Goal: Task Accomplishment & Management: Manage account settings

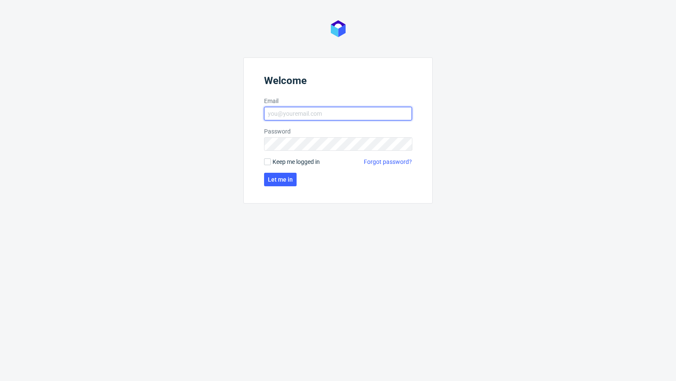
click at [296, 107] on input "Email" at bounding box center [338, 114] width 148 height 14
type input "[EMAIL_ADDRESS][PERSON_NAME][DOMAIN_NAME]"
click at [274, 183] on button "Let me in" at bounding box center [280, 180] width 33 height 14
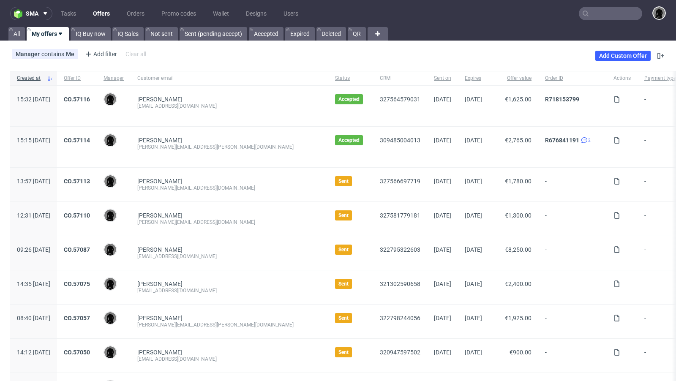
click at [103, 18] on link "Offers" at bounding box center [101, 14] width 27 height 14
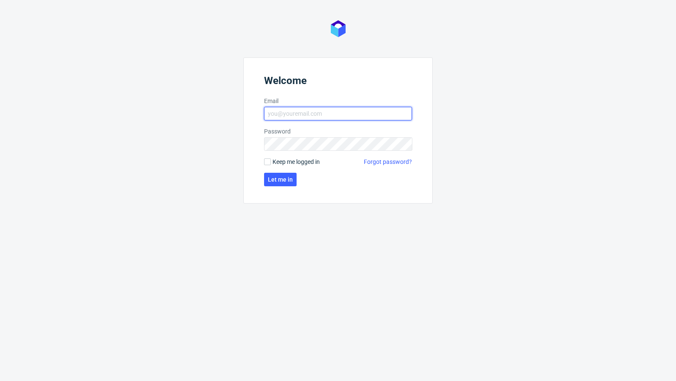
click at [322, 110] on input "Email" at bounding box center [338, 114] width 148 height 14
type input "[EMAIL_ADDRESS][PERSON_NAME][DOMAIN_NAME]"
click at [284, 185] on button "Let me in" at bounding box center [280, 180] width 33 height 14
click at [311, 117] on input "Email" at bounding box center [338, 114] width 148 height 14
type input "[EMAIL_ADDRESS][PERSON_NAME][DOMAIN_NAME]"
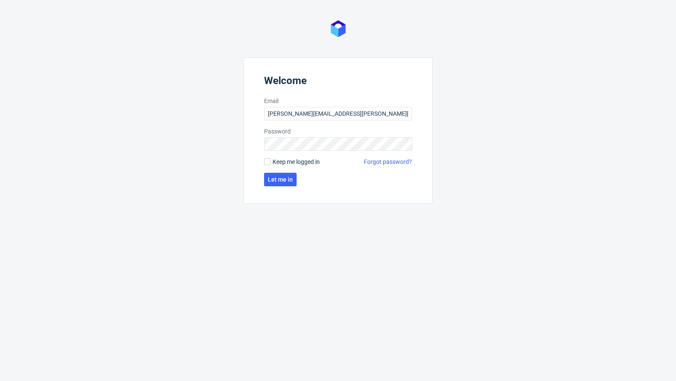
click at [281, 188] on form "Welcome Email dawid.urbanowicz@packhelp.com Password Keep me logged in Forgot p…" at bounding box center [337, 130] width 189 height 146
click at [279, 181] on span "Let me in" at bounding box center [280, 180] width 25 height 6
click at [326, 119] on input "Email" at bounding box center [338, 114] width 148 height 14
type input "[EMAIL_ADDRESS][PERSON_NAME][DOMAIN_NAME]"
click at [278, 181] on span "Let me in" at bounding box center [280, 180] width 25 height 6
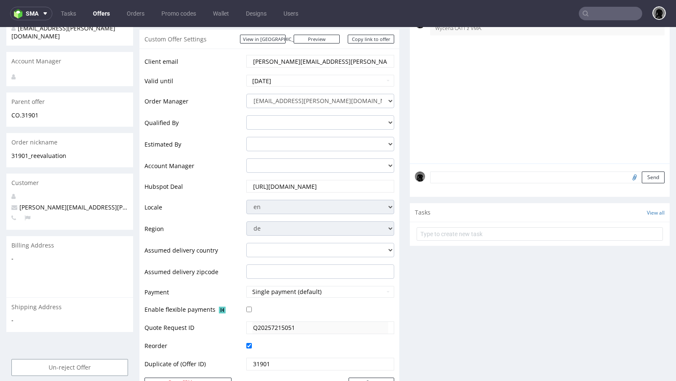
scroll to position [142, 0]
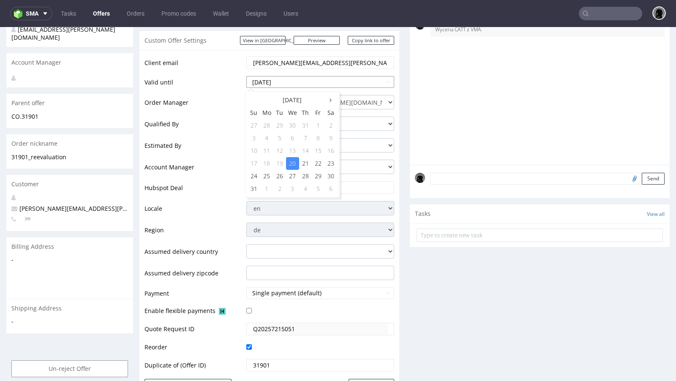
click at [284, 79] on input "[DATE]" at bounding box center [320, 82] width 148 height 12
click at [421, 93] on div "25th Jul 25 | 10:18 am Dawid Urbanowicz Wycena CATT z VMA." at bounding box center [542, 87] width 255 height 156
click at [288, 81] on input "2025-08-20" at bounding box center [320, 82] width 148 height 12
click at [331, 99] on icon at bounding box center [331, 100] width 2 height 6
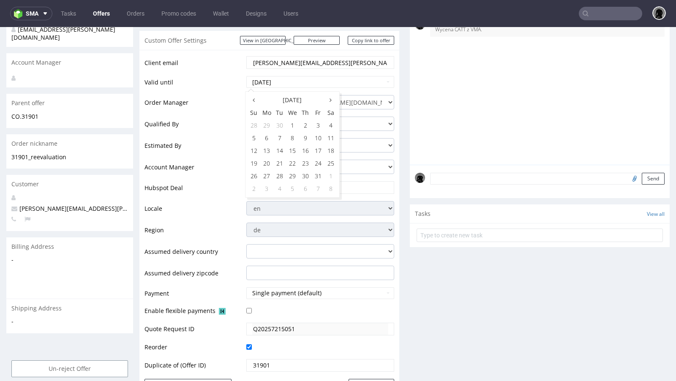
click at [331, 99] on icon at bounding box center [331, 100] width 2 height 6
click at [254, 101] on icon at bounding box center [254, 100] width 2 height 6
click at [305, 163] on td "23" at bounding box center [305, 163] width 13 height 13
click at [301, 82] on input "2025-10-23" at bounding box center [320, 82] width 148 height 12
click at [301, 148] on td "16" at bounding box center [305, 151] width 13 height 13
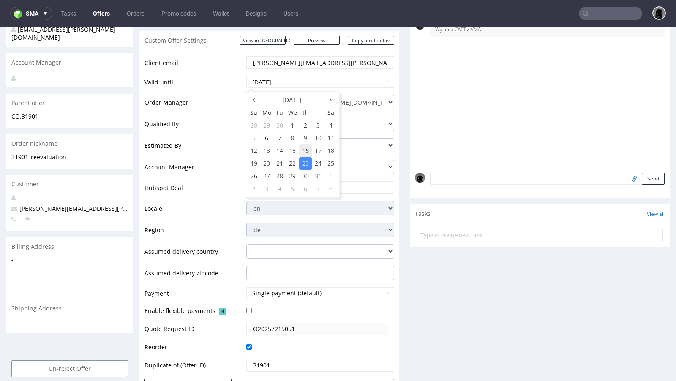
type input "[DATE]"
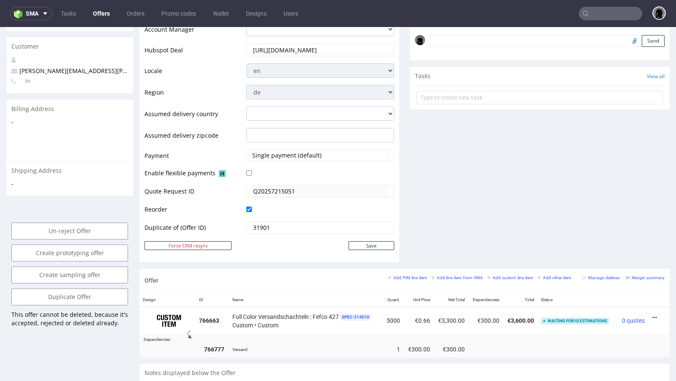
scroll to position [326, 0]
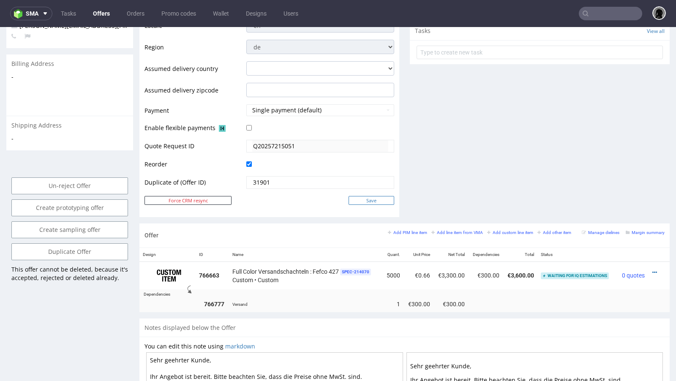
click at [365, 199] on input "Save" at bounding box center [372, 200] width 46 height 9
type input "In progress..."
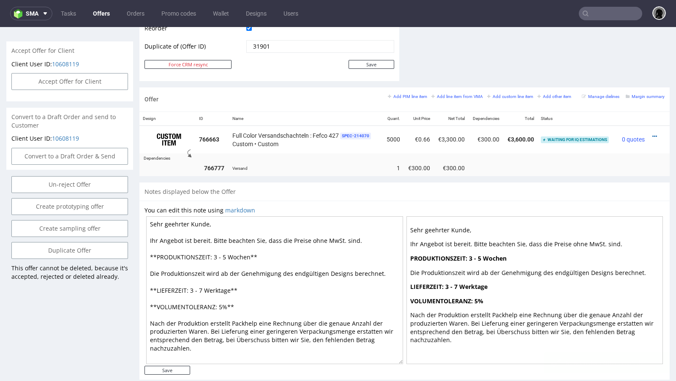
scroll to position [459, 0]
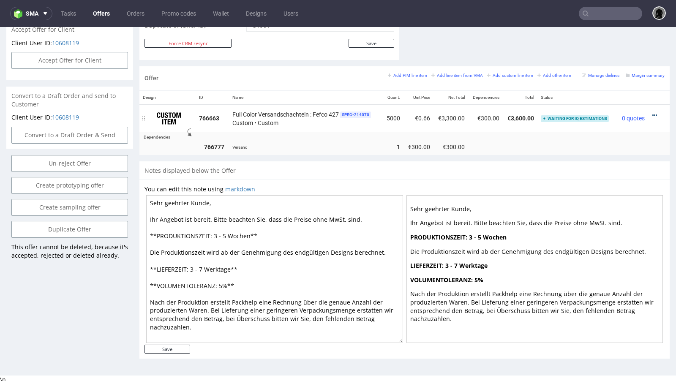
click at [653, 112] on icon at bounding box center [655, 115] width 5 height 6
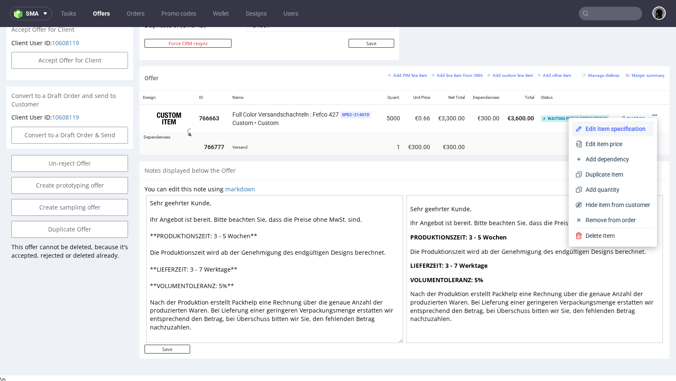
click at [618, 129] on span "Edit item specification" at bounding box center [617, 129] width 68 height 8
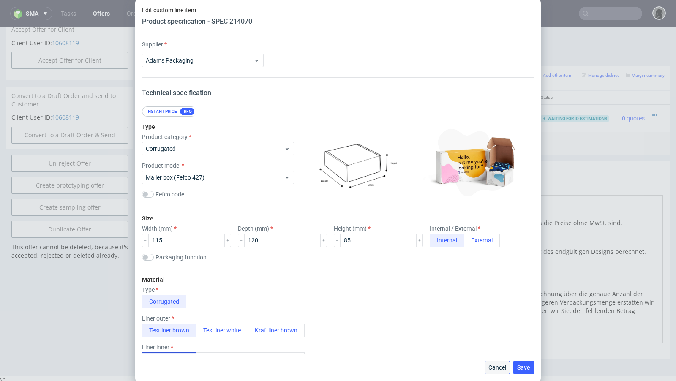
click at [507, 369] on button "Cancel" at bounding box center [497, 368] width 25 height 14
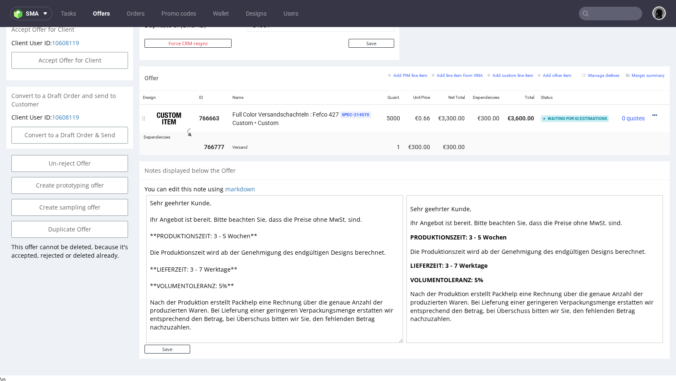
click at [653, 112] on icon at bounding box center [655, 115] width 5 height 6
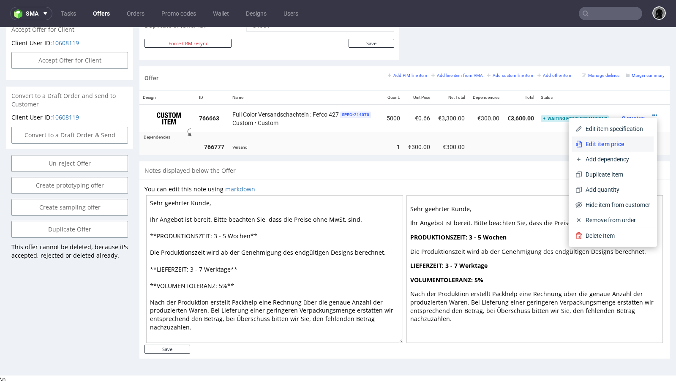
click at [610, 140] on span "Edit item price" at bounding box center [617, 144] width 68 height 8
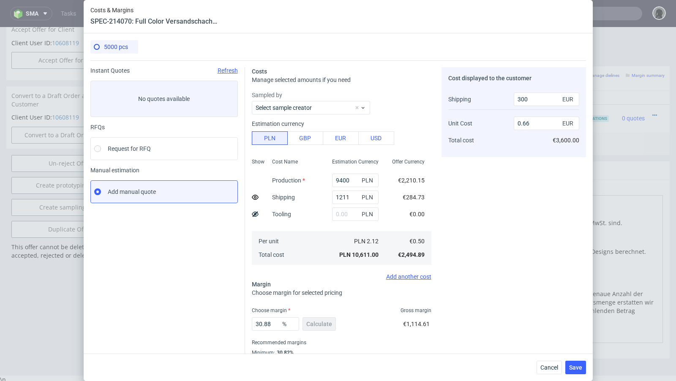
scroll to position [29, 0]
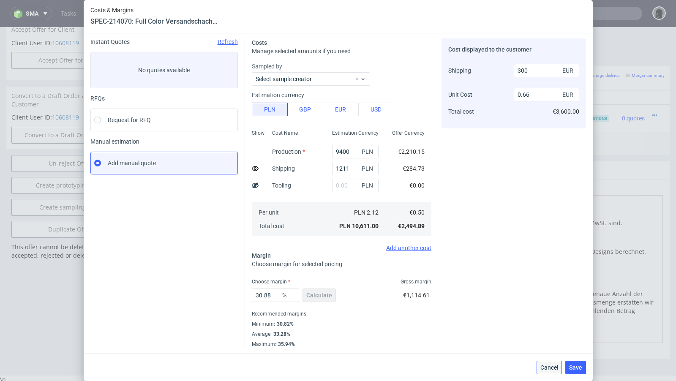
drag, startPoint x: 548, startPoint y: 373, endPoint x: 529, endPoint y: 327, distance: 50.1
click at [548, 373] on button "Cancel" at bounding box center [549, 368] width 25 height 14
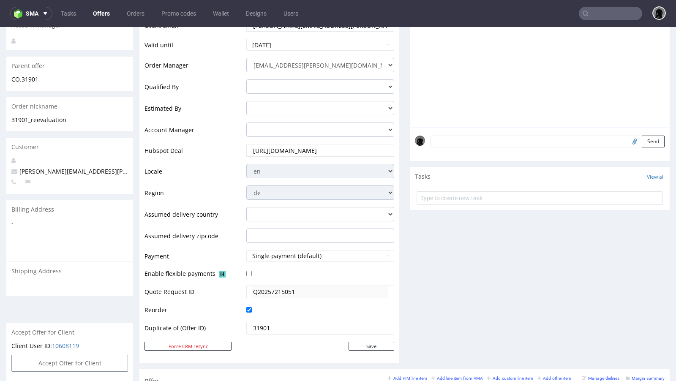
scroll to position [155, 0]
click at [311, 150] on input "[URL][DOMAIN_NAME]" at bounding box center [320, 151] width 136 height 12
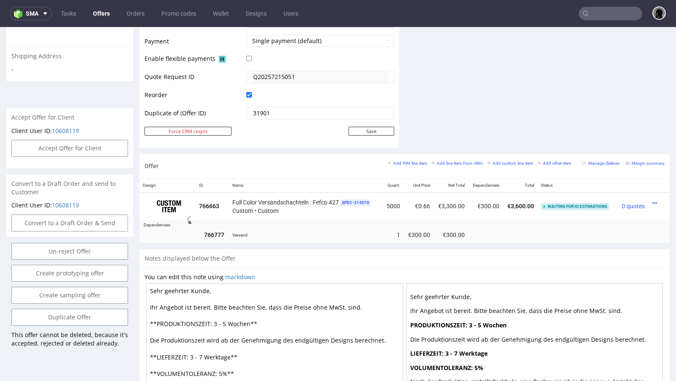
scroll to position [373, 0]
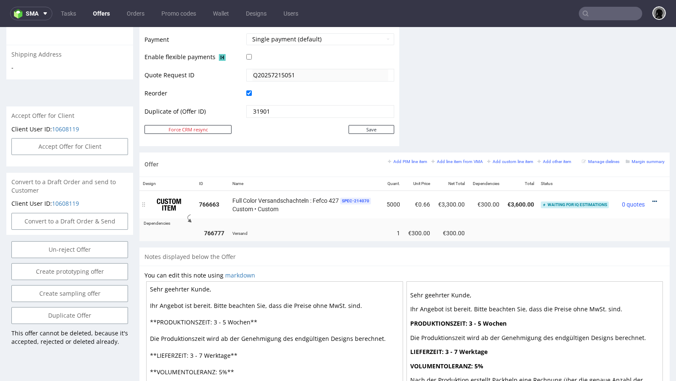
click at [653, 199] on icon at bounding box center [655, 202] width 5 height 6
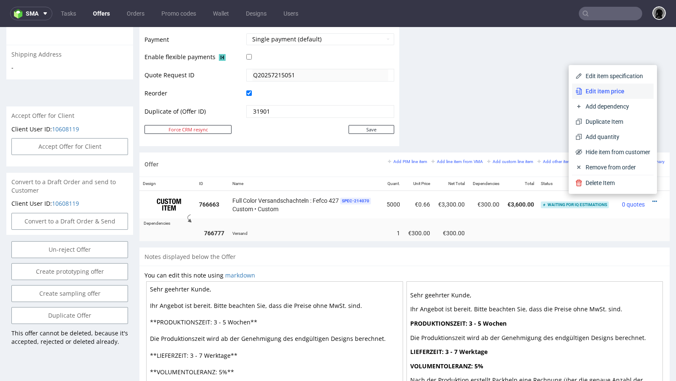
click at [610, 93] on span "Edit item price" at bounding box center [617, 91] width 68 height 8
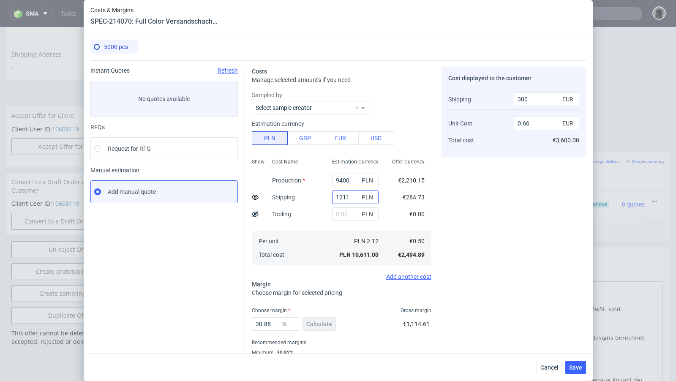
scroll to position [29, 0]
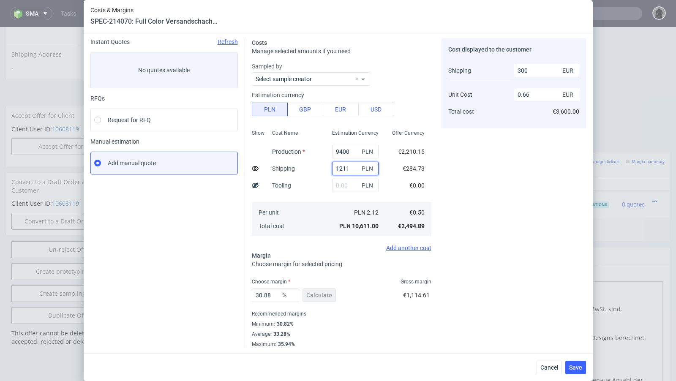
click at [352, 172] on input "1211" at bounding box center [355, 169] width 47 height 14
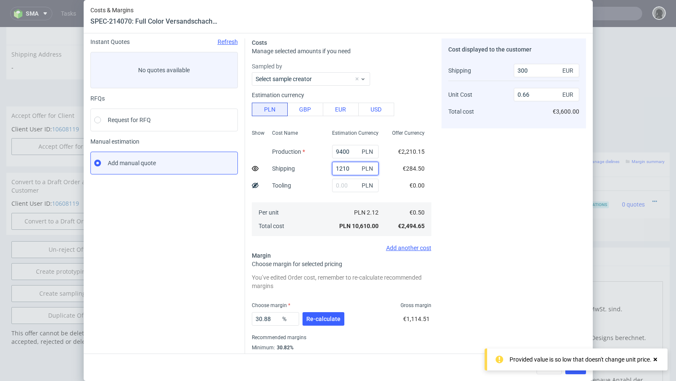
type input "1210"
click at [169, 238] on div "Instant Quotes Refresh No quotes available RFQs Request for RFQ Manual estimati…" at bounding box center [167, 204] width 155 height 333
click at [321, 323] on button "Re-calculate" at bounding box center [324, 319] width 42 height 14
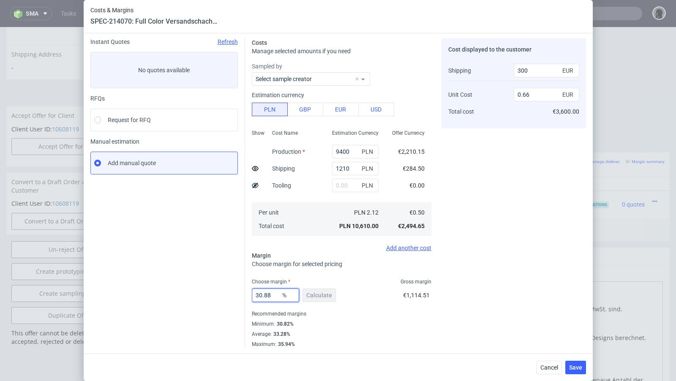
drag, startPoint x: 273, startPoint y: 295, endPoint x: 268, endPoint y: 294, distance: 5.2
click at [268, 294] on input "30.88" at bounding box center [275, 296] width 47 height 14
type input "30.89"
type input "0.67"
type input "30.89"
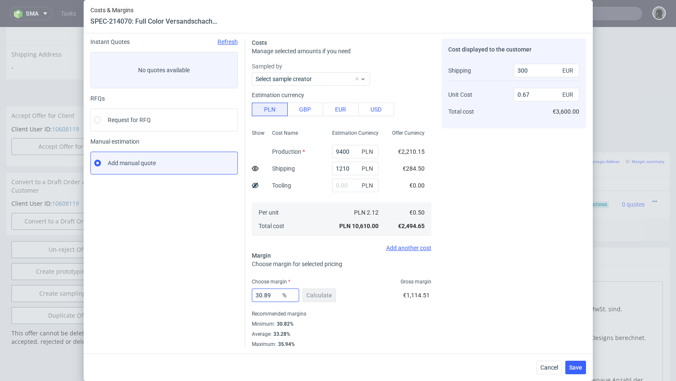
scroll to position [0, 0]
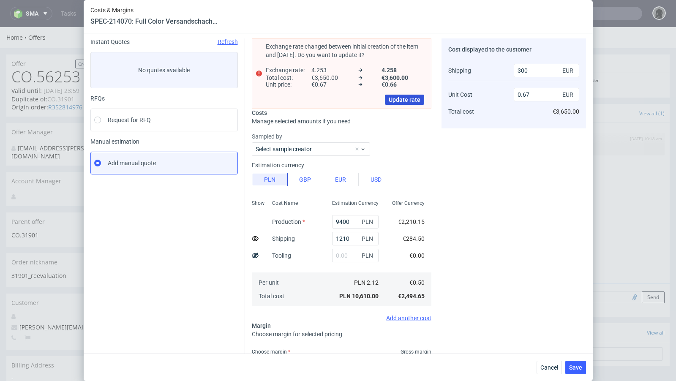
click at [407, 99] on span "Update rate" at bounding box center [405, 100] width 32 height 6
type input "0.66"
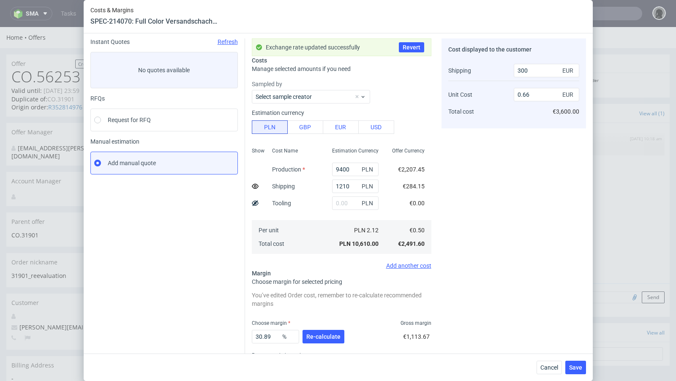
scroll to position [70, 0]
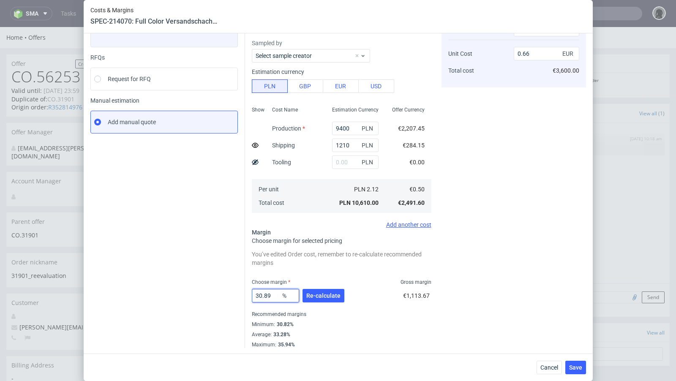
drag, startPoint x: 277, startPoint y: 296, endPoint x: 264, endPoint y: 295, distance: 13.6
click at [264, 295] on input "30.89" at bounding box center [275, 296] width 47 height 14
type input "30.99"
type input "0.67"
type input "30.94"
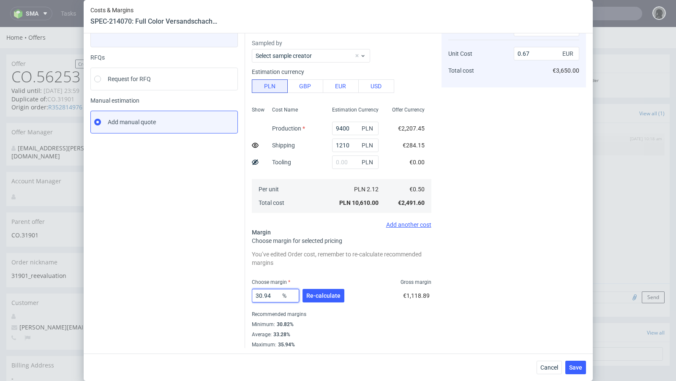
type input "0.66"
type input "30.97"
type input "0.67"
type input "30.96"
type input "0.66"
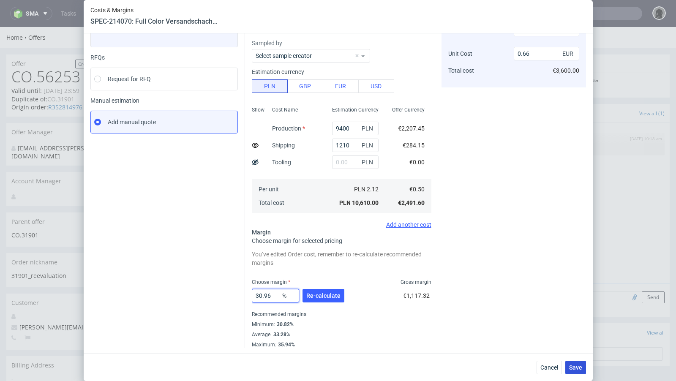
type input "30.96"
click at [574, 370] on span "Save" at bounding box center [575, 368] width 13 height 6
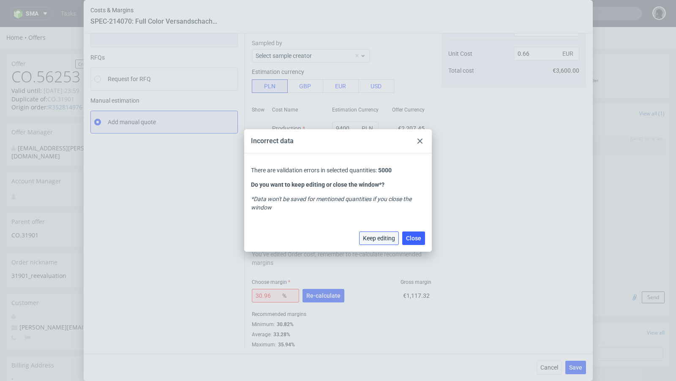
click at [391, 240] on span "Keep editing" at bounding box center [379, 238] width 32 height 6
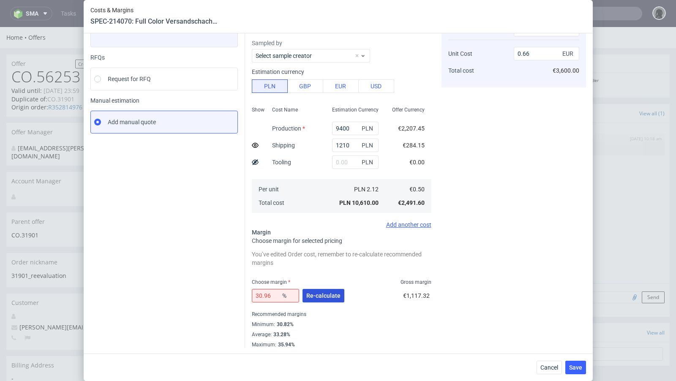
click at [326, 289] on button "Re-calculate" at bounding box center [324, 296] width 42 height 14
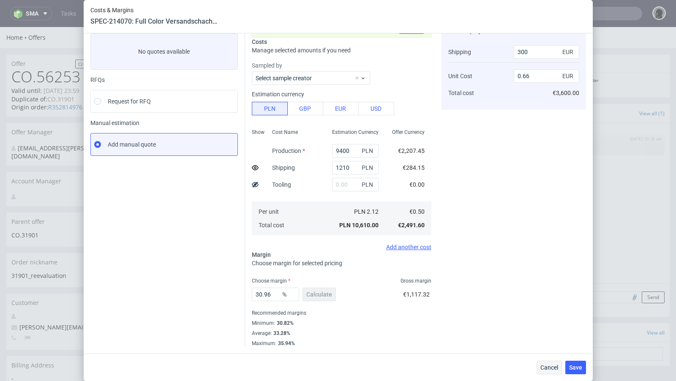
scroll to position [47, 0]
click at [575, 361] on button "Save" at bounding box center [576, 368] width 21 height 14
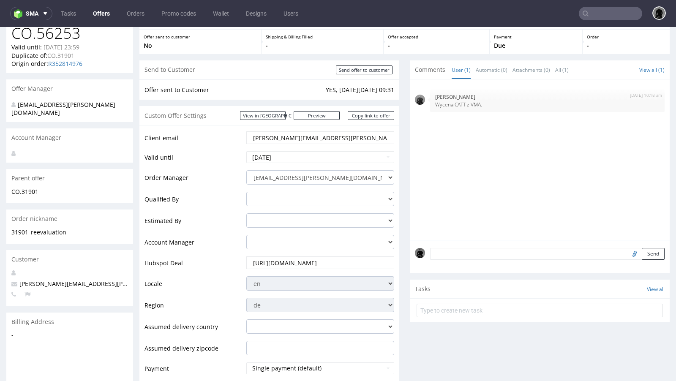
scroll to position [0, 0]
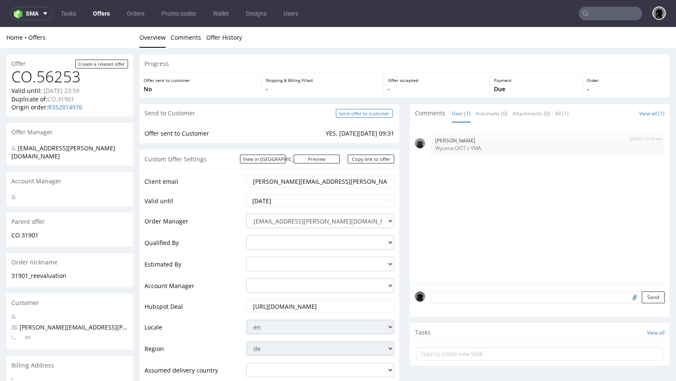
click at [351, 117] on input "Send offer to customer" at bounding box center [364, 113] width 57 height 9
type input "In progress..."
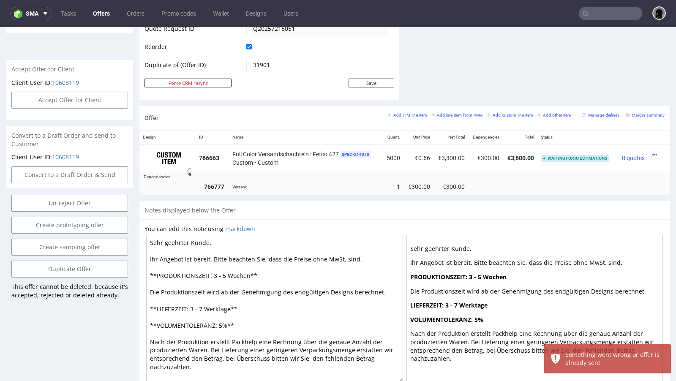
scroll to position [421, 0]
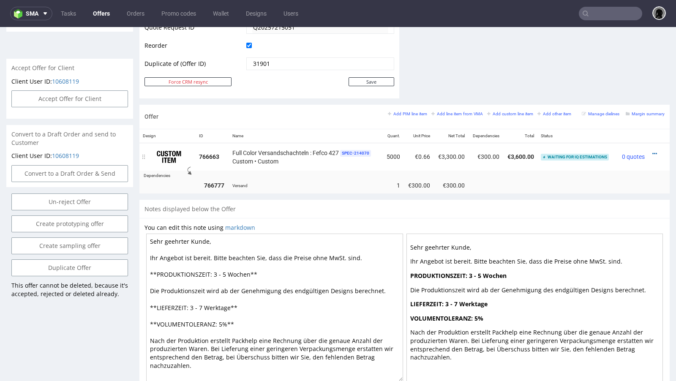
click at [652, 150] on div at bounding box center [657, 154] width 10 height 8
click at [653, 151] on icon at bounding box center [655, 154] width 5 height 6
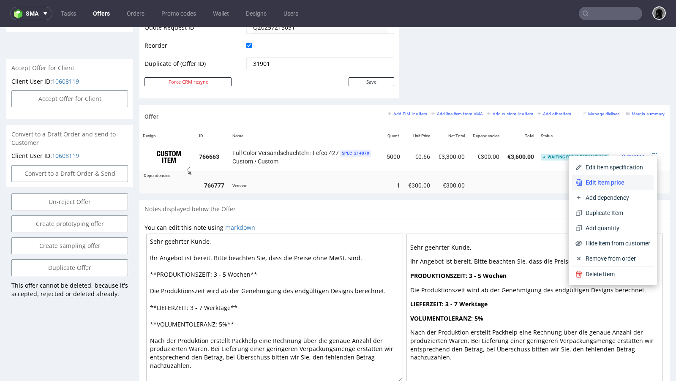
click at [600, 182] on span "Edit item price" at bounding box center [617, 182] width 68 height 8
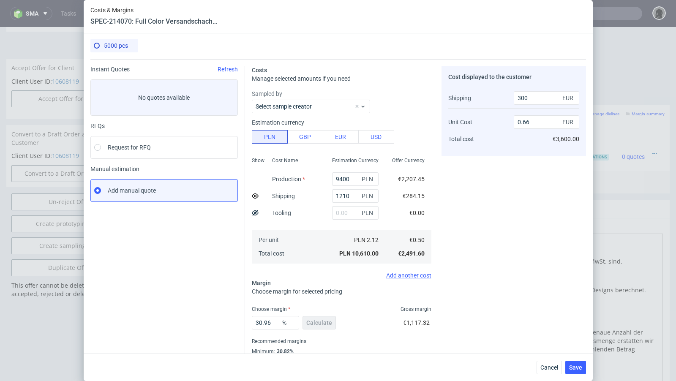
scroll to position [29, 0]
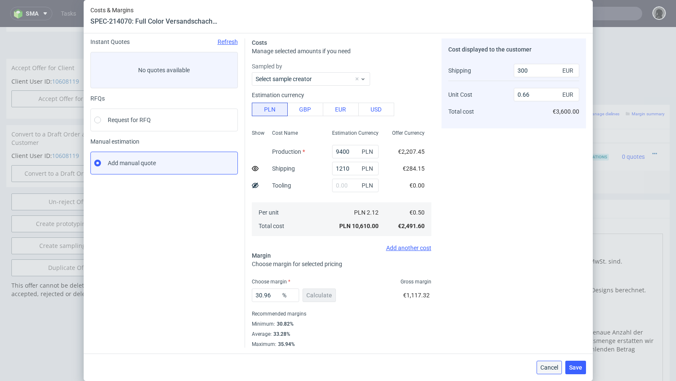
click at [552, 372] on button "Cancel" at bounding box center [549, 368] width 25 height 14
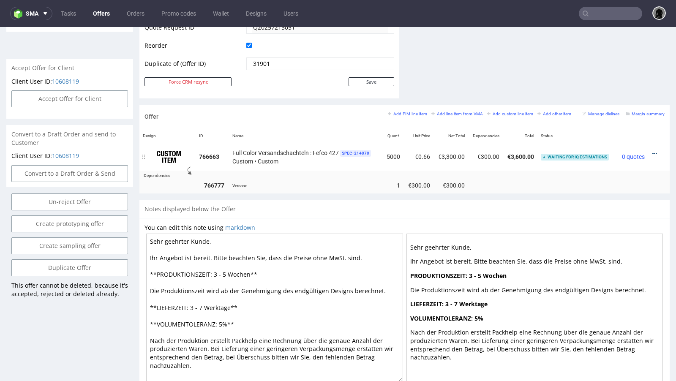
click at [653, 151] on icon at bounding box center [655, 154] width 5 height 6
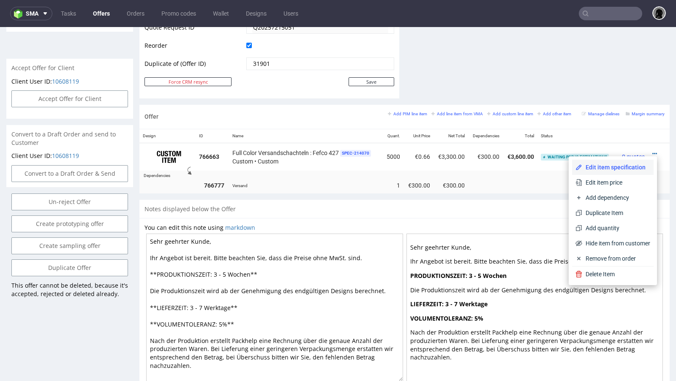
click at [614, 167] on span "Edit item specification" at bounding box center [617, 167] width 68 height 8
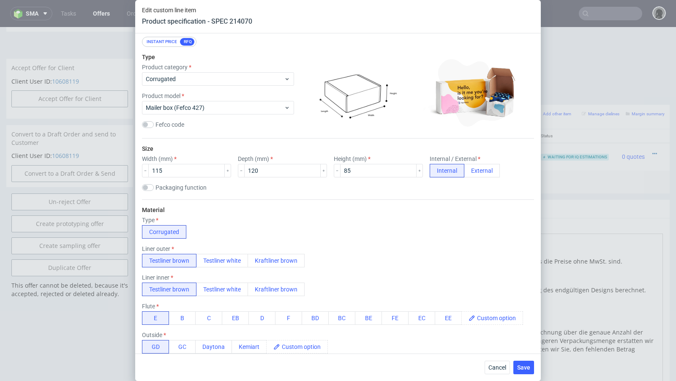
scroll to position [74, 0]
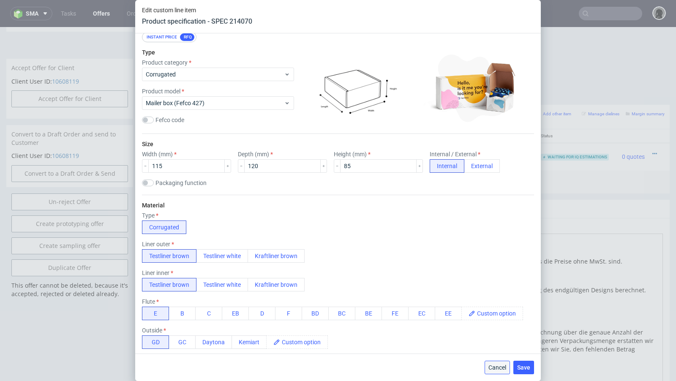
click at [495, 364] on button "Cancel" at bounding box center [497, 368] width 25 height 14
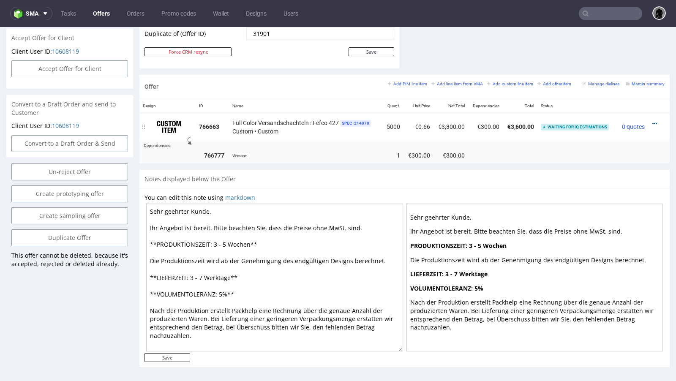
click at [653, 121] on icon at bounding box center [655, 124] width 5 height 6
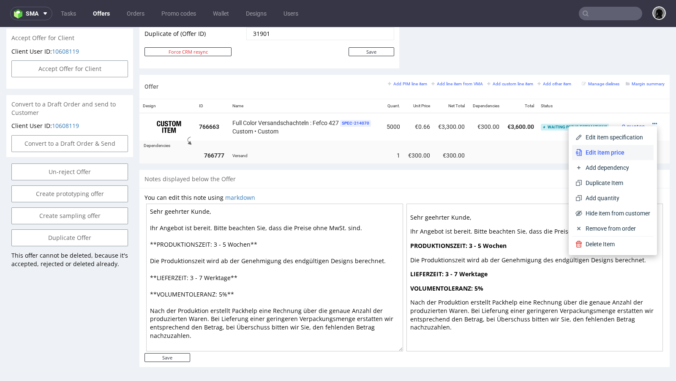
click at [606, 154] on span "Edit item price" at bounding box center [617, 152] width 68 height 8
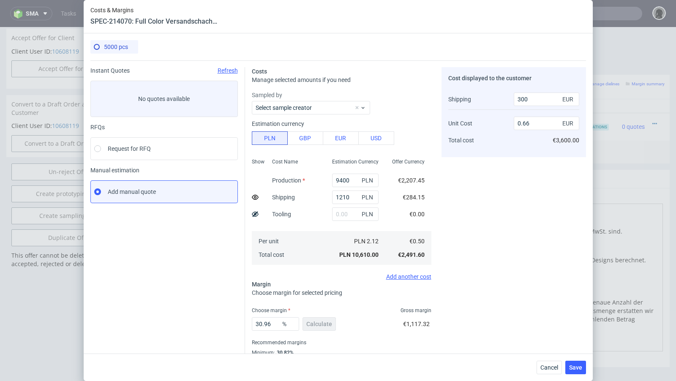
scroll to position [29, 0]
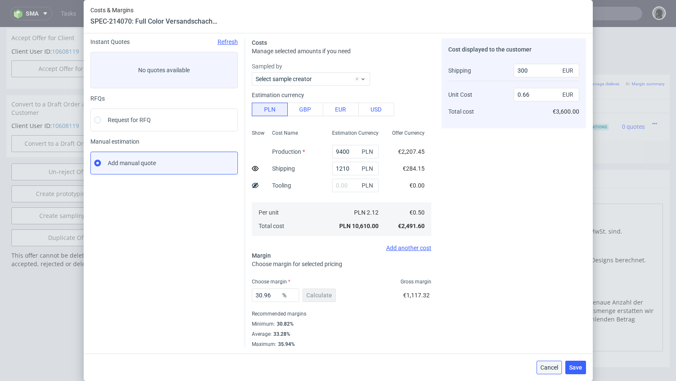
click at [544, 364] on button "Cancel" at bounding box center [549, 368] width 25 height 14
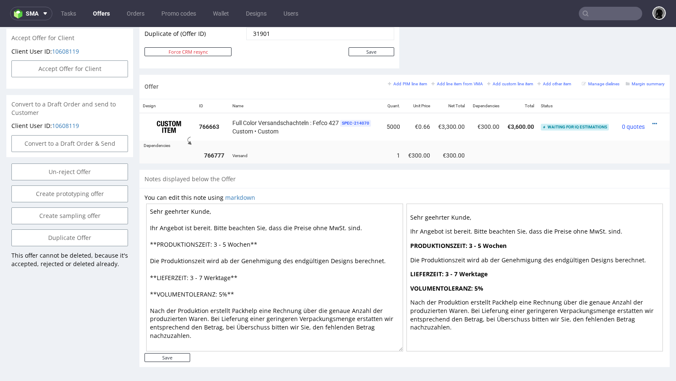
click at [342, 178] on div "Notes displayed below the Offer" at bounding box center [405, 179] width 531 height 19
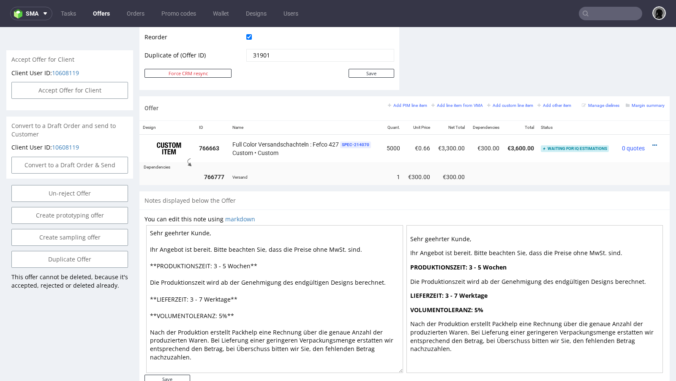
scroll to position [428, 0]
click at [398, 104] on small "Add PIM line item" at bounding box center [407, 106] width 39 height 5
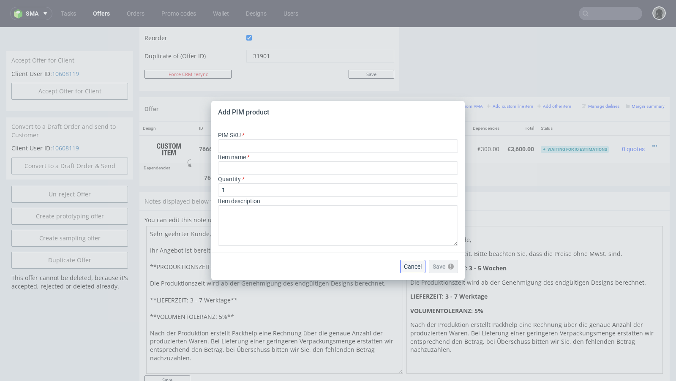
click at [414, 266] on span "Cancel" at bounding box center [413, 267] width 18 height 6
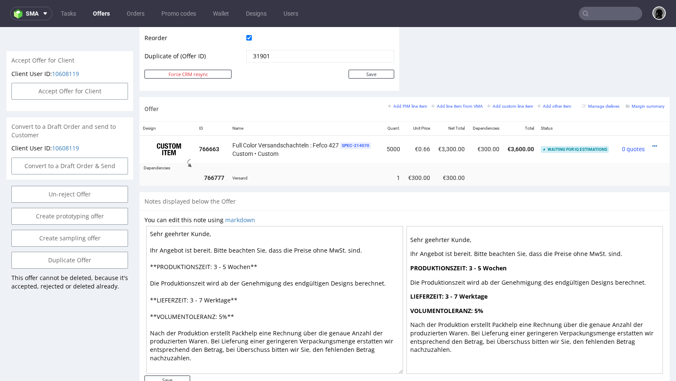
click at [357, 203] on div "Notes displayed below the Offer" at bounding box center [405, 201] width 531 height 19
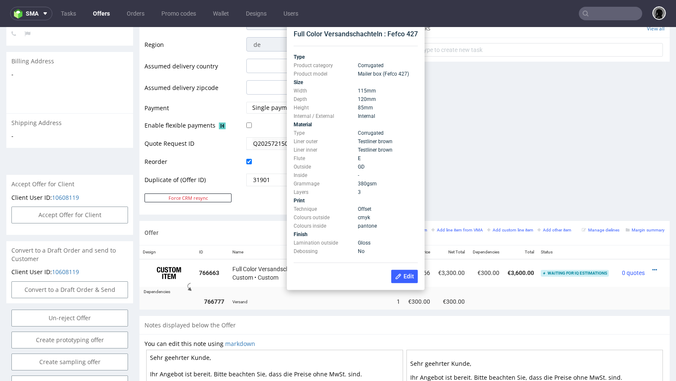
scroll to position [296, 0]
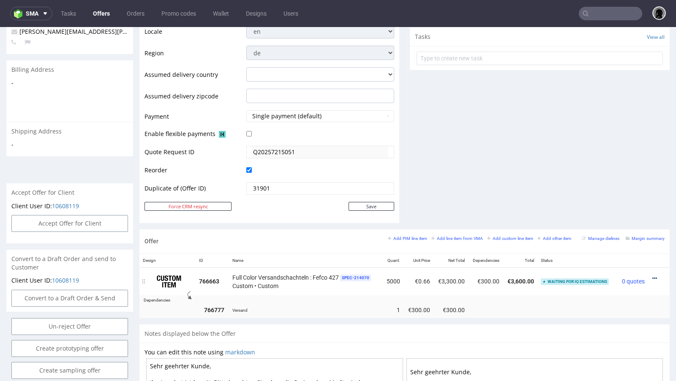
click at [653, 276] on icon at bounding box center [655, 279] width 5 height 6
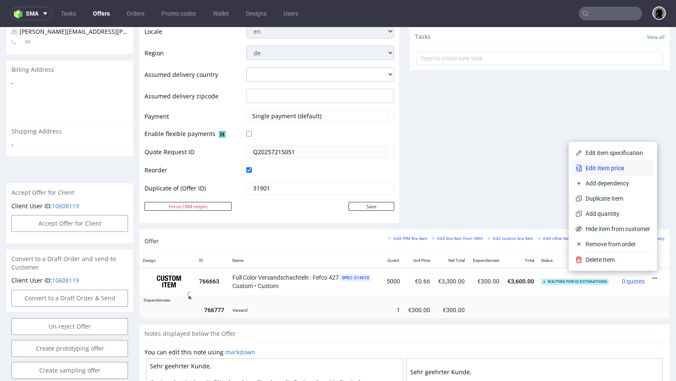
click at [591, 172] on span "Edit item price" at bounding box center [617, 168] width 68 height 8
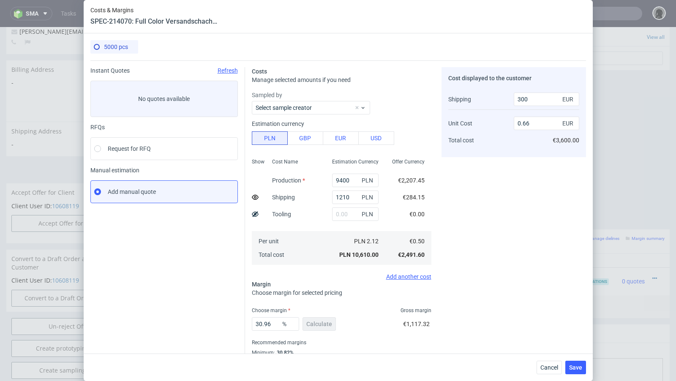
scroll to position [29, 0]
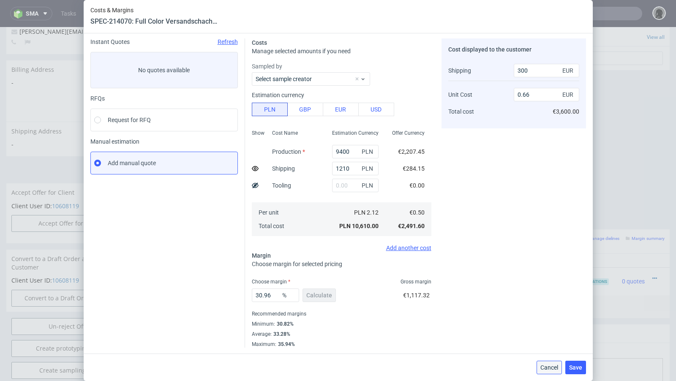
click at [555, 370] on span "Cancel" at bounding box center [550, 368] width 18 height 6
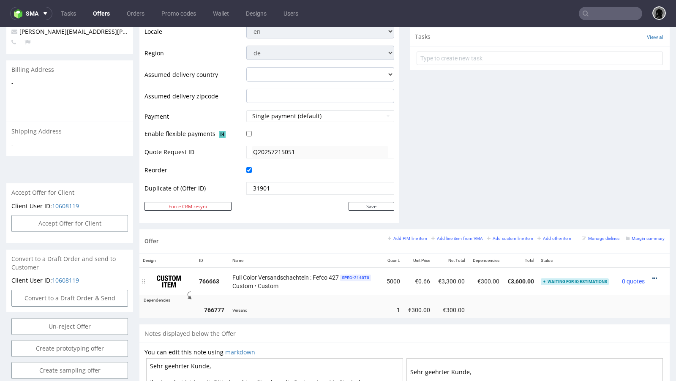
click at [653, 276] on icon at bounding box center [655, 279] width 5 height 6
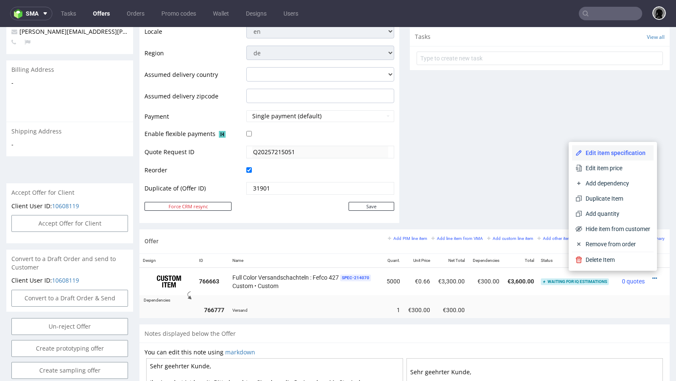
click at [598, 148] on li "Edit item specification" at bounding box center [613, 152] width 82 height 15
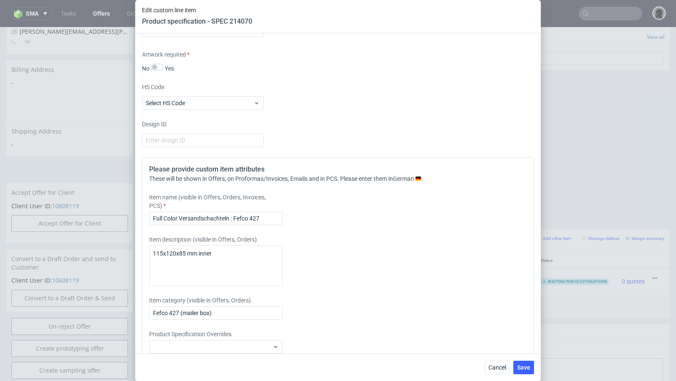
scroll to position [1222, 0]
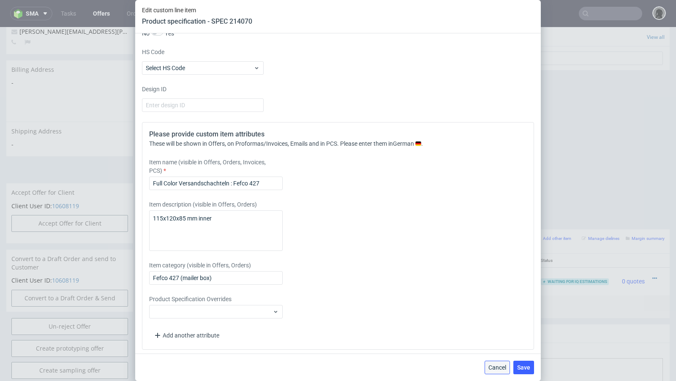
click at [493, 365] on span "Cancel" at bounding box center [498, 368] width 18 height 6
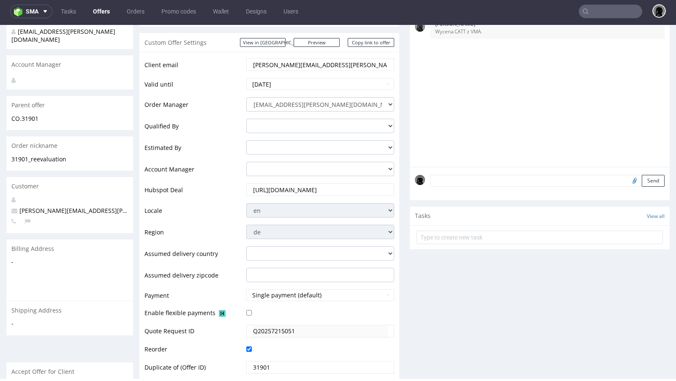
scroll to position [129, 0]
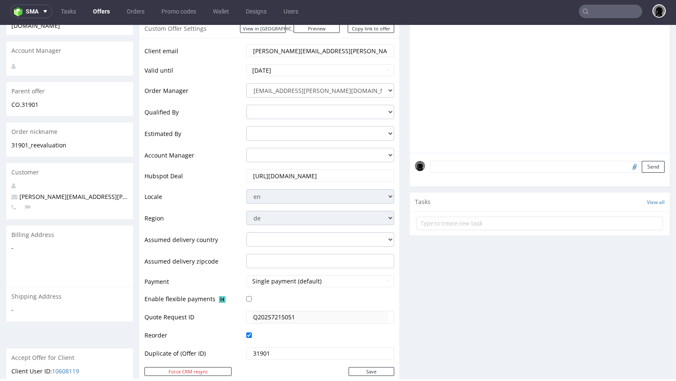
click at [59, 193] on span "[PERSON_NAME][EMAIL_ADDRESS][PERSON_NAME][DOMAIN_NAME]" at bounding box center [112, 197] width 202 height 8
copy span "[PERSON_NAME][EMAIL_ADDRESS][PERSON_NAME][DOMAIN_NAME]"
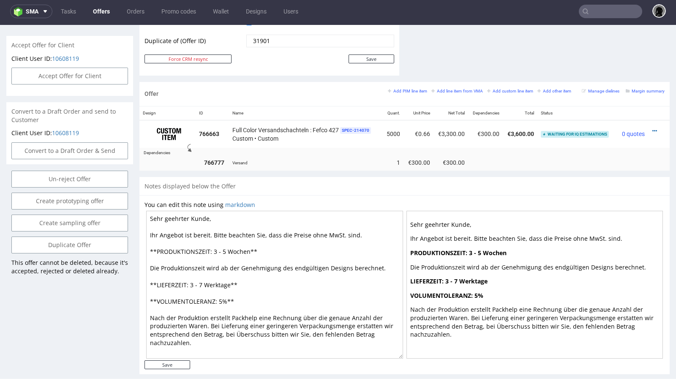
scroll to position [444, 0]
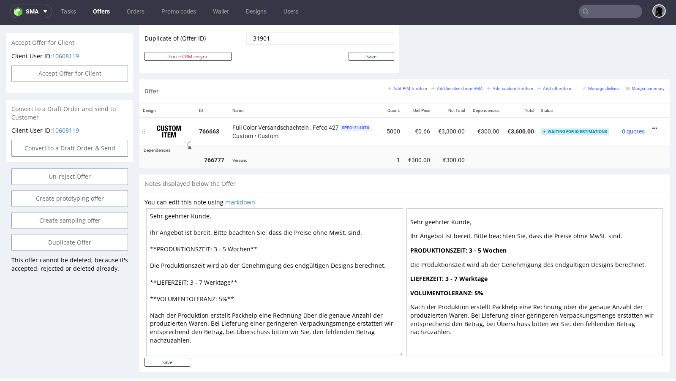
click at [653, 126] on icon at bounding box center [655, 129] width 5 height 6
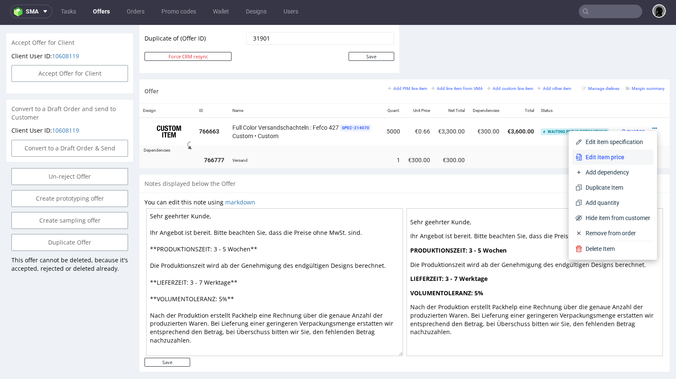
click at [602, 158] on span "Edit item price" at bounding box center [617, 157] width 68 height 8
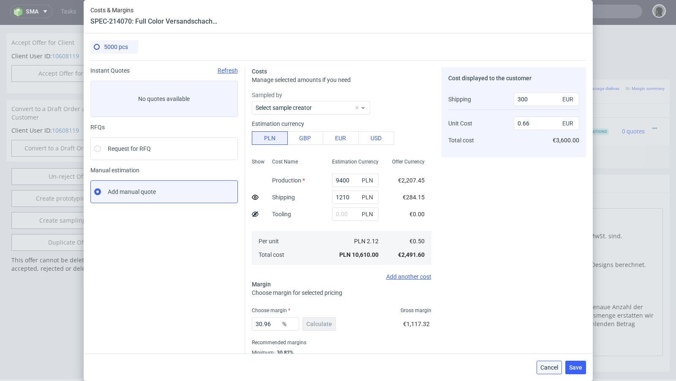
click at [550, 369] on span "Cancel" at bounding box center [550, 368] width 18 height 6
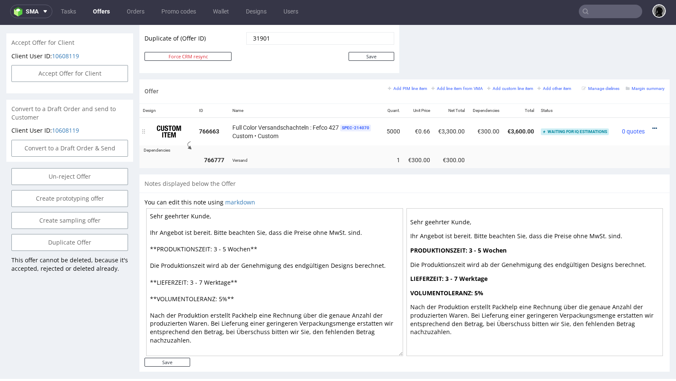
click at [653, 126] on icon at bounding box center [655, 129] width 5 height 6
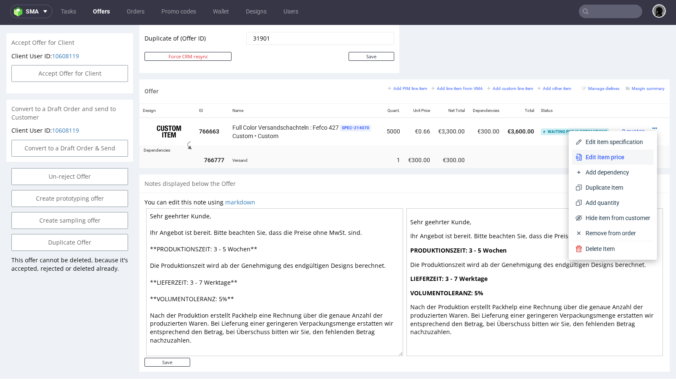
click at [615, 152] on li "Edit item price" at bounding box center [613, 157] width 82 height 15
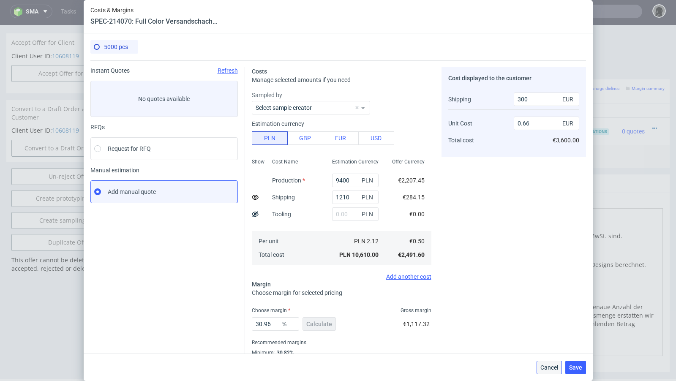
click at [543, 371] on span "Cancel" at bounding box center [550, 368] width 18 height 6
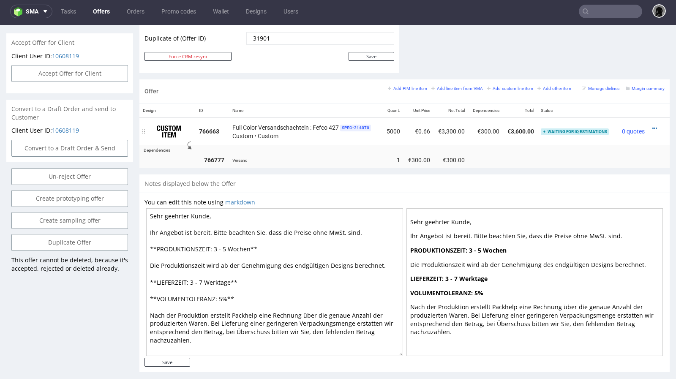
click at [648, 127] on td at bounding box center [659, 132] width 22 height 28
click at [653, 127] on icon at bounding box center [655, 129] width 5 height 6
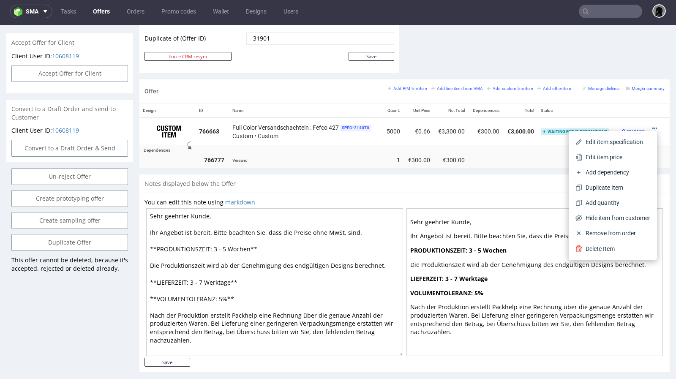
click at [358, 182] on div "Notes displayed below the Offer" at bounding box center [405, 184] width 531 height 19
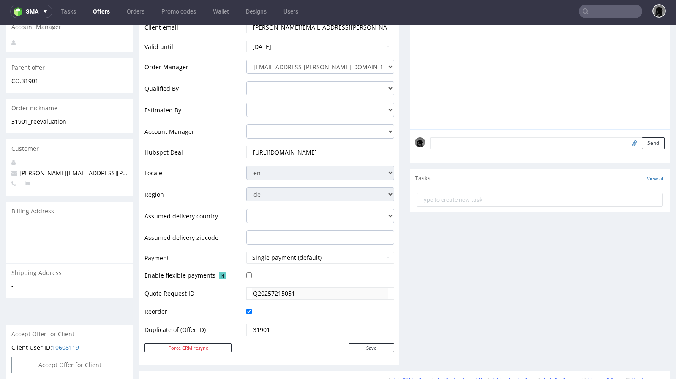
scroll to position [0, 0]
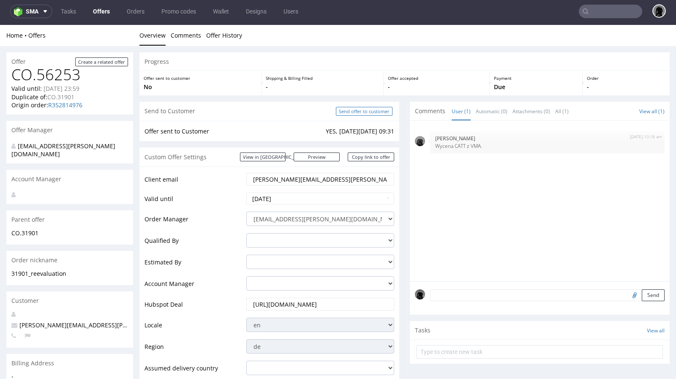
click at [358, 112] on input "Send offer to customer" at bounding box center [364, 111] width 57 height 9
click at [350, 114] on input "Send offer to customer" at bounding box center [364, 111] width 57 height 9
type input "In progress..."
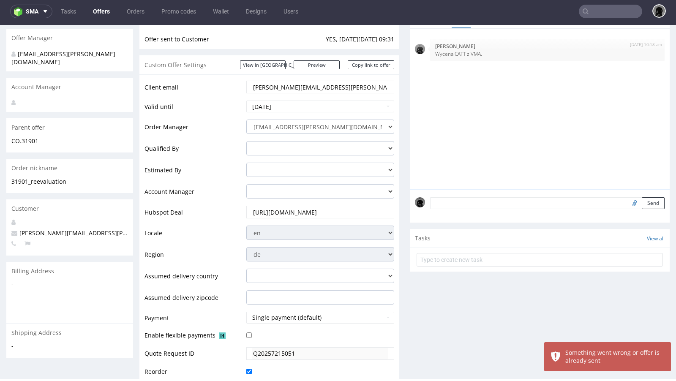
scroll to position [93, 0]
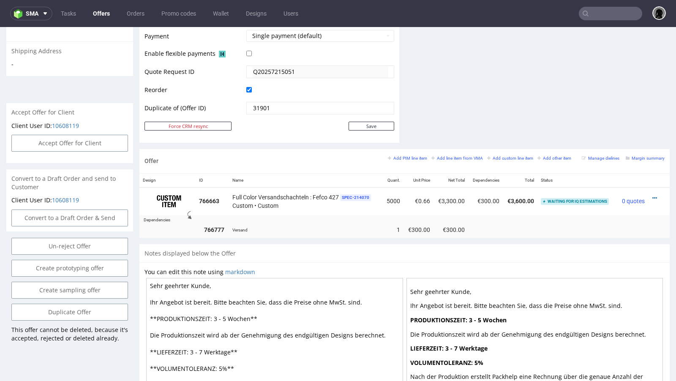
scroll to position [429, 0]
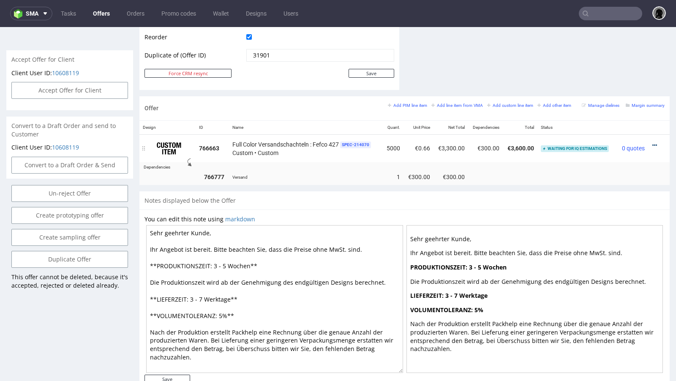
click at [653, 142] on icon at bounding box center [655, 145] width 5 height 6
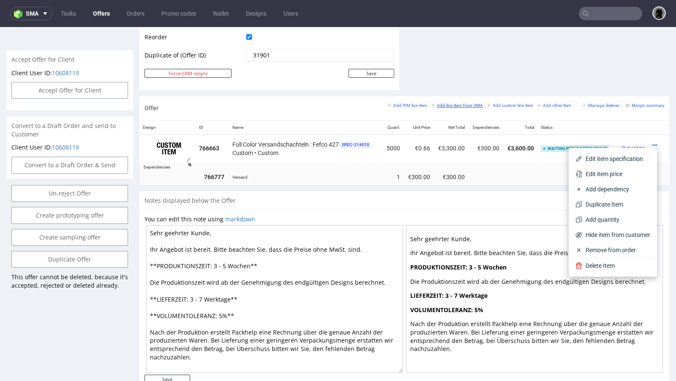
click at [458, 103] on small "Add line item from VMA" at bounding box center [458, 105] width 52 height 5
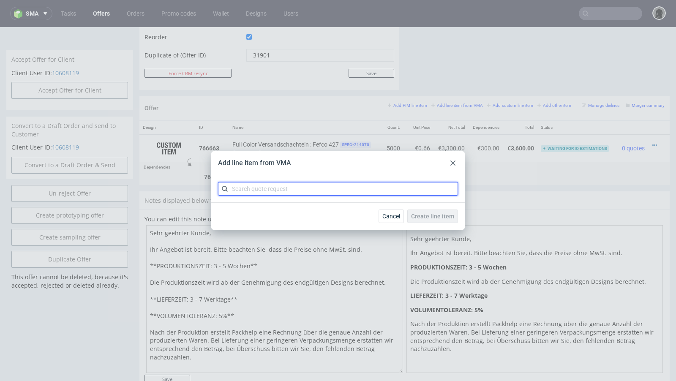
click at [312, 186] on input "text" at bounding box center [338, 189] width 240 height 14
paste input "CATT"
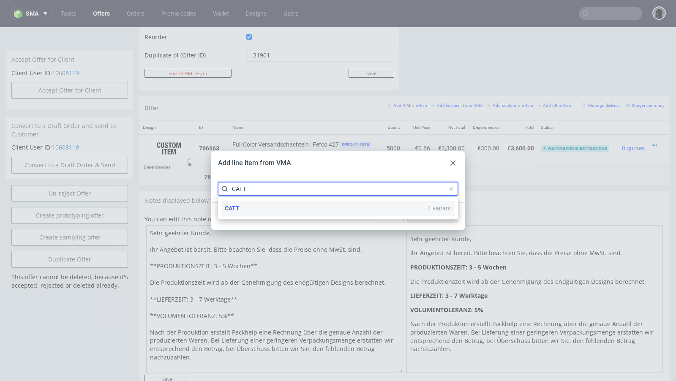
type input "CATT"
click at [269, 203] on div "CATT 1 variant" at bounding box center [338, 208] width 233 height 15
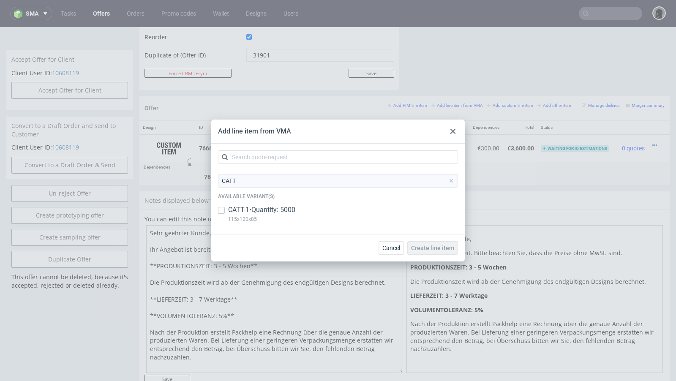
click at [234, 209] on p "CATT-1 • Quantity: 5000" at bounding box center [261, 209] width 67 height 9
checkbox input "true"
click at [441, 249] on span "Create line item" at bounding box center [432, 248] width 43 height 6
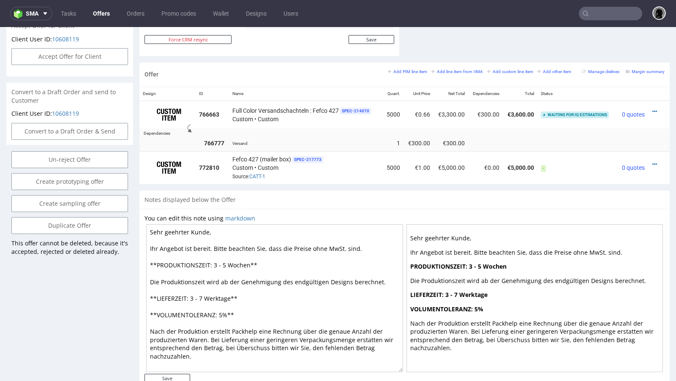
scroll to position [461, 0]
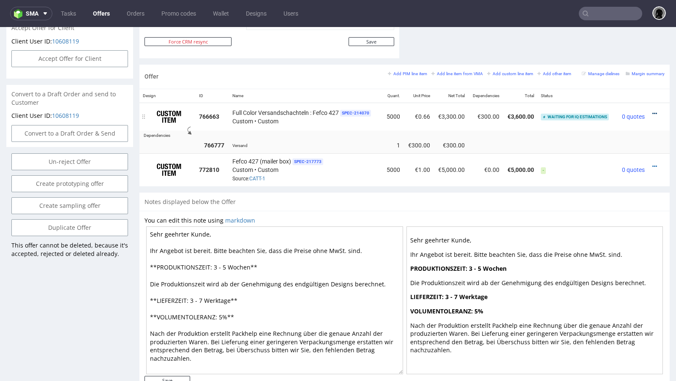
click at [653, 111] on icon at bounding box center [655, 114] width 5 height 6
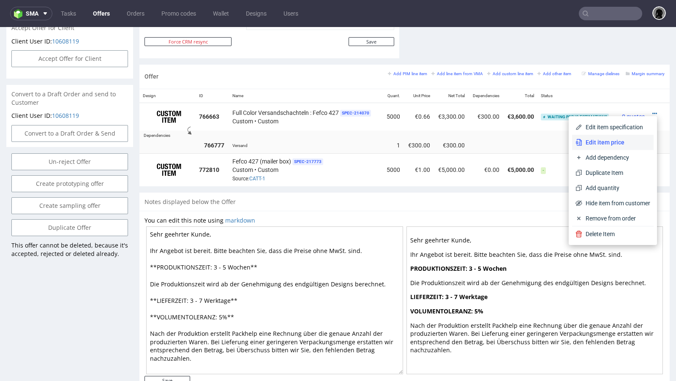
click at [623, 137] on li "Edit item price" at bounding box center [613, 142] width 82 height 15
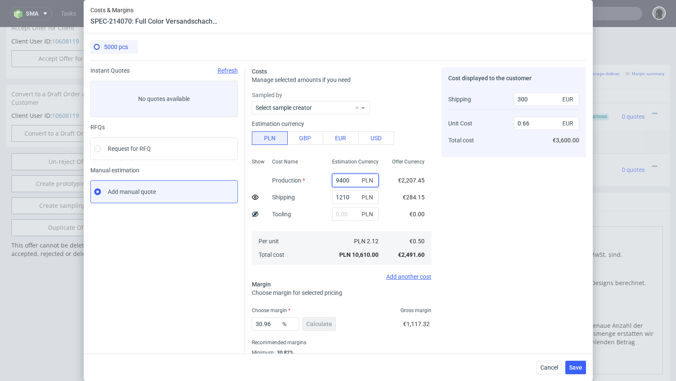
click at [339, 176] on input "9400" at bounding box center [355, 181] width 47 height 14
click at [546, 370] on span "Cancel" at bounding box center [550, 368] width 18 height 6
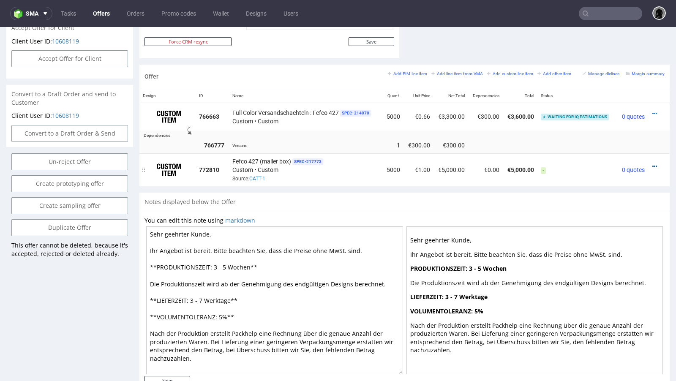
click at [653, 164] on icon at bounding box center [655, 167] width 5 height 6
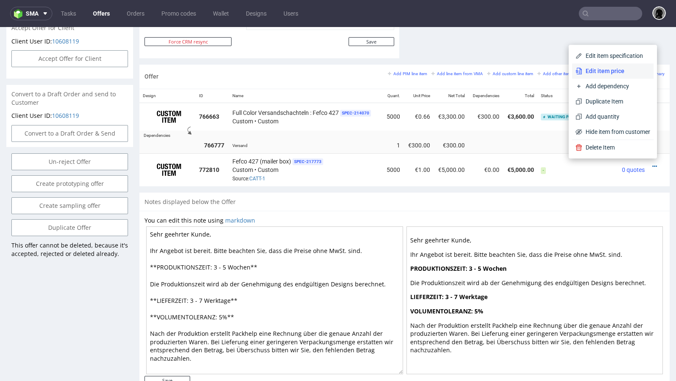
click at [594, 74] on span "Edit item price" at bounding box center [617, 71] width 68 height 8
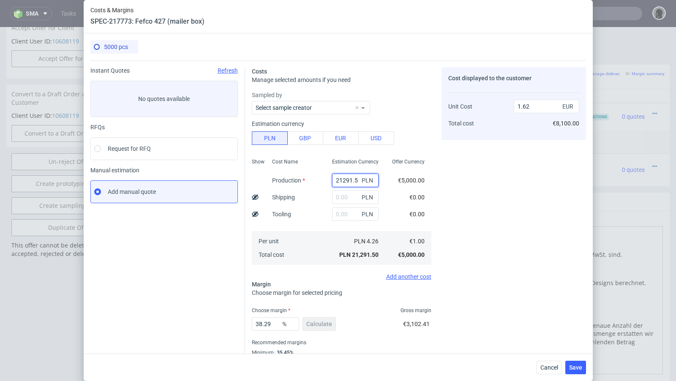
click at [351, 179] on input "21291.5" at bounding box center [355, 181] width 47 height 14
paste input "9400"
type input "9400"
type input "0.72"
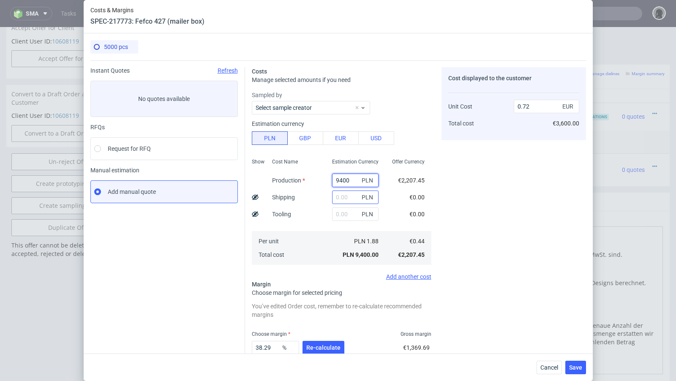
type input "9400"
click at [341, 197] on input "text" at bounding box center [355, 198] width 47 height 14
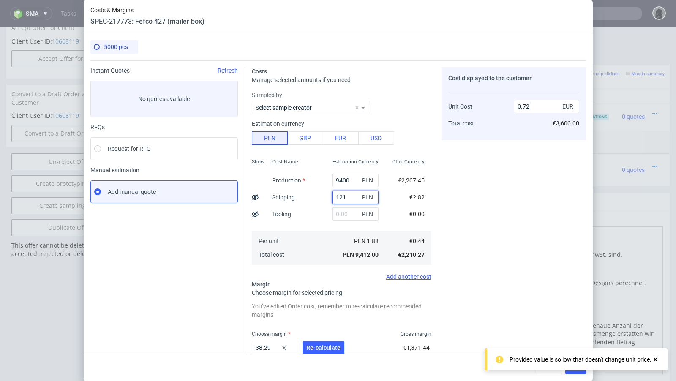
type input "1210"
type input "0.81"
type input "1210"
click at [501, 203] on div "Cost displayed to the customer Unit Cost Total cost 0.81 EUR €4,050.00" at bounding box center [514, 233] width 145 height 333
click at [318, 354] on div "Cancel Save" at bounding box center [338, 367] width 509 height 27
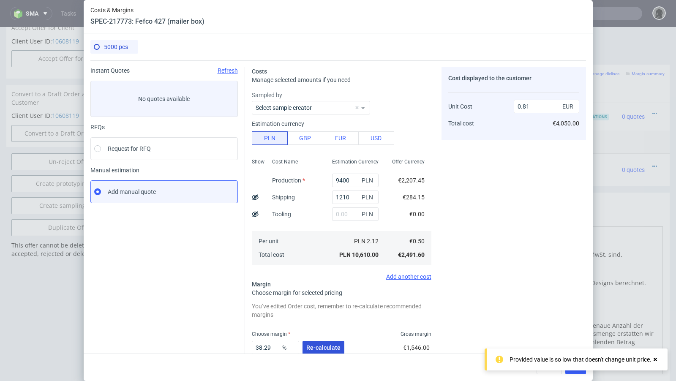
click at [310, 349] on span "Re-calculate" at bounding box center [323, 348] width 34 height 6
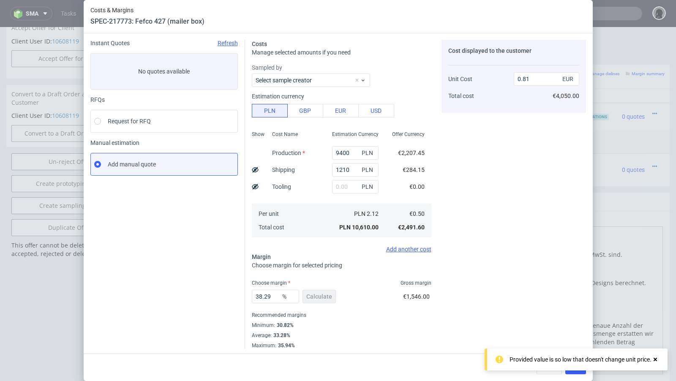
scroll to position [29, 0]
drag, startPoint x: 273, startPoint y: 291, endPoint x: 257, endPoint y: 291, distance: 16.5
click at [257, 291] on input "38.29" at bounding box center [275, 296] width 47 height 14
drag, startPoint x: 277, startPoint y: 293, endPoint x: 244, endPoint y: 291, distance: 33.0
click at [244, 291] on div "Instant Quotes Refresh No quotes available RFQs Request for RFQ Manual estimati…" at bounding box center [338, 190] width 496 height 316
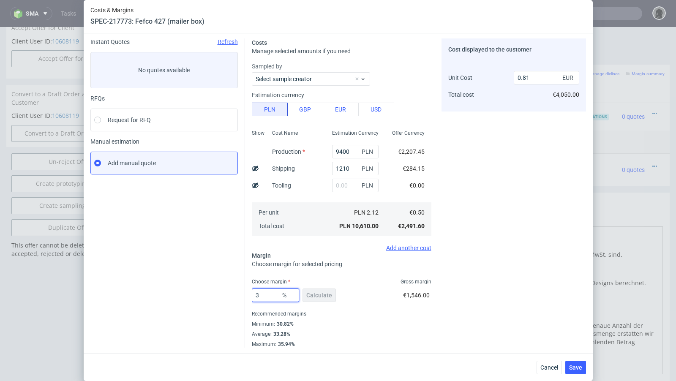
type input "32"
type input "0.74"
type input "31"
type input "0.73"
type input "3"
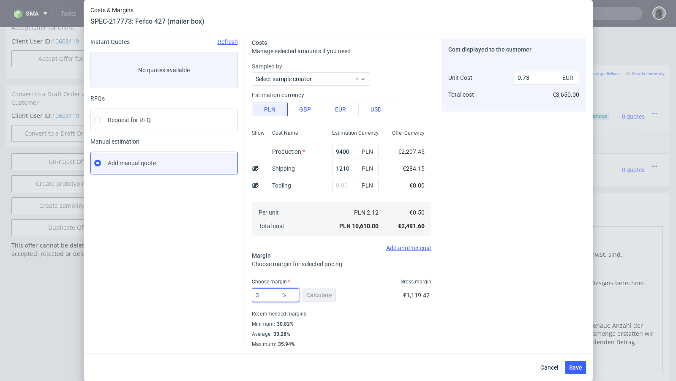
type input "0.52"
type input "30."
type input "0.72"
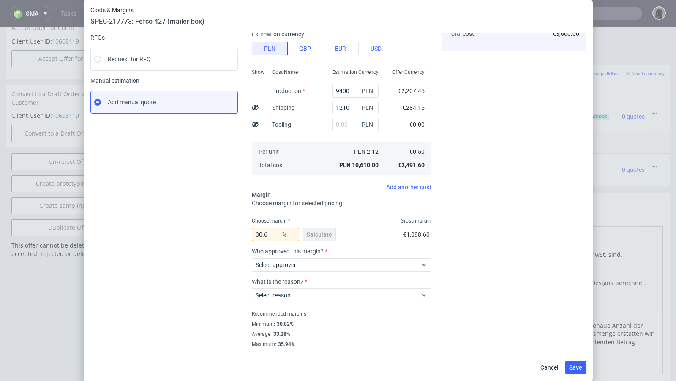
click at [198, 281] on div "Instant Quotes Refresh No quotes available RFQs Request for RFQ Manual estimati…" at bounding box center [167, 163] width 155 height 370
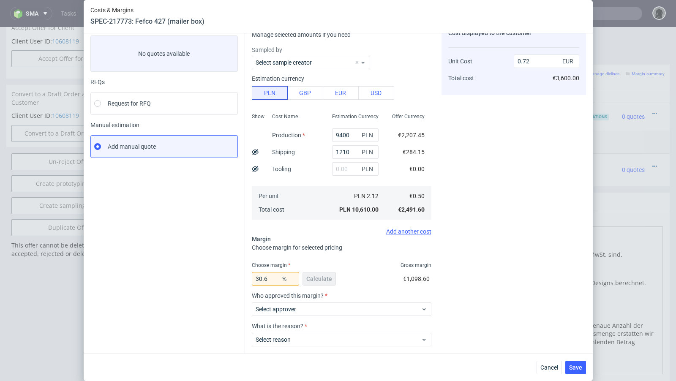
scroll to position [40, 0]
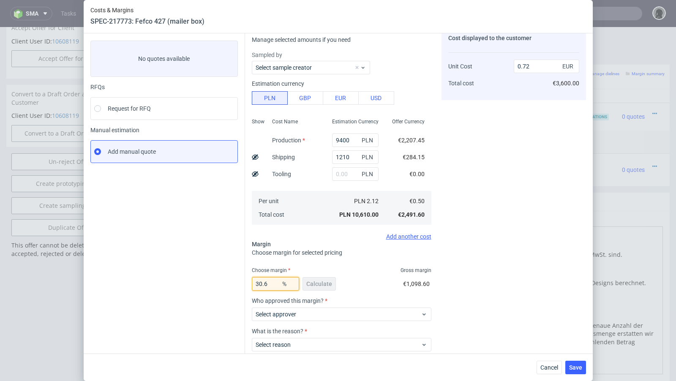
click at [276, 282] on input "30.6" at bounding box center [275, 284] width 47 height 14
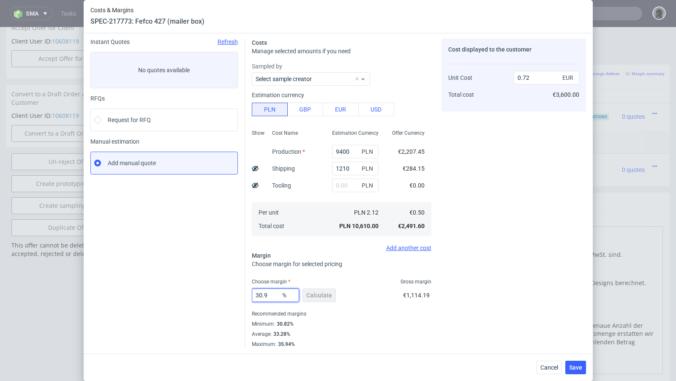
type input "30.99"
type input "0.73"
type input "30.96"
type input "0.72"
type input "30.97"
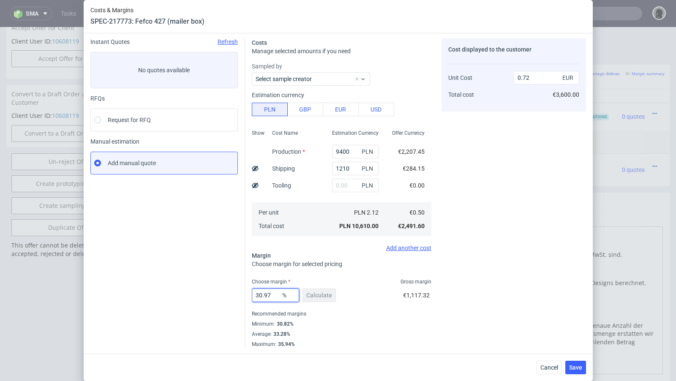
type input "0.73"
type input "30.96"
type input "0.72"
type input "30.96"
click at [219, 253] on div "Instant Quotes Refresh No quotes available RFQs Request for RFQ Manual estimati…" at bounding box center [167, 192] width 155 height 309
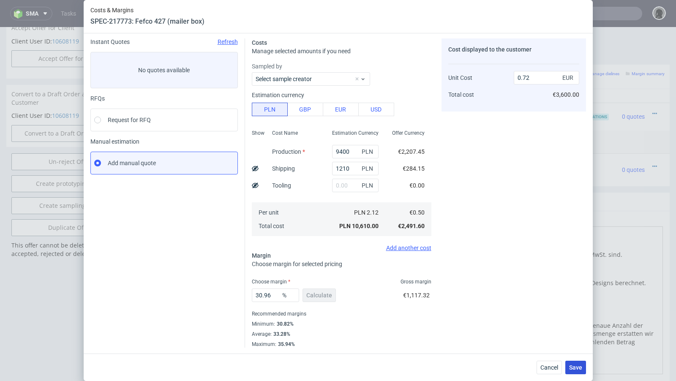
click at [576, 366] on span "Save" at bounding box center [575, 368] width 13 height 6
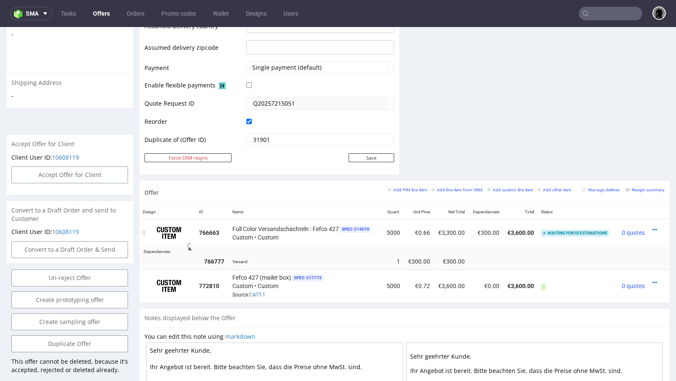
scroll to position [347, 0]
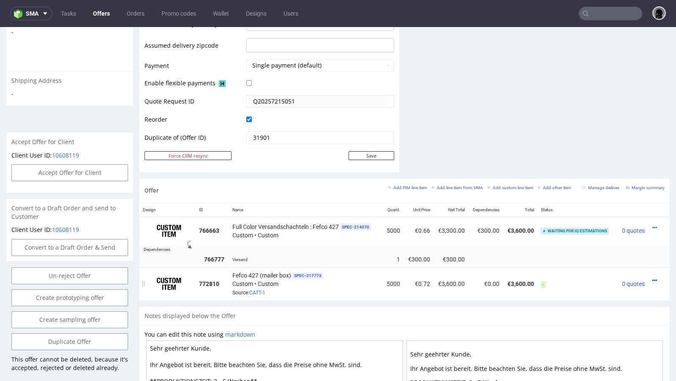
click at [653, 279] on icon at bounding box center [655, 281] width 5 height 6
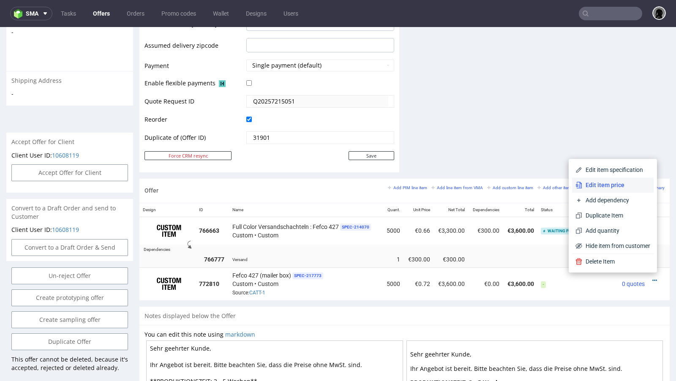
click at [615, 185] on span "Edit item price" at bounding box center [617, 185] width 68 height 8
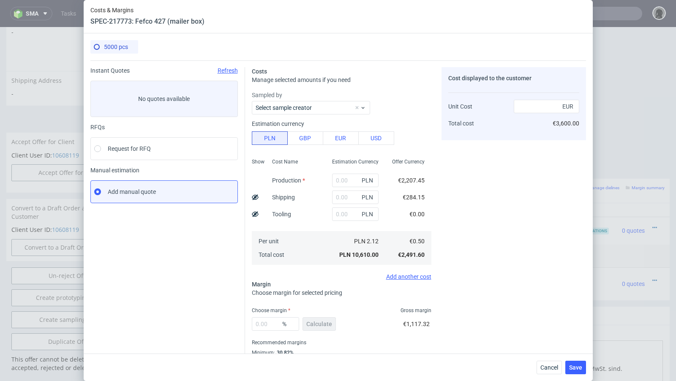
type input "9400"
type input "1210"
type input "30.96"
click at [252, 194] on icon at bounding box center [255, 197] width 7 height 7
type input "0.66"
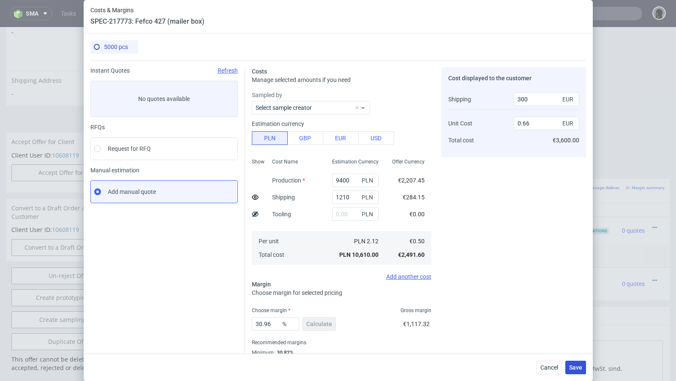
click at [585, 367] on button "Save" at bounding box center [576, 368] width 21 height 14
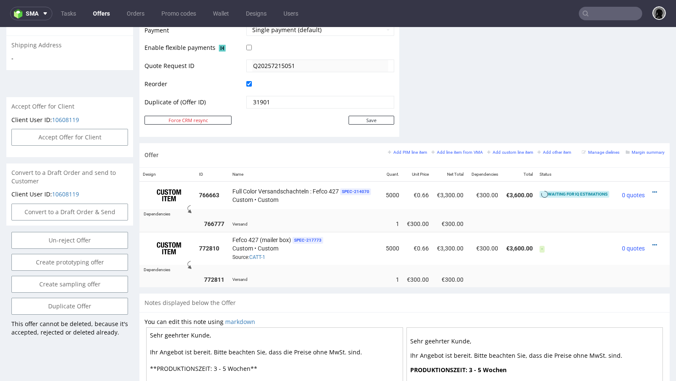
scroll to position [390, 0]
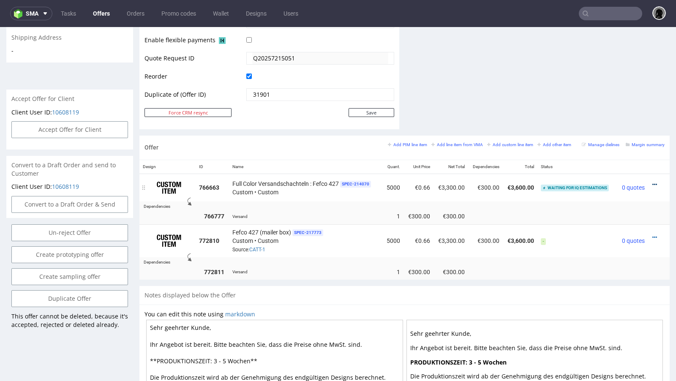
click at [653, 182] on icon at bounding box center [655, 185] width 5 height 6
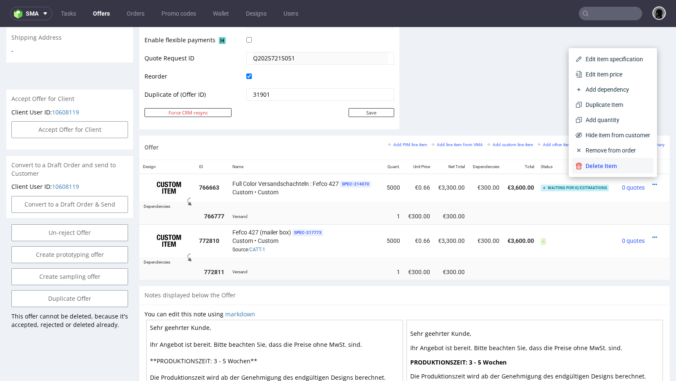
click at [594, 170] on span "Delete Item" at bounding box center [617, 166] width 68 height 8
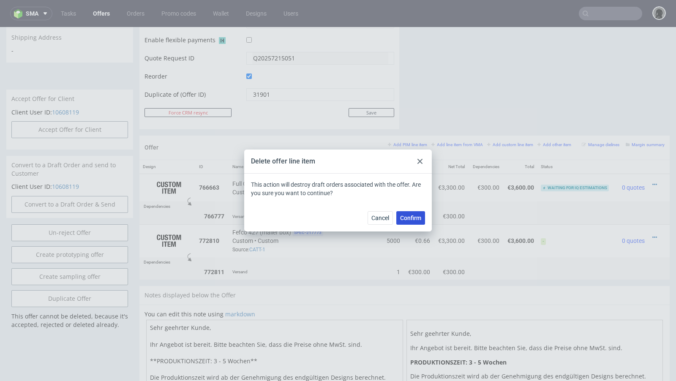
click at [407, 217] on span "Confirm" at bounding box center [410, 218] width 21 height 6
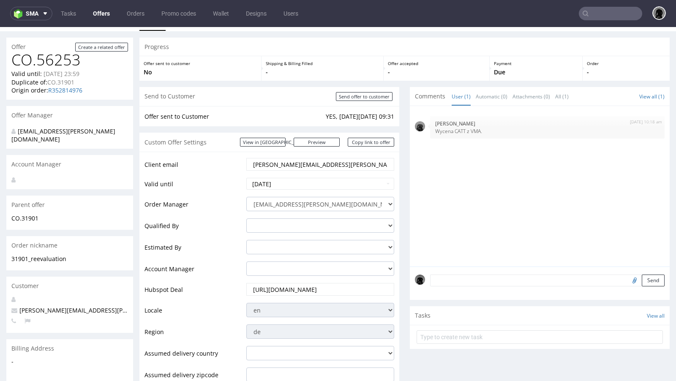
scroll to position [0, 0]
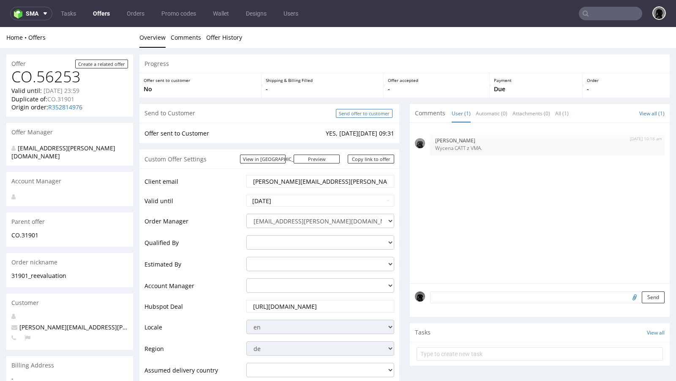
click at [354, 115] on input "Send offer to customer" at bounding box center [364, 113] width 57 height 9
type input "In progress..."
click at [345, 115] on input "Send offer to customer" at bounding box center [364, 113] width 57 height 9
type input "In progress..."
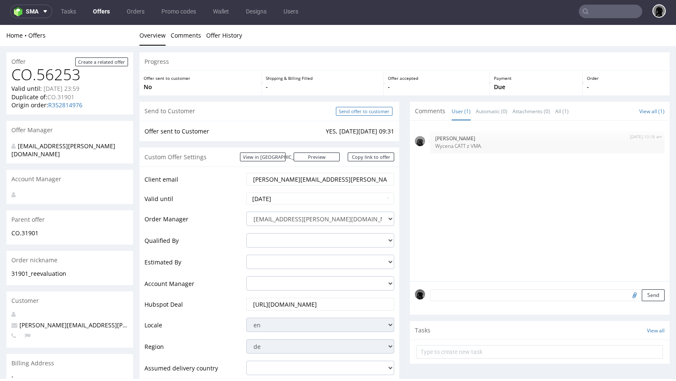
click at [353, 112] on input "Send offer to customer" at bounding box center [364, 111] width 57 height 9
click at [348, 110] on input "Send offer to customer" at bounding box center [364, 111] width 57 height 9
type input "In progress..."
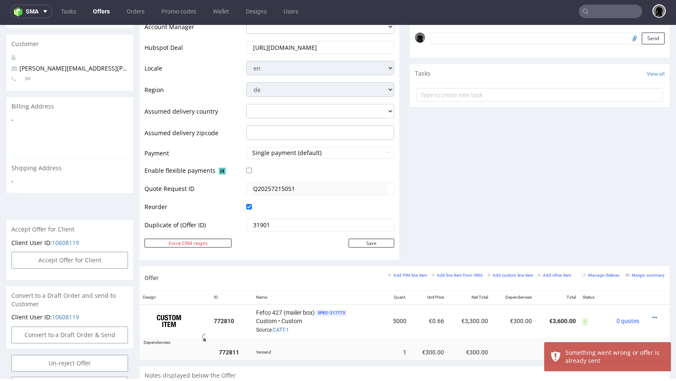
scroll to position [52, 0]
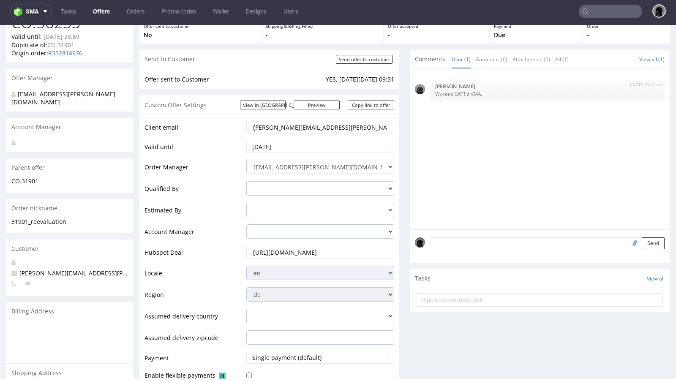
click at [323, 133] on div "[PERSON_NAME][EMAIL_ADDRESS][PERSON_NAME][DOMAIN_NAME]" at bounding box center [320, 127] width 148 height 13
click at [316, 128] on input "[PERSON_NAME][EMAIL_ADDRESS][PERSON_NAME][DOMAIN_NAME]" at bounding box center [320, 127] width 136 height 12
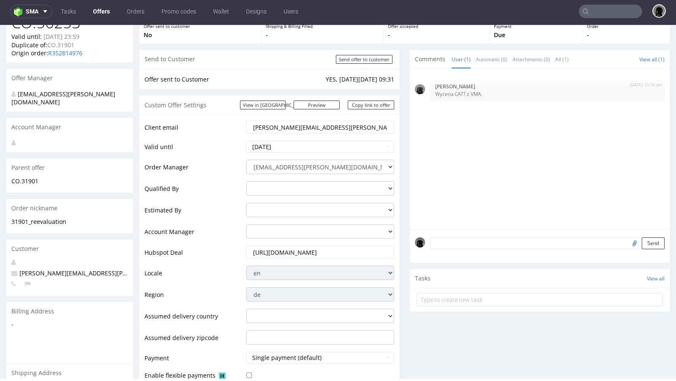
click at [316, 128] on input "[PERSON_NAME][EMAIL_ADDRESS][PERSON_NAME][DOMAIN_NAME]" at bounding box center [320, 127] width 136 height 12
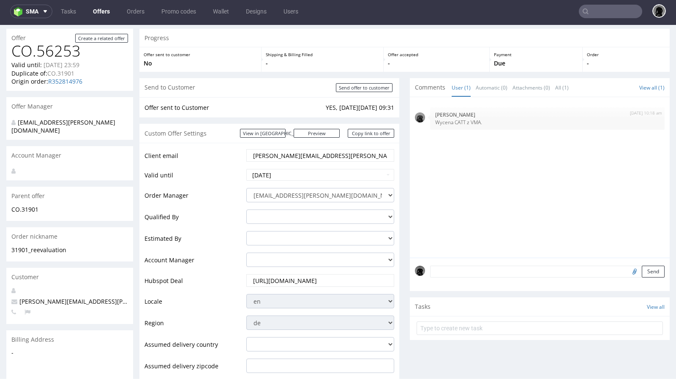
scroll to position [0, 0]
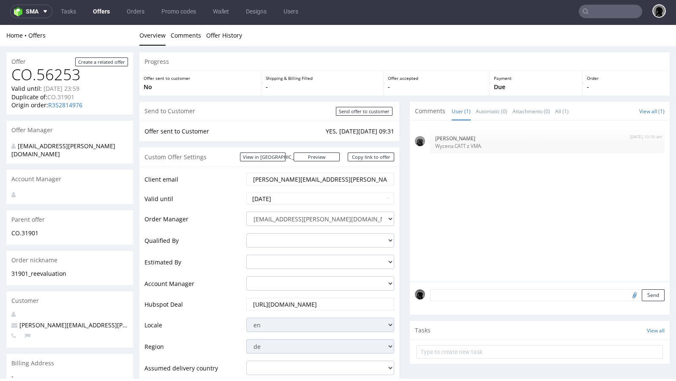
click at [224, 190] on td "Client email" at bounding box center [195, 182] width 100 height 20
click at [291, 198] on input "[DATE]" at bounding box center [320, 199] width 148 height 12
click at [212, 174] on td "Client email" at bounding box center [195, 182] width 100 height 20
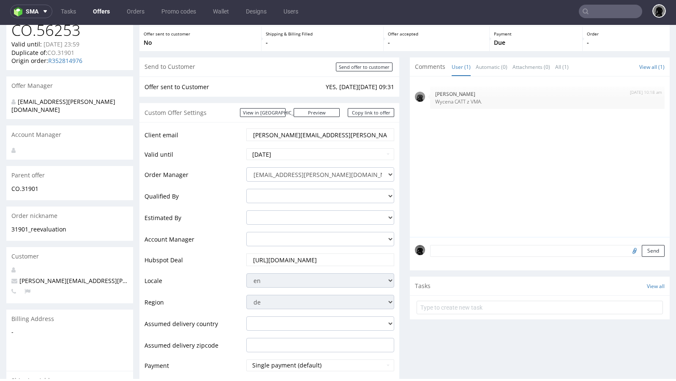
scroll to position [48, 0]
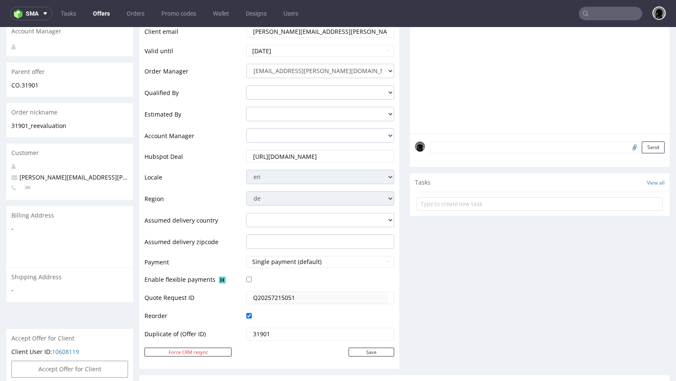
scroll to position [156, 0]
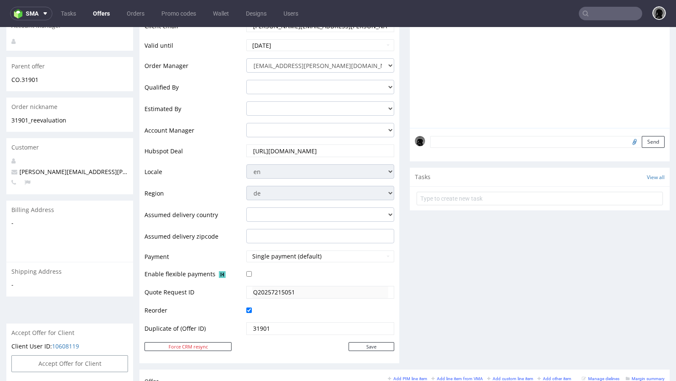
click at [481, 88] on div "[DATE] 10:18 am [PERSON_NAME] Wycena CATT z VMA." at bounding box center [542, 51] width 255 height 156
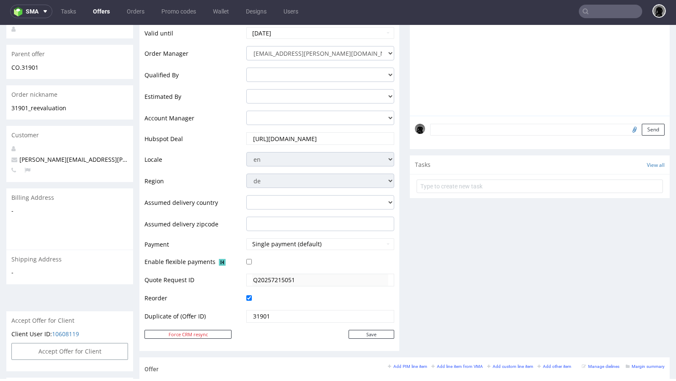
scroll to position [0, 0]
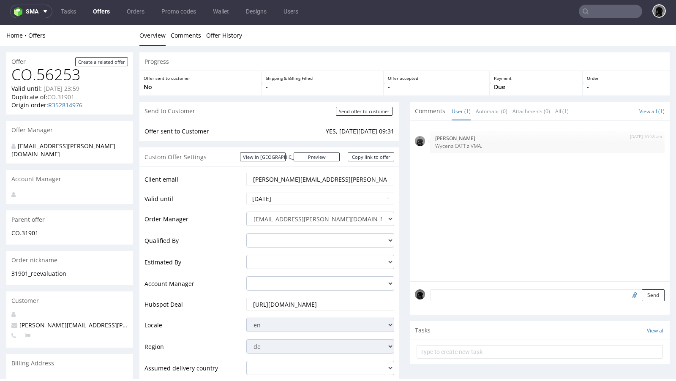
click at [100, 17] on link "Offers" at bounding box center [101, 12] width 27 height 14
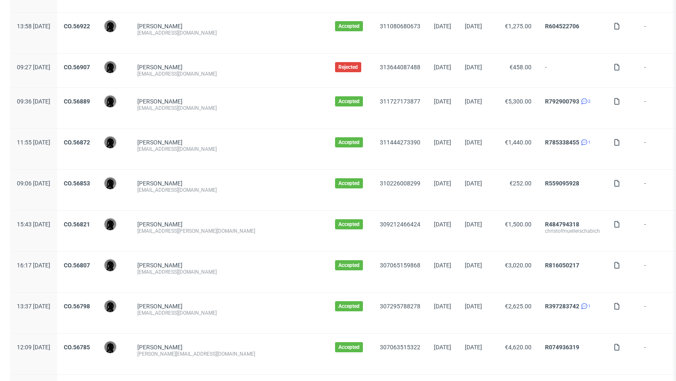
scroll to position [867, 0]
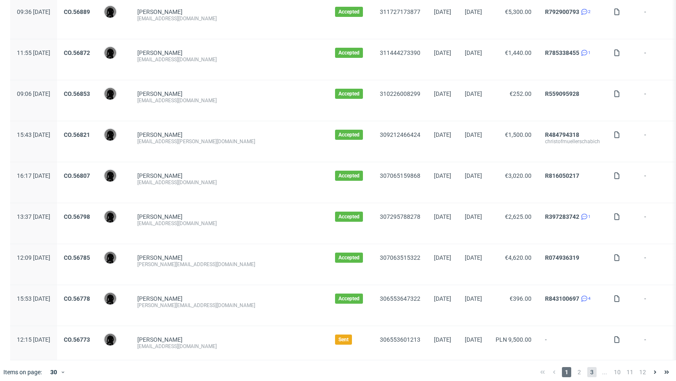
click at [588, 370] on span "3" at bounding box center [592, 372] width 9 height 10
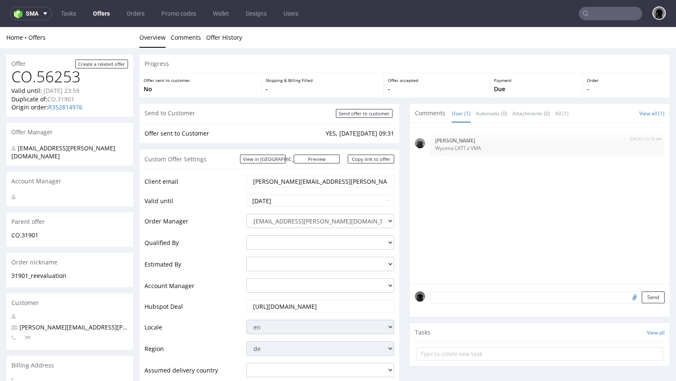
click at [100, 15] on link "Offers" at bounding box center [101, 14] width 27 height 14
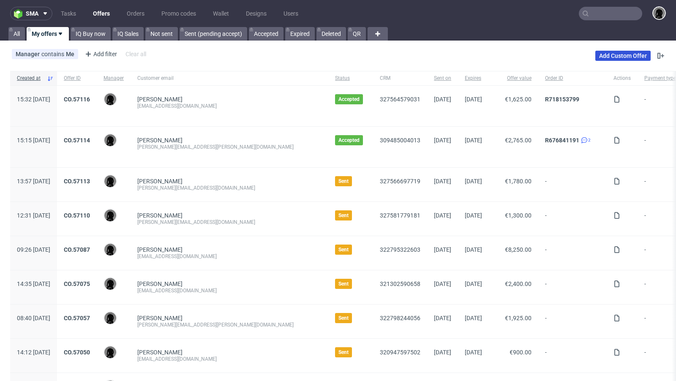
click at [615, 53] on link "Add Custom Offer" at bounding box center [623, 56] width 55 height 10
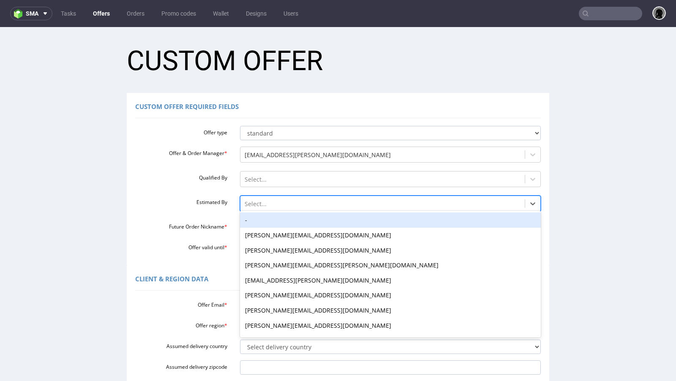
click at [260, 203] on div at bounding box center [383, 204] width 276 height 10
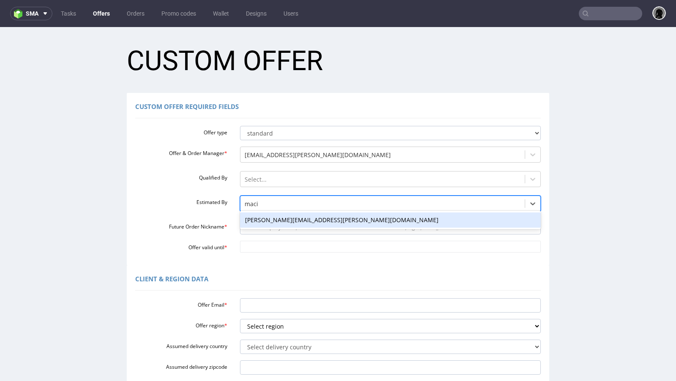
type input "[PERSON_NAME]"
click at [262, 217] on div "[PERSON_NAME][EMAIL_ADDRESS][PERSON_NAME][DOMAIN_NAME]" at bounding box center [390, 220] width 301 height 15
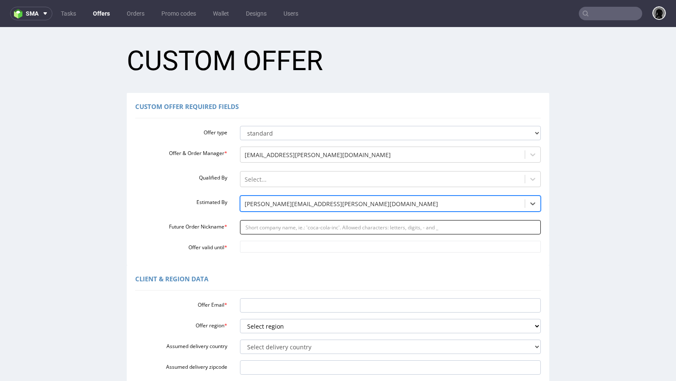
click at [266, 226] on input "Future Order Nickname *" at bounding box center [390, 227] width 301 height 14
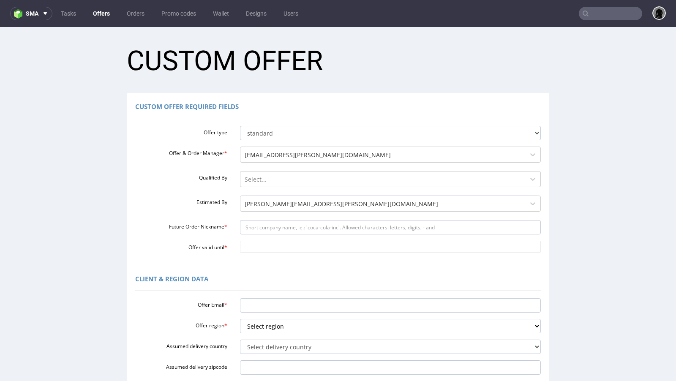
click at [185, 198] on label "Estimated By" at bounding box center [181, 201] width 105 height 10
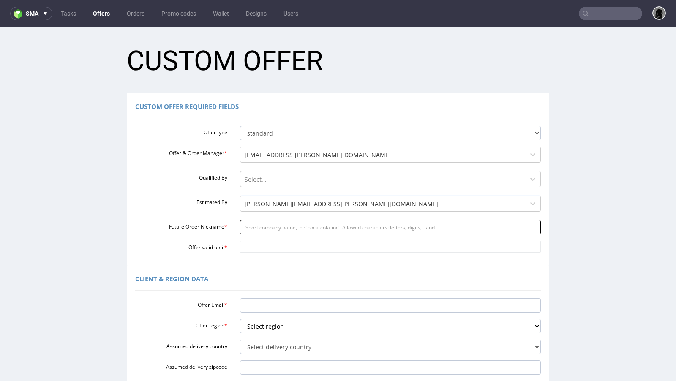
click at [274, 224] on input "Future Order Nickname *" at bounding box center [390, 227] width 301 height 14
paste input "benjaminglemsergmailcom"
click at [279, 224] on input "Future Order Nickname *" at bounding box center [390, 227] width 301 height 14
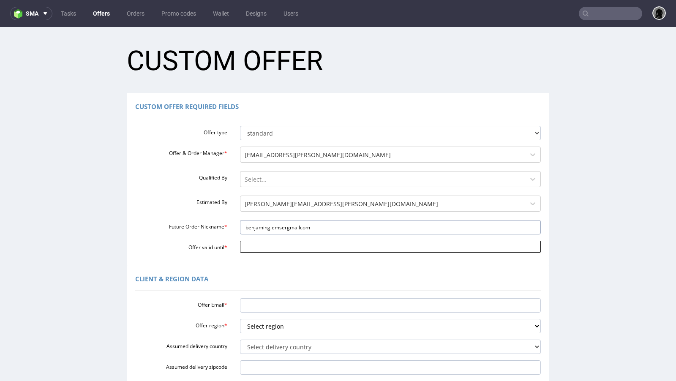
type input "benjaminglemsergmailcom"
click at [264, 246] on input "Offer valid until *" at bounding box center [390, 247] width 301 height 12
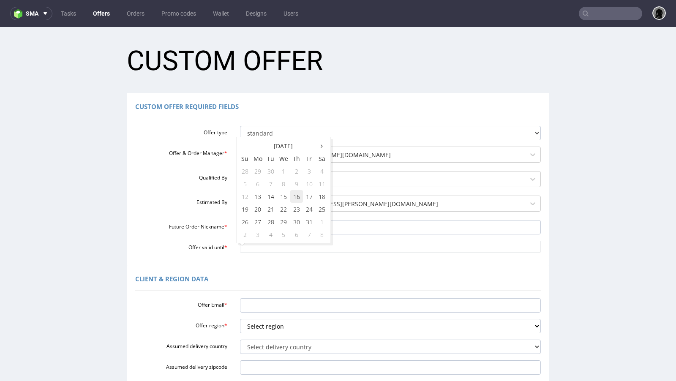
click at [296, 195] on td "16" at bounding box center [296, 196] width 13 height 13
type input "[DATE]"
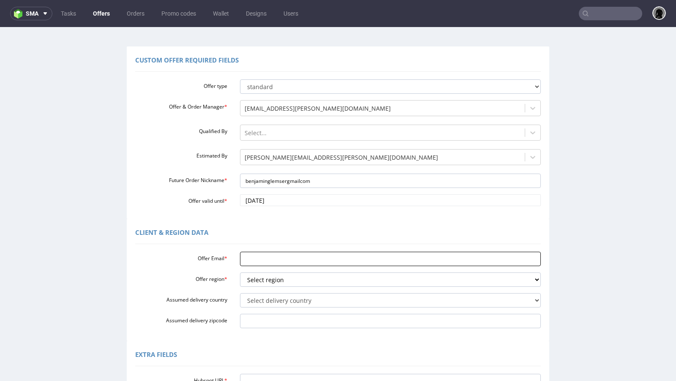
click at [269, 262] on input "Offer Email *" at bounding box center [390, 259] width 301 height 14
paste input "benjamin.glemser@gmail.com"
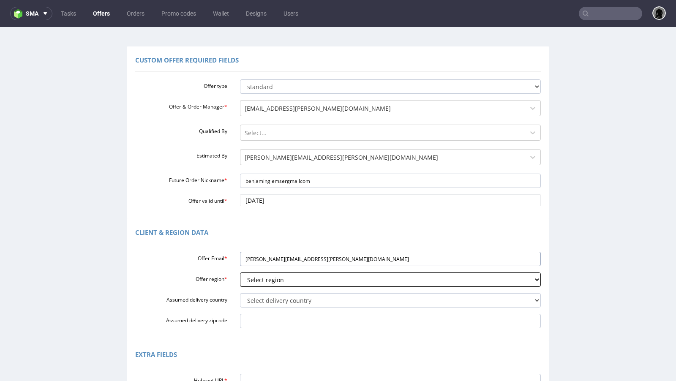
type input "benjamin.glemser@gmail.com"
click at [271, 282] on select "Select region eu gb de pl cz fr it es" at bounding box center [390, 280] width 301 height 14
click at [277, 281] on select "Select region eu gb de pl cz fr it es" at bounding box center [390, 280] width 301 height 14
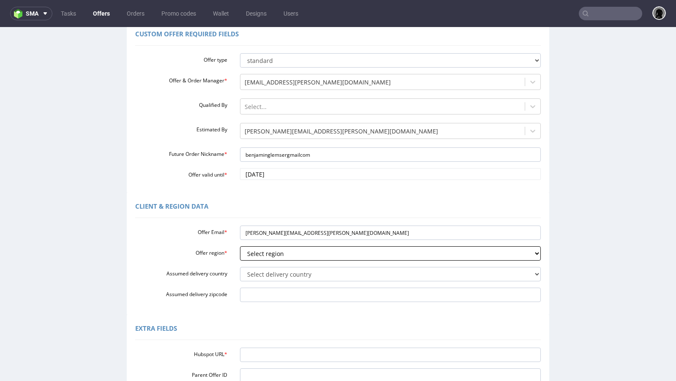
click at [287, 252] on select "Select region eu gb de pl cz fr it es" at bounding box center [390, 253] width 301 height 14
select select "de"
click at [240, 246] on select "Select region eu gb de pl cz fr it es" at bounding box center [390, 253] width 301 height 14
click at [276, 278] on select "Select delivery country Andorra Afghanistan Anguilla Albania Armenia Antarctica…" at bounding box center [390, 274] width 301 height 14
select select "57"
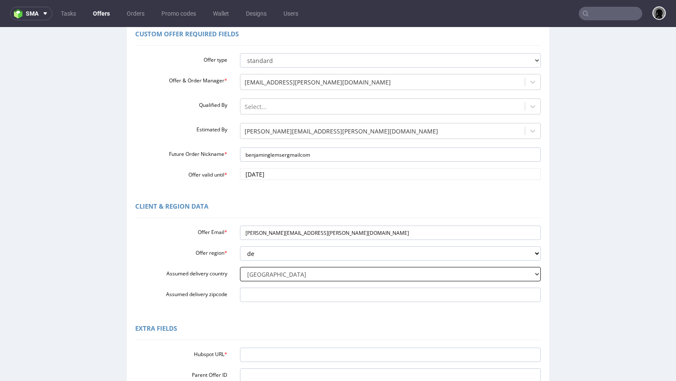
click at [240, 267] on select "Select delivery country Andorra Afghanistan Anguilla Albania Armenia Antarctica…" at bounding box center [390, 274] width 301 height 14
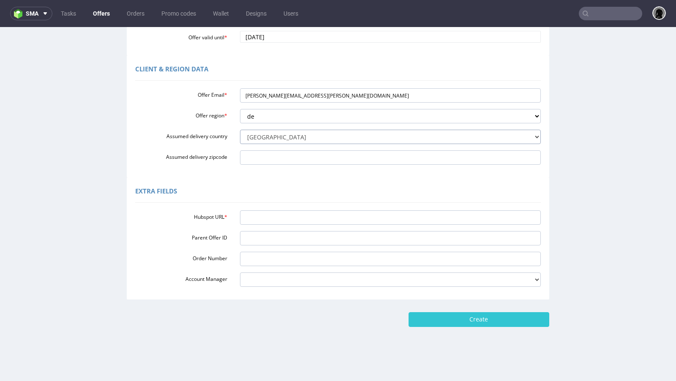
scroll to position [2, 0]
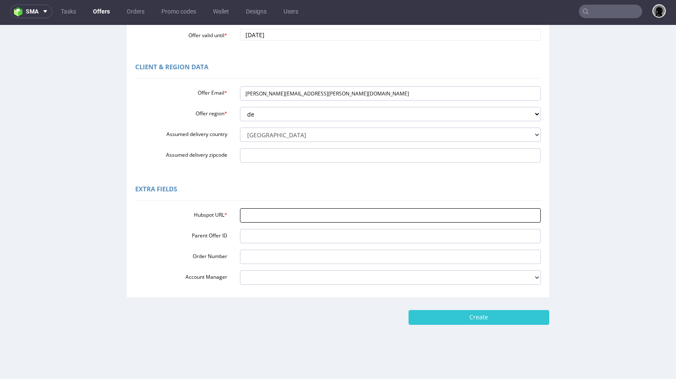
click at [269, 218] on input "Hubspot URL *" at bounding box center [390, 215] width 301 height 14
paste input "https://app-eu1.hubspot.com/contacts/25600958/record/0-3/330577893575/"
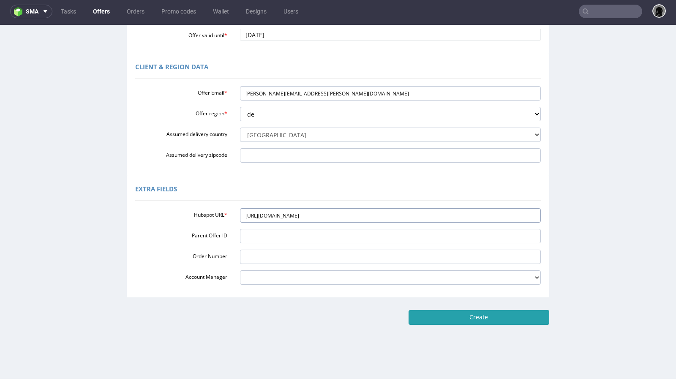
type input "https://app-eu1.hubspot.com/contacts/25600958/record/0-3/330577893575/"
click at [457, 312] on input "Create" at bounding box center [479, 317] width 141 height 14
type input "Please wait..."
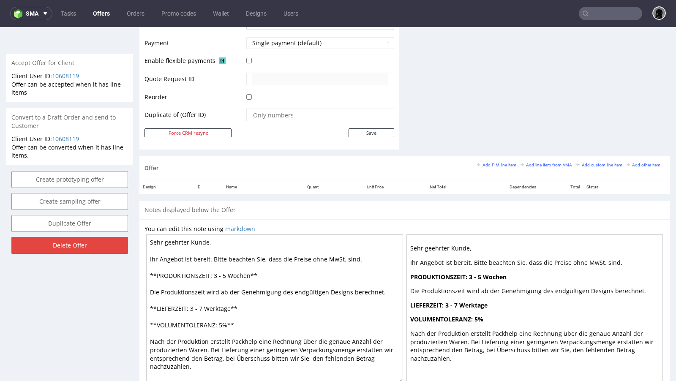
scroll to position [396, 0]
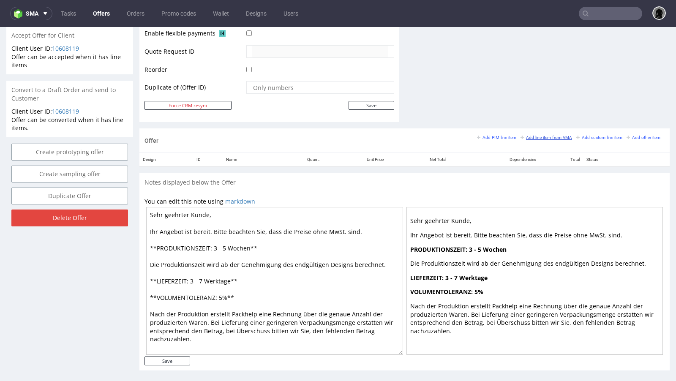
click at [525, 136] on small "Add line item from VMA" at bounding box center [547, 137] width 52 height 5
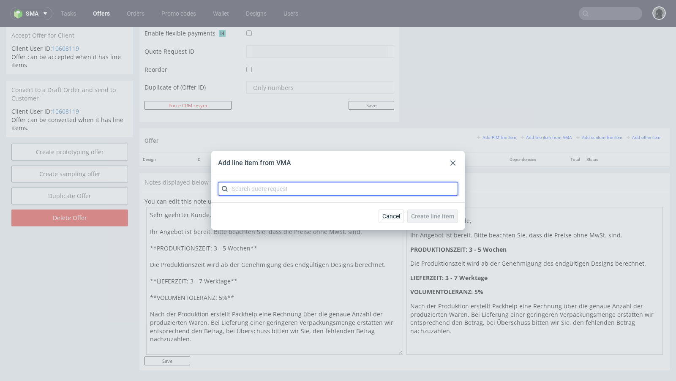
click at [244, 188] on input "text" at bounding box center [338, 189] width 240 height 14
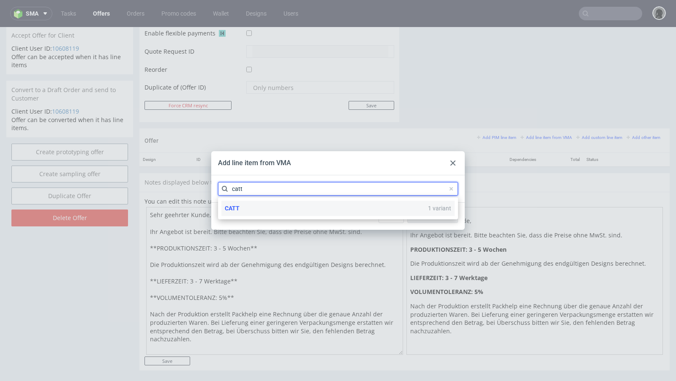
type input "catt"
click at [242, 207] on div "CATT 1 variant" at bounding box center [338, 208] width 233 height 15
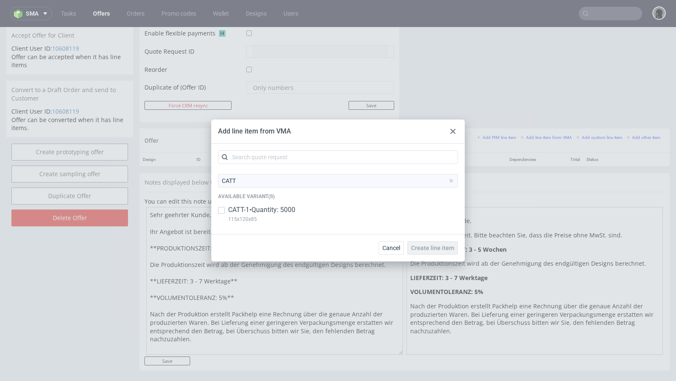
click at [240, 207] on p "CATT-1 • Quantity: 5000" at bounding box center [261, 209] width 67 height 9
checkbox input "true"
click at [432, 248] on span "Create line item" at bounding box center [432, 248] width 43 height 6
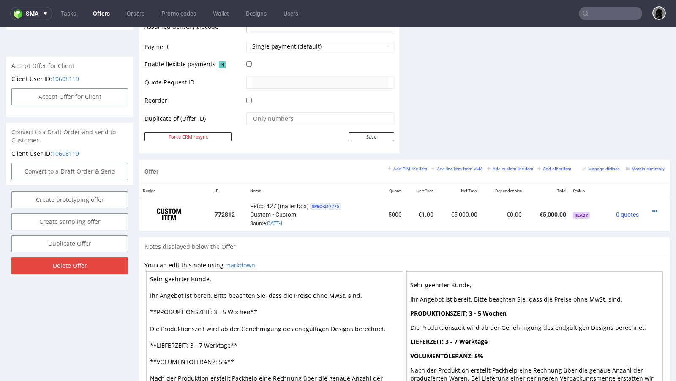
scroll to position [405, 0]
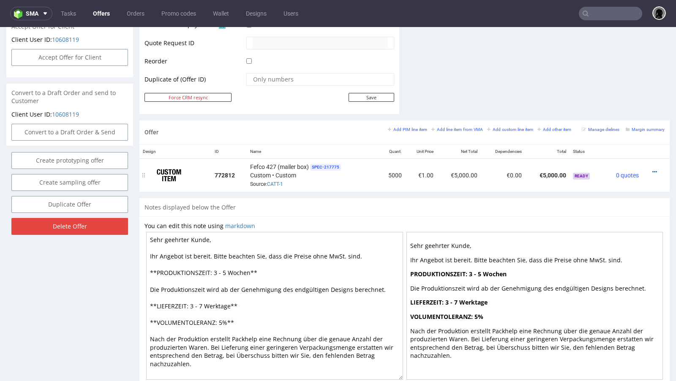
click at [650, 169] on div at bounding box center [654, 172] width 16 height 8
click at [653, 169] on icon at bounding box center [655, 172] width 5 height 6
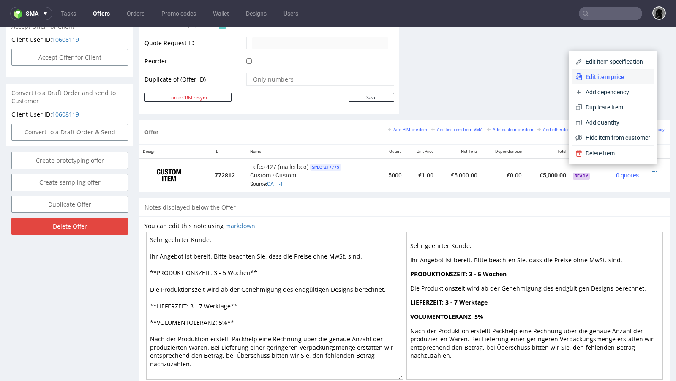
click at [590, 80] on span "Edit item price" at bounding box center [617, 77] width 68 height 8
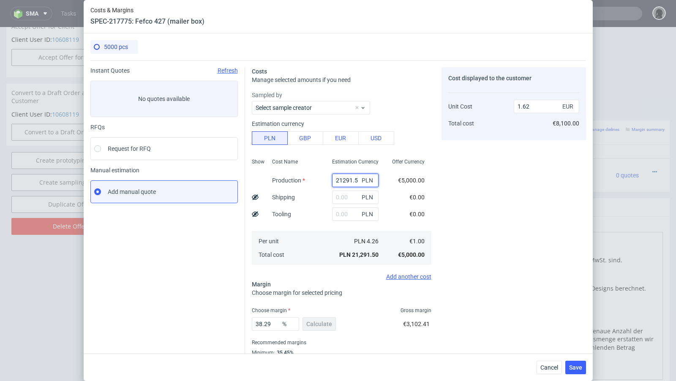
click at [345, 178] on input "21291.5" at bounding box center [355, 181] width 47 height 14
paste input "9400"
type input "9400"
type input "0.72"
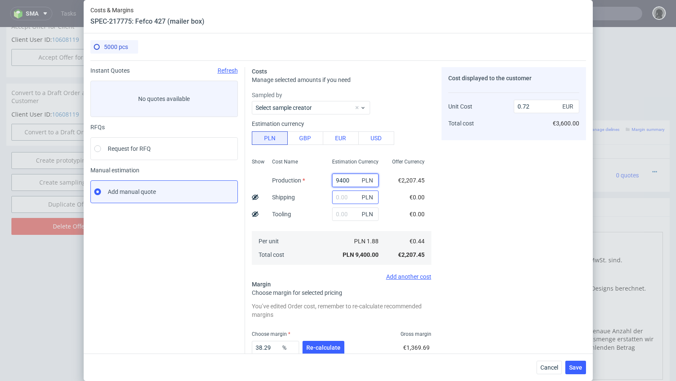
type input "9400"
click at [344, 197] on input "text" at bounding box center [355, 198] width 47 height 14
type input "1210"
type input "0.81"
type input "1210"
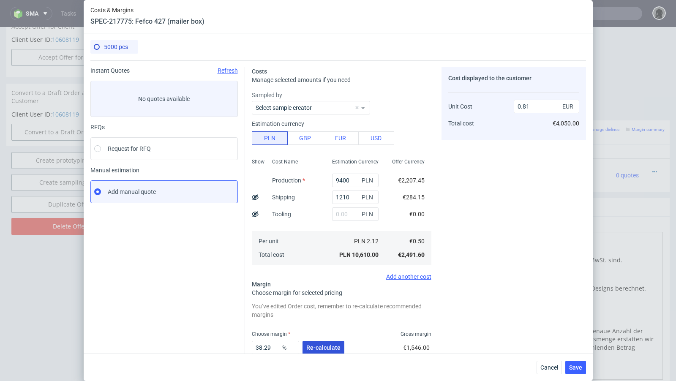
click at [317, 345] on span "Re-calculate" at bounding box center [323, 348] width 34 height 6
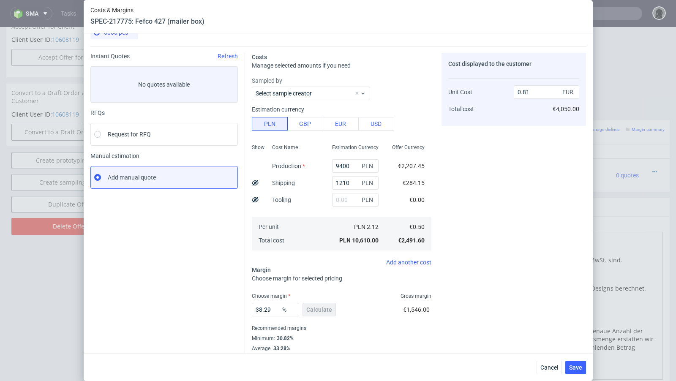
scroll to position [19, 0]
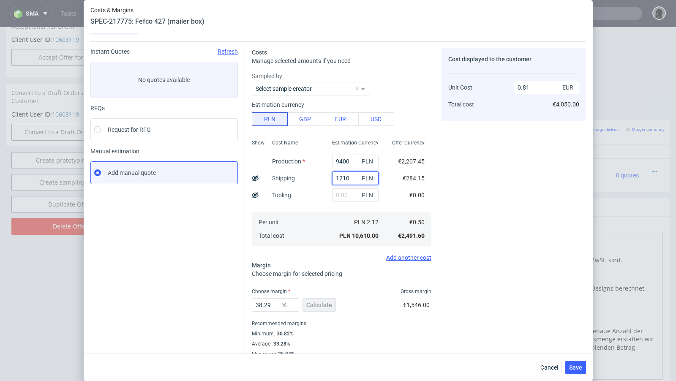
click at [350, 178] on input "1210" at bounding box center [355, 179] width 47 height 14
drag, startPoint x: 276, startPoint y: 303, endPoint x: 241, endPoint y: 302, distance: 34.7
click at [241, 302] on div "Instant Quotes Refresh No quotes available RFQs Request for RFQ Manual estimati…" at bounding box center [338, 199] width 496 height 316
click at [233, 297] on div "Instant Quotes Refresh No quotes available RFQs Request for RFQ Manual estimati…" at bounding box center [167, 202] width 155 height 309
drag, startPoint x: 279, startPoint y: 304, endPoint x: 226, endPoint y: 298, distance: 53.5
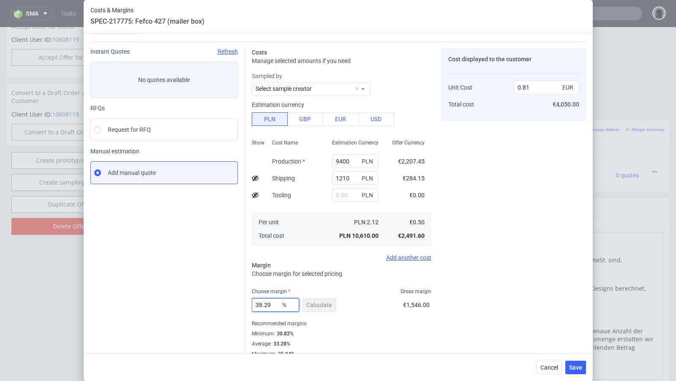
click at [226, 298] on div "Instant Quotes Refresh No quotes available RFQs Request for RFQ Manual estimati…" at bounding box center [338, 199] width 496 height 316
type input "31"
type input "0.73"
type input "3"
type input "0.52"
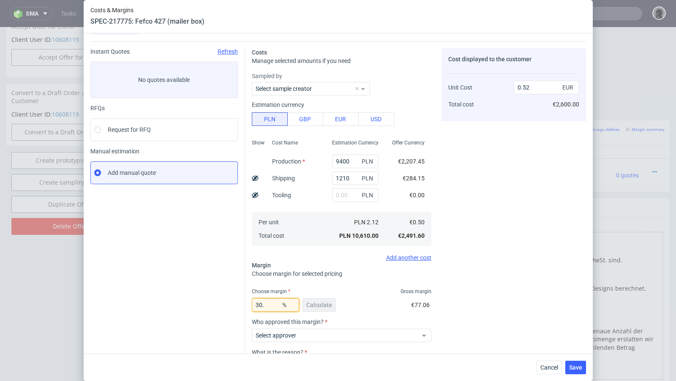
type input "30.9"
type input "0.72"
type input "30.99"
type input "0.73"
type input "30.96"
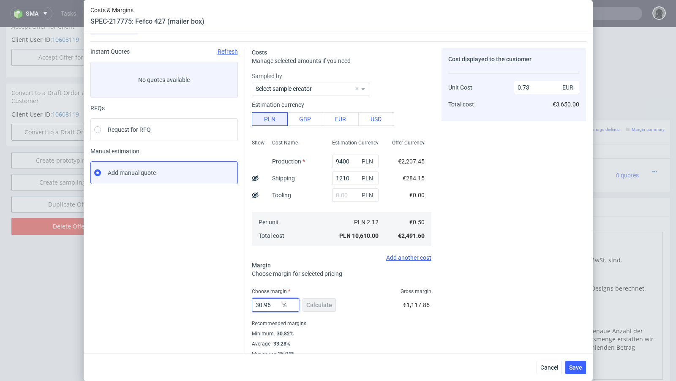
type input "0.72"
type input "30.96"
click at [170, 265] on div "Instant Quotes Refresh No quotes available RFQs Request for RFQ Manual estimati…" at bounding box center [167, 202] width 155 height 309
click at [257, 175] on icon at bounding box center [255, 178] width 7 height 7
type input "0.66"
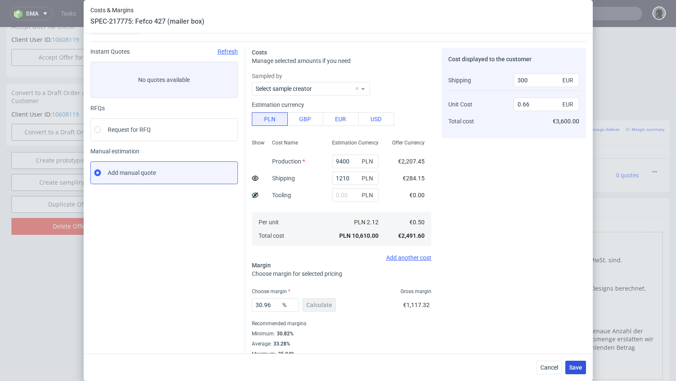
click at [581, 367] on span "Save" at bounding box center [575, 368] width 13 height 6
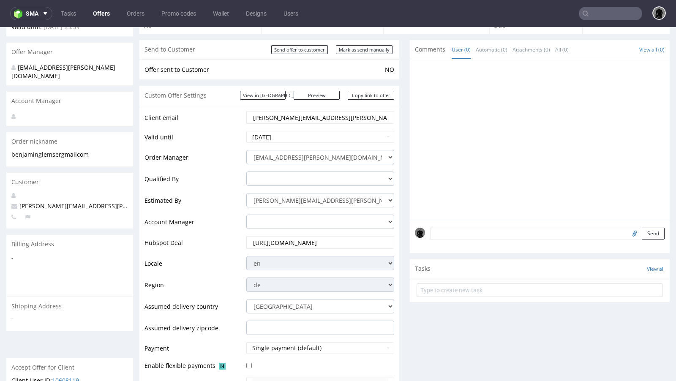
scroll to position [0, 0]
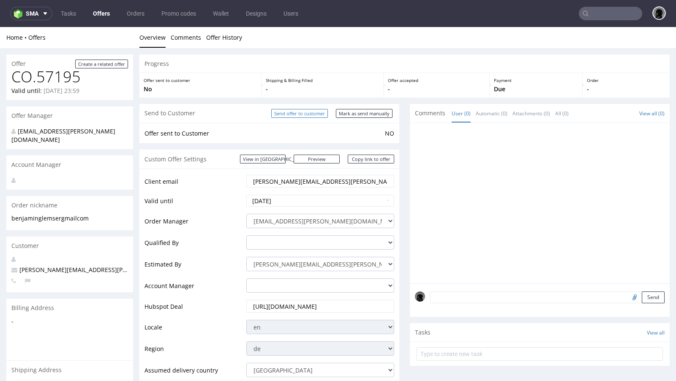
click at [304, 112] on input "Send offer to customer" at bounding box center [299, 113] width 57 height 9
type input "In progress..."
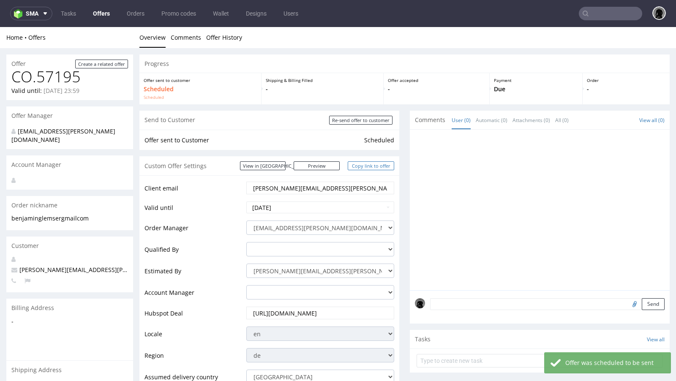
click at [367, 166] on link "Copy link to offer" at bounding box center [371, 165] width 47 height 9
click at [377, 163] on link "Copy link to offer" at bounding box center [371, 165] width 47 height 9
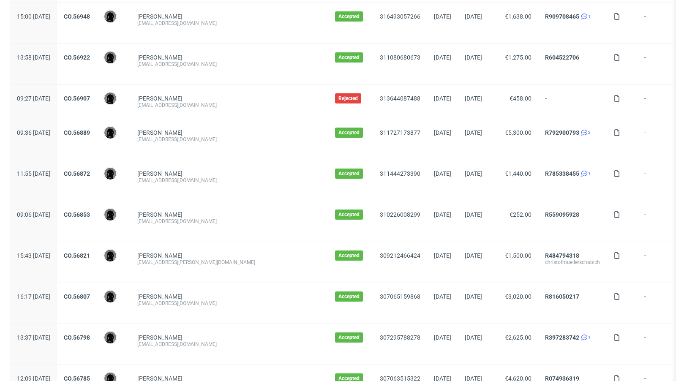
scroll to position [867, 0]
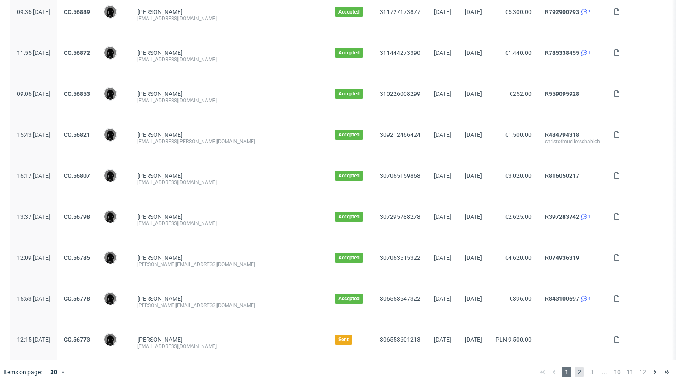
click at [575, 368] on span "2" at bounding box center [579, 372] width 9 height 10
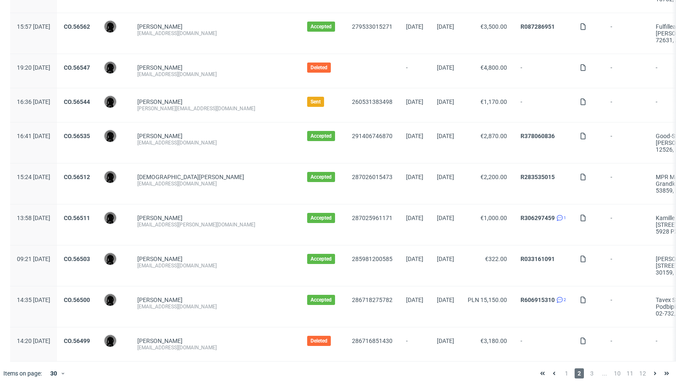
scroll to position [888, 0]
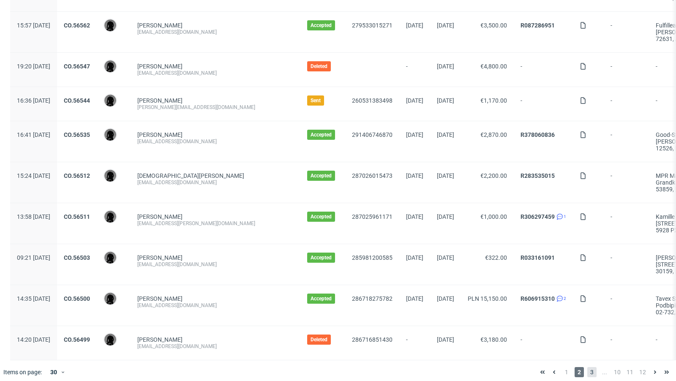
click at [588, 367] on span "3" at bounding box center [592, 372] width 9 height 10
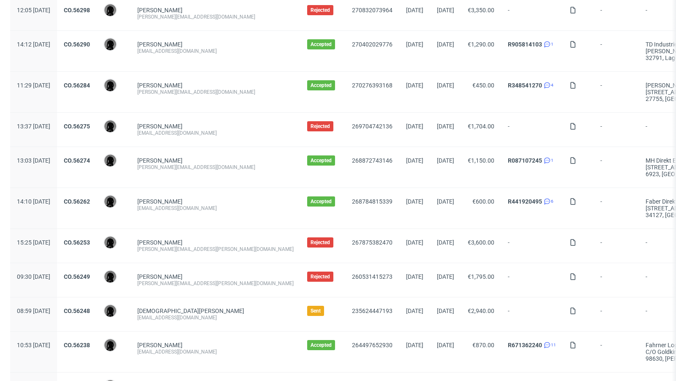
scroll to position [712, 0]
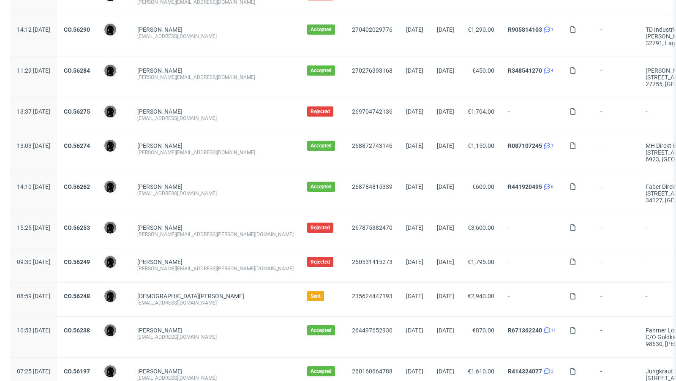
click at [97, 217] on div "CO.56253" at bounding box center [77, 231] width 40 height 34
click at [90, 224] on link "CO.56253" at bounding box center [77, 227] width 26 height 7
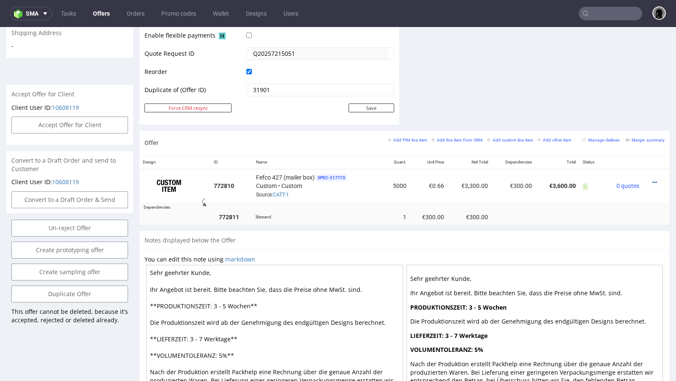
scroll to position [359, 0]
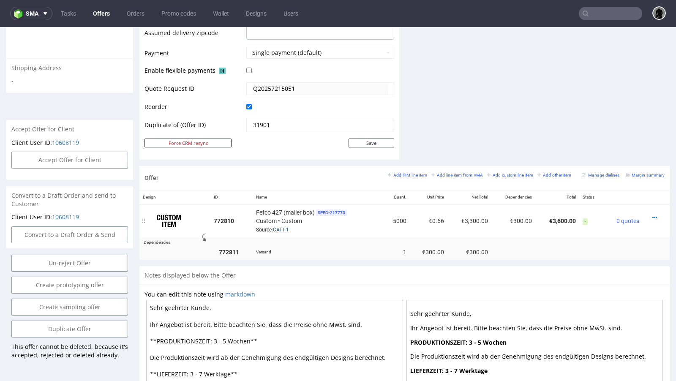
click at [282, 228] on link "CATT-1" at bounding box center [281, 230] width 16 height 6
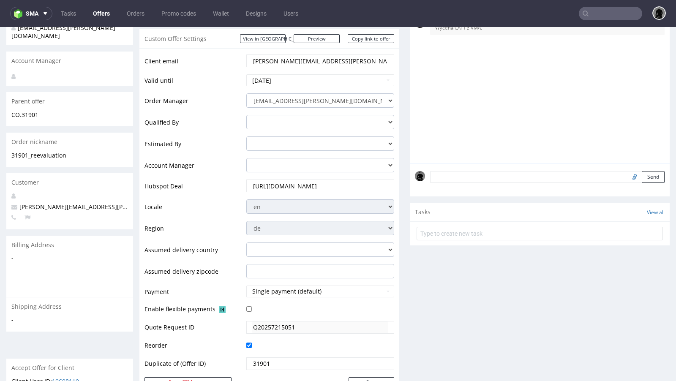
scroll to position [0, 0]
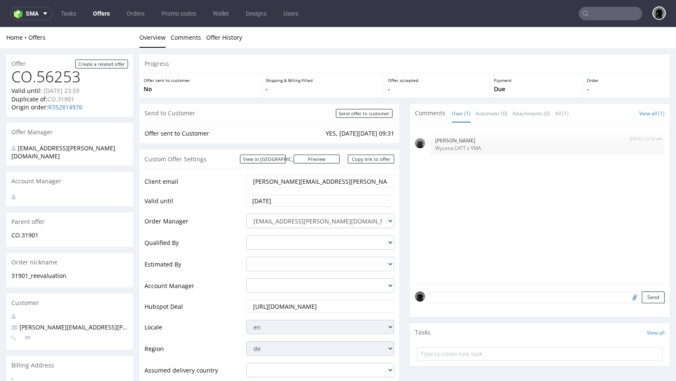
click at [103, 12] on link "Offers" at bounding box center [101, 14] width 27 height 14
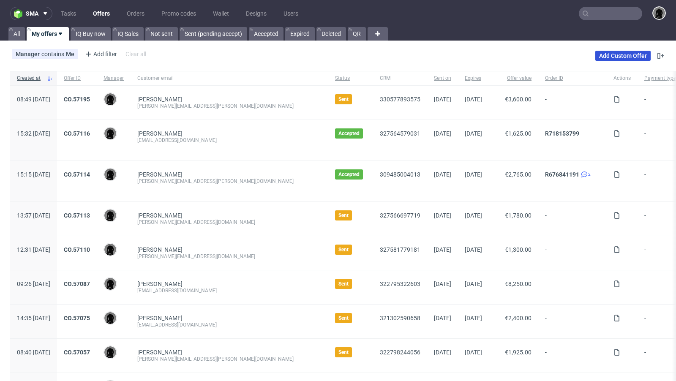
click at [596, 54] on link "Add Custom Offer" at bounding box center [623, 56] width 55 height 10
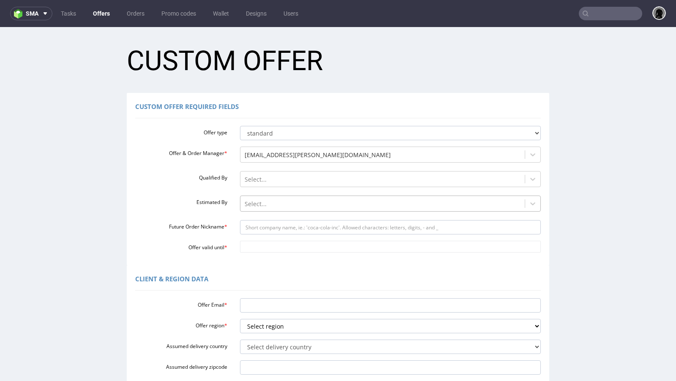
click at [279, 202] on div at bounding box center [383, 204] width 276 height 10
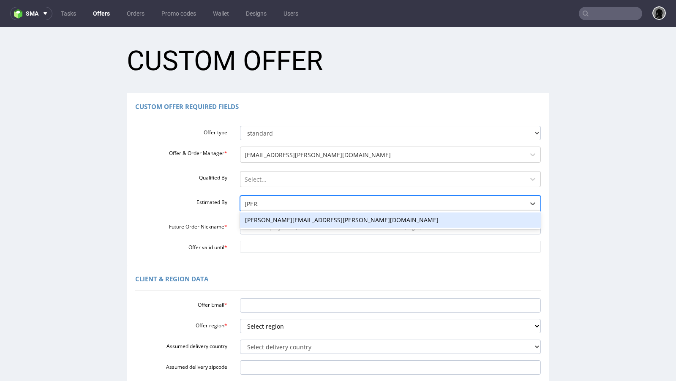
type input "[PERSON_NAME]"
click at [273, 220] on div "[PERSON_NAME][EMAIL_ADDRESS][PERSON_NAME][DOMAIN_NAME]" at bounding box center [390, 220] width 301 height 15
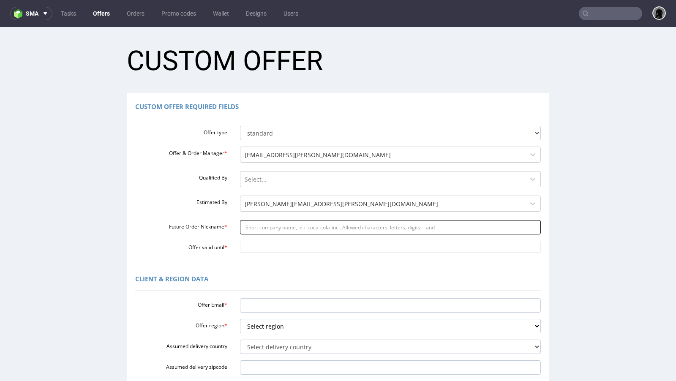
click at [273, 228] on input "Future Order Nickname *" at bounding box center [390, 227] width 301 height 14
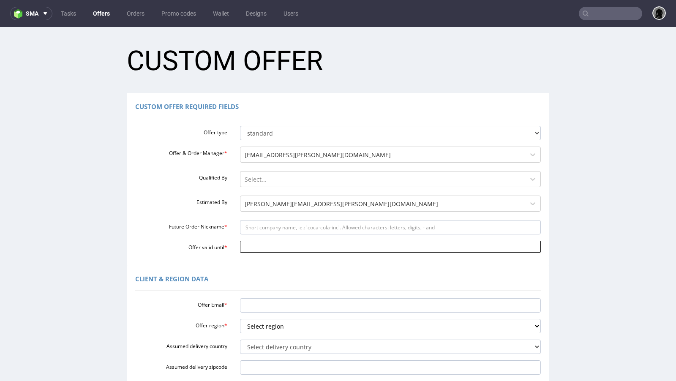
click at [265, 246] on input "Offer valid until *" at bounding box center [390, 247] width 301 height 12
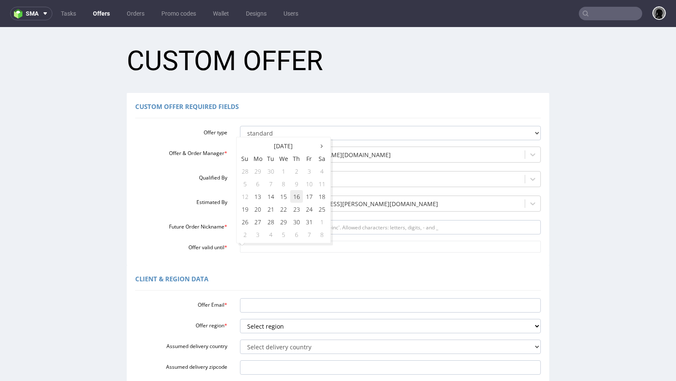
click at [295, 199] on td "16" at bounding box center [296, 196] width 13 height 13
type input "[DATE]"
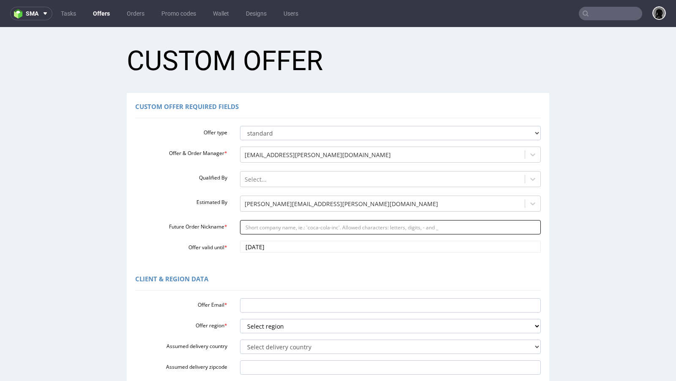
click at [271, 228] on input "Future Order Nickname *" at bounding box center [390, 227] width 301 height 14
paste input "administracjatavexpl"
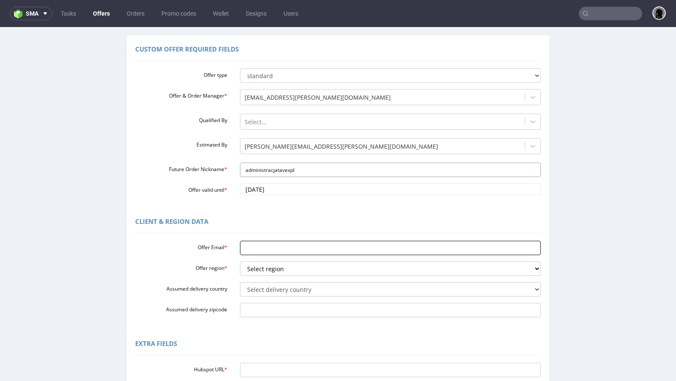
type input "administracjatavexpl"
paste input "[EMAIL_ADDRESS][DOMAIN_NAME]"
click at [266, 253] on input "Offer Email *" at bounding box center [390, 248] width 301 height 14
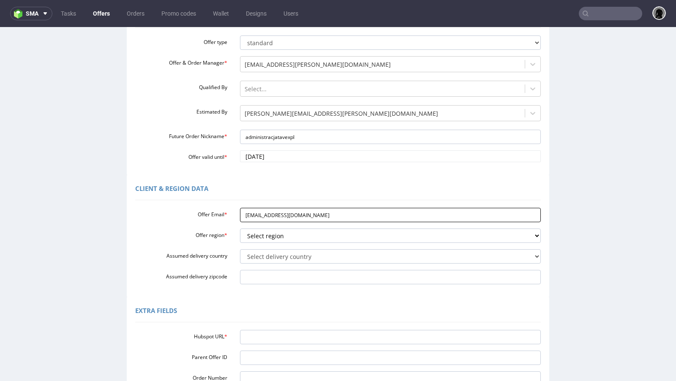
scroll to position [92, 0]
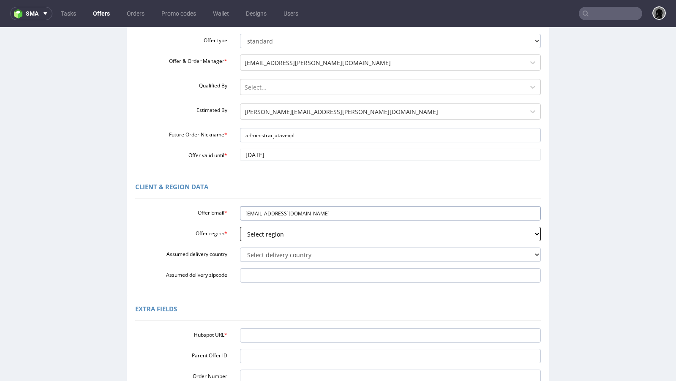
type input "[EMAIL_ADDRESS][DOMAIN_NAME]"
click at [266, 239] on select "Select region eu gb de pl cz fr it es" at bounding box center [390, 234] width 301 height 14
select select "pl"
click at [240, 227] on select "Select region eu gb de pl cz fr it es" at bounding box center [390, 234] width 301 height 14
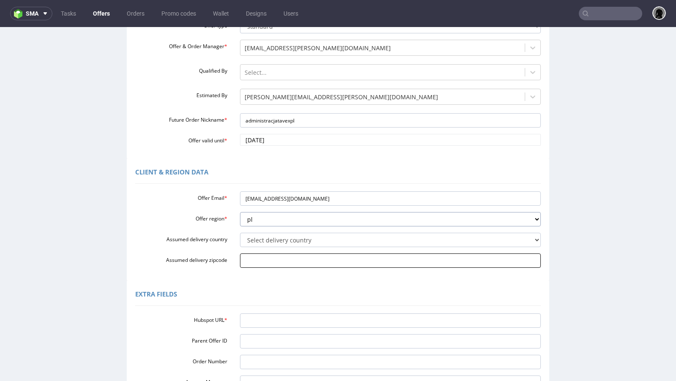
scroll to position [119, 0]
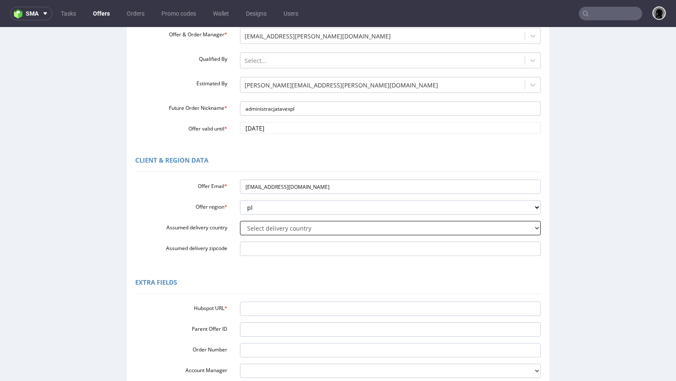
click at [270, 234] on select "Select delivery country [GEOGRAPHIC_DATA] [GEOGRAPHIC_DATA] [GEOGRAPHIC_DATA] […" at bounding box center [390, 228] width 301 height 14
select select "179"
click at [240, 221] on select "Select delivery country [GEOGRAPHIC_DATA] [GEOGRAPHIC_DATA] [GEOGRAPHIC_DATA] […" at bounding box center [390, 228] width 301 height 14
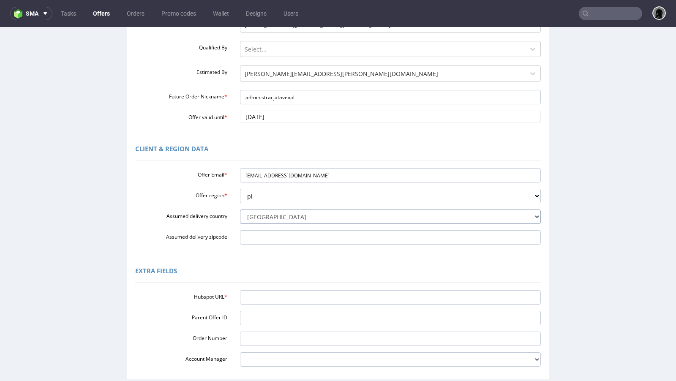
scroll to position [133, 0]
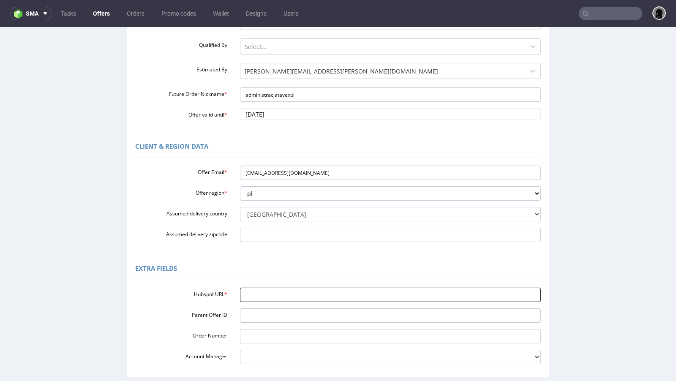
click at [261, 293] on input "Hubspot URL *" at bounding box center [390, 295] width 301 height 14
paste input "[URL][DOMAIN_NAME]"
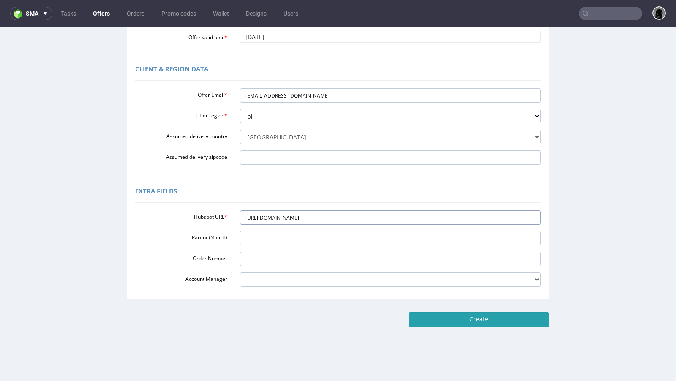
type input "[URL][DOMAIN_NAME]"
click at [426, 315] on input "Create" at bounding box center [479, 319] width 141 height 14
type input "Please wait..."
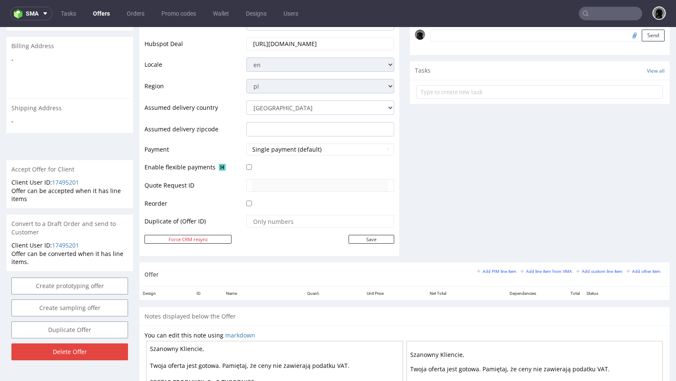
scroll to position [276, 0]
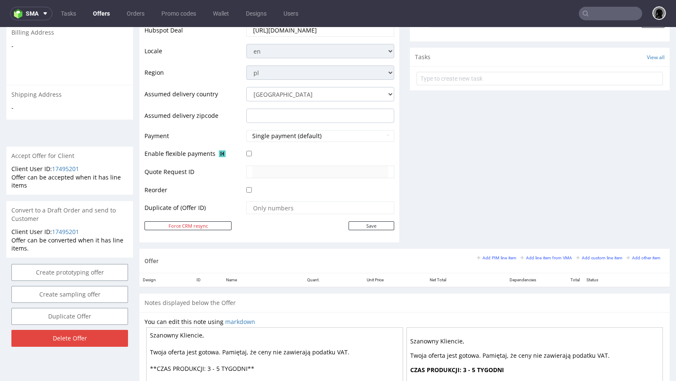
click at [535, 252] on div "Offer Add PIM line item Add line item from VMA Add custom line item Add other i…" at bounding box center [405, 261] width 531 height 24
click at [536, 256] on small "Add line item from VMA" at bounding box center [547, 258] width 52 height 5
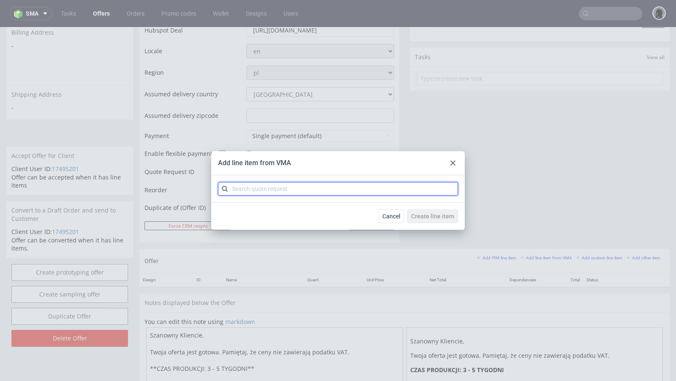
click at [287, 189] on input "text" at bounding box center [338, 189] width 240 height 14
paste input "CBUX"
type input "CBUX"
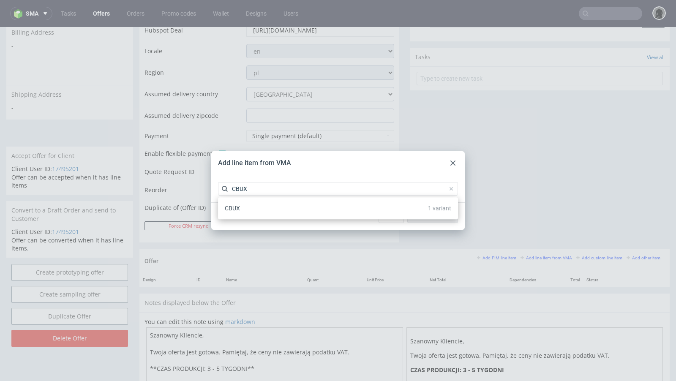
click at [266, 207] on div "CBUX 1 variant" at bounding box center [338, 208] width 233 height 15
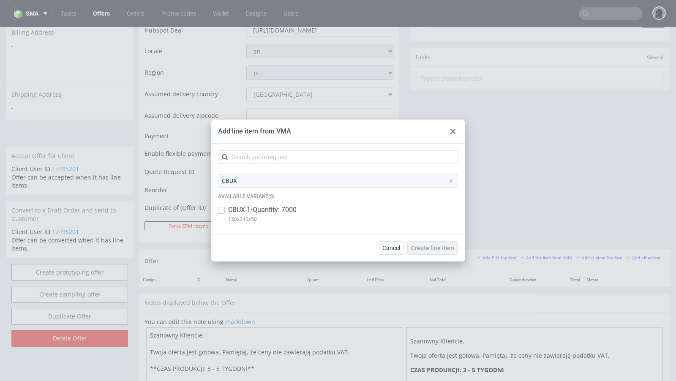
click at [261, 209] on p "CBUX-1 • Quantity: 7000" at bounding box center [262, 209] width 68 height 9
checkbox input "true"
click at [425, 252] on button "Create line item" at bounding box center [433, 248] width 51 height 14
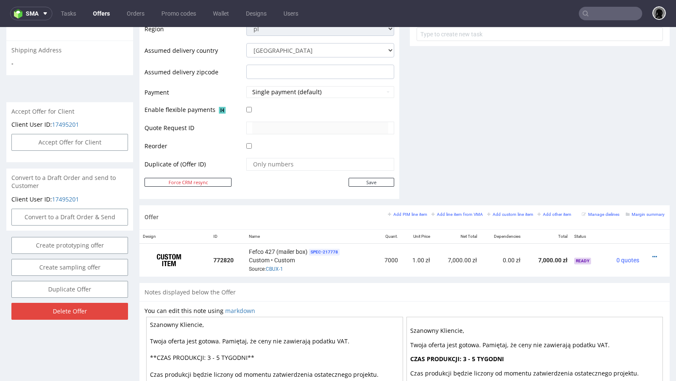
scroll to position [330, 0]
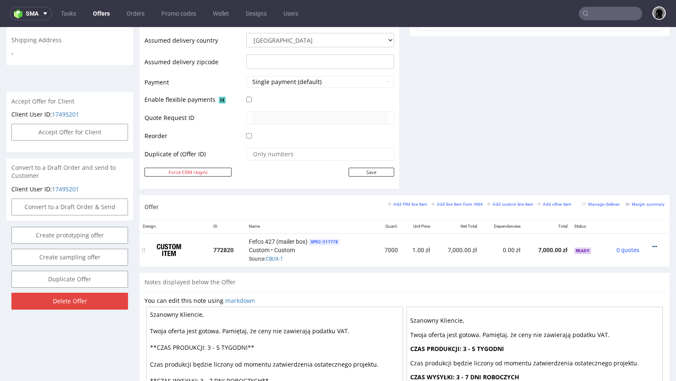
click at [653, 244] on icon at bounding box center [655, 247] width 5 height 6
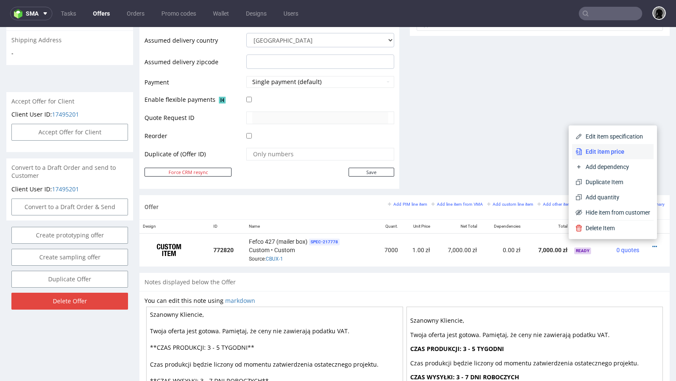
click at [592, 154] on span "Edit item price" at bounding box center [617, 152] width 68 height 8
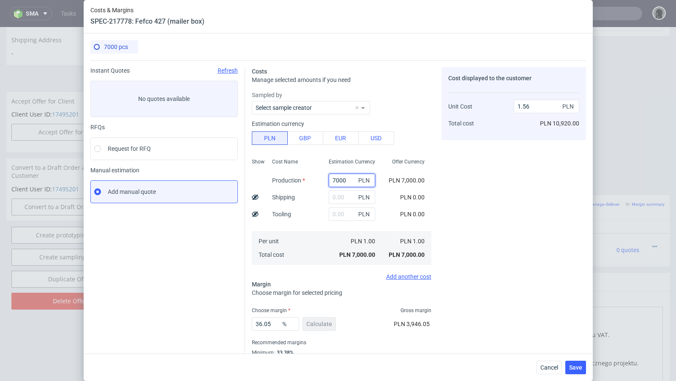
click at [337, 179] on input "7000" at bounding box center [352, 181] width 47 height 14
paste input "861"
type input "8610"
type input "1.92"
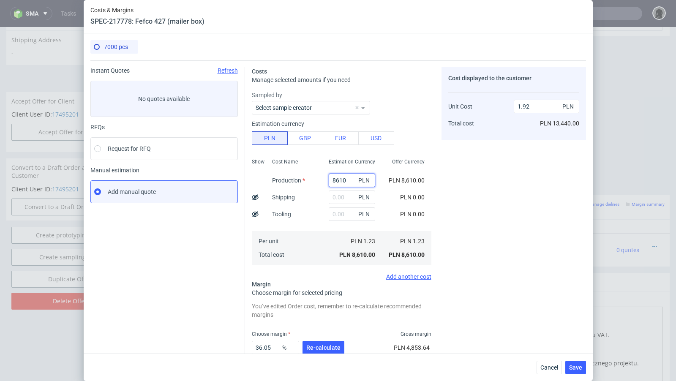
type input "8610"
click at [342, 200] on input "text" at bounding box center [352, 198] width 47 height 14
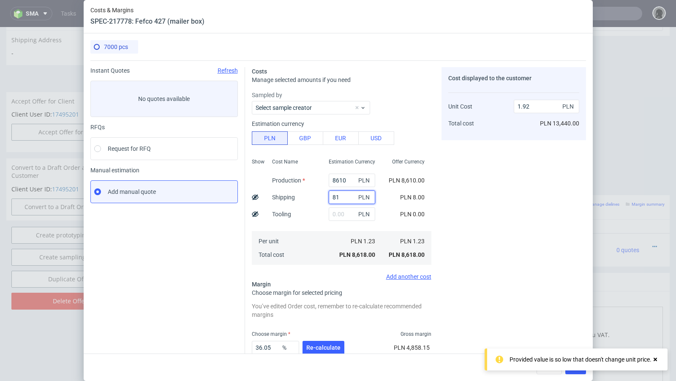
type input "819"
type input "2.11"
type input "819"
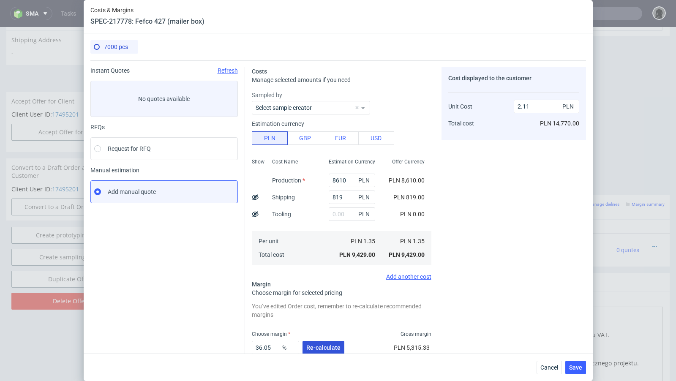
click at [326, 349] on span "Re-calculate" at bounding box center [323, 348] width 34 height 6
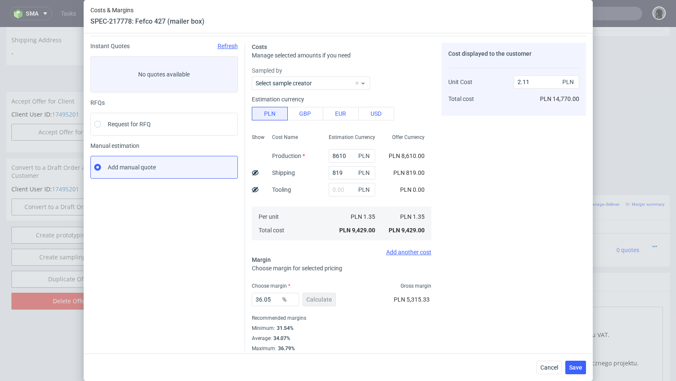
scroll to position [29, 0]
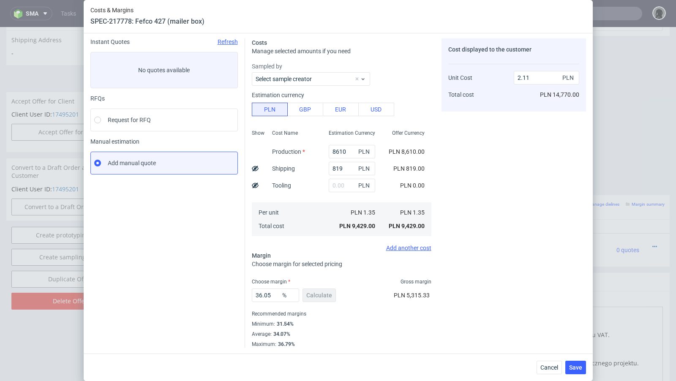
click at [256, 169] on use at bounding box center [255, 168] width 7 height 5
type input "1.99"
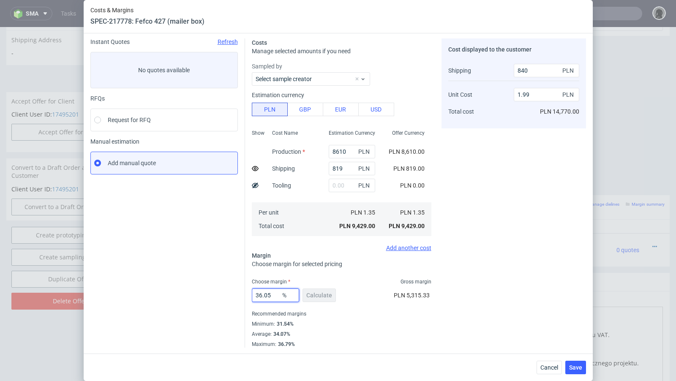
drag, startPoint x: 278, startPoint y: 296, endPoint x: 209, endPoint y: 287, distance: 69.5
click at [209, 287] on div "Instant Quotes Refresh No quotes available RFQs Request for RFQ Manual estimati…" at bounding box center [338, 190] width 496 height 316
type input "40"
type input "2.13"
type input "43"
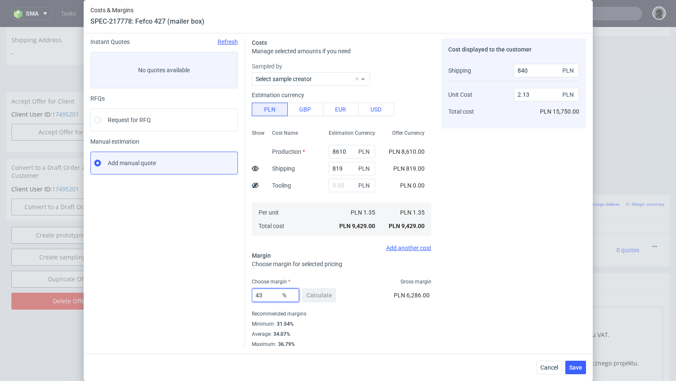
type input "2.25"
type input "42"
type input "2.21"
type input "41"
type input "2.17"
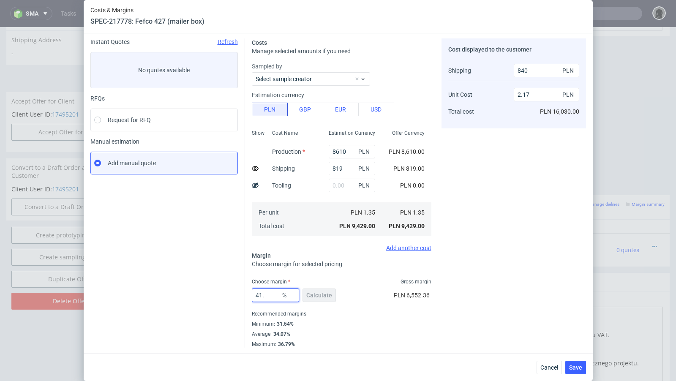
type input "41.5"
type input "2.19"
type input "41.8"
type input "2.2"
type input "41.7"
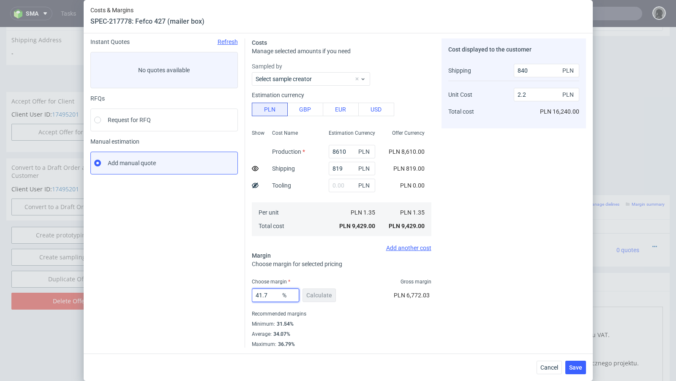
type input "2.19"
click at [179, 257] on div "Instant Quotes Refresh No quotes available RFQs Request for RFQ Manual estimati…" at bounding box center [167, 192] width 155 height 309
click at [278, 301] on input "41.7" at bounding box center [275, 296] width 47 height 14
type input "41.75"
type input "2.2"
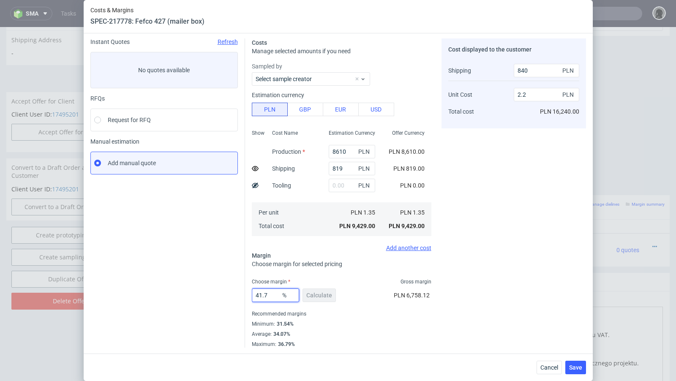
type input "41.73"
type input "2.19"
type input "41.74"
type input "2.2"
type input "41.73"
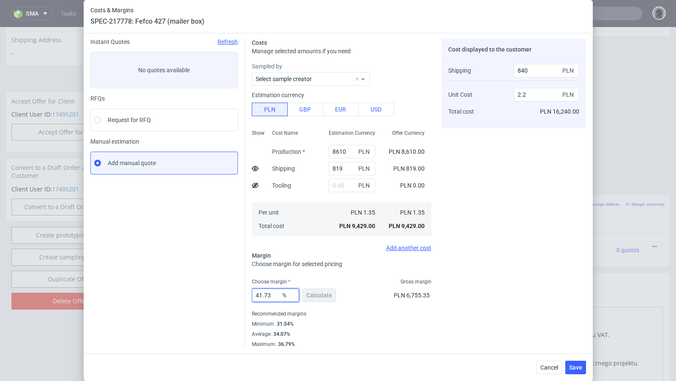
type input "2.19"
type input "41.73"
click at [569, 296] on div "Cost displayed to the customer Shipping Unit Cost Total cost 840 PLN 2.19 PLN P…" at bounding box center [514, 192] width 145 height 309
click at [586, 368] on div "Cancel Save" at bounding box center [338, 367] width 509 height 27
click at [577, 368] on span "Save" at bounding box center [575, 368] width 13 height 6
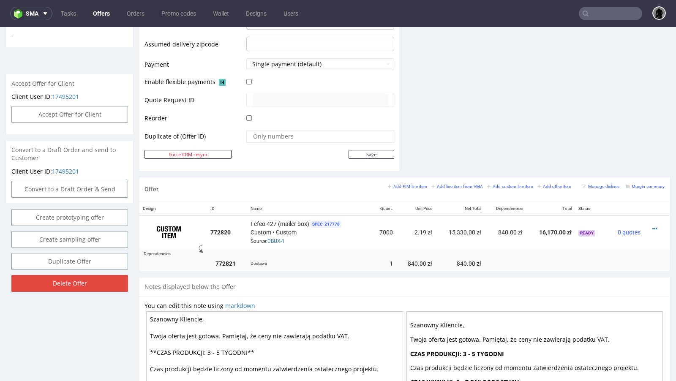
scroll to position [352, 0]
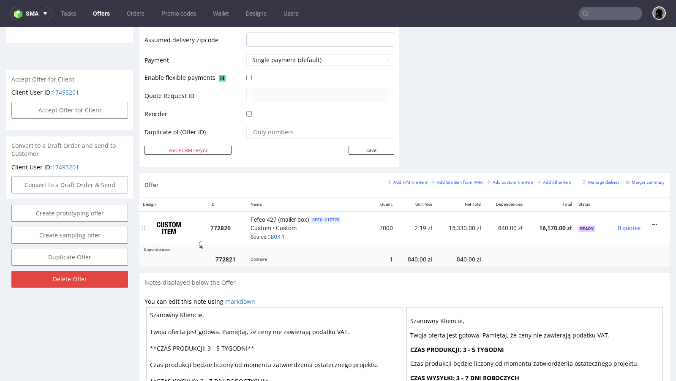
click at [653, 222] on icon at bounding box center [655, 225] width 5 height 6
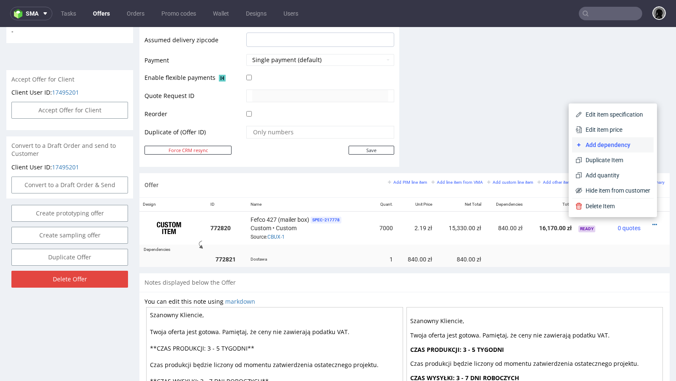
click at [597, 145] on span "Add dependency" at bounding box center [617, 145] width 68 height 8
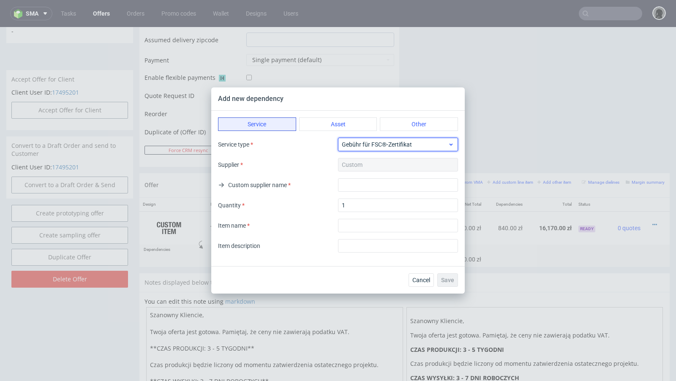
click at [355, 143] on span "Gebühr für FSC®-Zertifikat" at bounding box center [395, 144] width 106 height 8
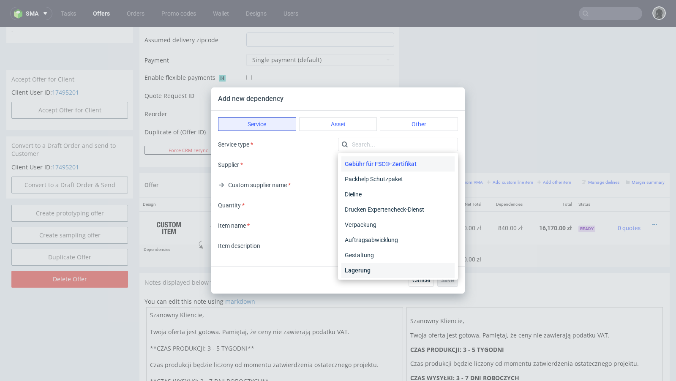
click at [361, 271] on div "Lagerung" at bounding box center [398, 270] width 113 height 15
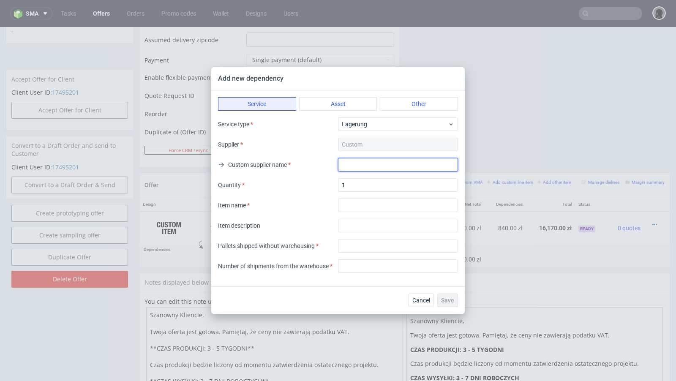
click at [354, 169] on input "text" at bounding box center [398, 165] width 120 height 14
type input "."
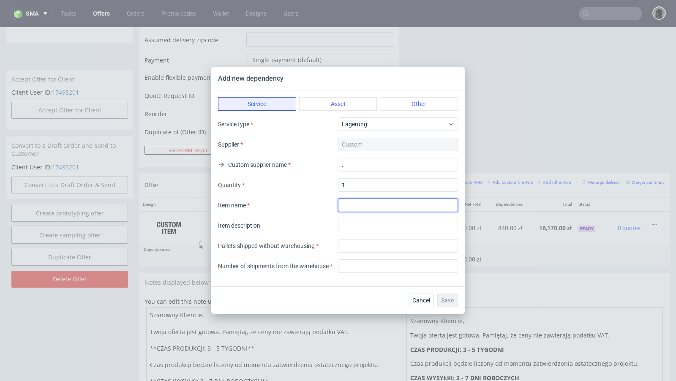
click at [352, 205] on input "textarea" at bounding box center [398, 206] width 120 height 14
type input "Warehousing"
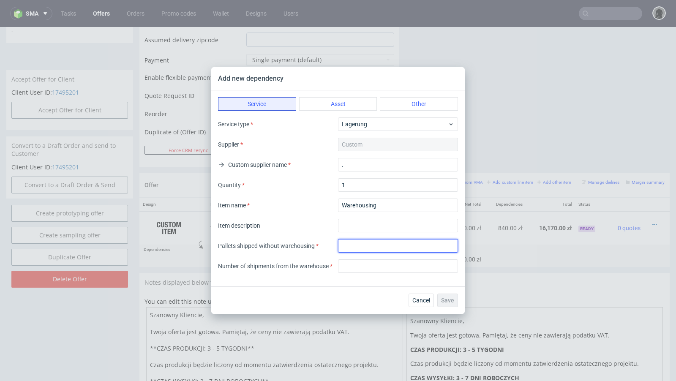
click at [353, 251] on input "number" at bounding box center [398, 246] width 120 height 14
type input "0"
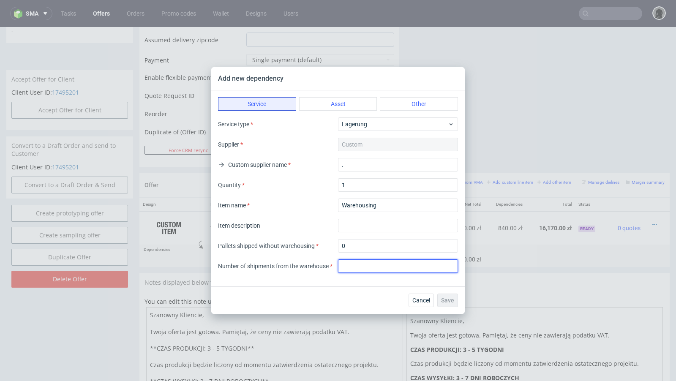
click at [364, 267] on input "number" at bounding box center [398, 267] width 120 height 14
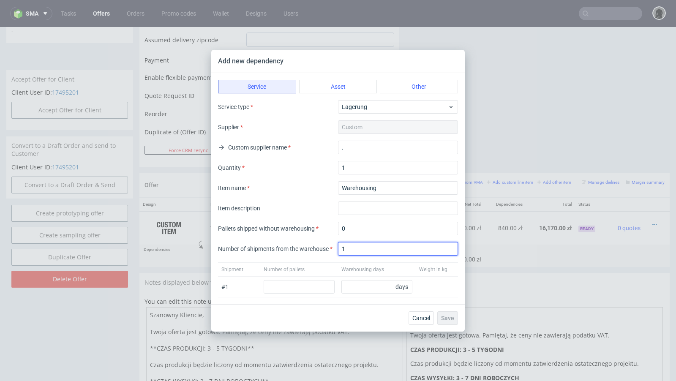
type input "1"
click at [315, 238] on div "Pallets shipped without warehousing 0 Number of shipments from the warehouse 1" at bounding box center [338, 239] width 240 height 34
click at [308, 290] on input "number" at bounding box center [299, 287] width 71 height 14
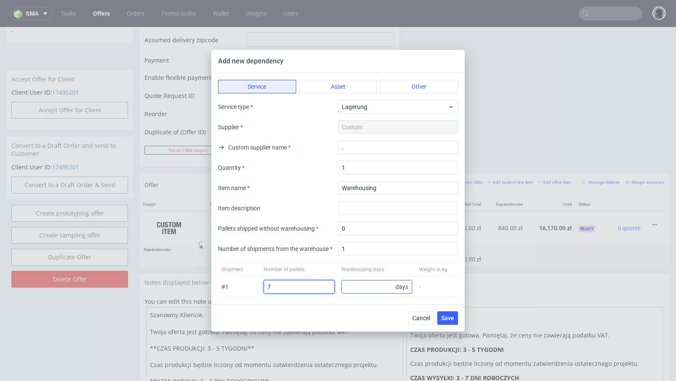
type input "7"
click at [373, 287] on input "number" at bounding box center [377, 287] width 71 height 14
type input "90"
click at [328, 318] on div "Cancel Save" at bounding box center [338, 317] width 254 height 27
click at [450, 315] on span "Save" at bounding box center [447, 318] width 13 height 6
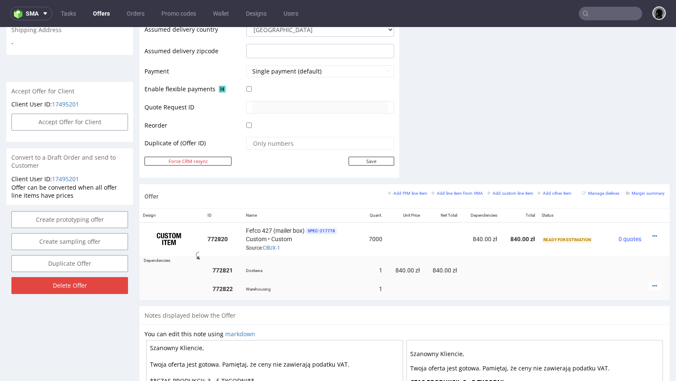
scroll to position [358, 0]
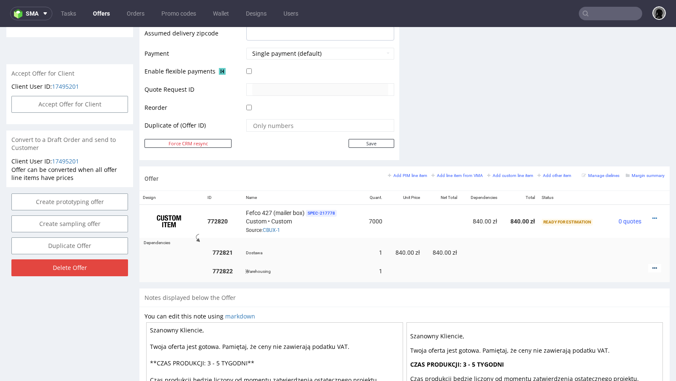
click at [653, 265] on icon at bounding box center [655, 268] width 5 height 6
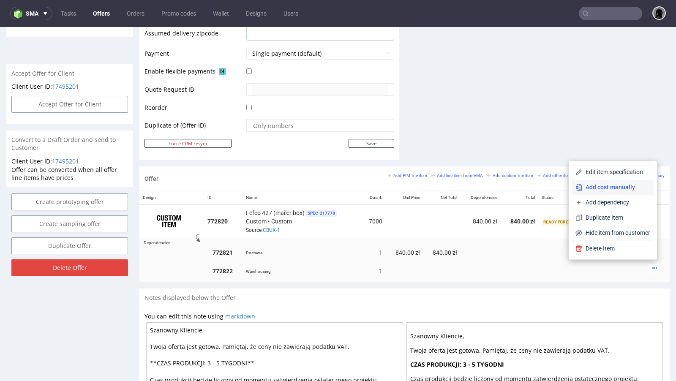
click at [615, 190] on span "Add cost manually" at bounding box center [617, 187] width 68 height 8
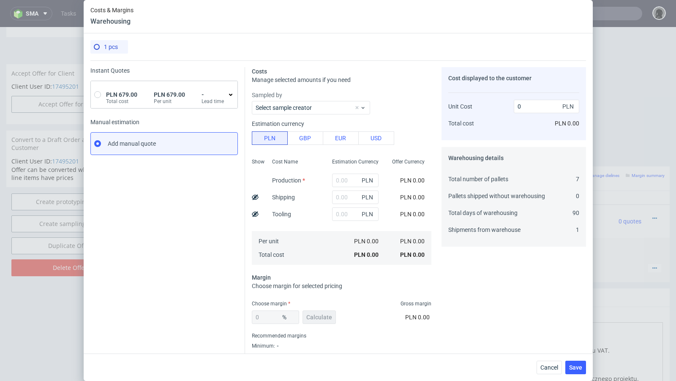
click at [126, 93] on span "PLN 679.00" at bounding box center [121, 94] width 31 height 7
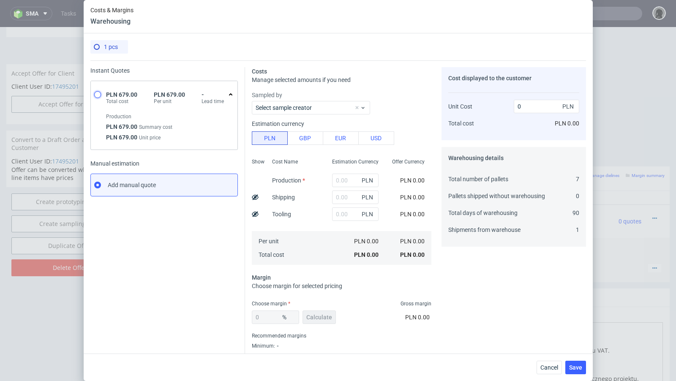
click at [97, 96] on input "radio" at bounding box center [97, 94] width 7 height 7
radio input "true"
radio input "false"
type input "679"
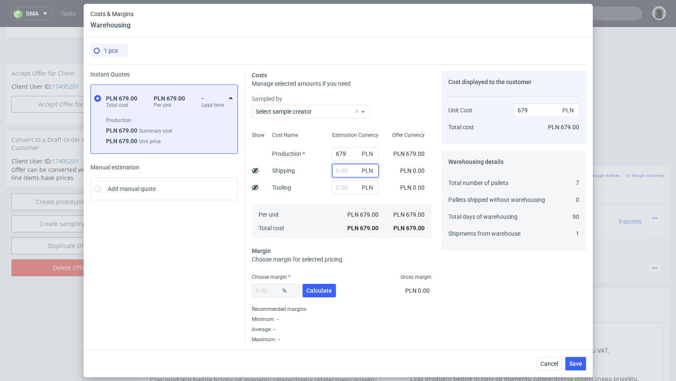
click at [342, 171] on input "text" at bounding box center [355, 171] width 47 height 14
paste input "520"
type input "520"
type input "1199"
click at [339, 170] on input "520" at bounding box center [352, 171] width 47 height 14
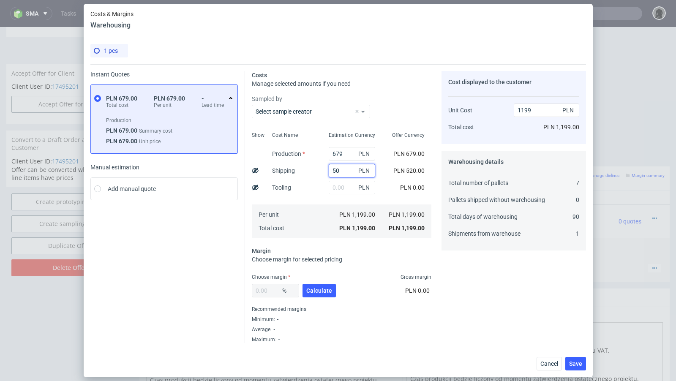
type input "550"
type input "1229"
type input "550"
click at [322, 293] on span "Calculate" at bounding box center [319, 291] width 26 height 6
type input "47.63"
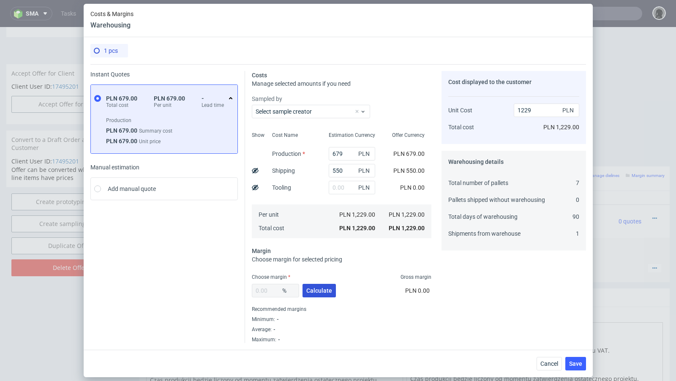
type input "2346.76"
click at [269, 293] on input "47.63" at bounding box center [275, 291] width 47 height 14
drag, startPoint x: 272, startPoint y: 293, endPoint x: 222, endPoint y: 284, distance: 51.4
click at [222, 284] on div "Instant Quotes PLN 679.00 Total cost PLN 679.00 Per unit - Lead time Production…" at bounding box center [338, 203] width 496 height 279
type input "25"
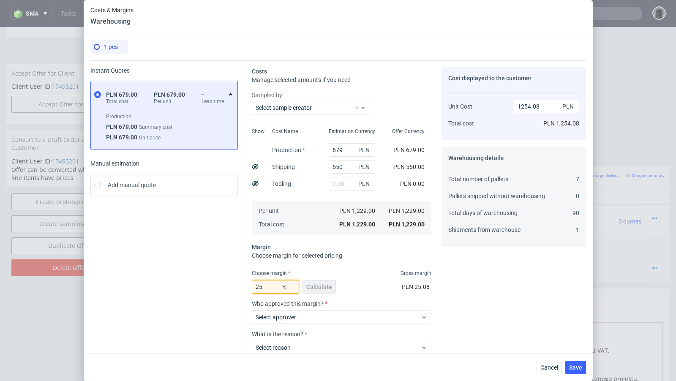
type input "1638.67"
click at [149, 284] on div "Instant Quotes PLN 679.00 Total cost PLN 679.00 Per unit - Lead time Production…" at bounding box center [167, 233] width 155 height 333
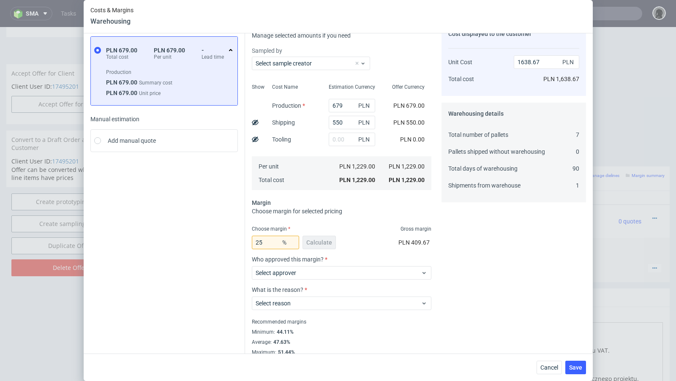
scroll to position [44, 0]
click at [275, 244] on input "25" at bounding box center [275, 243] width 47 height 14
type input "23"
type input "1596.1"
type input "22"
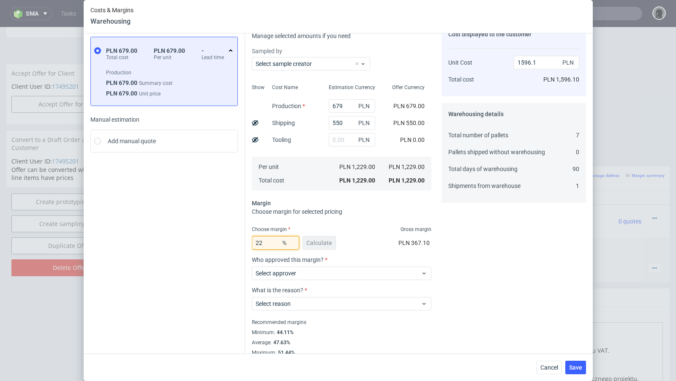
type input "1575.64"
type input "20"
type input "1536.25"
click at [207, 225] on div "Instant Quotes PLN 679.00 Total cost PLN 679.00 Per unit - Lead time Production…" at bounding box center [167, 189] width 155 height 333
click at [277, 245] on input "20" at bounding box center [275, 243] width 47 height 14
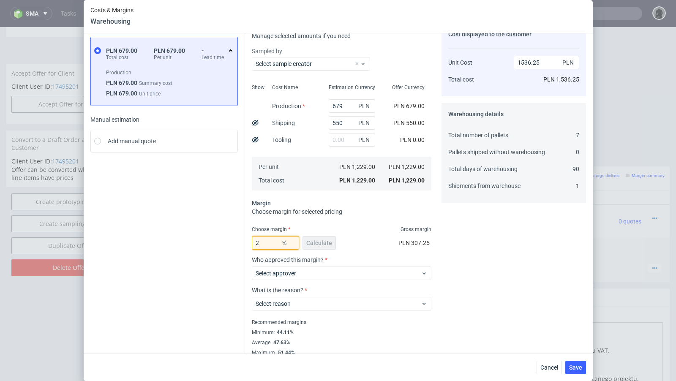
type input "22"
type input "1575.64"
click at [172, 219] on div "Instant Quotes PLN 679.00 Total cost PLN 679.00 Per unit - Lead time Production…" at bounding box center [167, 189] width 155 height 333
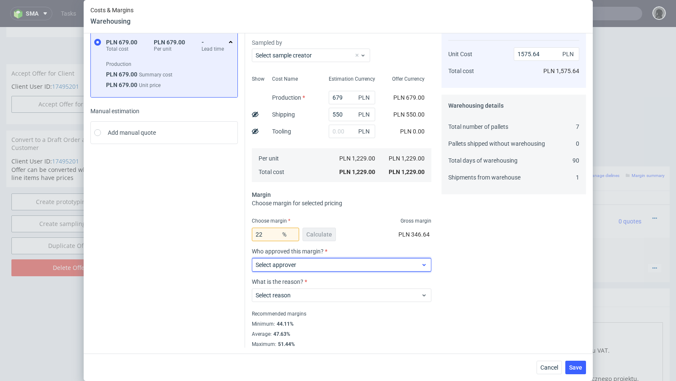
click at [294, 265] on label "Select approver" at bounding box center [276, 265] width 41 height 7
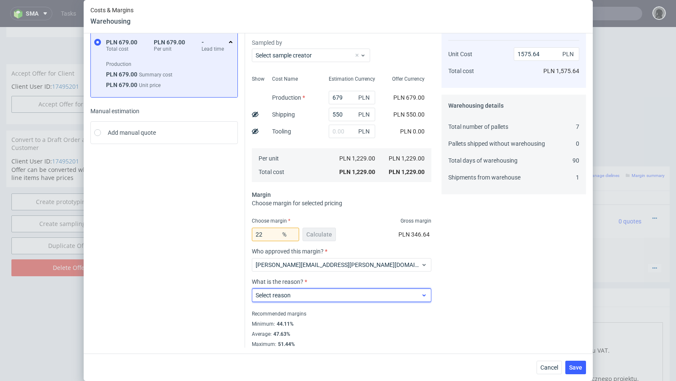
click at [291, 293] on span "Select reason" at bounding box center [339, 295] width 166 height 8
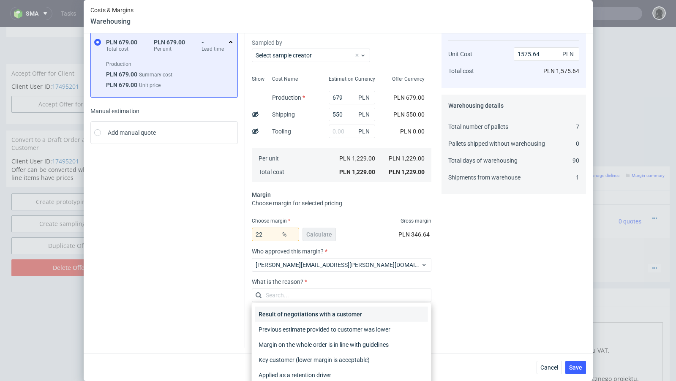
click at [293, 314] on div "Result of negotiations with a customer" at bounding box center [341, 314] width 173 height 15
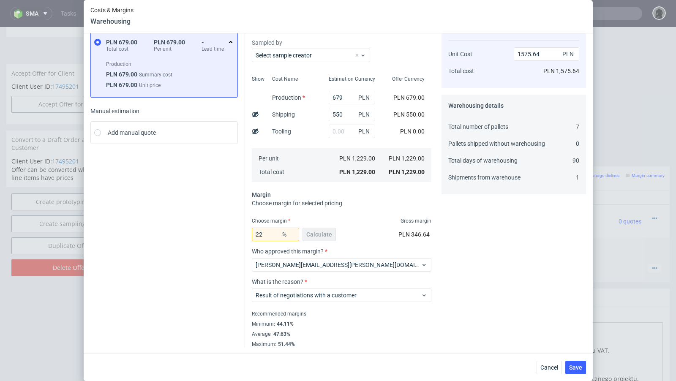
click at [202, 291] on div "Instant Quotes PLN 679.00 Total cost PLN 679.00 Per unit - Lead time Production…" at bounding box center [167, 181] width 155 height 333
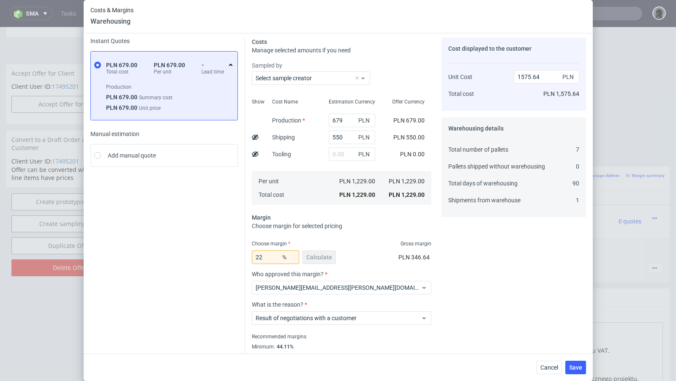
scroll to position [26, 0]
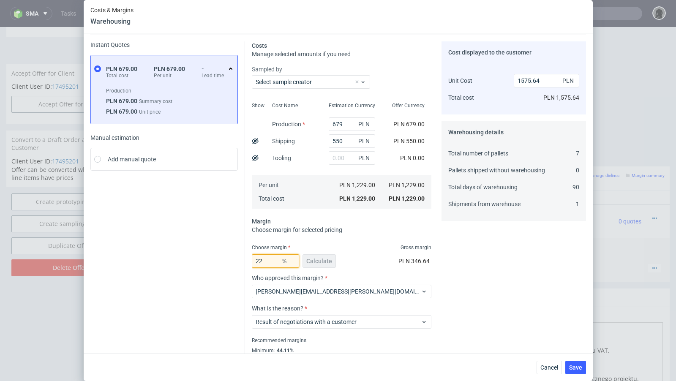
click at [269, 262] on input "22" at bounding box center [275, 261] width 47 height 14
type input "21"
type input "1555.7"
type input "21.5"
type input "1565.61"
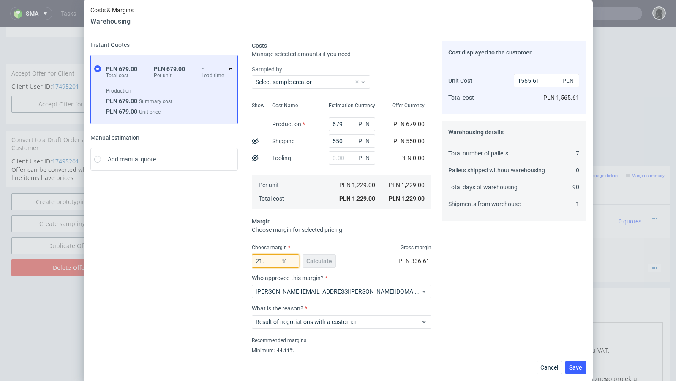
type input "21.8"
type input "1571.61"
type input "21.9"
type input "1573.62"
type input "21.99"
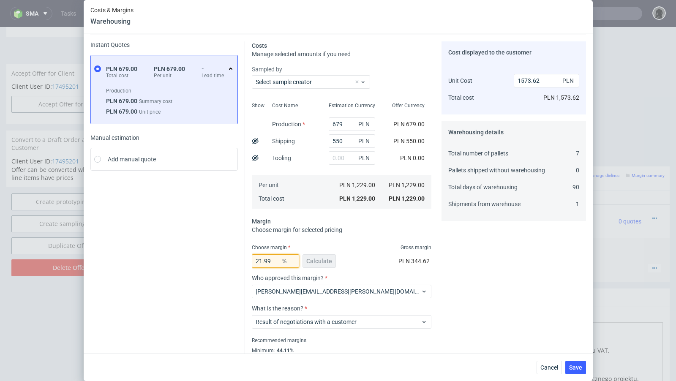
type input "1575.44"
type input "21.98"
type input "1575.24"
type input "21.97"
type input "1575.04"
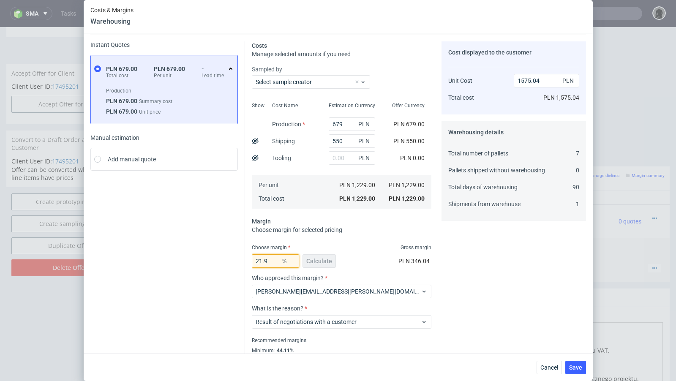
type input "21.96"
type input "1574.83"
type input "21.966"
type input "1574.95"
type input "21.967"
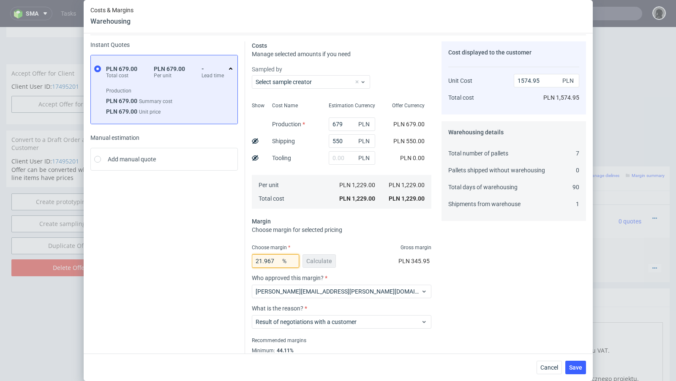
type input "1574.97"
type input "21.968"
type input "1574.99"
type input "21.969"
type input "1575.02"
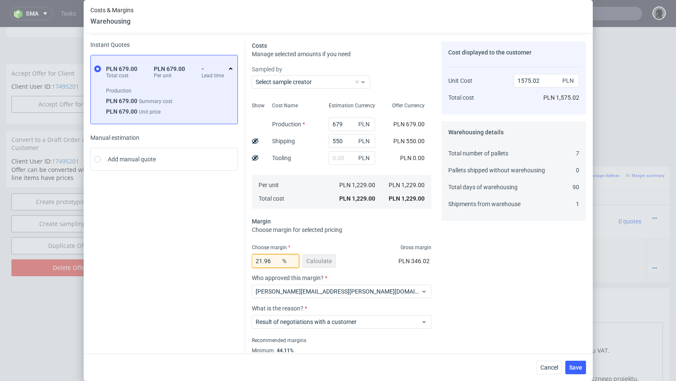
type input "21.968"
type input "1574.99"
type input "21.969"
type input "1575.02"
type input "21.968"
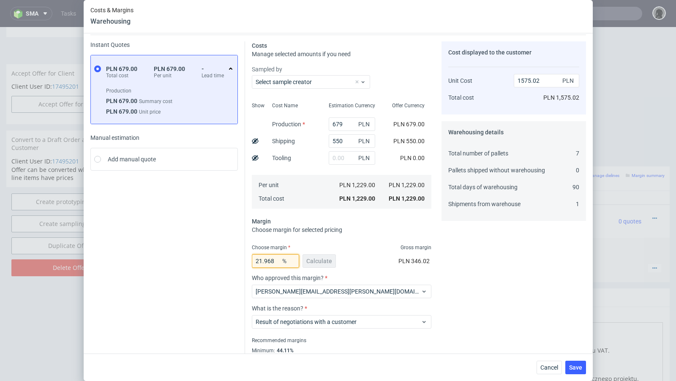
type input "1574.99"
type input "21.9688"
type input "1575.01"
type input "21.9685"
type input "1575"
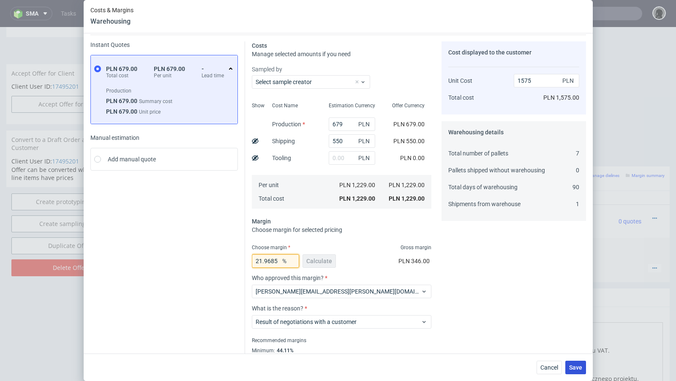
type input "21.9685"
click at [579, 362] on button "Save" at bounding box center [576, 368] width 21 height 14
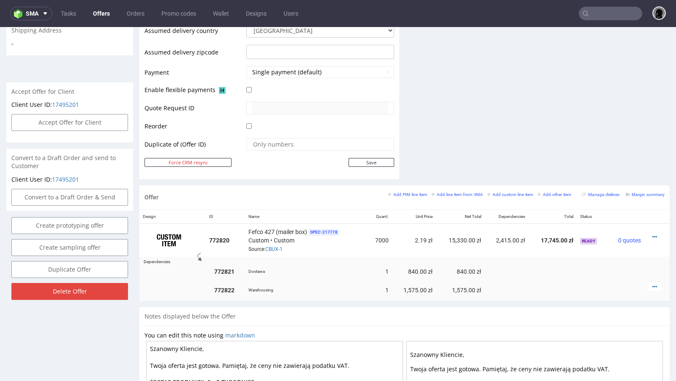
scroll to position [342, 0]
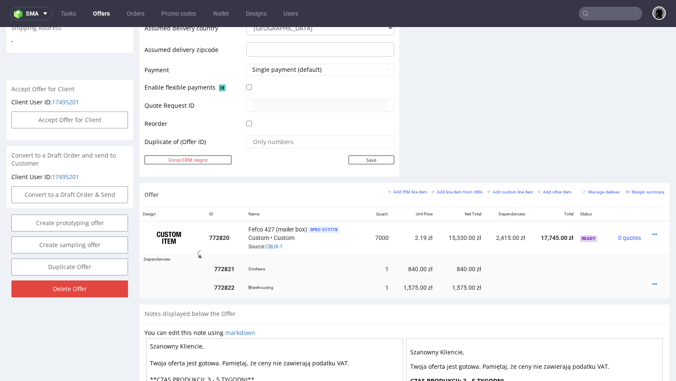
click at [650, 283] on div at bounding box center [655, 284] width 14 height 8
click at [653, 282] on icon at bounding box center [655, 285] width 5 height 6
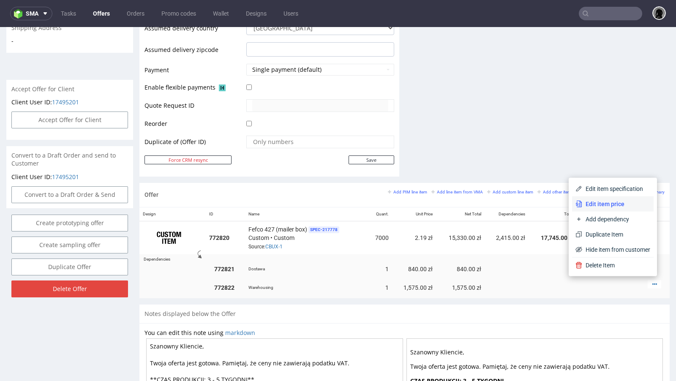
click at [616, 204] on span "Edit item price" at bounding box center [617, 204] width 68 height 8
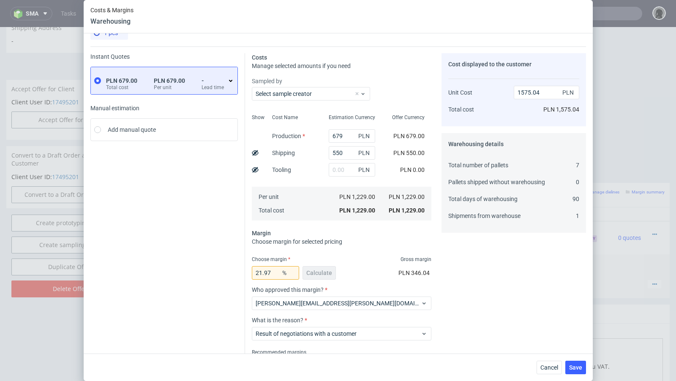
scroll to position [17, 0]
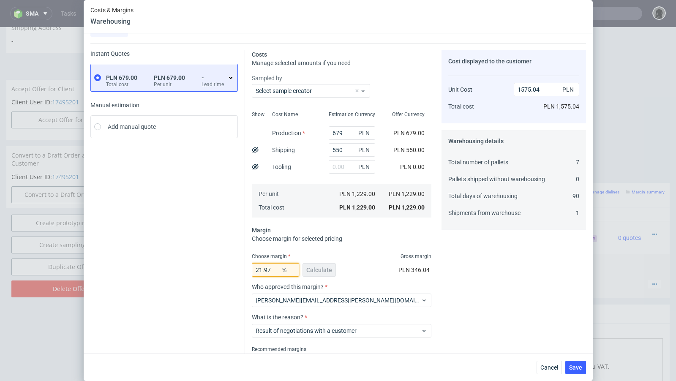
drag, startPoint x: 276, startPoint y: 272, endPoint x: 260, endPoint y: 269, distance: 16.7
click at [260, 269] on input "21.97" at bounding box center [275, 270] width 47 height 14
type input "20"
type input "1536.25"
type input "20.3"
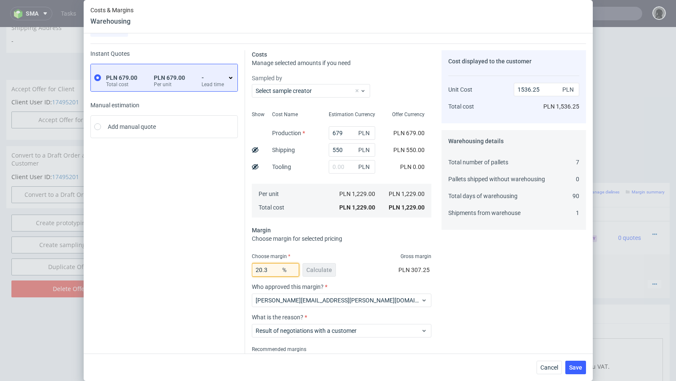
type input "1542.03"
type input "20.2"
type input "1540.1"
type input "20.1"
type input "1538.17"
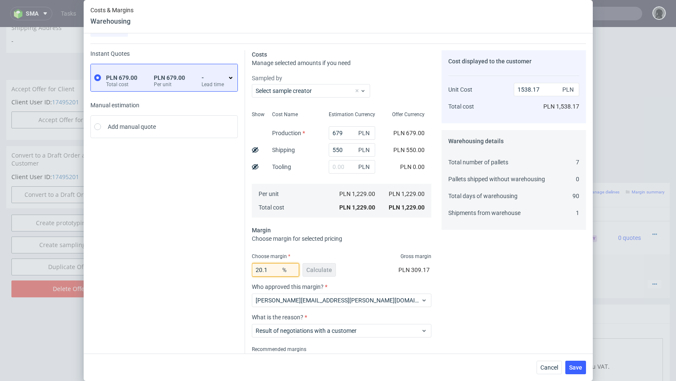
type input "20.12"
type input "1538.56"
type input "20.13"
type input "1538.75"
type input "20.14"
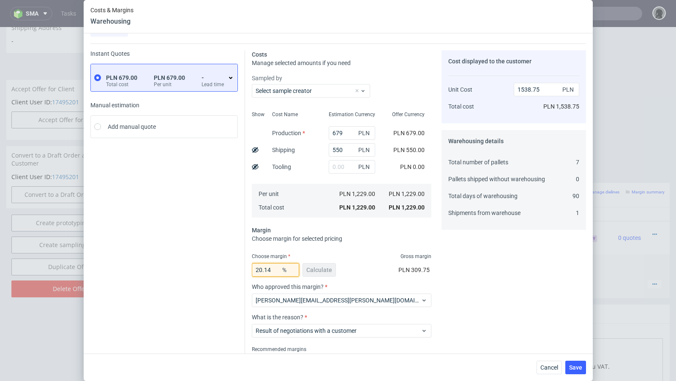
type input "1538.94"
type input "20.15"
type input "1539.14"
type input "20.17"
type input "1539.52"
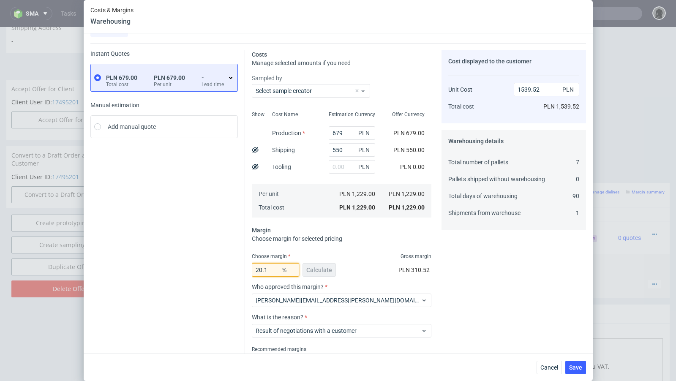
type input "20.19"
type input "1539.91"
type input "20.199"
type input "1540.08"
type input "20.198"
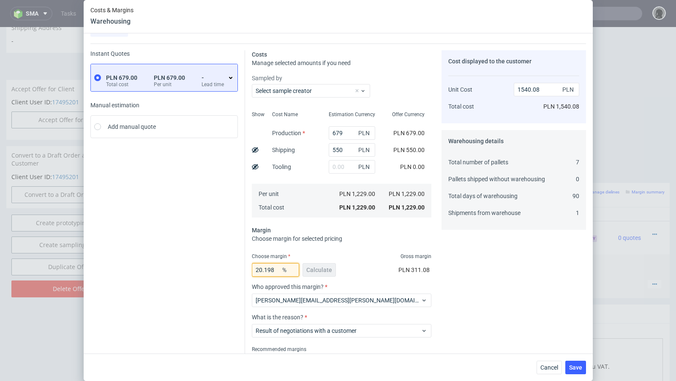
type input "1540.06"
type input "20.197"
type input "1540.04"
type input "20.196"
type input "1540.02"
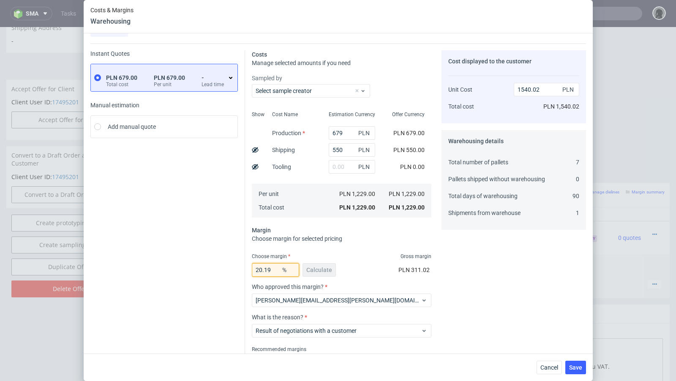
type input "20.195"
type input "1540"
type input "20.195"
click at [578, 367] on span "Save" at bounding box center [575, 368] width 13 height 6
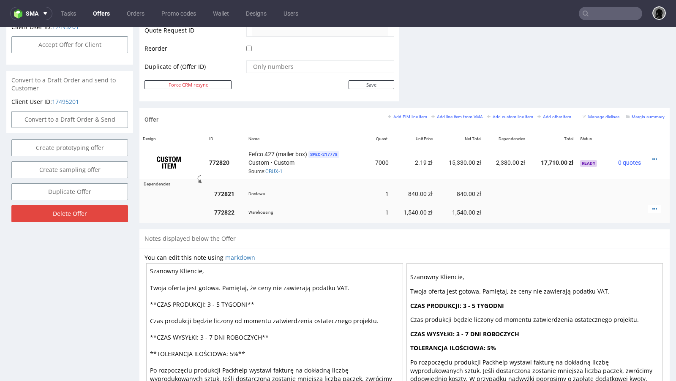
scroll to position [416, 0]
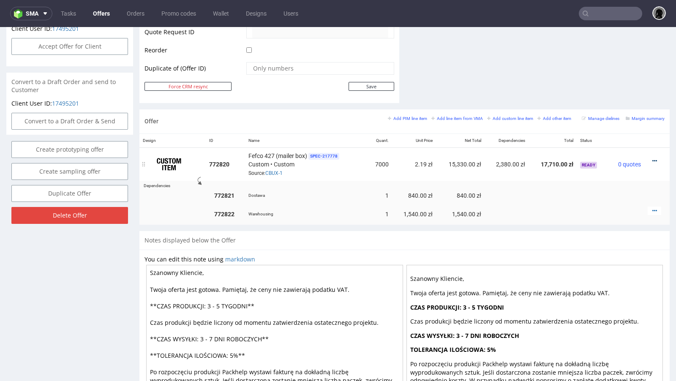
click at [653, 158] on icon at bounding box center [655, 161] width 5 height 6
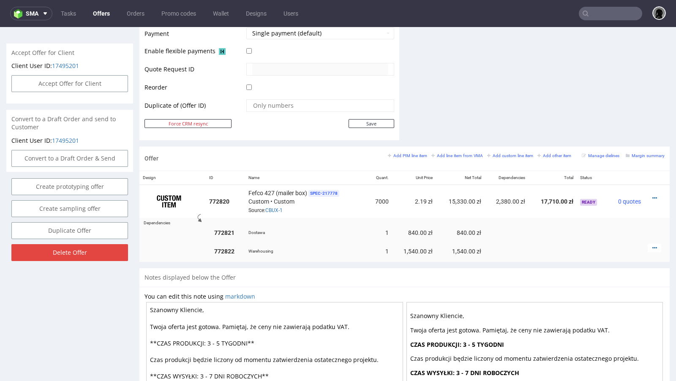
scroll to position [378, 0]
click at [650, 245] on div at bounding box center [655, 249] width 14 height 8
click at [646, 250] on td at bounding box center [657, 252] width 25 height 22
click at [650, 245] on div at bounding box center [655, 249] width 14 height 8
click at [653, 246] on icon at bounding box center [655, 249] width 5 height 6
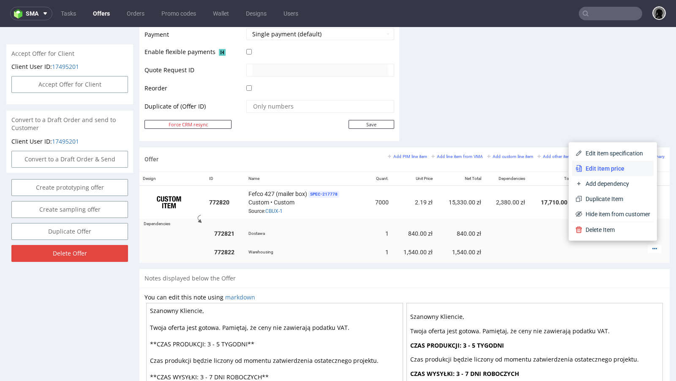
click at [624, 169] on span "Edit item price" at bounding box center [617, 168] width 68 height 8
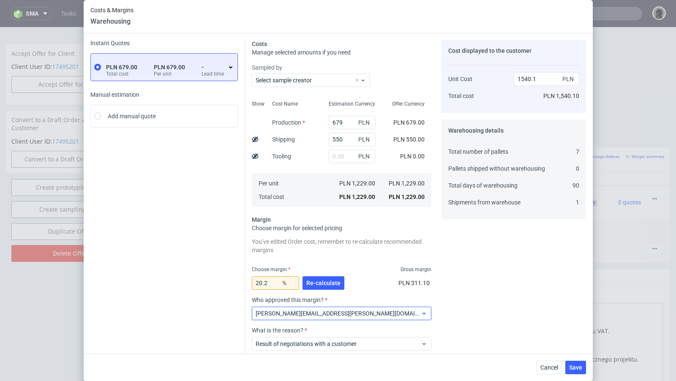
scroll to position [0, 0]
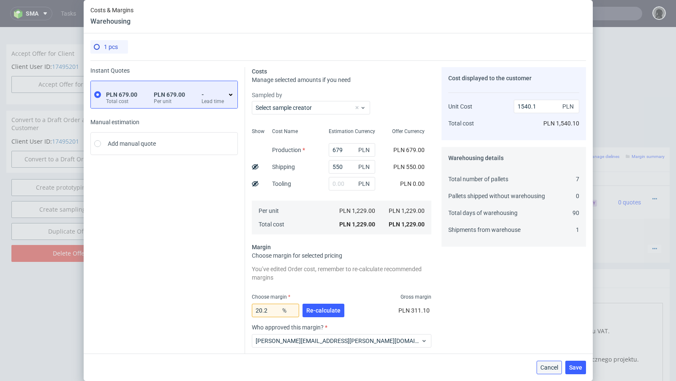
click at [551, 370] on span "Cancel" at bounding box center [550, 368] width 18 height 6
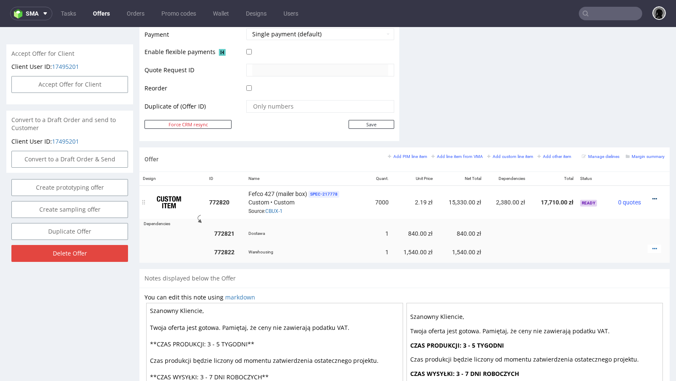
click at [653, 197] on icon at bounding box center [655, 199] width 5 height 6
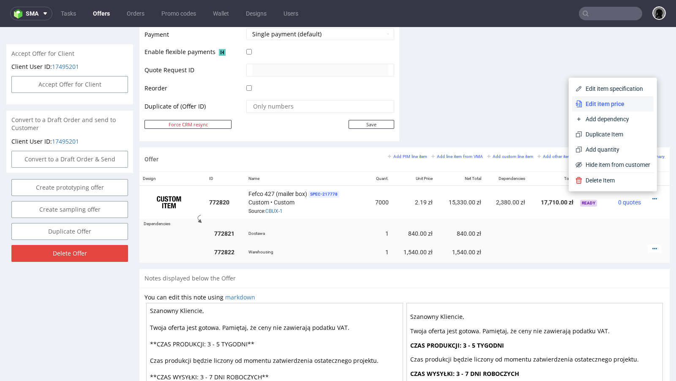
click at [607, 98] on li "Edit item price" at bounding box center [613, 103] width 82 height 15
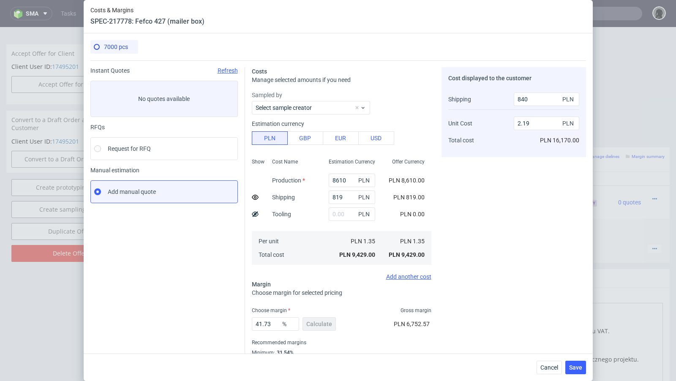
scroll to position [29, 0]
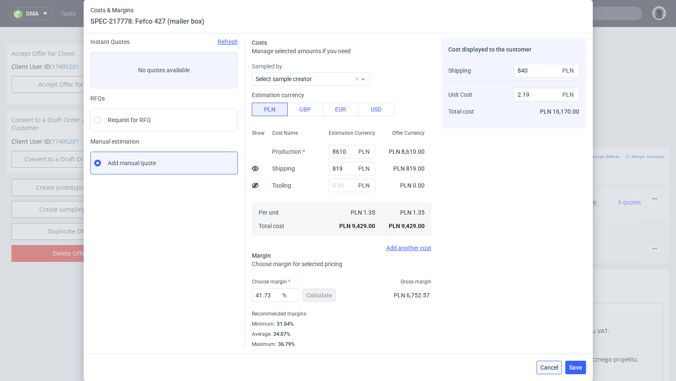
click at [547, 369] on span "Cancel" at bounding box center [550, 368] width 18 height 6
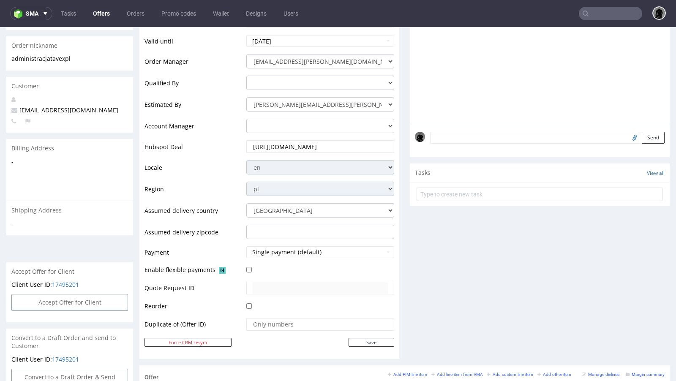
scroll to position [0, 0]
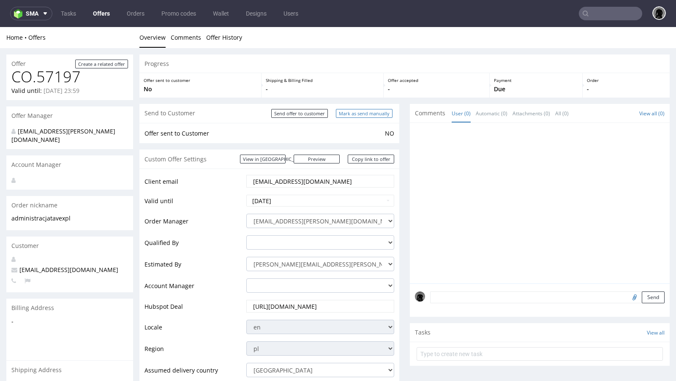
click at [347, 116] on input "Mark as send manually" at bounding box center [364, 113] width 57 height 9
type input "In progress..."
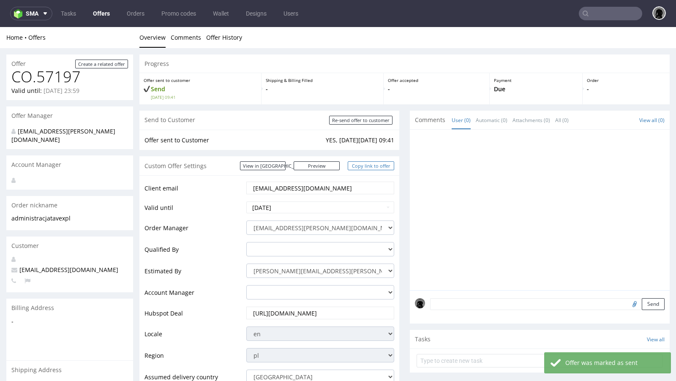
click at [358, 165] on link "Copy link to offer" at bounding box center [371, 165] width 47 height 9
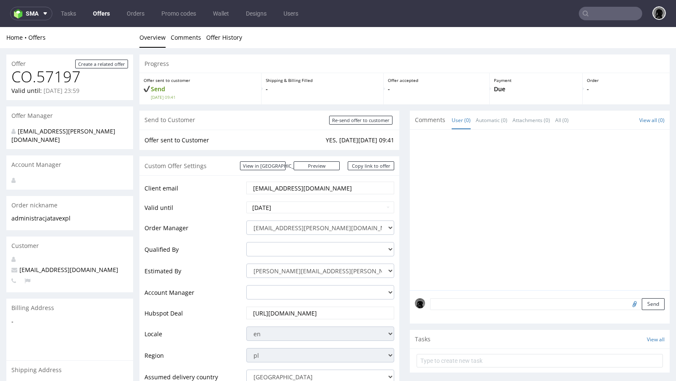
click at [100, 9] on link "Offers" at bounding box center [101, 14] width 27 height 14
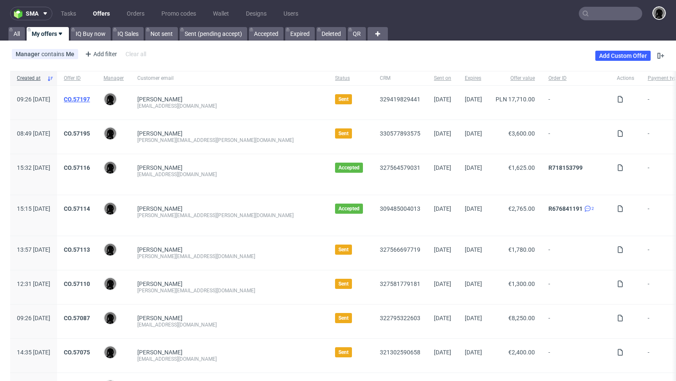
click at [90, 96] on link "CO.57197" at bounding box center [77, 99] width 26 height 7
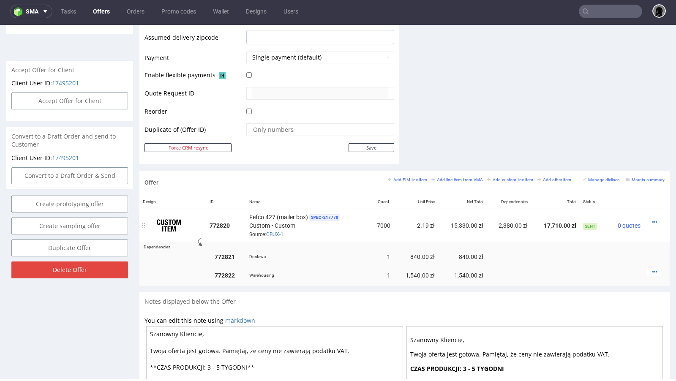
scroll to position [367, 0]
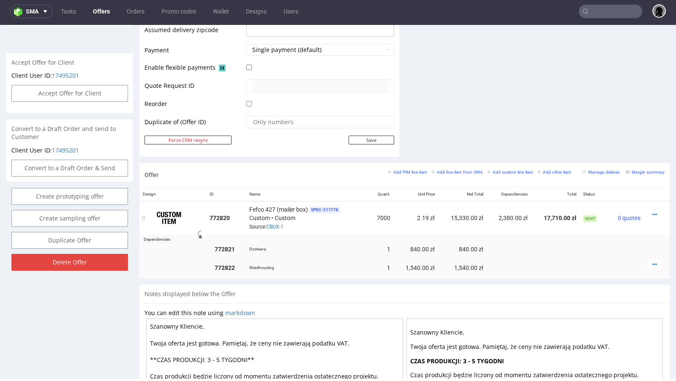
click at [271, 227] on div "Fefco 427 (mailer box) SPEC- 217778 Custom • Custom Source: CBUX-1" at bounding box center [307, 218] width 116 height 26
click at [274, 224] on link "CBUX-1" at bounding box center [274, 227] width 17 height 6
click at [585, 11] on input "text" at bounding box center [610, 12] width 63 height 14
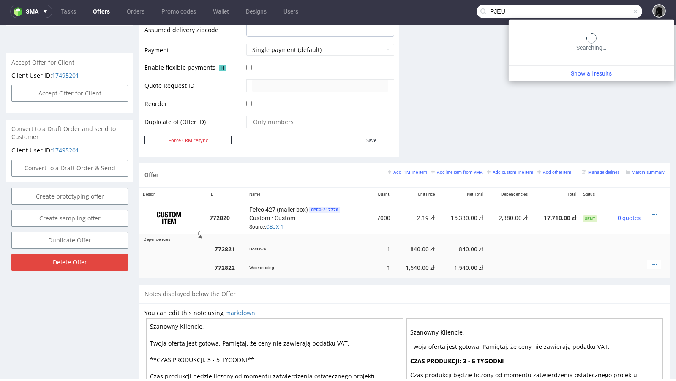
type input "PJEU"
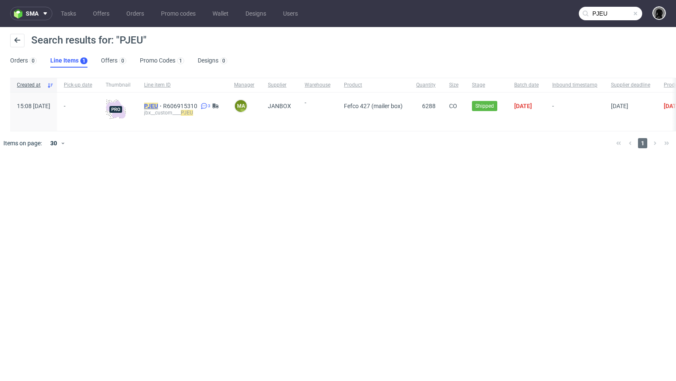
click at [158, 104] on mark "PJEU" at bounding box center [151, 106] width 14 height 7
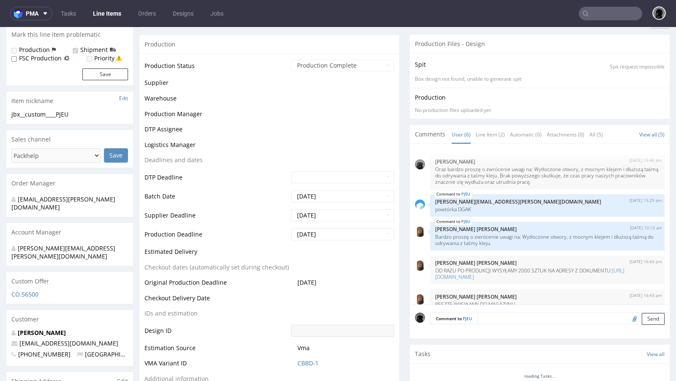
scroll to position [59, 0]
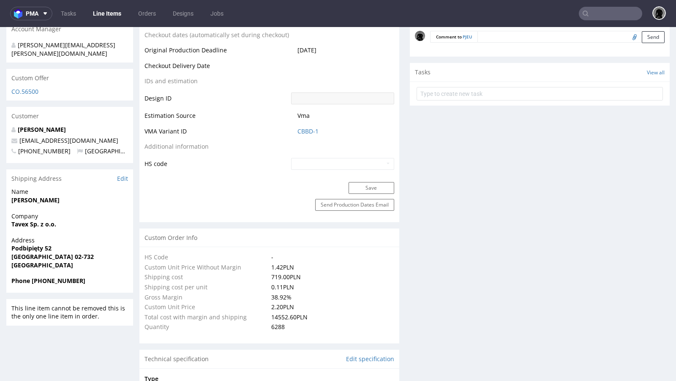
type input "6288"
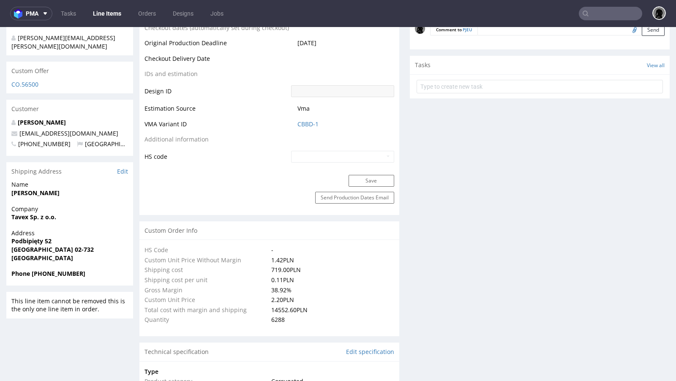
scroll to position [454, 0]
select select "in_progress"
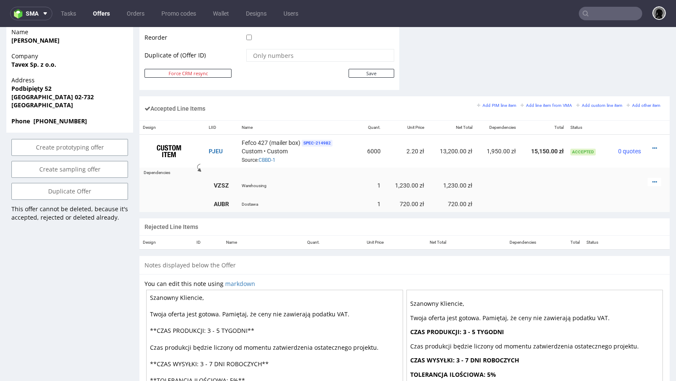
scroll to position [451, 0]
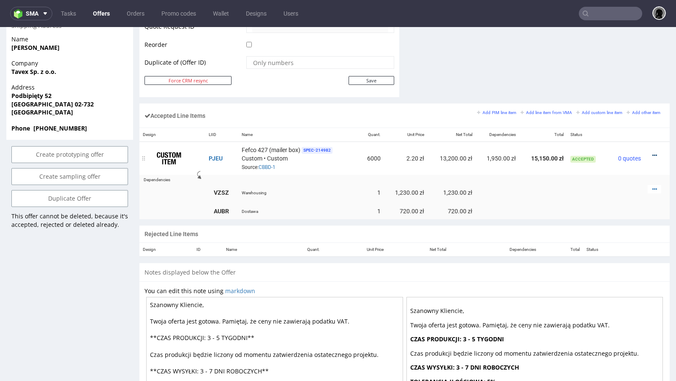
click at [653, 154] on icon at bounding box center [655, 156] width 5 height 6
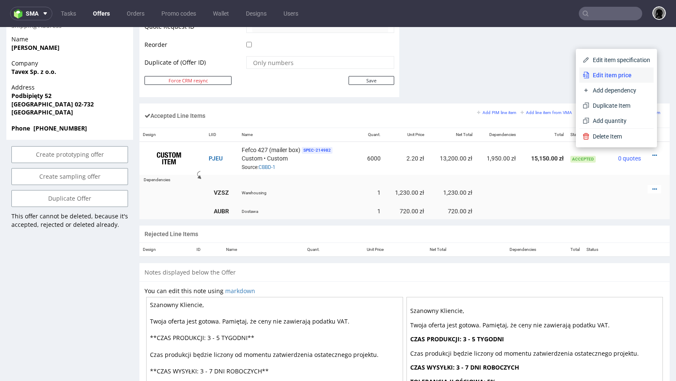
click at [607, 76] on span "Edit item price" at bounding box center [620, 75] width 61 height 8
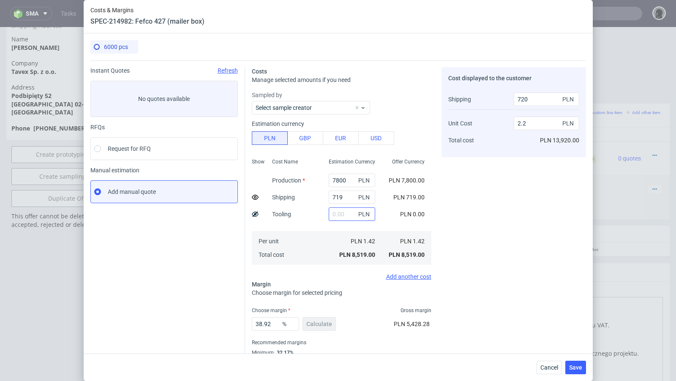
scroll to position [29, 0]
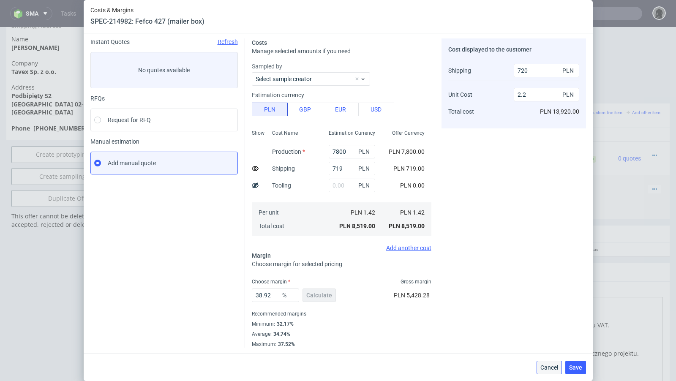
drag, startPoint x: 544, startPoint y: 367, endPoint x: 549, endPoint y: 320, distance: 46.7
click at [544, 367] on span "Cancel" at bounding box center [550, 368] width 18 height 6
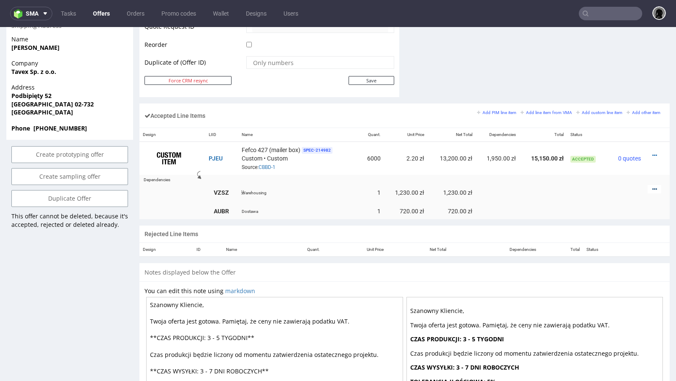
click at [653, 187] on icon at bounding box center [655, 189] width 5 height 6
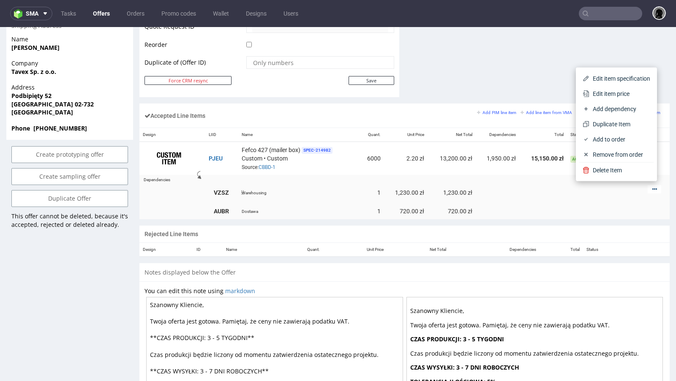
click at [653, 187] on icon at bounding box center [655, 189] width 5 height 6
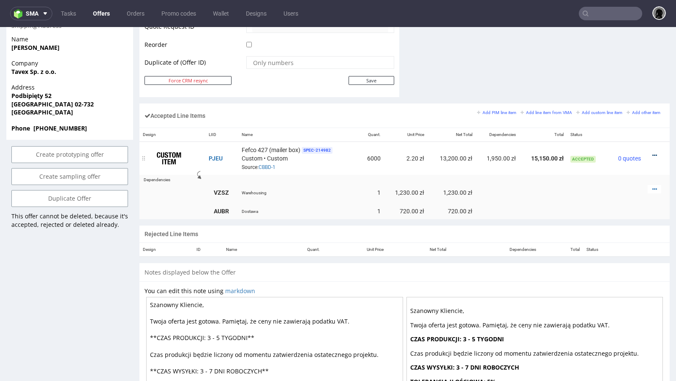
click at [653, 153] on icon at bounding box center [655, 156] width 5 height 6
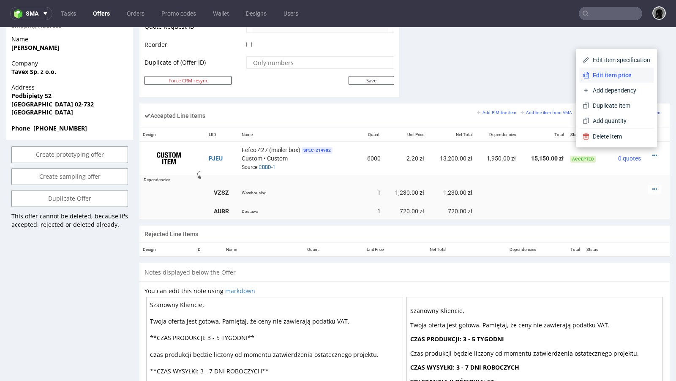
click at [599, 76] on span "Edit item price" at bounding box center [620, 75] width 61 height 8
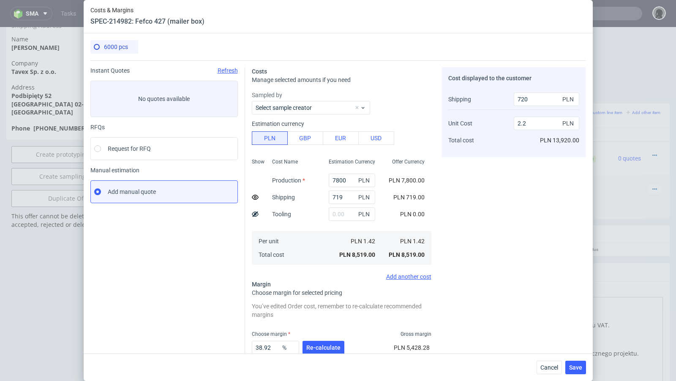
scroll to position [52, 0]
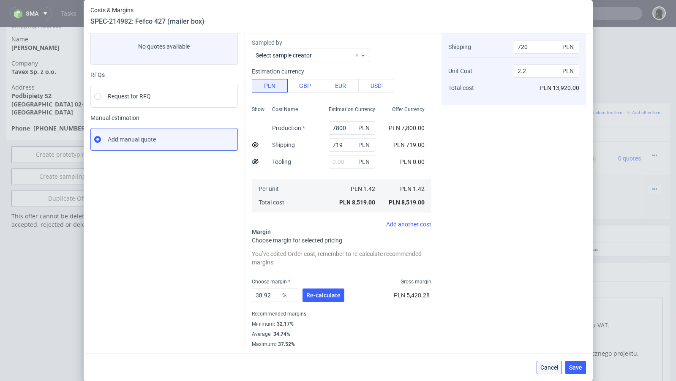
click at [542, 362] on button "Cancel" at bounding box center [549, 368] width 25 height 14
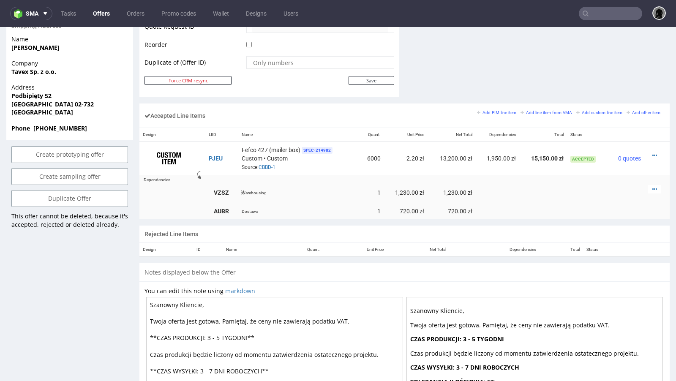
click at [648, 187] on div at bounding box center [655, 189] width 14 height 8
click at [653, 187] on icon at bounding box center [655, 189] width 5 height 6
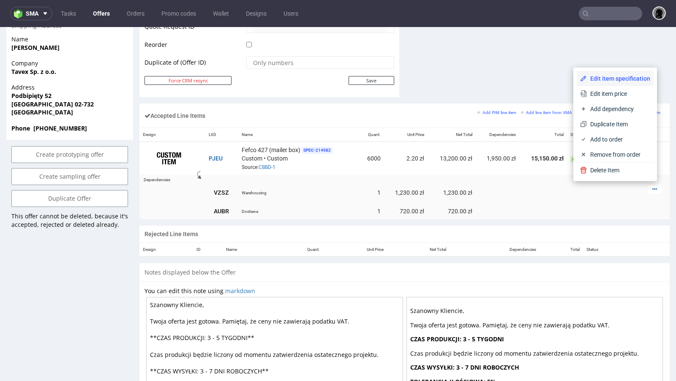
click at [609, 82] on span "Edit item specification" at bounding box center [618, 78] width 63 height 8
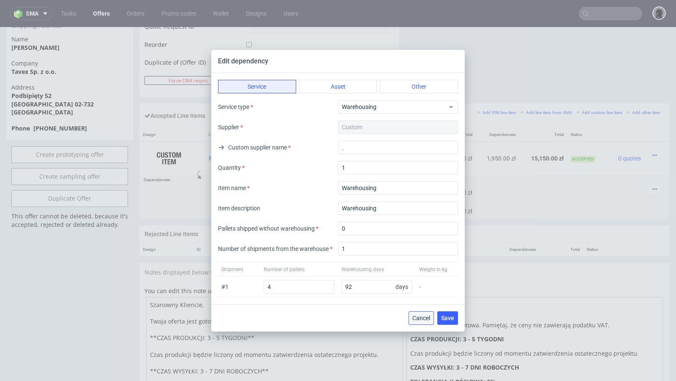
click at [419, 318] on span "Cancel" at bounding box center [422, 318] width 18 height 6
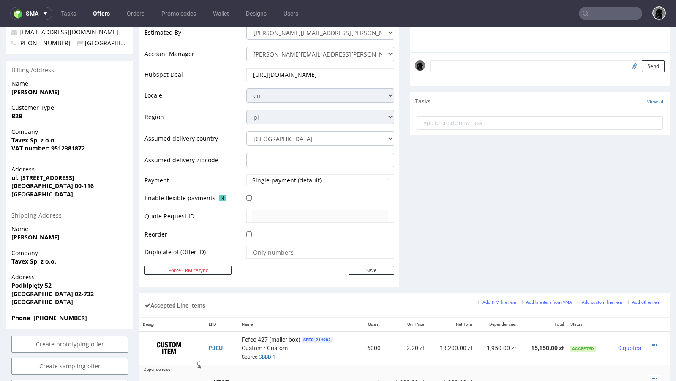
scroll to position [146, 0]
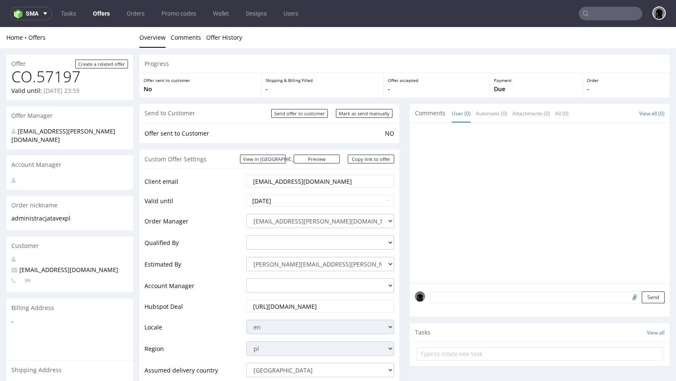
click at [44, 266] on span "[EMAIL_ADDRESS][DOMAIN_NAME]" at bounding box center [64, 270] width 107 height 8
copy span "[EMAIL_ADDRESS][DOMAIN_NAME]"
click at [602, 7] on input "text" at bounding box center [610, 14] width 63 height 14
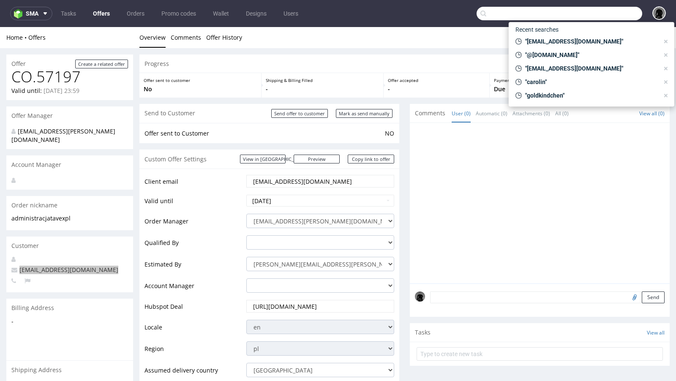
paste input "administracja@tavex.pl"
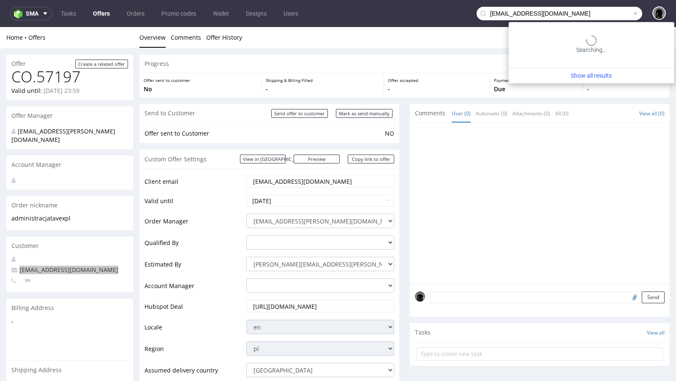
type input "administracja@tavex.pl"
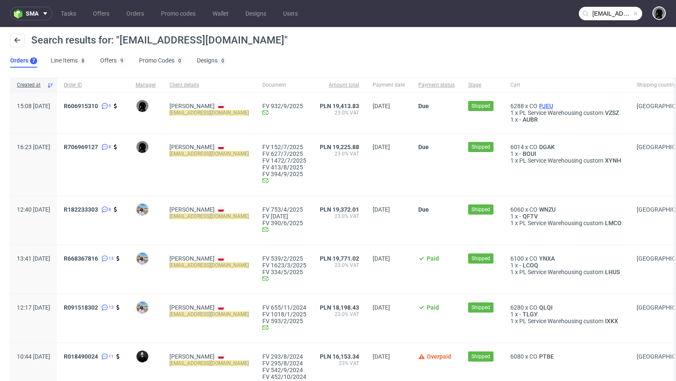
click at [538, 107] on span "PJEU" at bounding box center [546, 106] width 17 height 7
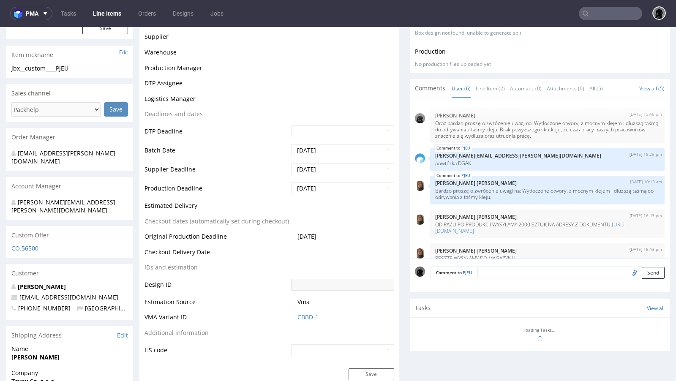
scroll to position [59, 0]
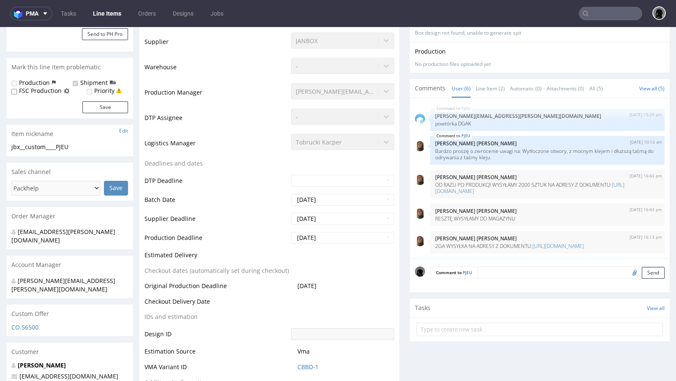
select select "in_progress"
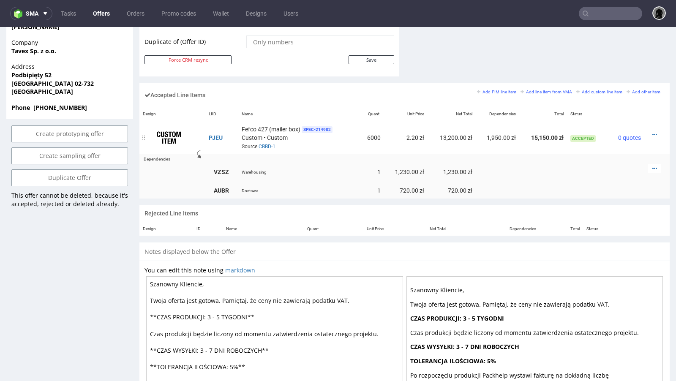
scroll to position [465, 0]
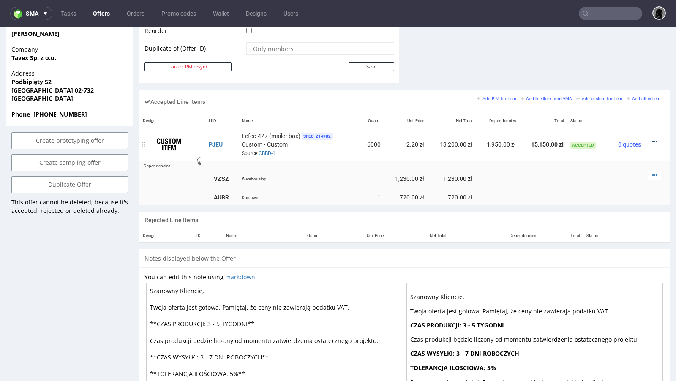
click at [653, 139] on icon at bounding box center [655, 142] width 5 height 6
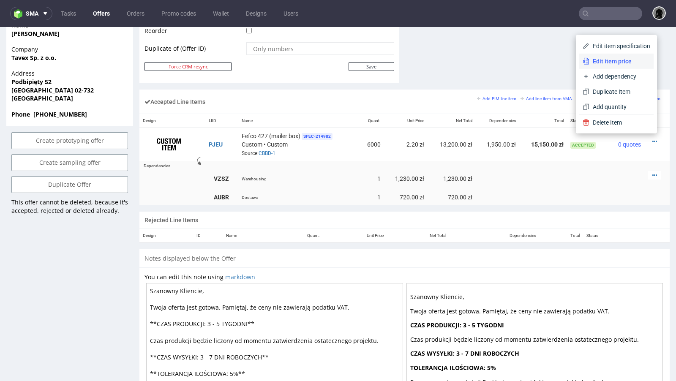
click at [599, 61] on span "Edit item price" at bounding box center [620, 61] width 61 height 8
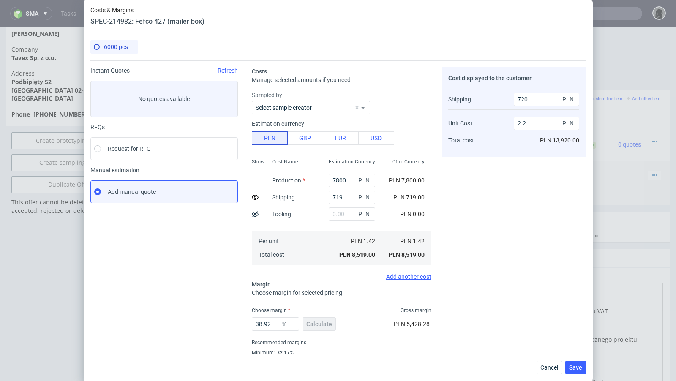
scroll to position [29, 0]
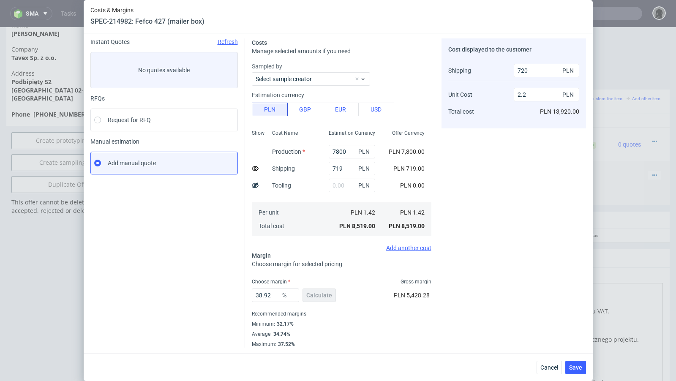
click at [547, 378] on div "Cancel Save" at bounding box center [338, 367] width 509 height 27
click at [547, 368] on span "Cancel" at bounding box center [550, 368] width 18 height 6
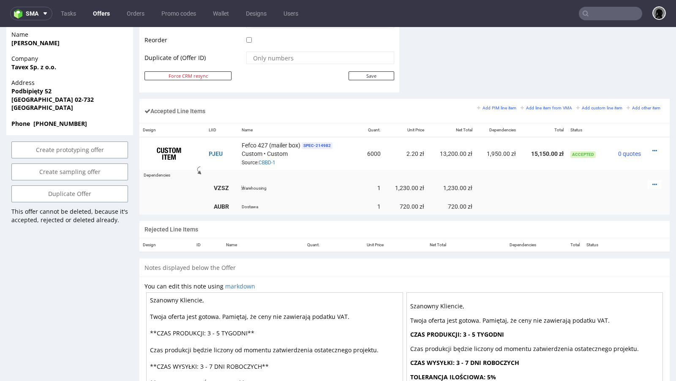
scroll to position [453, 0]
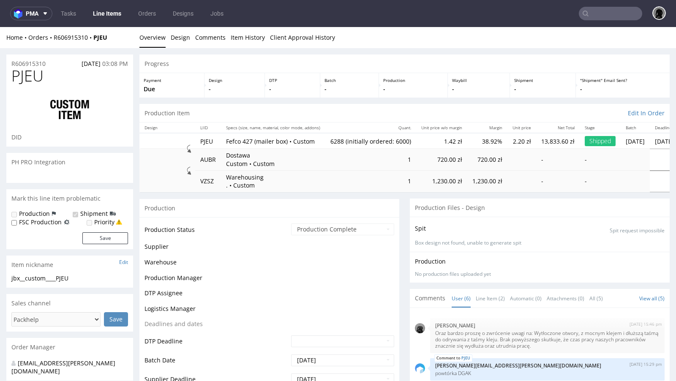
scroll to position [59, 0]
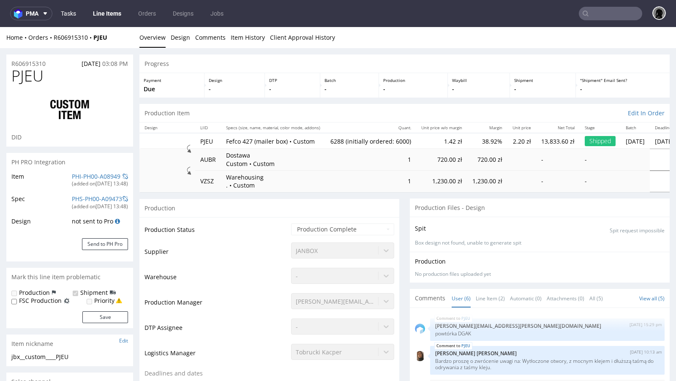
select select "in_progress"
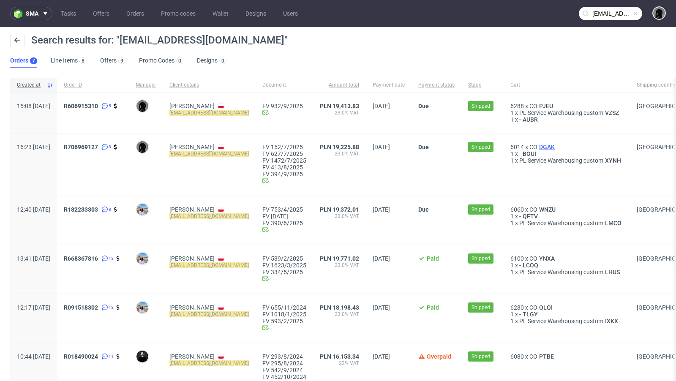
click at [546, 148] on span "DGAK" at bounding box center [547, 147] width 19 height 7
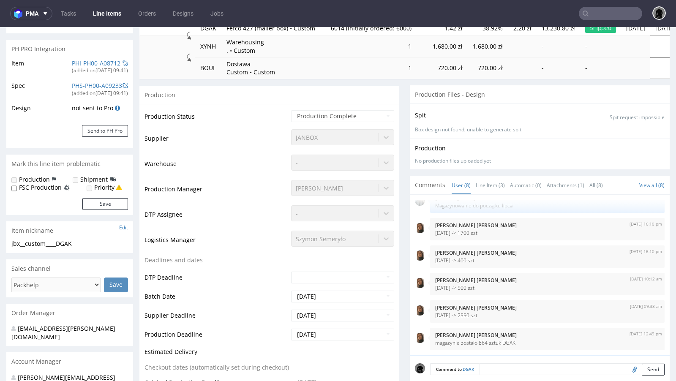
scroll to position [222, 0]
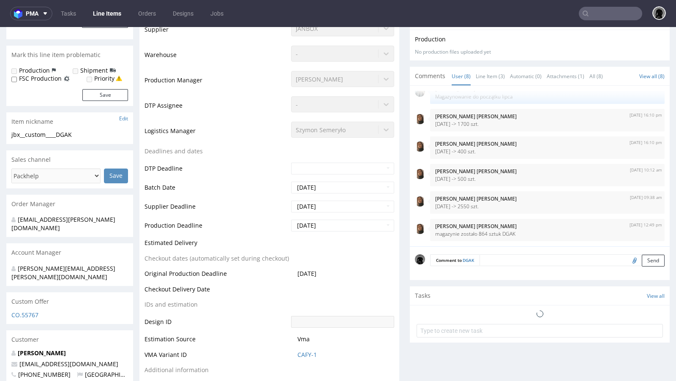
select select "in_progress"
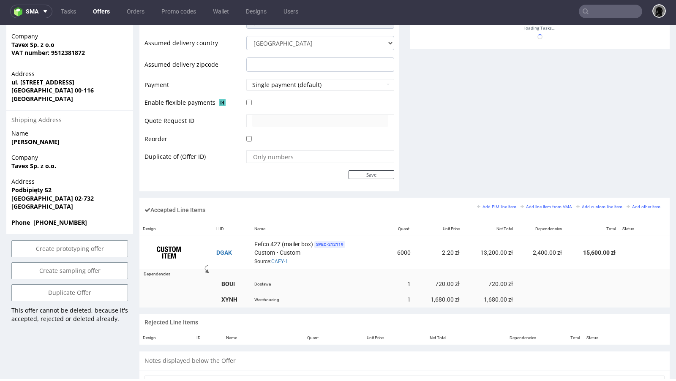
scroll to position [407, 0]
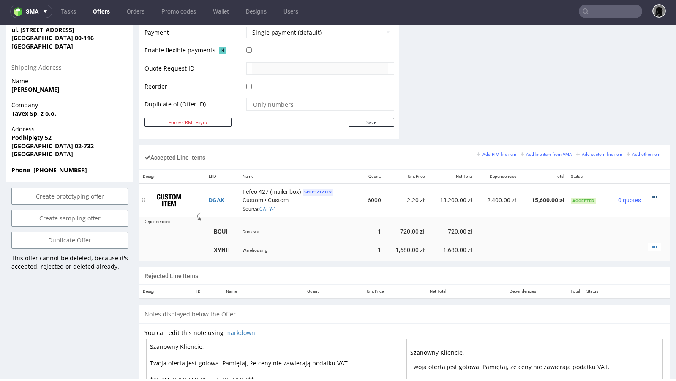
click at [653, 194] on icon at bounding box center [655, 197] width 5 height 6
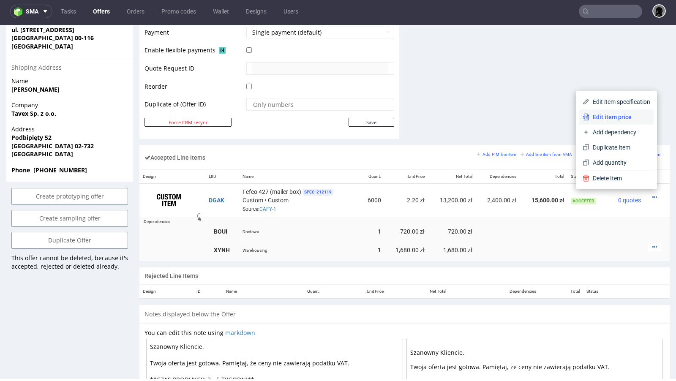
click at [613, 117] on span "Edit item price" at bounding box center [620, 117] width 61 height 8
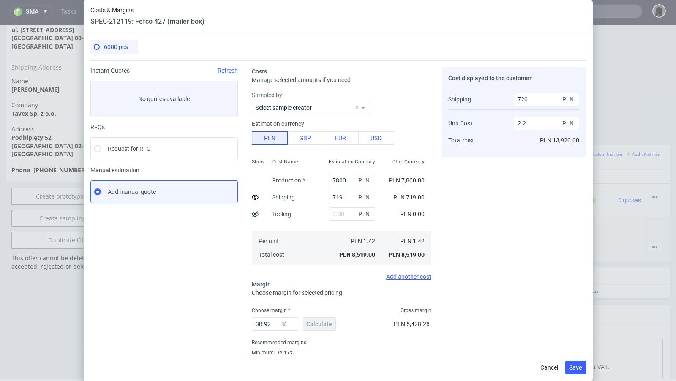
scroll to position [29, 0]
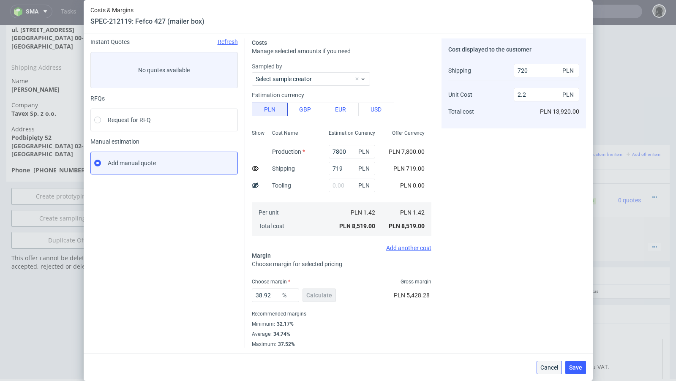
click at [554, 368] on span "Cancel" at bounding box center [550, 368] width 18 height 6
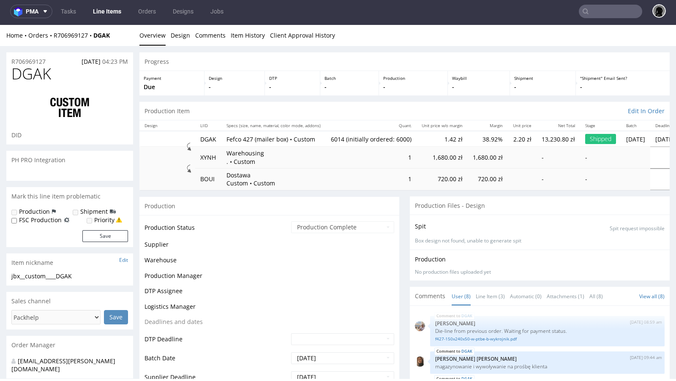
scroll to position [77, 0]
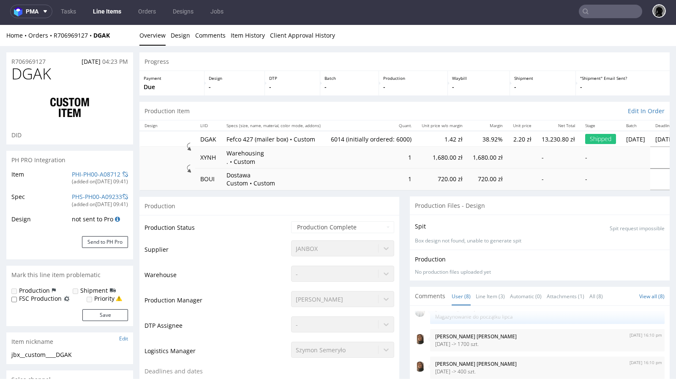
select select "in_progress"
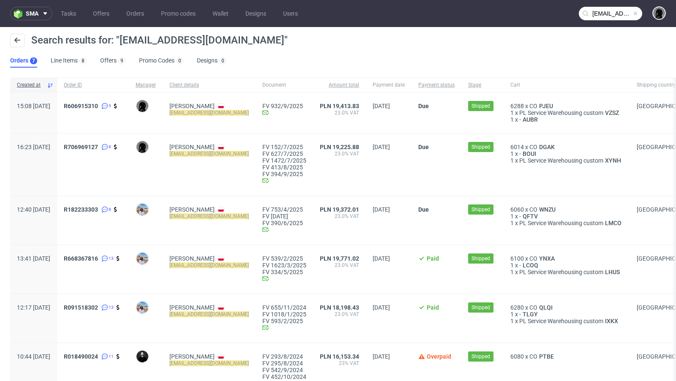
click at [543, 101] on div "6288 x CO PJEU 1 x PL Service Warehousing custom VZSZ 1 x - AUBR" at bounding box center [567, 113] width 126 height 41
click at [547, 107] on span "PJEU" at bounding box center [546, 106] width 17 height 7
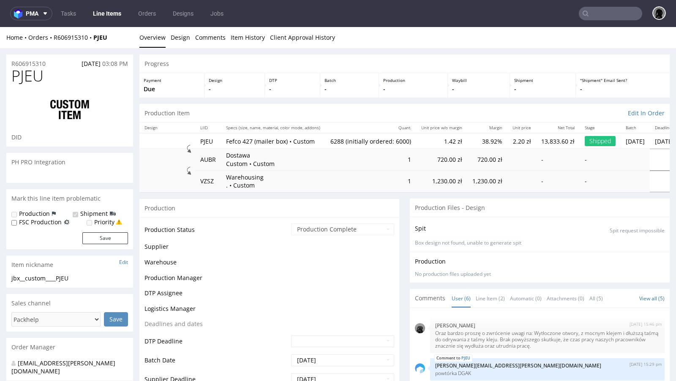
scroll to position [59, 0]
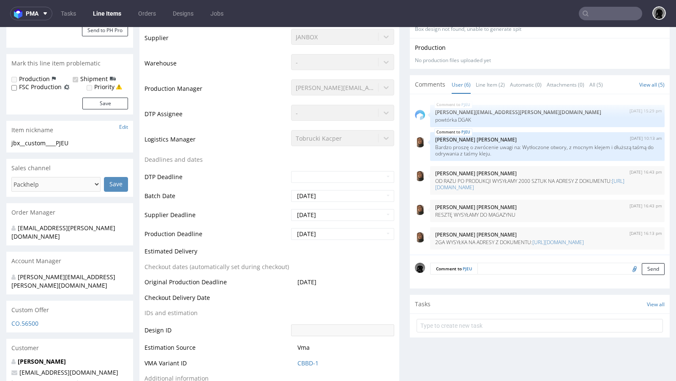
select select "in_progress"
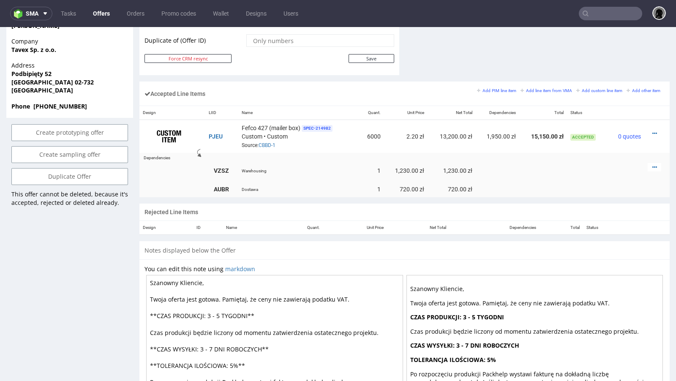
scroll to position [470, 0]
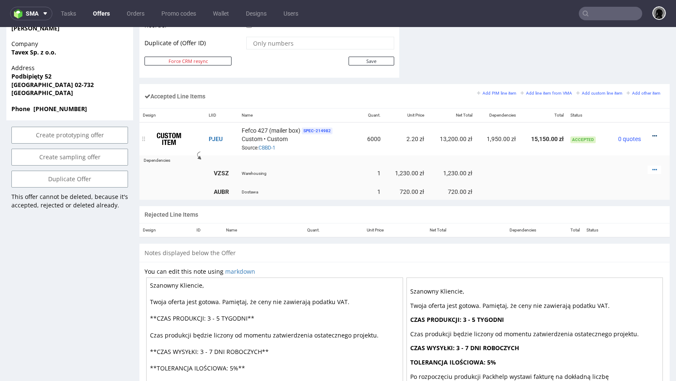
click at [653, 133] on icon at bounding box center [655, 136] width 5 height 6
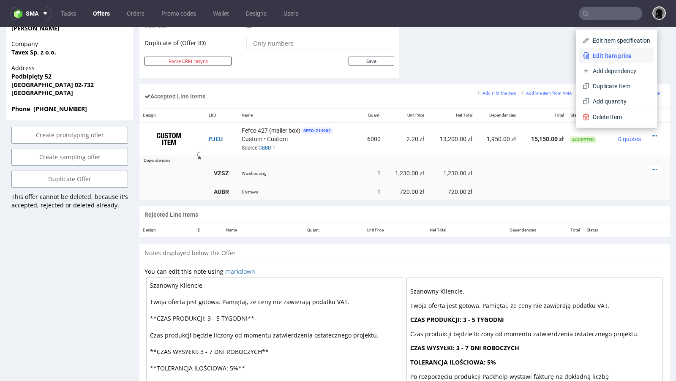
click at [600, 60] on li "Edit item price" at bounding box center [617, 55] width 74 height 15
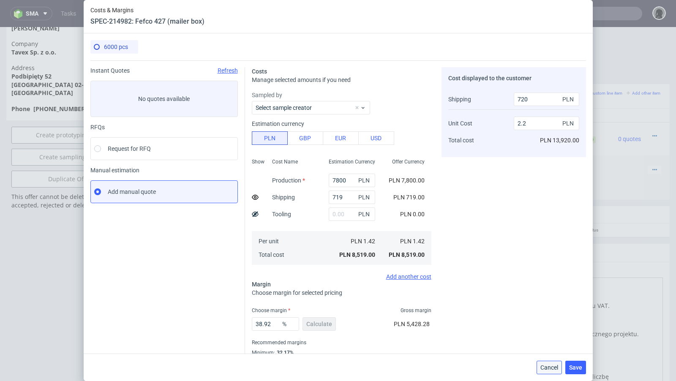
click at [545, 370] on span "Cancel" at bounding box center [550, 368] width 18 height 6
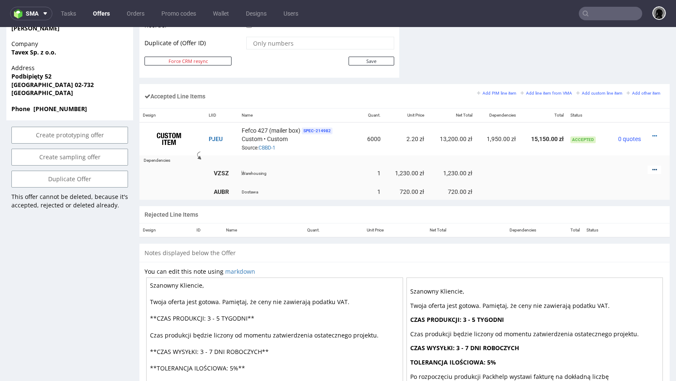
click at [653, 168] on icon at bounding box center [655, 170] width 5 height 6
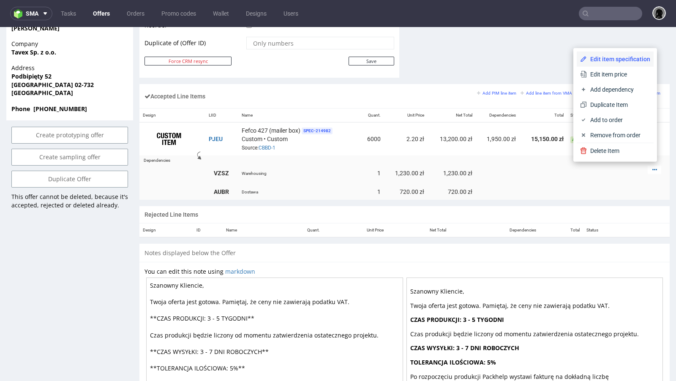
click at [602, 62] on span "Edit item specification" at bounding box center [618, 59] width 63 height 8
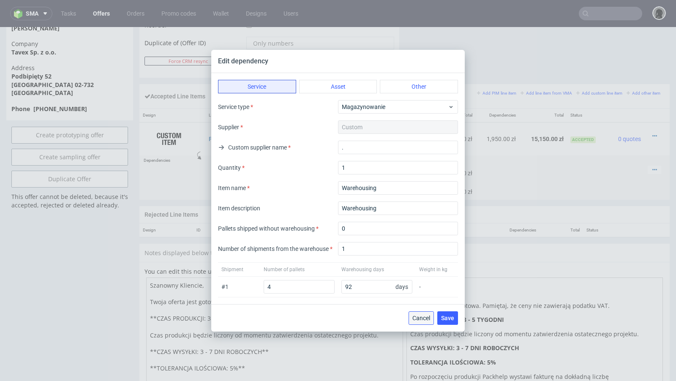
click at [419, 319] on span "Cancel" at bounding box center [422, 318] width 18 height 6
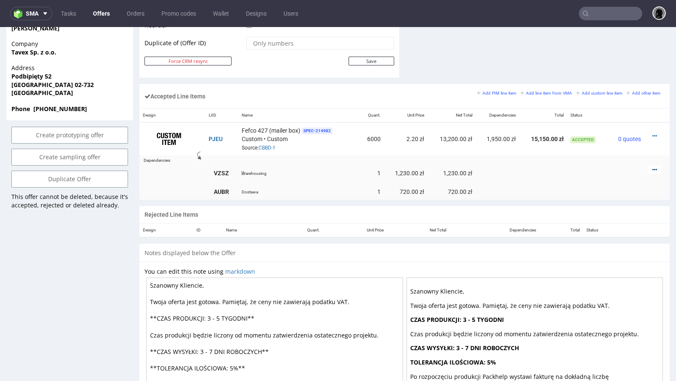
click at [653, 170] on icon at bounding box center [655, 170] width 5 height 6
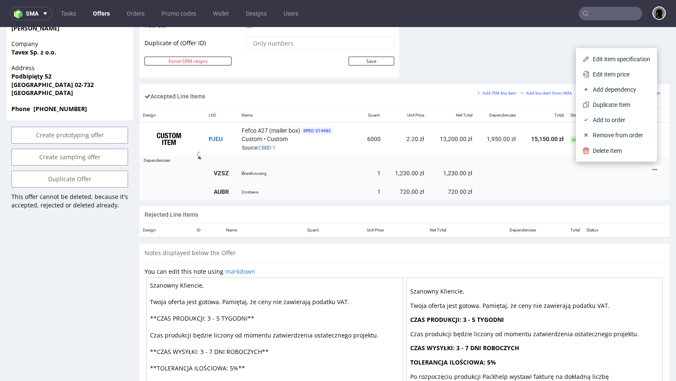
click at [522, 162] on td at bounding box center [544, 173] width 48 height 22
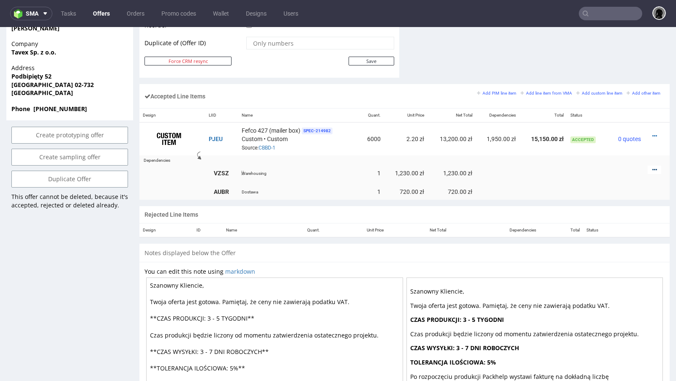
click at [653, 167] on icon at bounding box center [655, 170] width 5 height 6
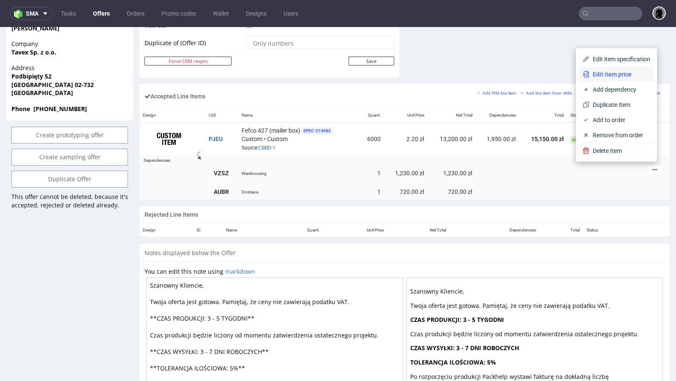
click at [597, 79] on li "Edit item price" at bounding box center [617, 74] width 74 height 15
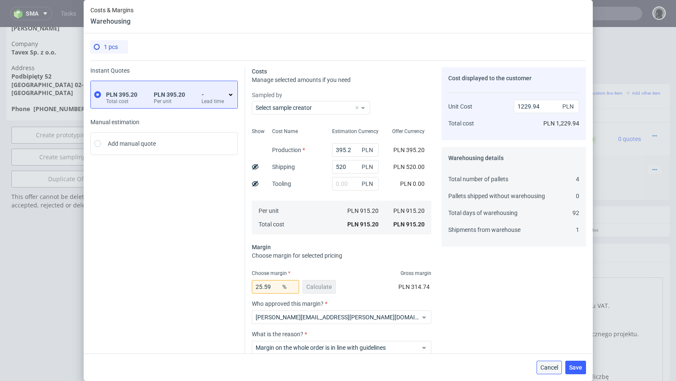
click at [546, 366] on span "Cancel" at bounding box center [550, 368] width 18 height 6
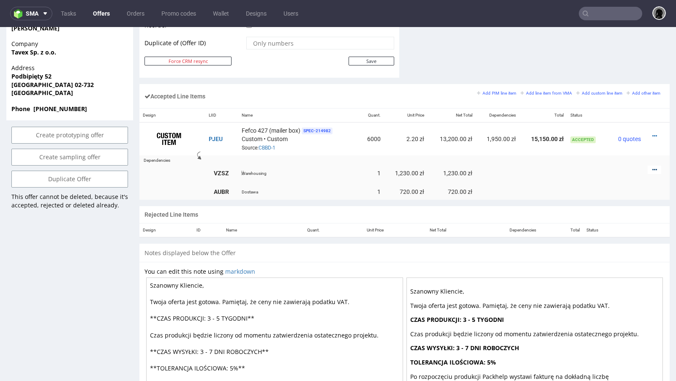
click at [653, 167] on icon at bounding box center [655, 170] width 5 height 6
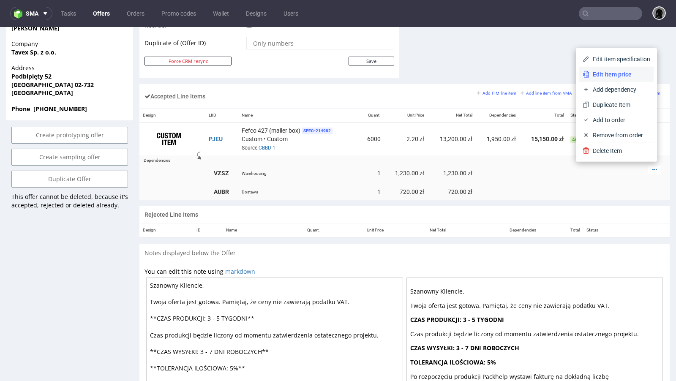
click at [602, 72] on span "Edit item price" at bounding box center [620, 74] width 61 height 8
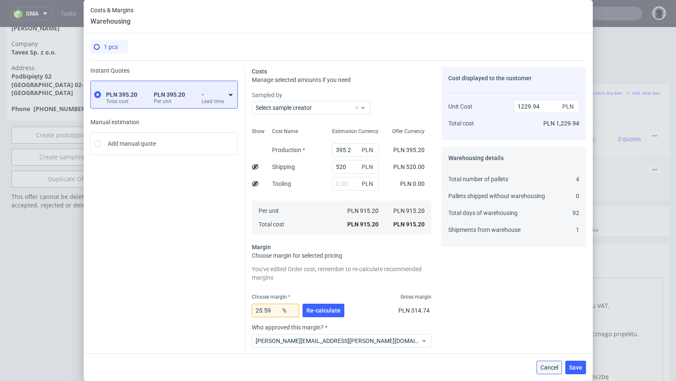
click at [546, 371] on span "Cancel" at bounding box center [550, 368] width 18 height 6
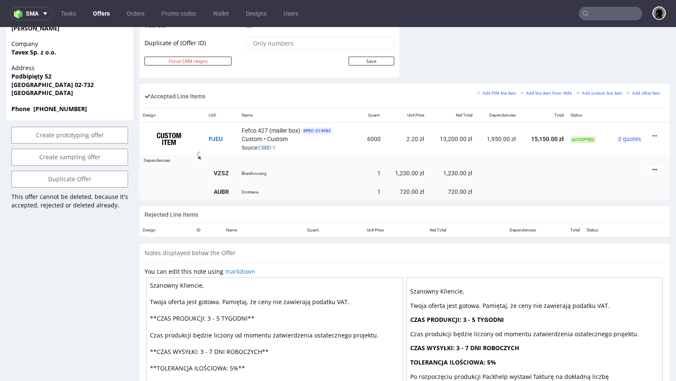
click at [653, 170] on link at bounding box center [655, 170] width 5 height 7
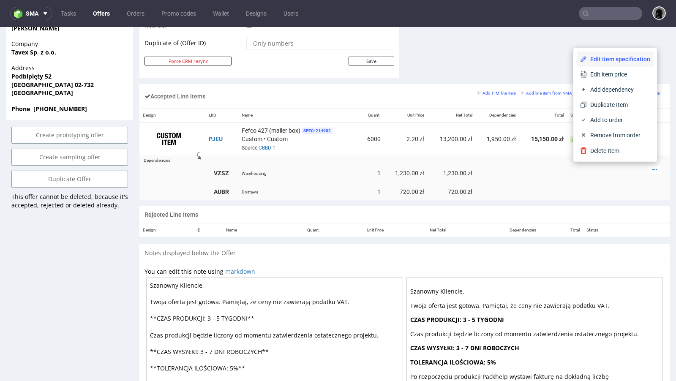
click at [600, 59] on span "Edit item specification" at bounding box center [618, 59] width 63 height 8
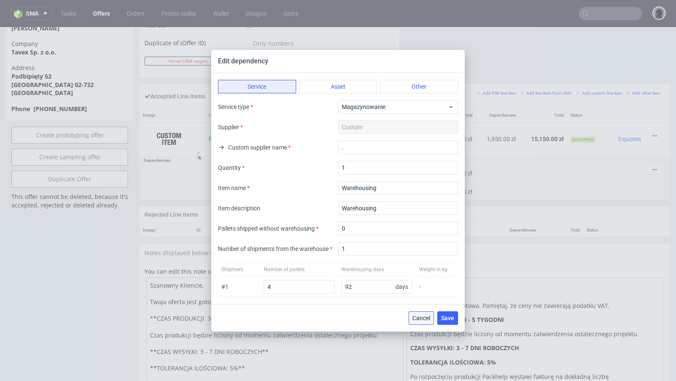
click at [423, 319] on span "Cancel" at bounding box center [422, 318] width 18 height 6
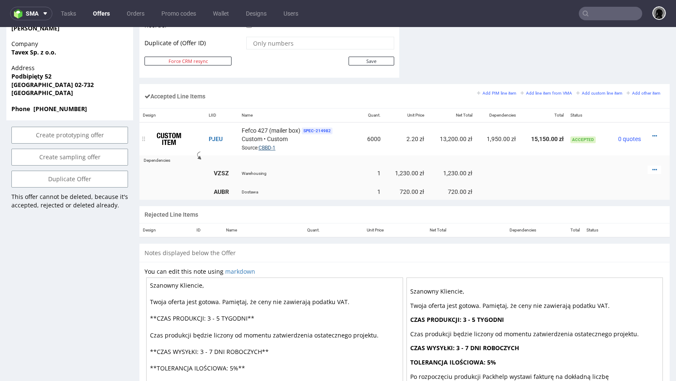
click at [263, 145] on link "CBBD-1" at bounding box center [267, 148] width 17 height 6
click at [653, 133] on icon at bounding box center [655, 136] width 5 height 6
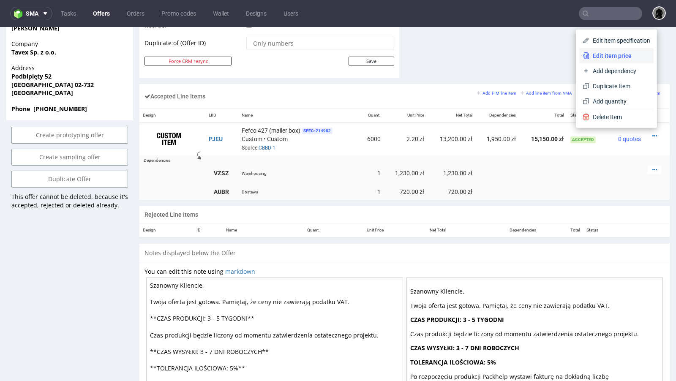
click at [605, 58] on span "Edit item price" at bounding box center [620, 56] width 61 height 8
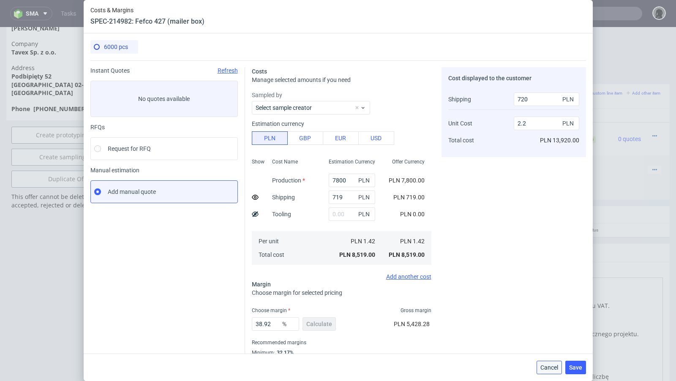
click at [544, 367] on span "Cancel" at bounding box center [550, 368] width 18 height 6
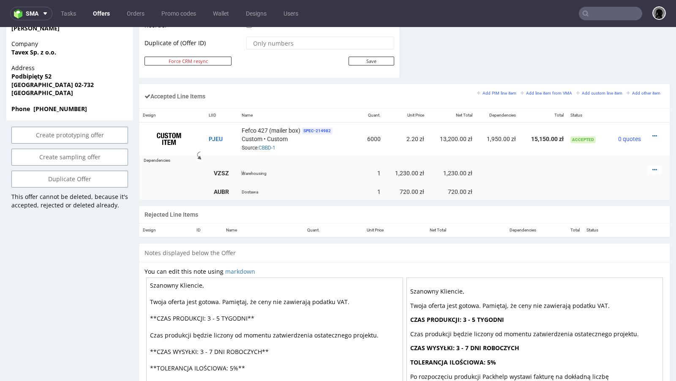
click at [651, 169] on div at bounding box center [655, 170] width 14 height 8
click at [653, 167] on icon at bounding box center [655, 170] width 5 height 6
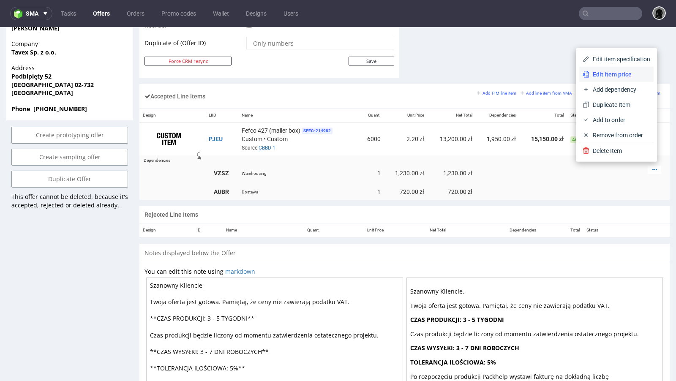
click at [596, 72] on span "Edit item price" at bounding box center [620, 74] width 61 height 8
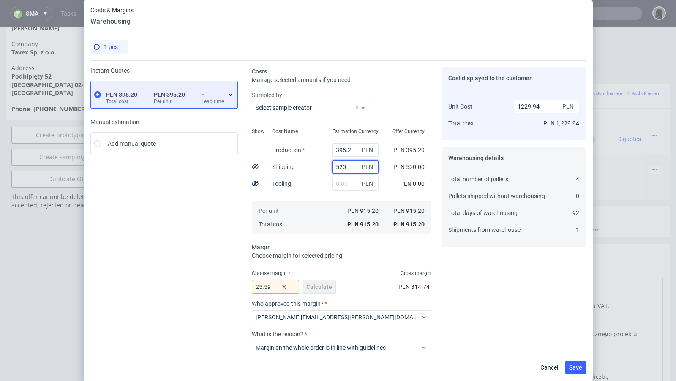
click at [351, 167] on input "520" at bounding box center [355, 167] width 47 height 14
click at [550, 367] on span "Cancel" at bounding box center [550, 368] width 18 height 6
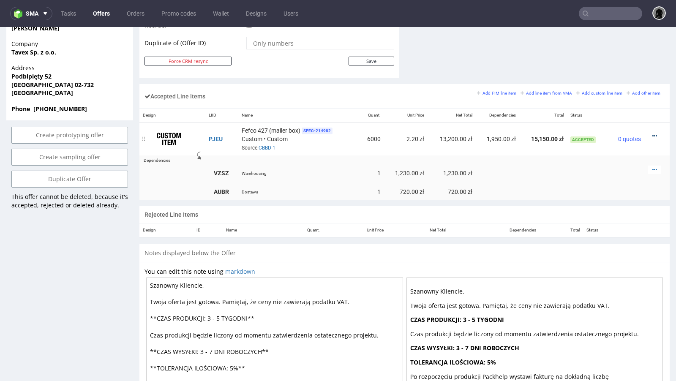
click at [653, 134] on icon at bounding box center [655, 136] width 5 height 6
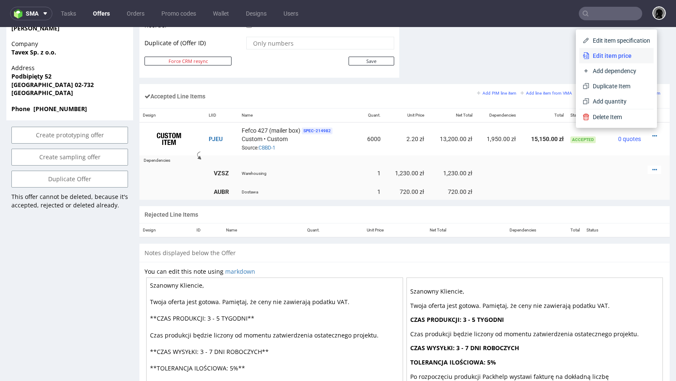
click at [611, 55] on span "Edit item price" at bounding box center [620, 56] width 61 height 8
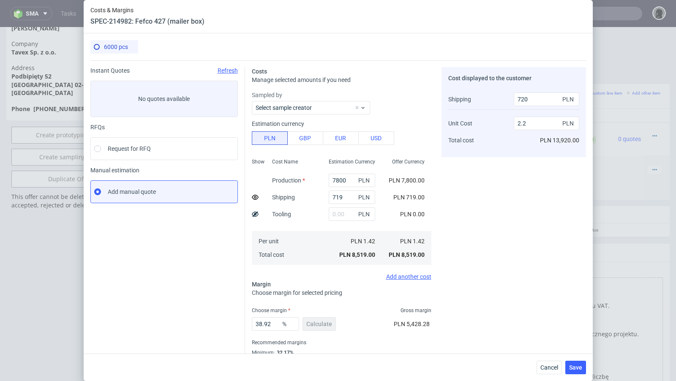
click at [538, 359] on div "Cancel Save" at bounding box center [338, 367] width 509 height 27
click at [545, 366] on span "Cancel" at bounding box center [550, 368] width 18 height 6
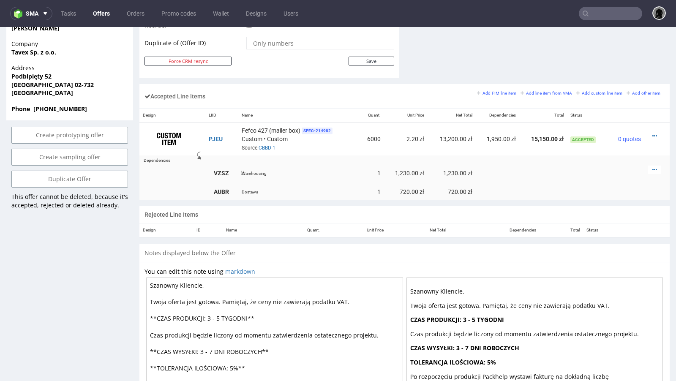
click at [648, 166] on div at bounding box center [655, 170] width 14 height 8
click at [653, 170] on link at bounding box center [655, 170] width 5 height 7
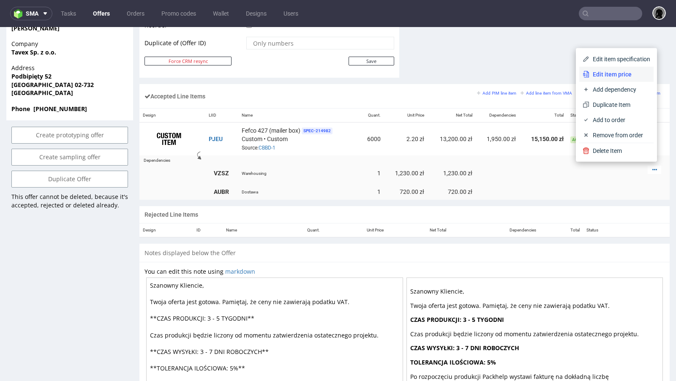
click at [601, 76] on span "Edit item price" at bounding box center [620, 74] width 61 height 8
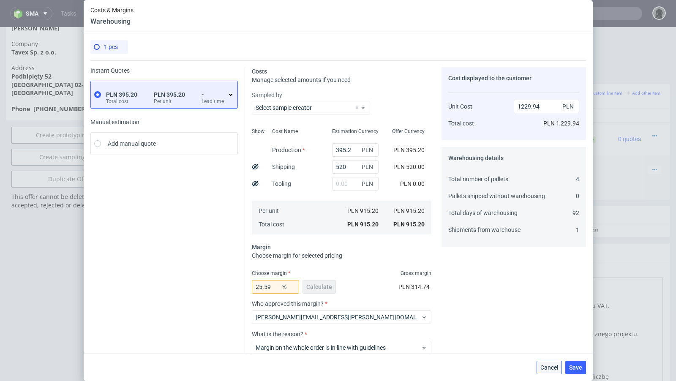
drag, startPoint x: 553, startPoint y: 366, endPoint x: 553, endPoint y: 339, distance: 27.5
click at [553, 366] on span "Cancel" at bounding box center [550, 368] width 18 height 6
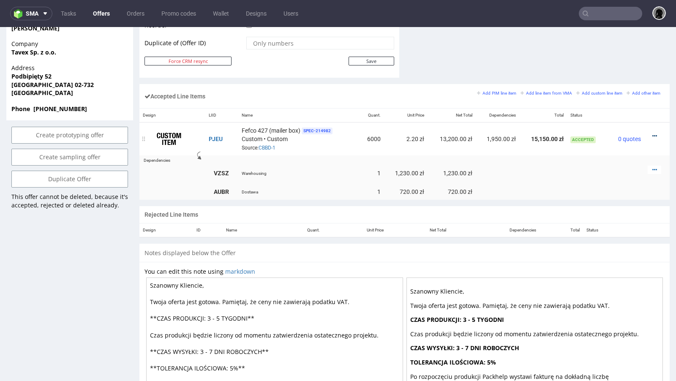
click at [653, 133] on icon at bounding box center [655, 136] width 5 height 6
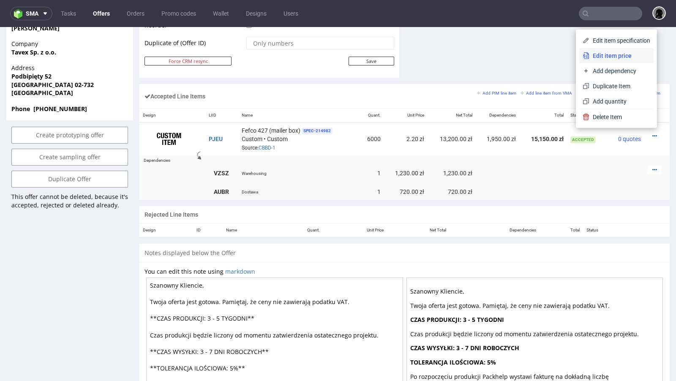
click at [592, 56] on span "Edit item price" at bounding box center [620, 56] width 61 height 8
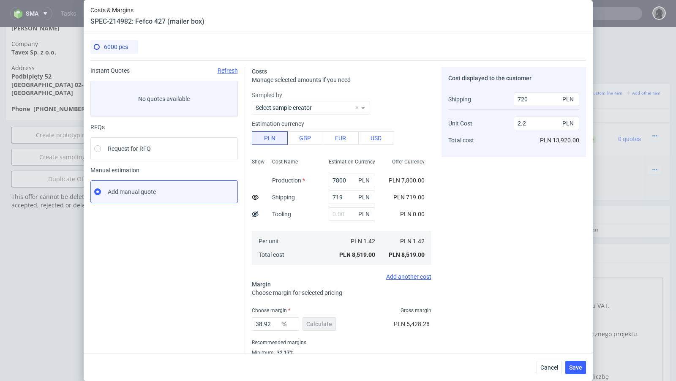
click at [536, 365] on div "Cancel Save" at bounding box center [338, 367] width 509 height 27
click at [542, 365] on span "Cancel" at bounding box center [550, 368] width 18 height 6
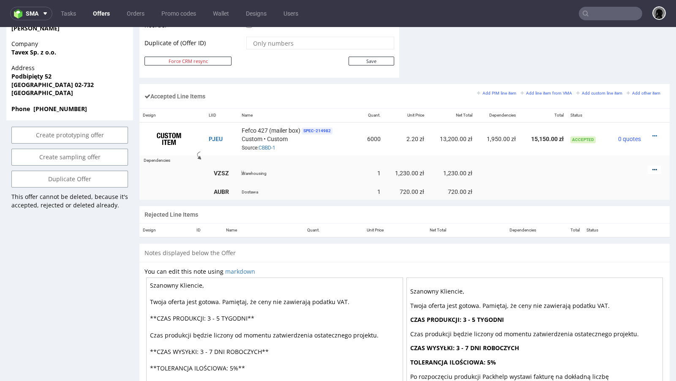
click at [653, 167] on icon at bounding box center [655, 170] width 5 height 6
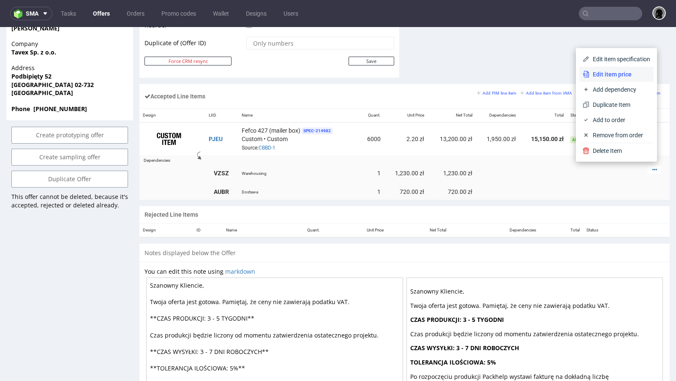
click at [593, 78] on span "Edit item price" at bounding box center [620, 74] width 61 height 8
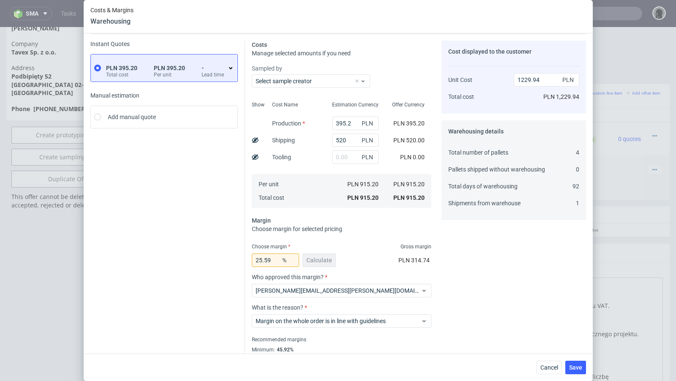
scroll to position [52, 0]
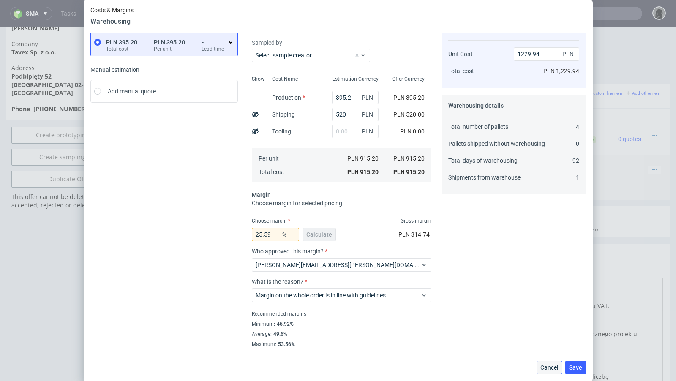
click at [549, 369] on span "Cancel" at bounding box center [550, 368] width 18 height 6
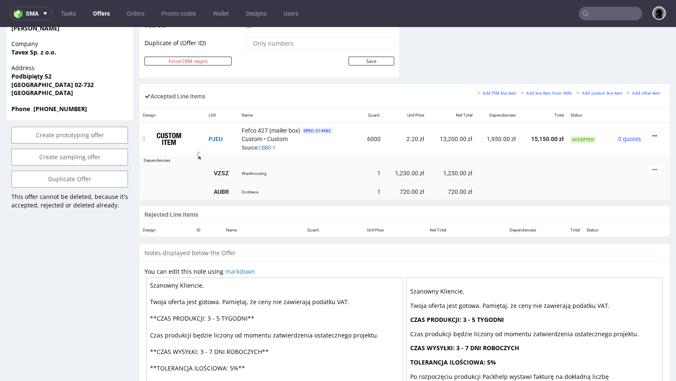
click at [653, 133] on icon at bounding box center [655, 136] width 5 height 6
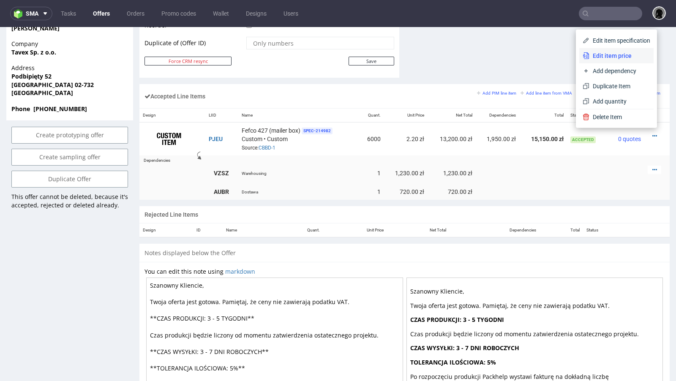
click at [590, 52] on span "Edit item price" at bounding box center [620, 56] width 61 height 8
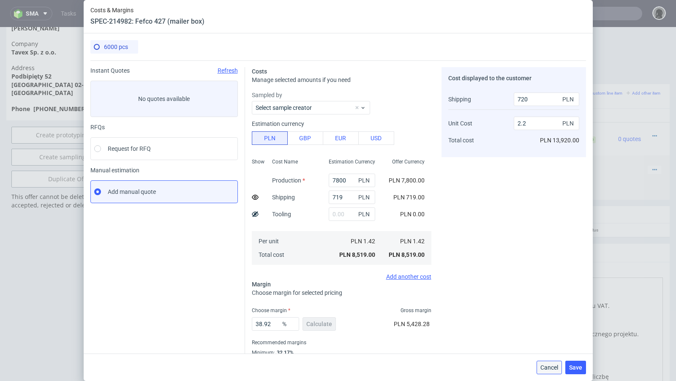
click at [542, 367] on span "Cancel" at bounding box center [550, 368] width 18 height 6
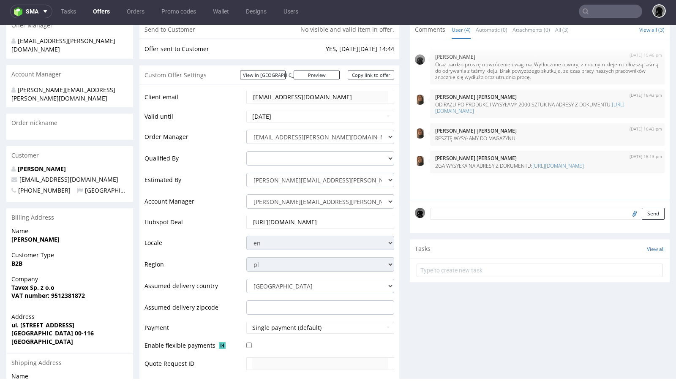
scroll to position [77, 0]
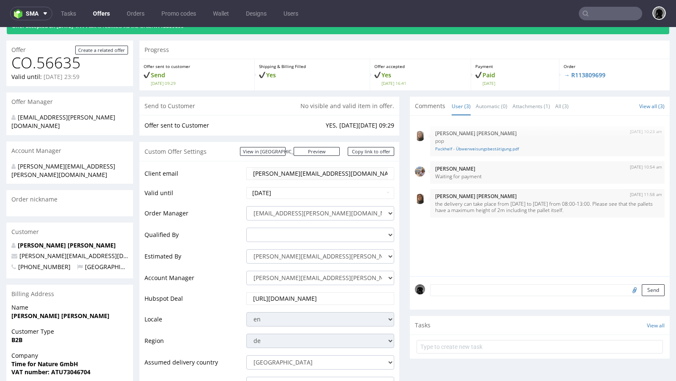
scroll to position [107, 0]
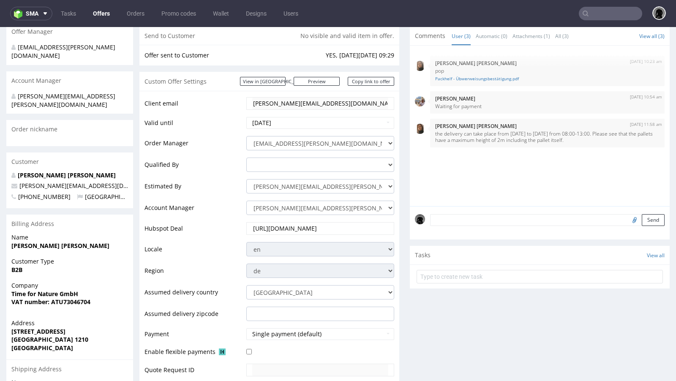
click at [223, 141] on td "Order Manager" at bounding box center [195, 146] width 100 height 22
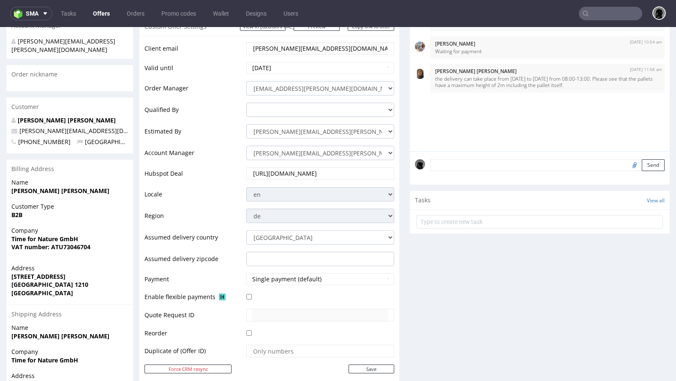
scroll to position [60, 0]
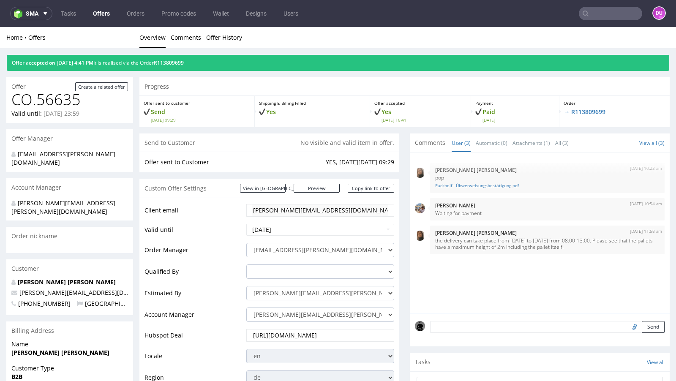
click at [598, 16] on input "text" at bounding box center [610, 14] width 63 height 14
paste input "PJEU"
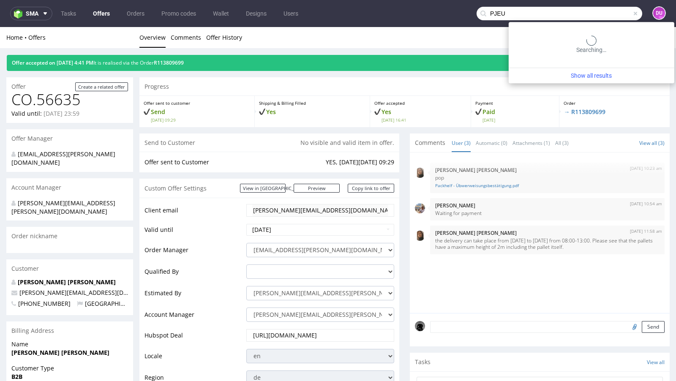
type input "PJEU"
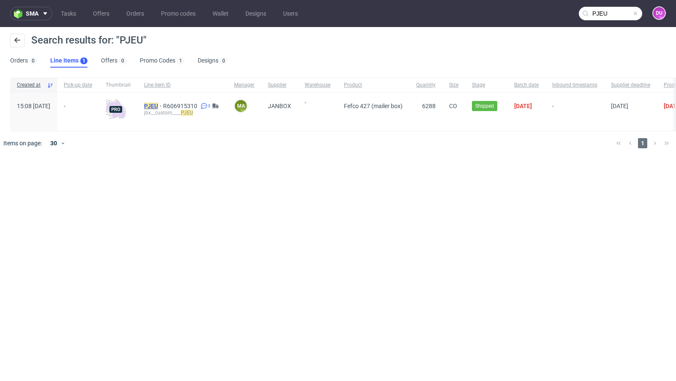
click at [158, 104] on mark "PJEU" at bounding box center [151, 106] width 14 height 7
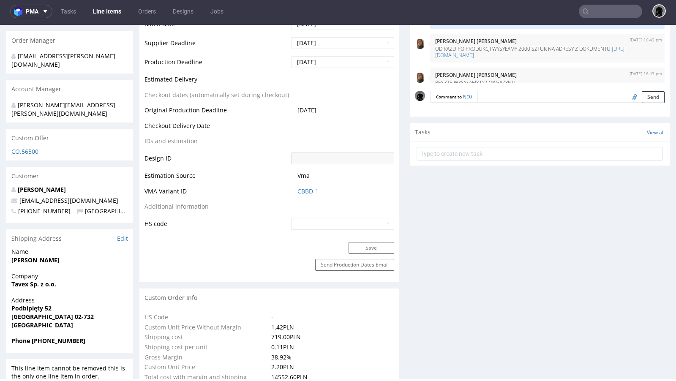
scroll to position [59, 0]
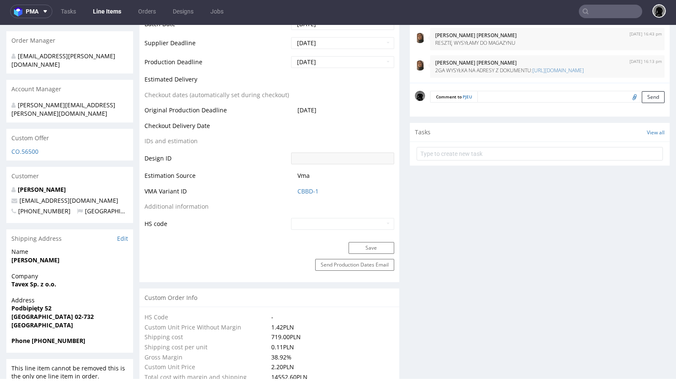
select select "in_progress"
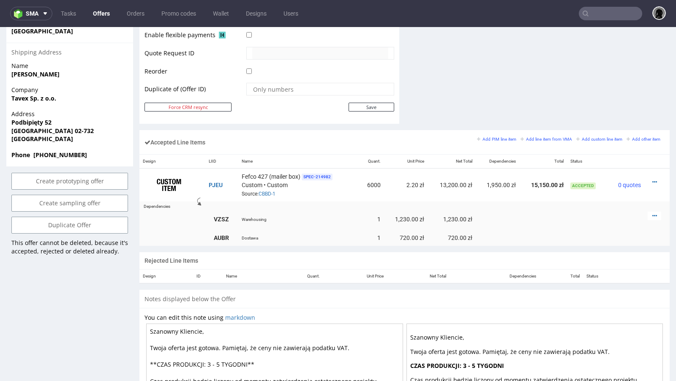
scroll to position [447, 0]
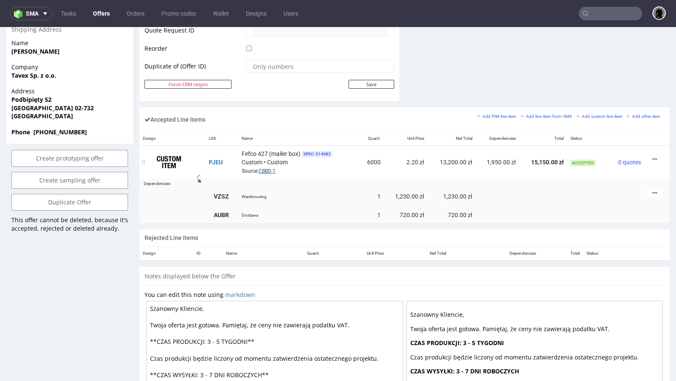
click at [270, 170] on link "CBBD-1" at bounding box center [267, 171] width 17 height 6
click at [346, 50] on div at bounding box center [320, 48] width 148 height 9
click at [98, 10] on link "Offers" at bounding box center [101, 14] width 27 height 14
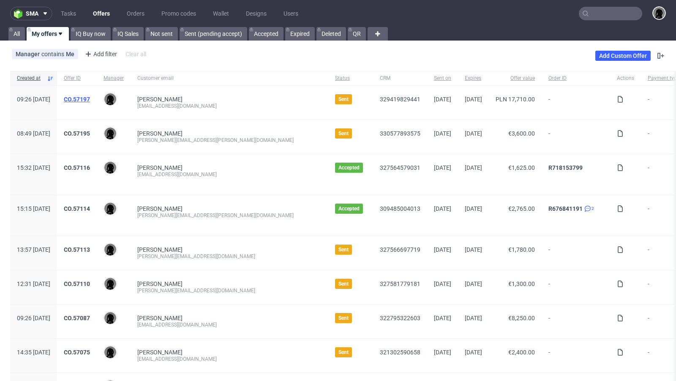
click at [90, 99] on link "CO.57197" at bounding box center [77, 99] width 26 height 7
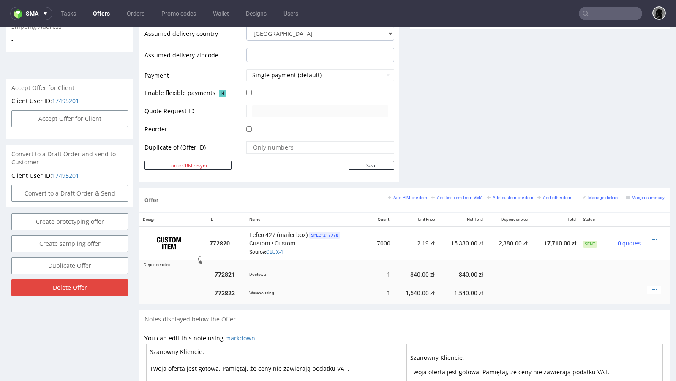
scroll to position [334, 0]
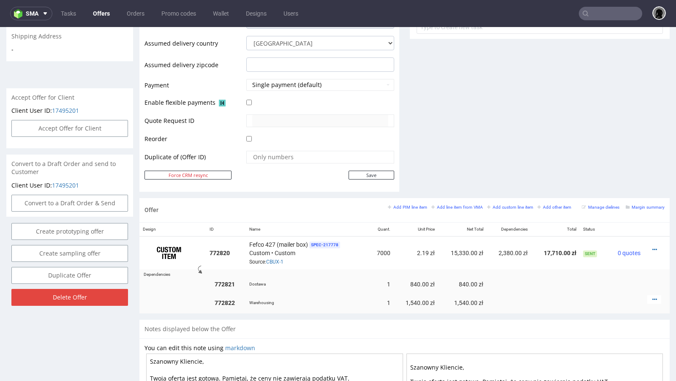
click at [347, 101] on div at bounding box center [320, 102] width 148 height 9
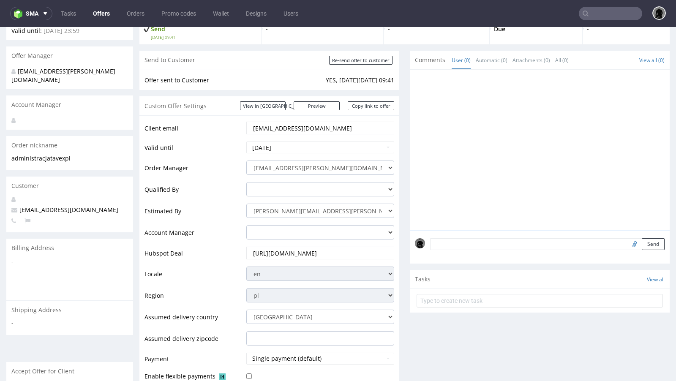
scroll to position [60, 0]
click at [358, 108] on link "Copy link to offer" at bounding box center [371, 106] width 47 height 9
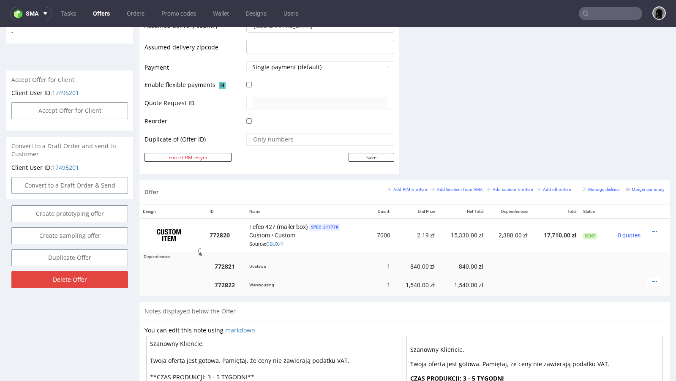
scroll to position [353, 0]
click at [365, 222] on td "Fefco 427 (mailer box) SPEC- 217778 Custom • Custom Source: CBUX-1" at bounding box center [307, 234] width 123 height 33
click at [103, 15] on link "Offers" at bounding box center [101, 14] width 27 height 14
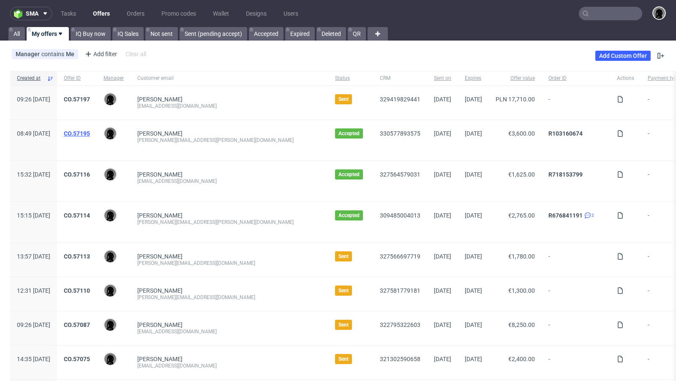
click at [90, 131] on link "CO.57195" at bounding box center [77, 133] width 26 height 7
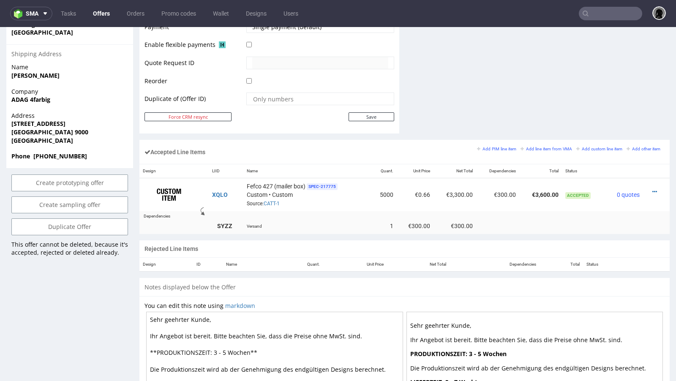
scroll to position [410, 0]
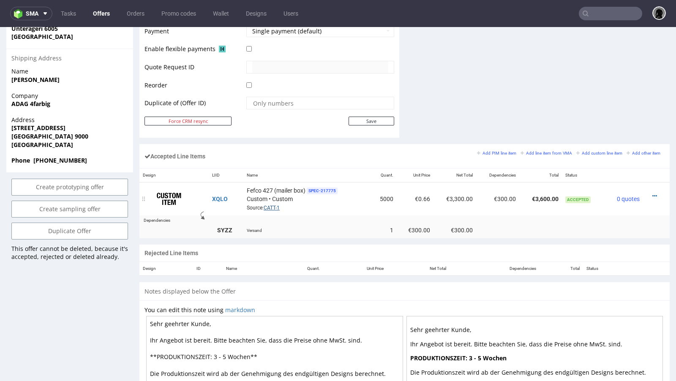
click at [268, 205] on link "CATT-1" at bounding box center [272, 208] width 16 height 6
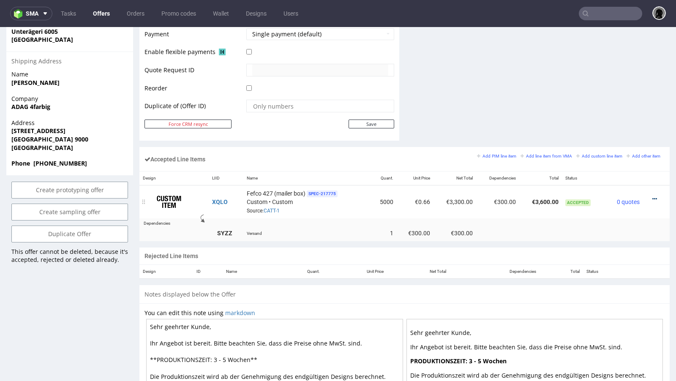
click at [653, 196] on icon at bounding box center [655, 199] width 5 height 6
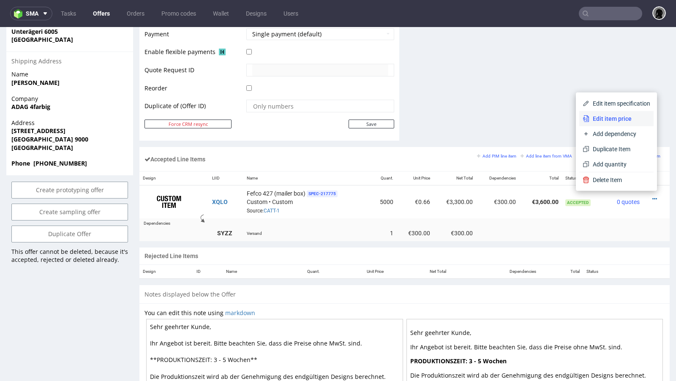
click at [609, 120] on span "Edit item price" at bounding box center [620, 119] width 61 height 8
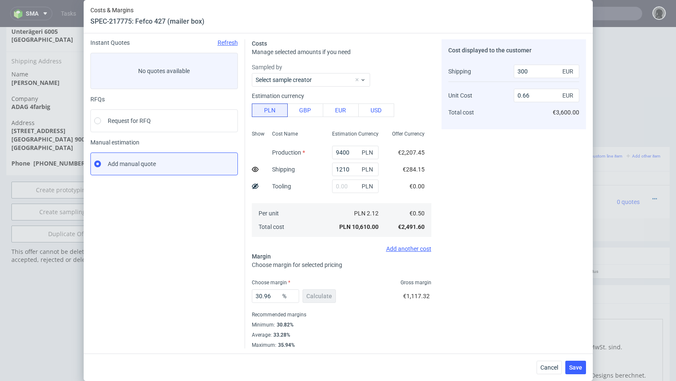
scroll to position [29, 0]
click at [547, 363] on button "Cancel" at bounding box center [549, 368] width 25 height 14
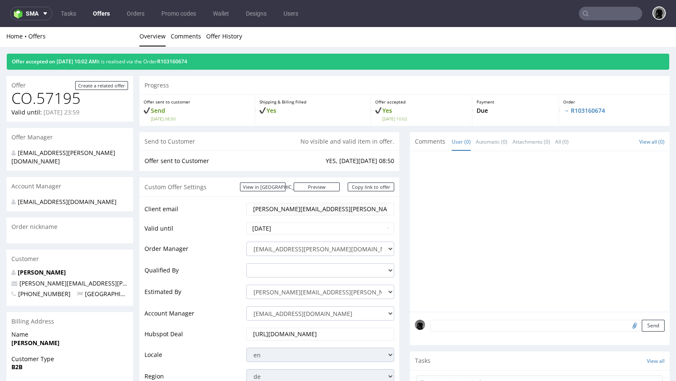
scroll to position [0, 0]
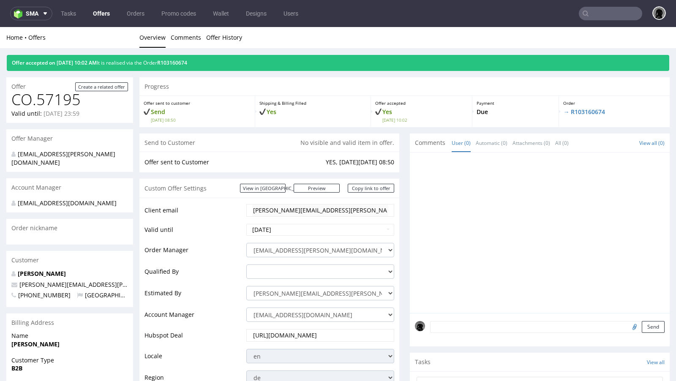
click at [97, 12] on link "Offers" at bounding box center [101, 14] width 27 height 14
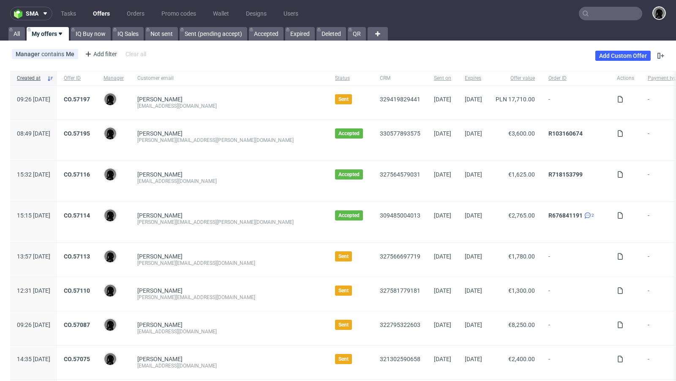
click at [593, 17] on input "text" at bounding box center [610, 14] width 63 height 14
paste input "[PERSON_NAME][EMAIL_ADDRESS][DOMAIN_NAME]"
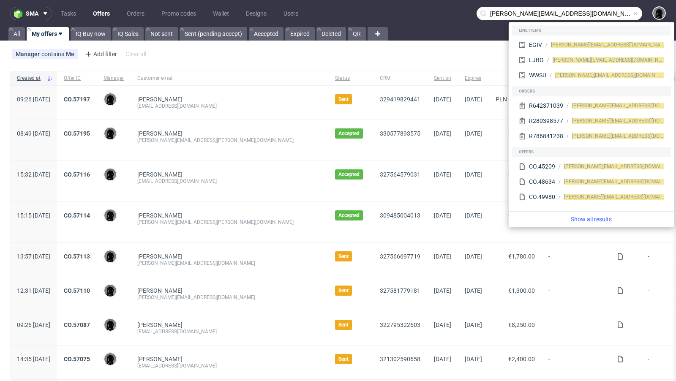
drag, startPoint x: 504, startPoint y: 14, endPoint x: 439, endPoint y: 10, distance: 65.2
click at [439, 10] on nav "sma Tasks Offers Orders Promo codes Wallet Designs Users dominic@unahealth.io" at bounding box center [338, 13] width 676 height 27
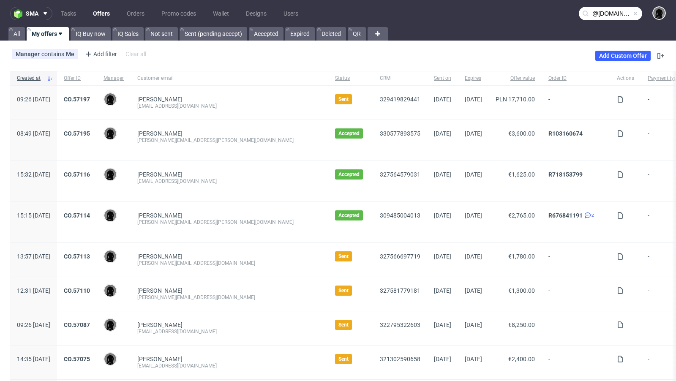
type input "@unahealth.io"
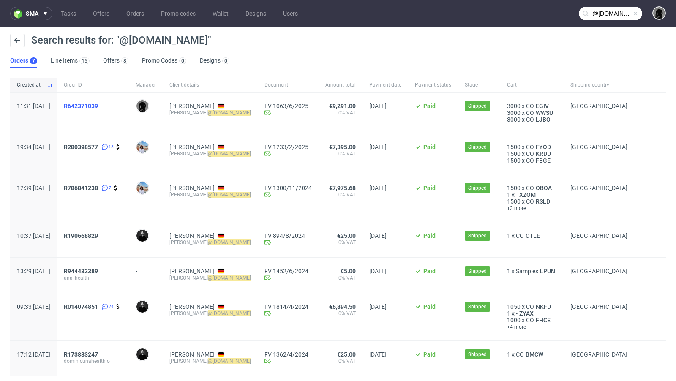
click at [98, 106] on span "R642371039" at bounding box center [81, 106] width 34 height 7
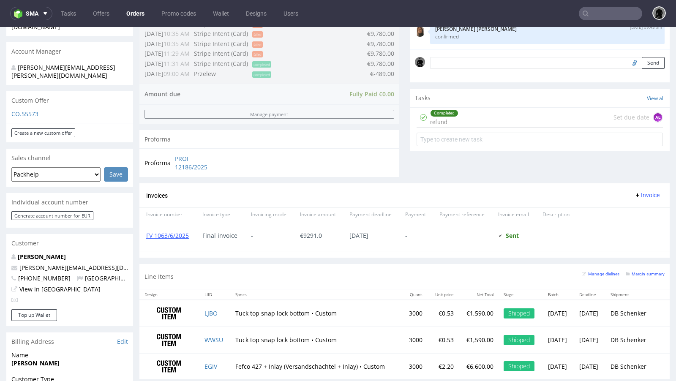
scroll to position [233, 0]
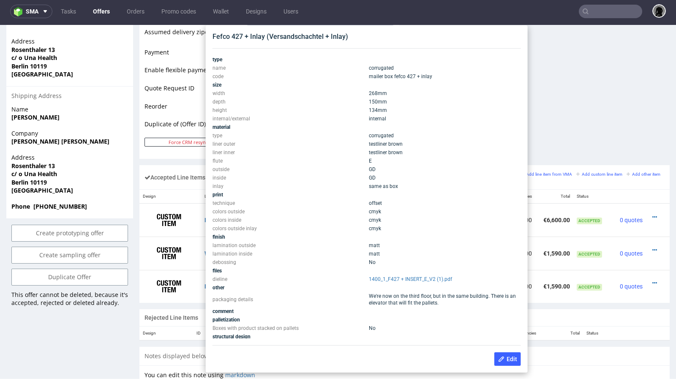
scroll to position [385, 0]
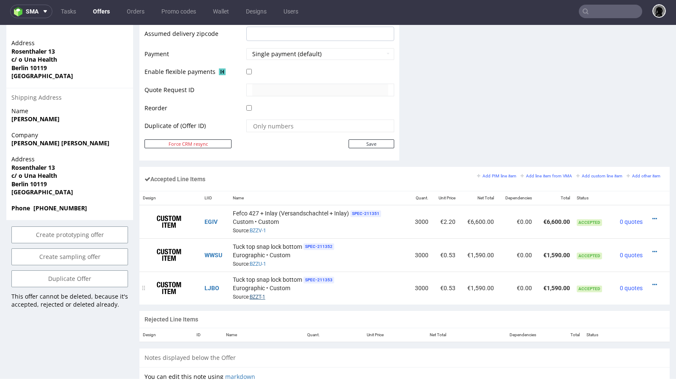
click at [257, 294] on link "BZZT-1" at bounding box center [258, 297] width 16 height 6
click at [263, 261] on link "BZZU-1" at bounding box center [258, 264] width 16 height 6
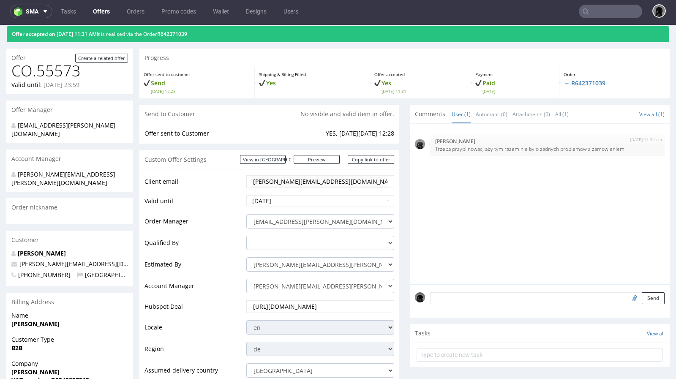
scroll to position [0, 0]
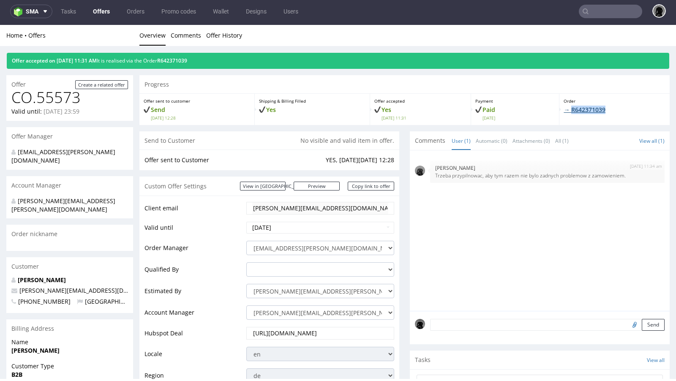
drag, startPoint x: 607, startPoint y: 109, endPoint x: 569, endPoint y: 108, distance: 38.5
click at [569, 108] on p "→ R642371039" at bounding box center [615, 110] width 102 height 8
copy link "R642371039"
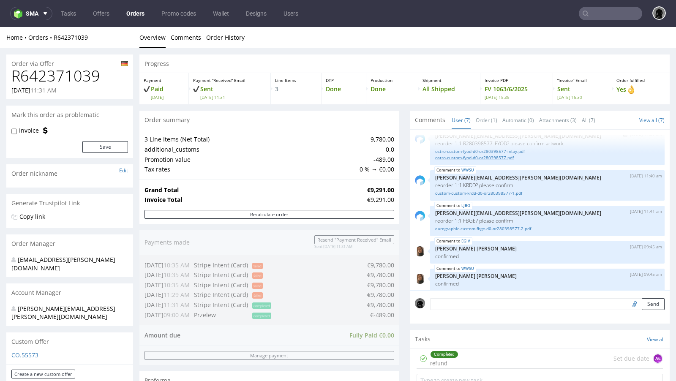
scroll to position [35, 0]
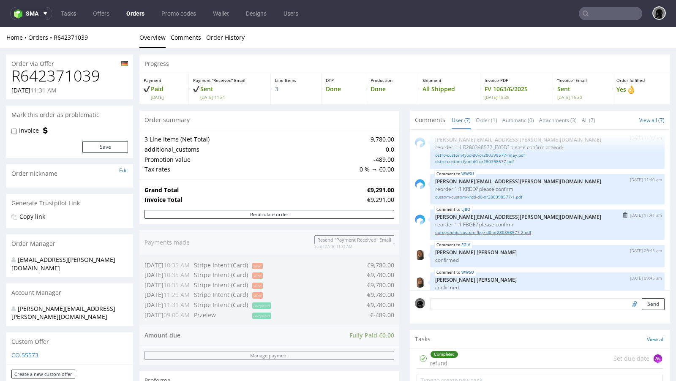
click at [472, 233] on link "eurographic-custom-fbge-d0-or280398577-2.pdf" at bounding box center [547, 233] width 224 height 6
click at [476, 197] on link "custom-custom-krdd-d0-or280398577-1.pdf" at bounding box center [547, 197] width 224 height 6
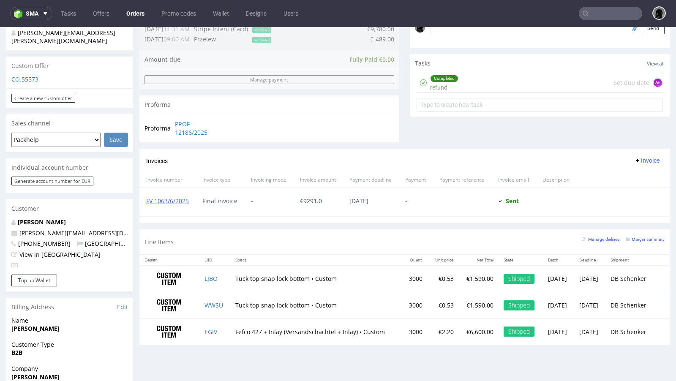
scroll to position [0, 0]
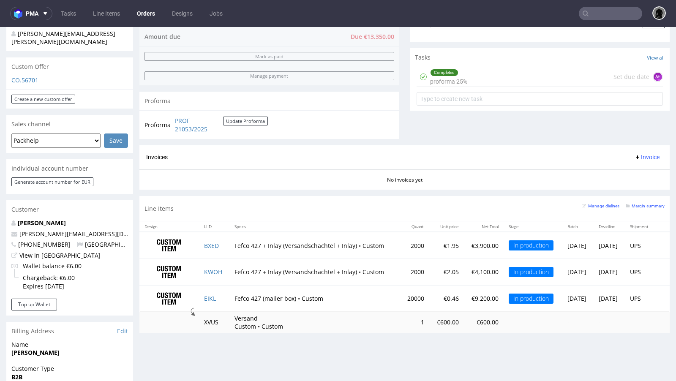
scroll to position [278, 0]
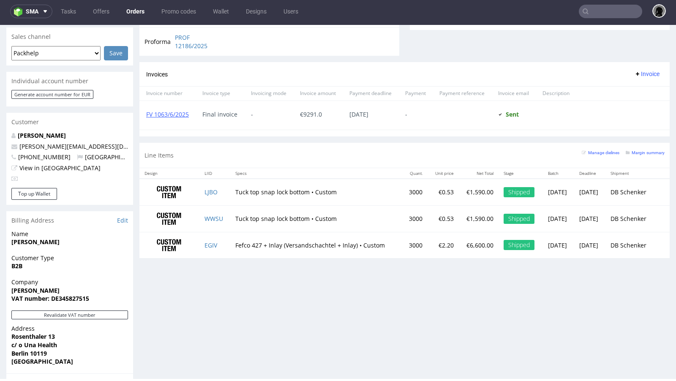
scroll to position [364, 0]
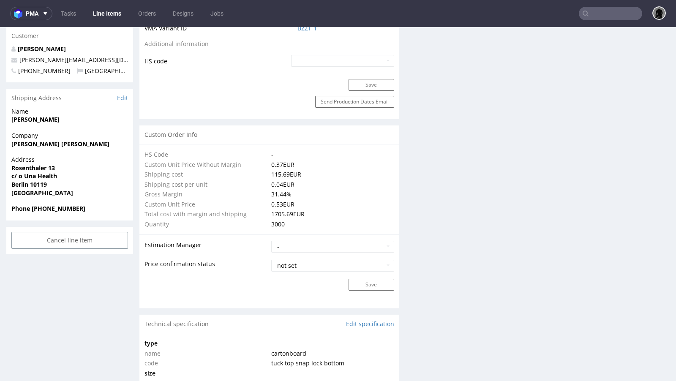
scroll to position [457, 0]
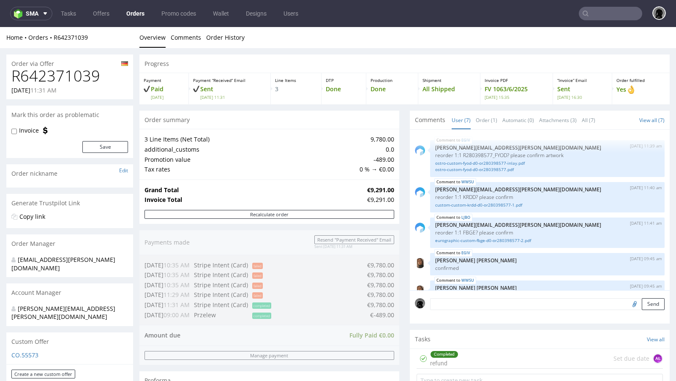
scroll to position [27, 0]
click at [500, 241] on link "eurographic-custom-fbge-d0-or280398577-2.pdf" at bounding box center [547, 241] width 224 height 6
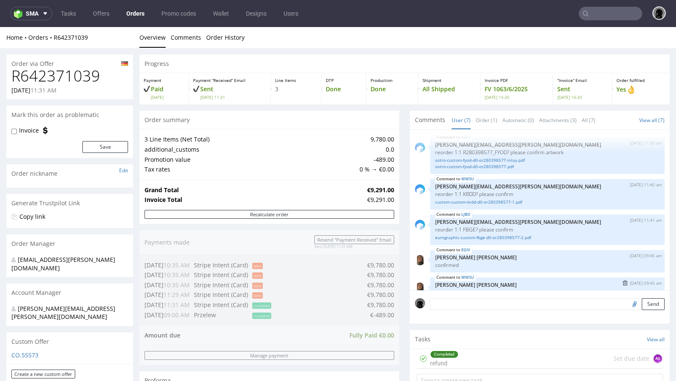
scroll to position [31, 0]
click at [484, 198] on link "custom-custom-krdd-d0-or280398577-1.pdf" at bounding box center [547, 201] width 224 height 6
click at [477, 235] on link "eurographic-custom-fbge-d0-or280398577-2.pdf" at bounding box center [547, 237] width 224 height 6
click at [477, 201] on link "custom-custom-krdd-d0-or280398577-1.pdf" at bounding box center [547, 201] width 224 height 6
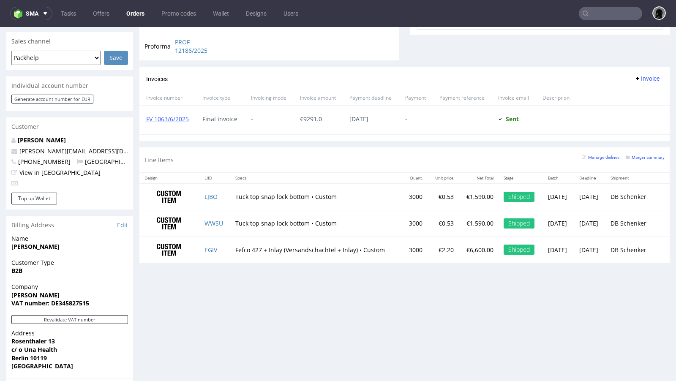
scroll to position [351, 0]
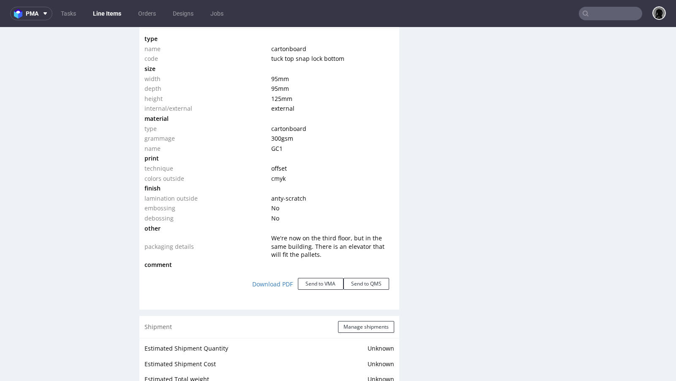
scroll to position [818, 0]
click at [316, 277] on button "Send to VMA" at bounding box center [321, 283] width 46 height 12
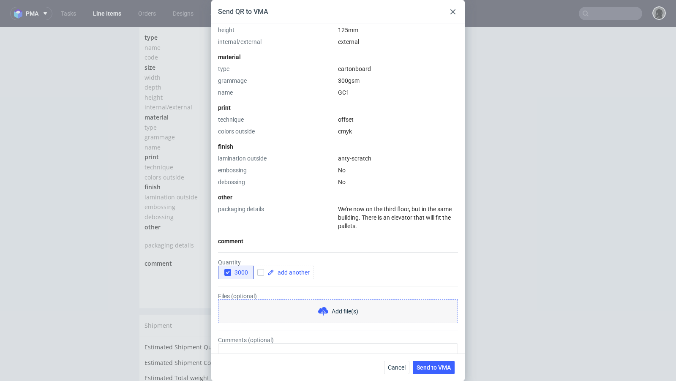
scroll to position [209, 0]
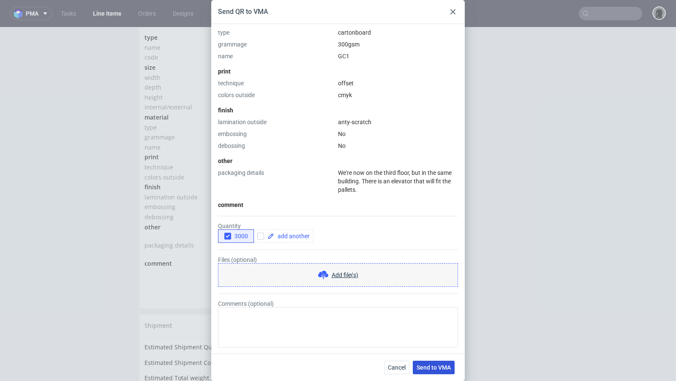
click at [432, 366] on span "Send to VMA" at bounding box center [434, 368] width 34 height 6
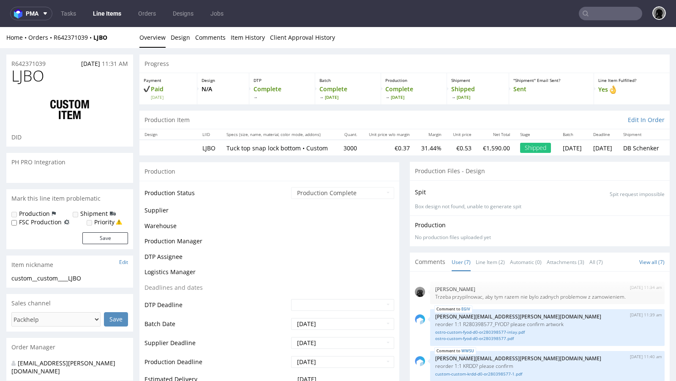
scroll to position [72, 0]
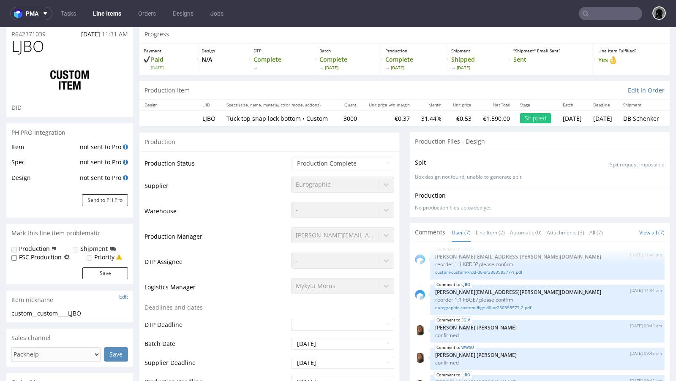
select select "in_progress"
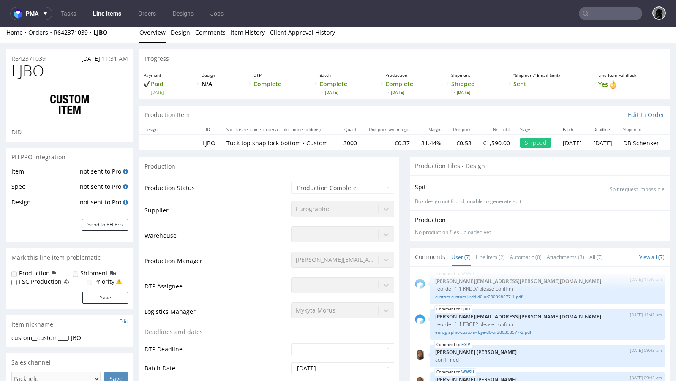
scroll to position [0, 0]
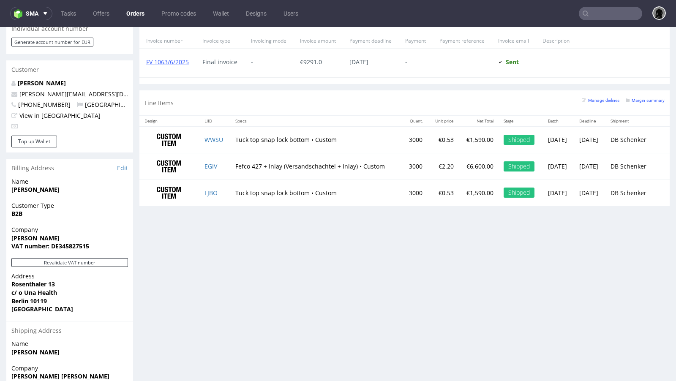
scroll to position [420, 0]
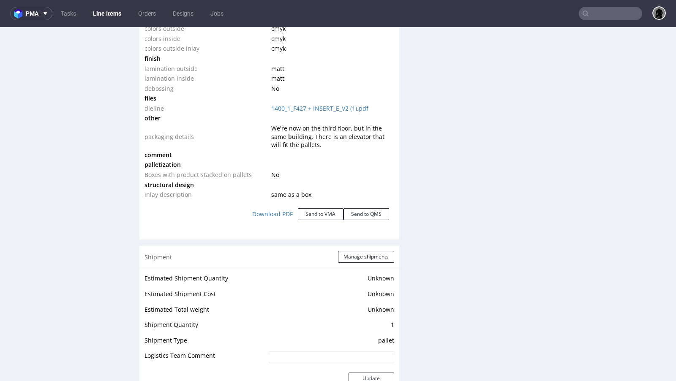
scroll to position [1009, 0]
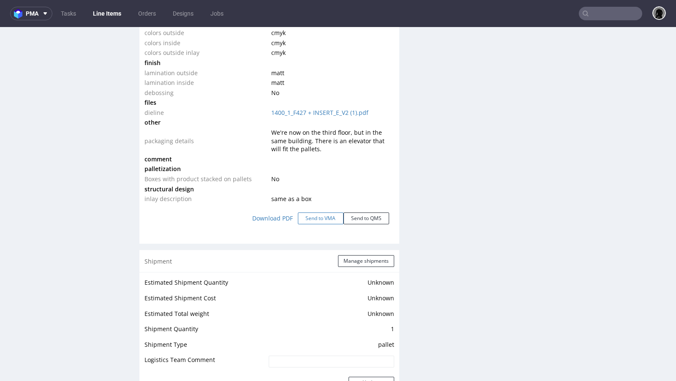
click at [315, 216] on button "Send to VMA" at bounding box center [321, 219] width 46 height 12
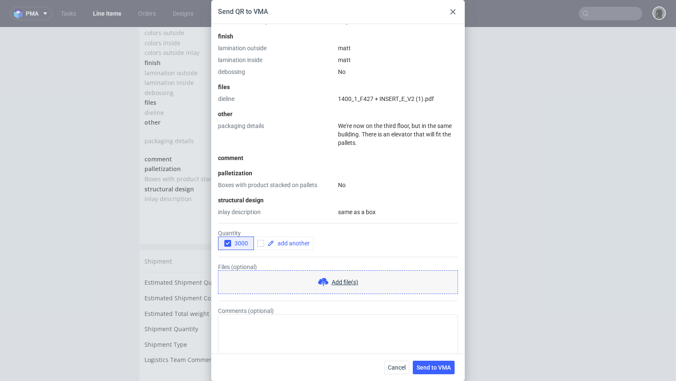
scroll to position [361, 0]
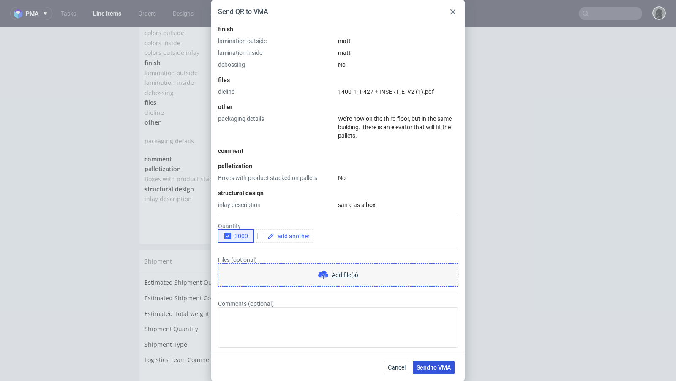
click at [429, 365] on span "Send to VMA" at bounding box center [434, 368] width 34 height 6
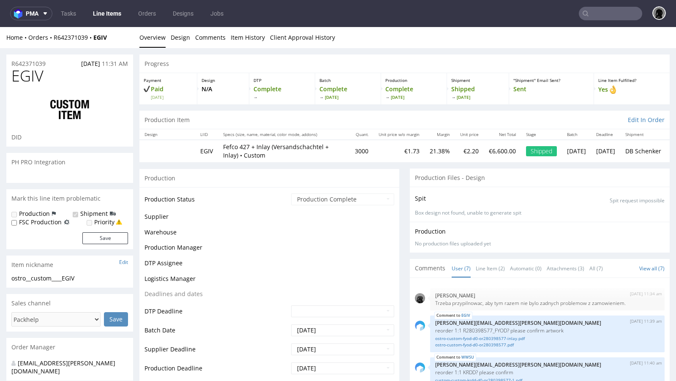
scroll to position [72, 0]
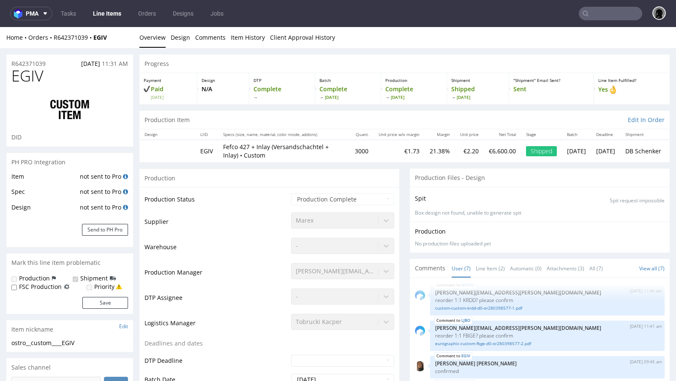
select select "in_progress"
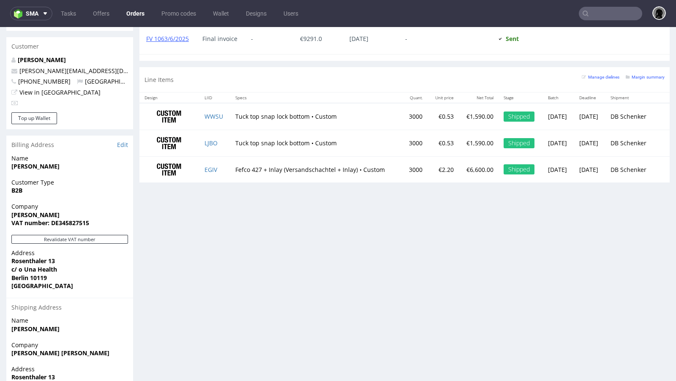
scroll to position [438, 0]
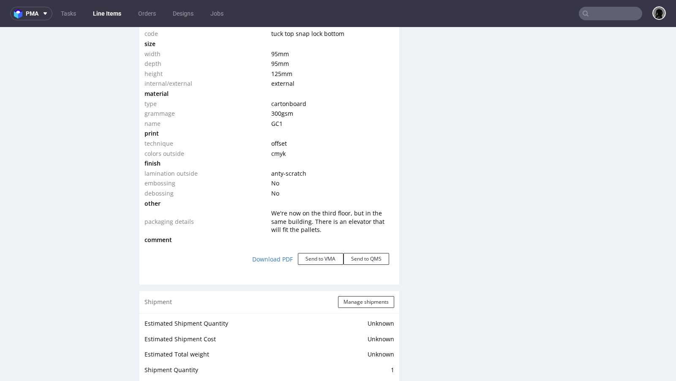
scroll to position [835, 0]
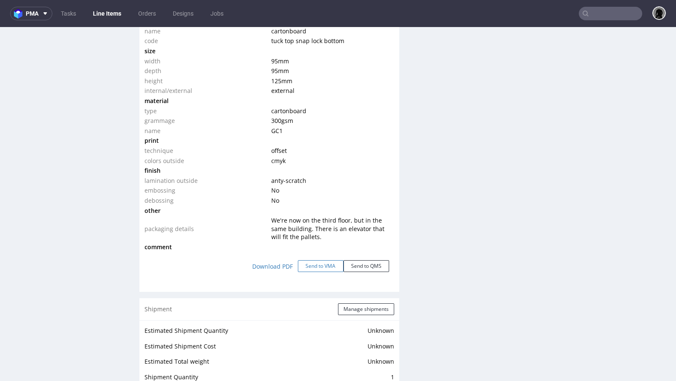
click at [303, 267] on button "Send to VMA" at bounding box center [321, 266] width 46 height 12
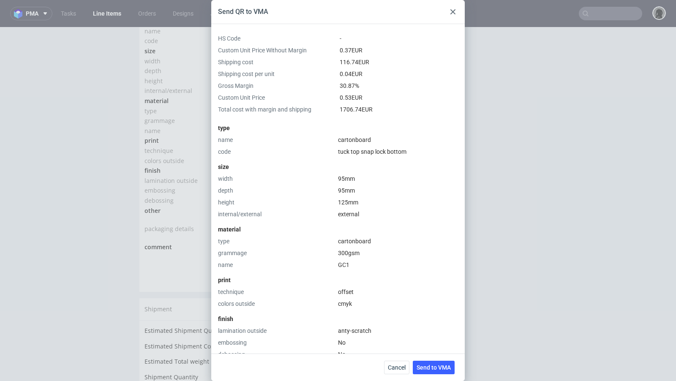
scroll to position [209, 0]
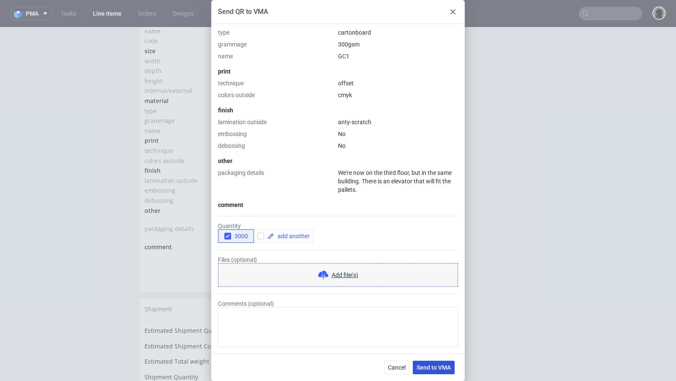
click at [428, 372] on button "Send to VMA" at bounding box center [434, 368] width 42 height 14
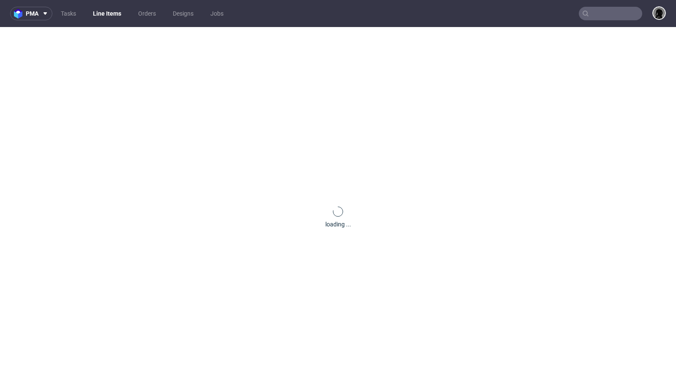
scroll to position [0, 0]
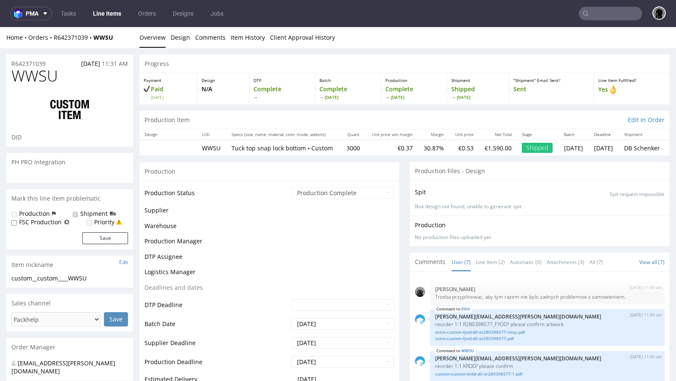
select select "in_progress"
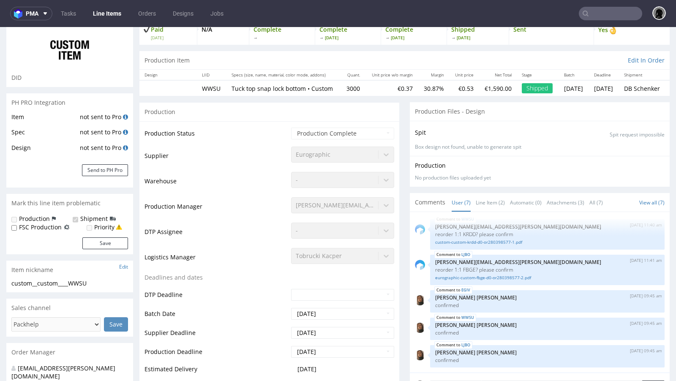
scroll to position [68, 0]
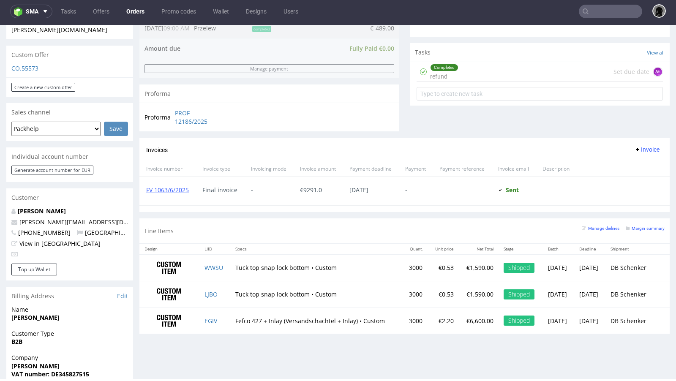
scroll to position [282, 0]
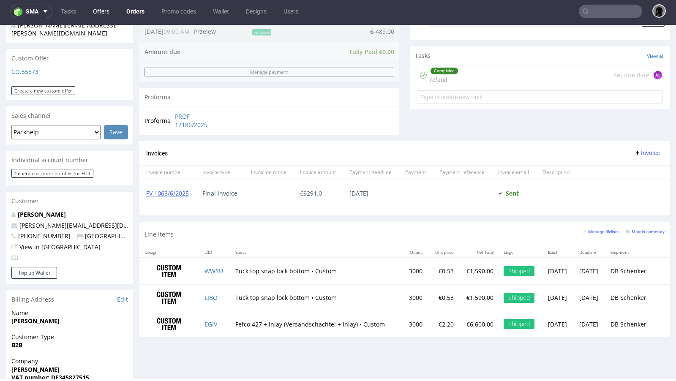
click at [100, 14] on link "Offers" at bounding box center [101, 12] width 27 height 14
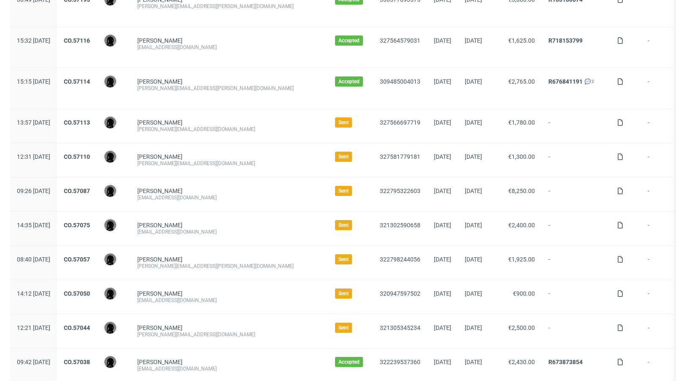
scroll to position [150, 0]
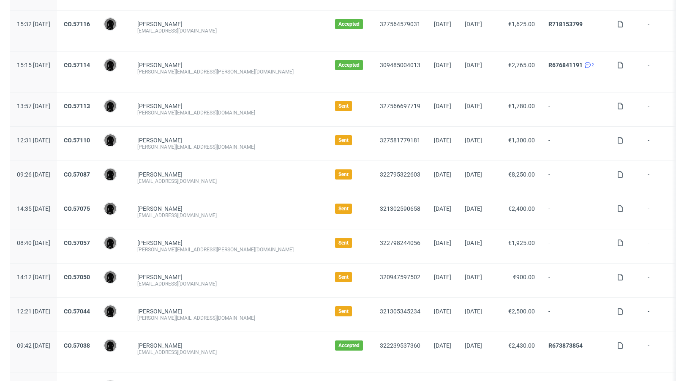
click at [209, 212] on div "[EMAIL_ADDRESS][DOMAIN_NAME]" at bounding box center [229, 215] width 184 height 7
copy div "[EMAIL_ADDRESS][DOMAIN_NAME]"
click at [233, 191] on div "[PERSON_NAME] [EMAIL_ADDRESS][DOMAIN_NAME]" at bounding box center [230, 178] width 198 height 34
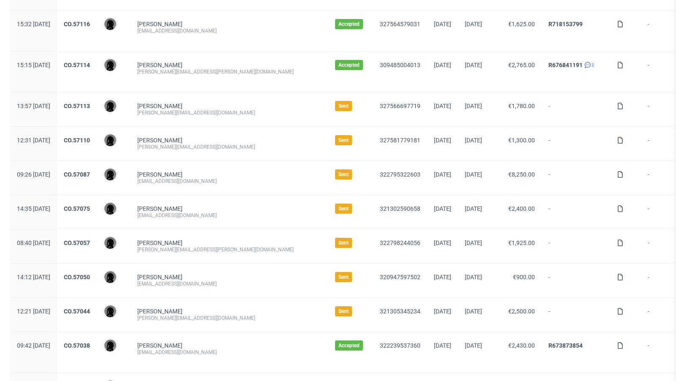
click at [194, 237] on div "[PERSON_NAME] [PERSON_NAME][EMAIL_ADDRESS][PERSON_NAME][DOMAIN_NAME]" at bounding box center [230, 247] width 198 height 34
click at [183, 241] on link "[PERSON_NAME]" at bounding box center [159, 243] width 45 height 7
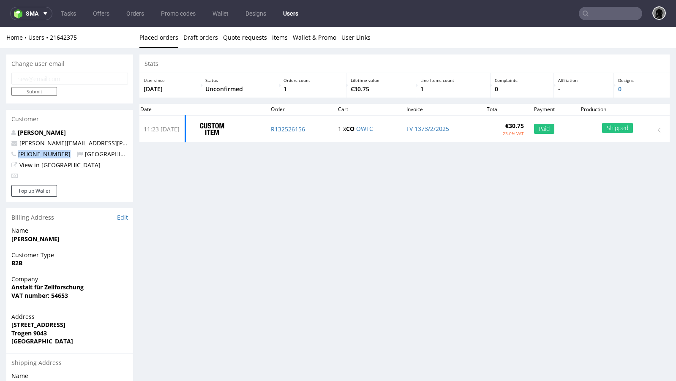
drag, startPoint x: 63, startPoint y: 155, endPoint x: 15, endPoint y: 153, distance: 48.7
click at [15, 153] on p "[PHONE_NUMBER] [GEOGRAPHIC_DATA]" at bounding box center [69, 154] width 117 height 8
copy span "[PHONE_NUMBER]"
click at [177, 196] on div "Stats User since [DATE] Status Unconfirmed Orders count 1 Lifetime value €30.75…" at bounding box center [405, 266] width 531 height 423
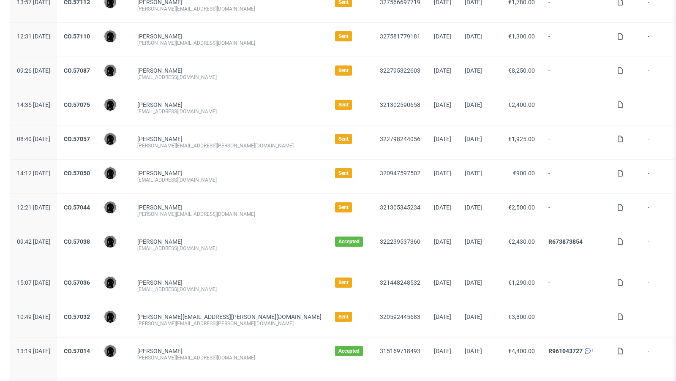
scroll to position [265, 0]
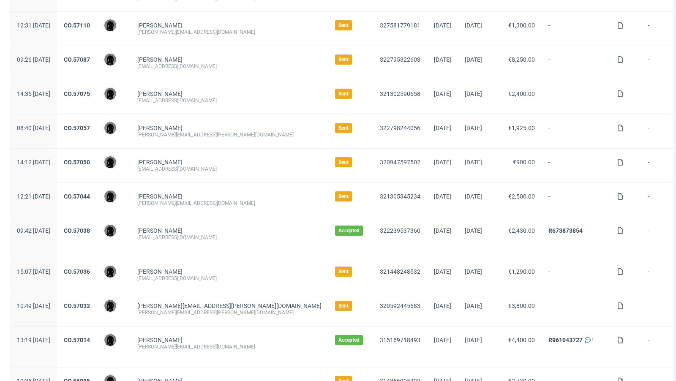
click at [227, 310] on div "[PERSON_NAME][EMAIL_ADDRESS][PERSON_NAME][DOMAIN_NAME]" at bounding box center [229, 312] width 184 height 7
copy div "[PERSON_NAME][EMAIL_ADDRESS][PERSON_NAME][DOMAIN_NAME]"
click at [235, 210] on div "Heidi Gauggel heidi@sweat-off.com" at bounding box center [230, 200] width 198 height 34
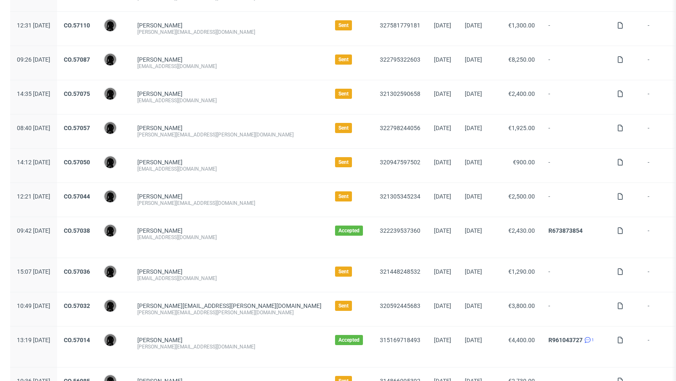
click at [198, 200] on div "heidi@sweat-off.com" at bounding box center [229, 203] width 184 height 7
click at [198, 200] on div "[PERSON_NAME][EMAIL_ADDRESS][DOMAIN_NAME]" at bounding box center [229, 203] width 184 height 7
click at [198, 200] on div "heidi@sweat-off.com" at bounding box center [229, 203] width 184 height 7
copy div "heidi@sweat-off.com"
click at [186, 168] on div "eoin@heytipple.com" at bounding box center [229, 169] width 184 height 7
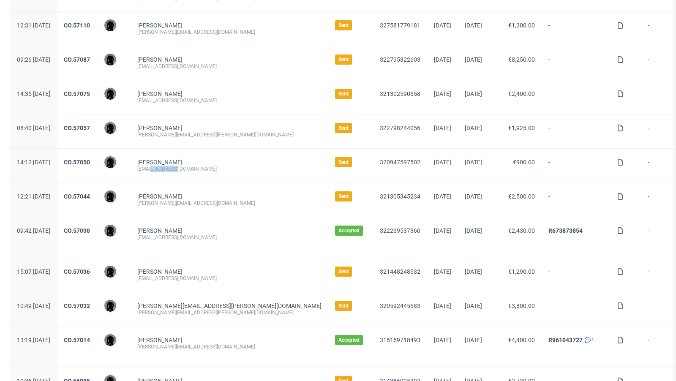
click at [186, 168] on div "eoin@heytipple.com" at bounding box center [229, 169] width 184 height 7
copy div "eoin@heytipple.com"
click at [230, 193] on div "Heidi Gauggel" at bounding box center [229, 196] width 184 height 7
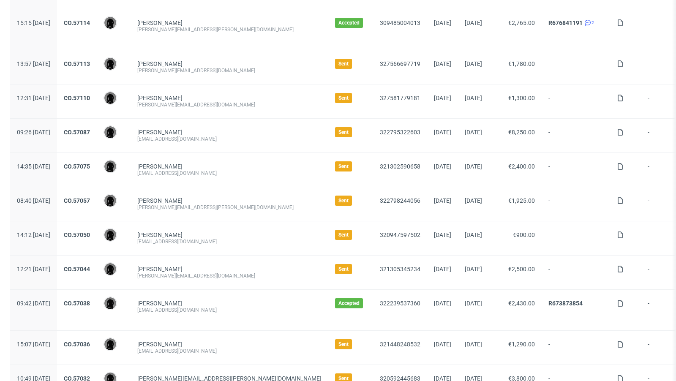
scroll to position [191, 0]
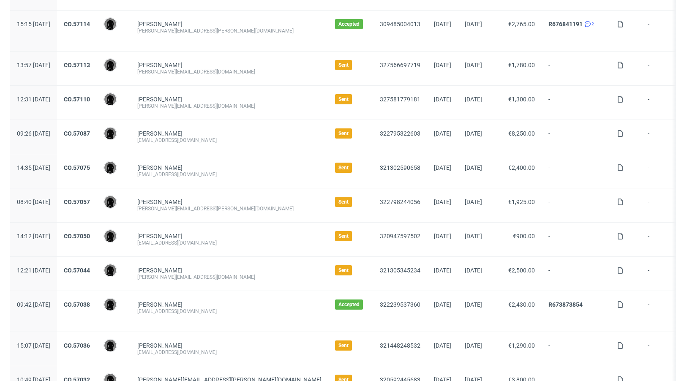
click at [185, 71] on div "[PERSON_NAME][EMAIL_ADDRESS][DOMAIN_NAME]" at bounding box center [229, 71] width 184 height 7
copy div "[PERSON_NAME][EMAIL_ADDRESS][DOMAIN_NAME]"
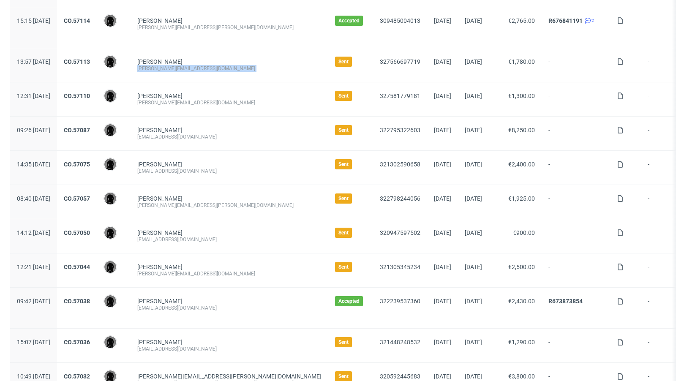
scroll to position [197, 0]
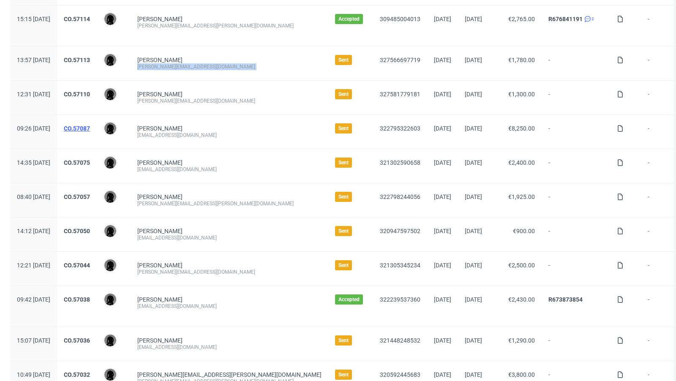
click at [90, 126] on link "CO.57087" at bounding box center [77, 128] width 26 height 7
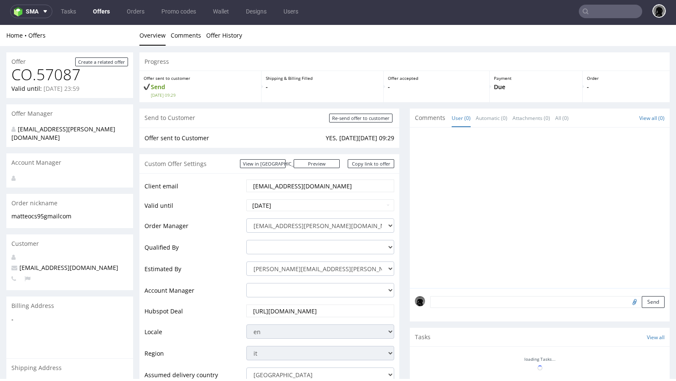
scroll to position [309, 0]
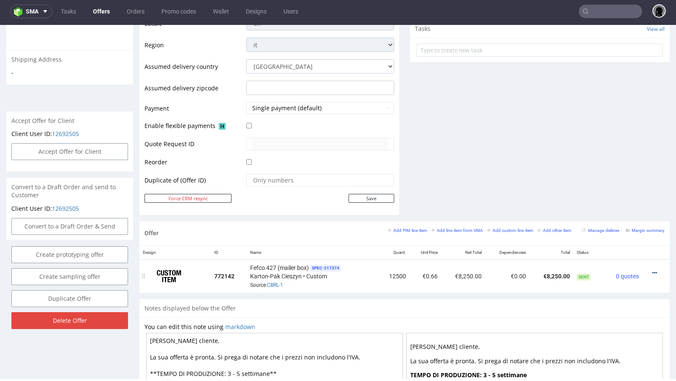
click at [653, 270] on icon at bounding box center [655, 273] width 5 height 6
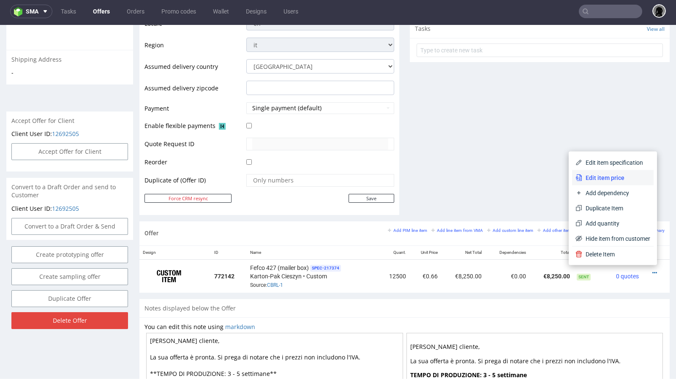
click at [608, 176] on span "Edit item price" at bounding box center [617, 178] width 68 height 8
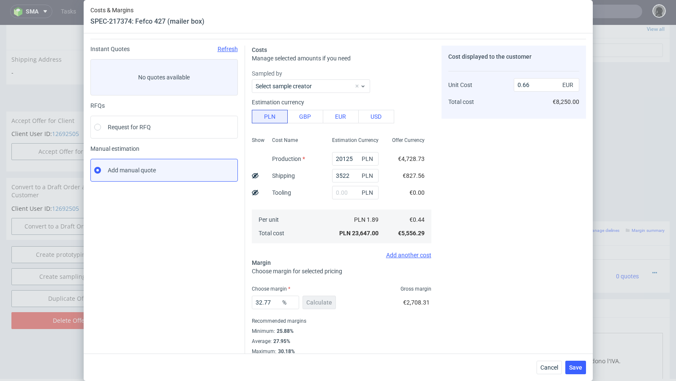
scroll to position [29, 0]
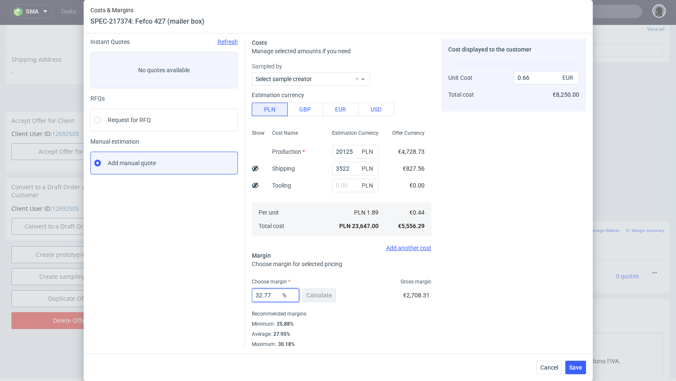
drag, startPoint x: 273, startPoint y: 296, endPoint x: 260, endPoint y: 295, distance: 12.7
click at [260, 295] on input "32.77" at bounding box center [275, 296] width 47 height 14
type input "30"
type input "0.64"
type input "3"
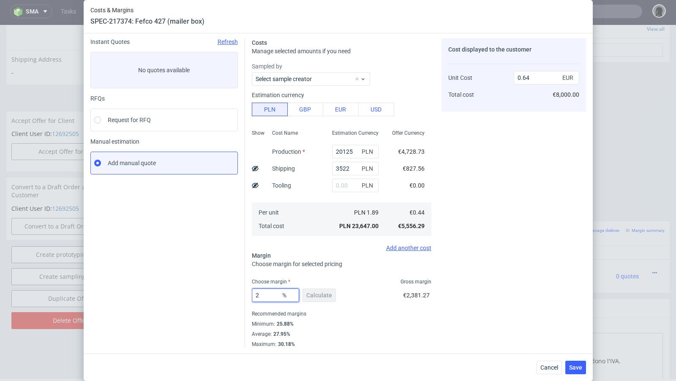
type input "28"
type input "0.62"
type input "27"
type input "0.61"
type input "26"
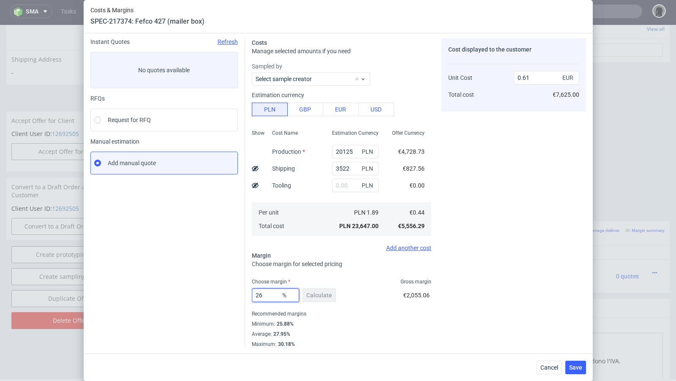
type input "0.6"
click at [482, 251] on div "Cost displayed to the customer Unit Cost Total cost 0.6 EUR €7,500.00" at bounding box center [514, 192] width 145 height 309
click at [267, 298] on input "26" at bounding box center [275, 296] width 47 height 14
type input "29"
type input "0.63"
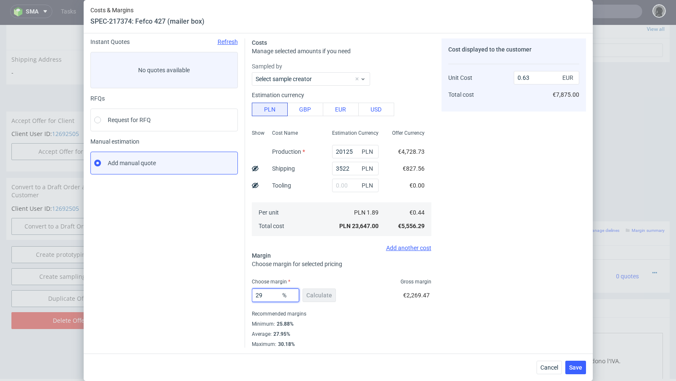
drag, startPoint x: 266, startPoint y: 297, endPoint x: 223, endPoint y: 294, distance: 43.3
click at [223, 294] on div "Instant Quotes Refresh No quotes available RFQs Request for RFQ Manual estimati…" at bounding box center [338, 190] width 496 height 316
type input "30"
type input "0.64"
type input "30"
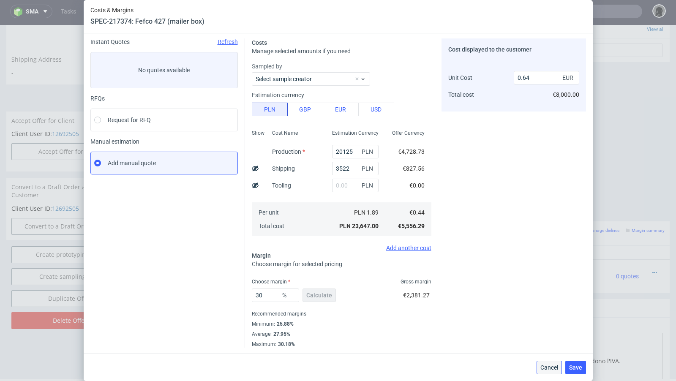
click at [542, 366] on span "Cancel" at bounding box center [550, 368] width 18 height 6
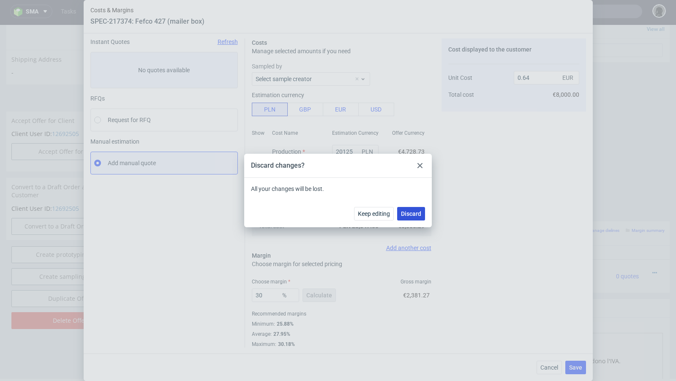
click at [413, 219] on button "Discard" at bounding box center [411, 214] width 28 height 14
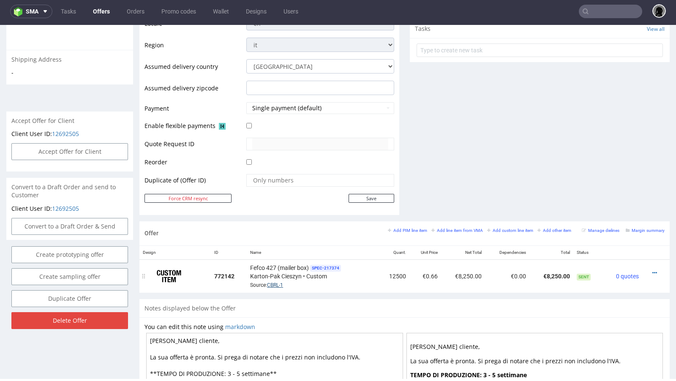
click at [279, 282] on link "CBRL-1" at bounding box center [275, 285] width 16 height 6
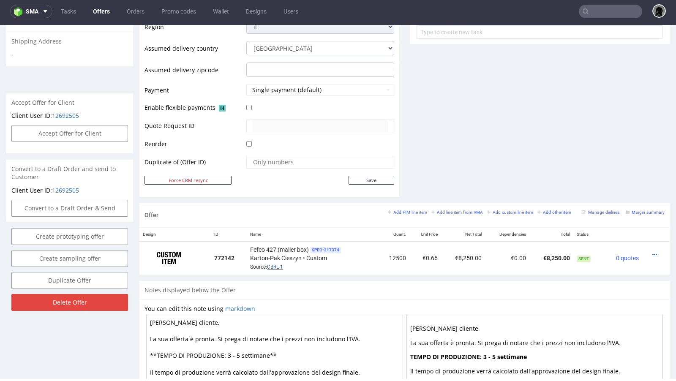
scroll to position [327, 0]
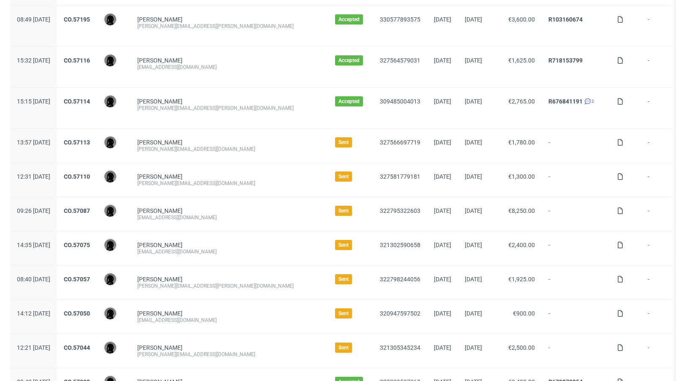
scroll to position [129, 0]
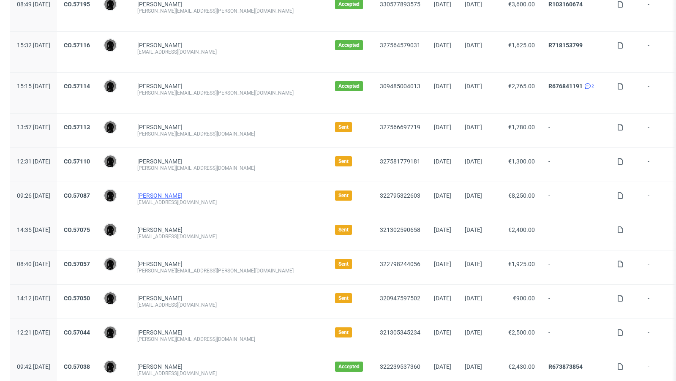
click at [174, 195] on link "Matteo Costantini" at bounding box center [159, 195] width 45 height 7
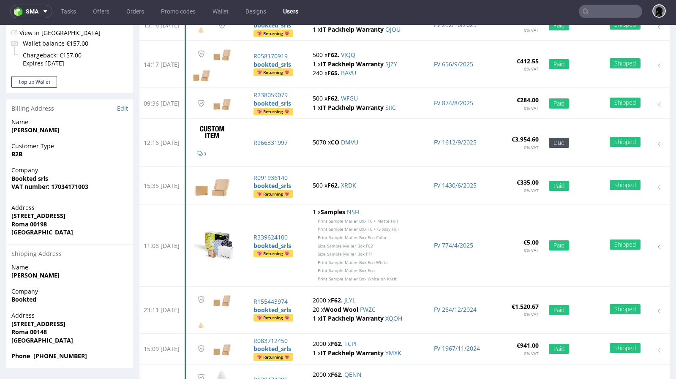
scroll to position [89, 0]
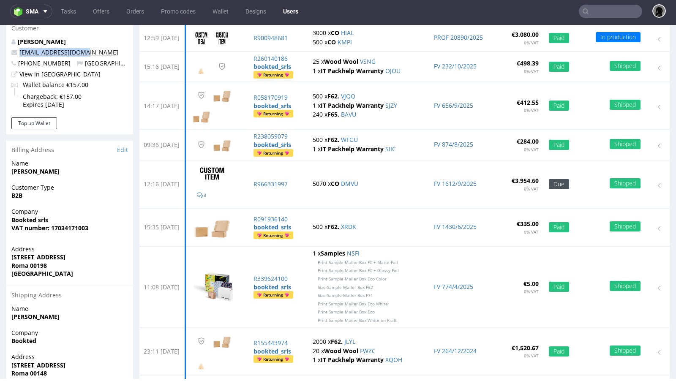
drag, startPoint x: 91, startPoint y: 54, endPoint x: 20, endPoint y: 52, distance: 71.1
click at [20, 52] on p "matteocs95@gmail.com" at bounding box center [69, 52] width 117 height 8
copy link "matteocs95@gmail.com"
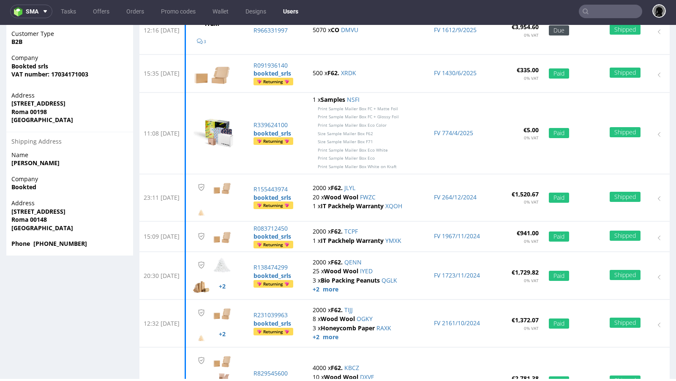
scroll to position [239, 0]
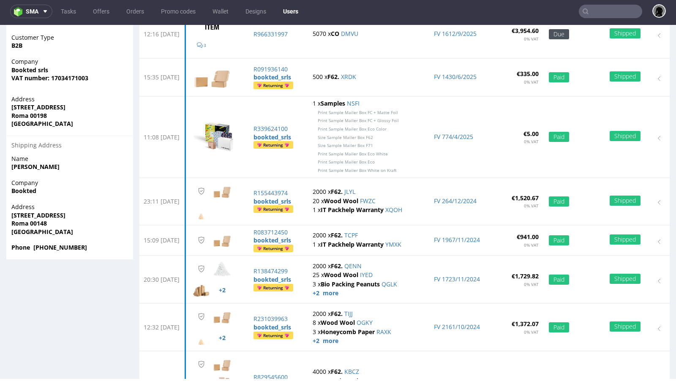
click at [31, 224] on strong "Roma 00148" at bounding box center [29, 223] width 36 height 8
copy strong "Roma 00148"
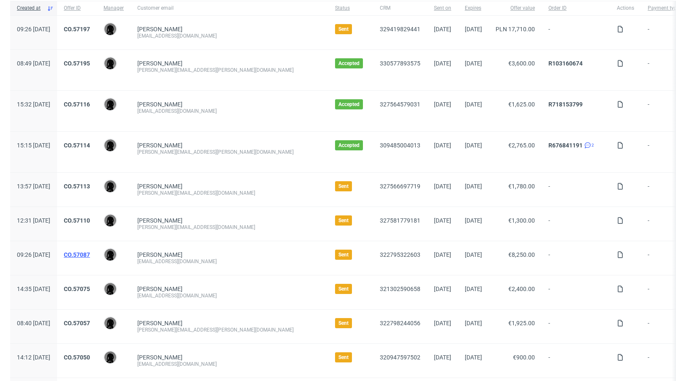
click at [90, 252] on link "CO.57087" at bounding box center [77, 255] width 26 height 7
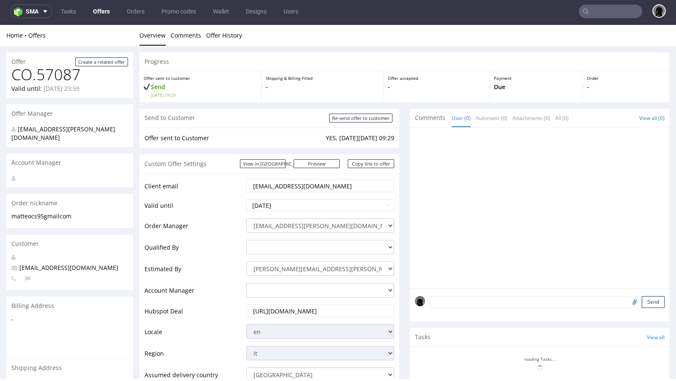
scroll to position [309, 0]
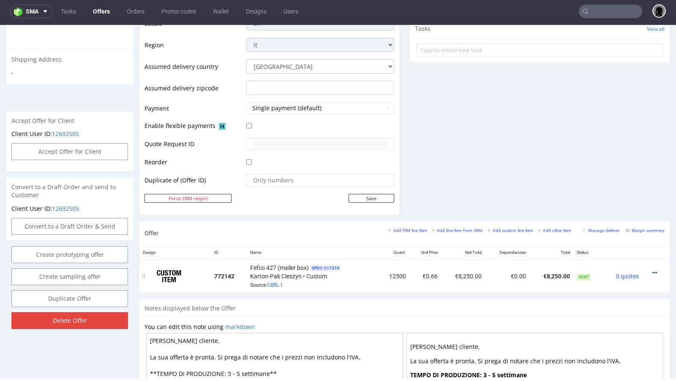
click at [653, 270] on icon at bounding box center [655, 273] width 5 height 6
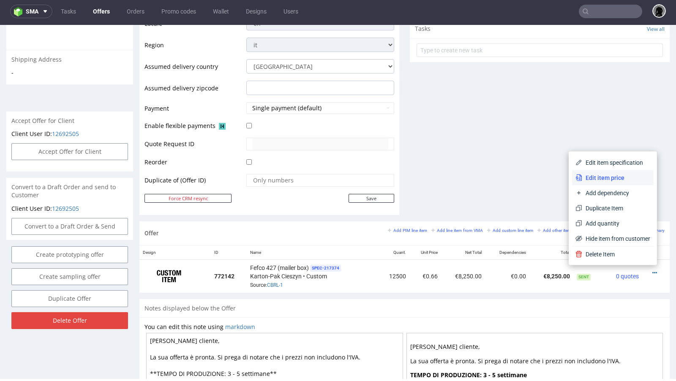
click at [608, 179] on span "Edit item price" at bounding box center [617, 178] width 68 height 8
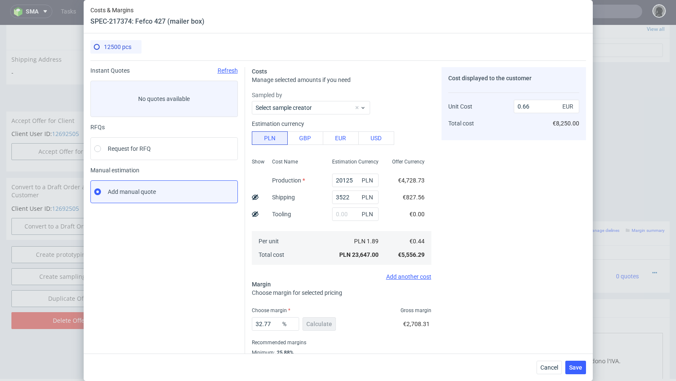
scroll to position [10, 0]
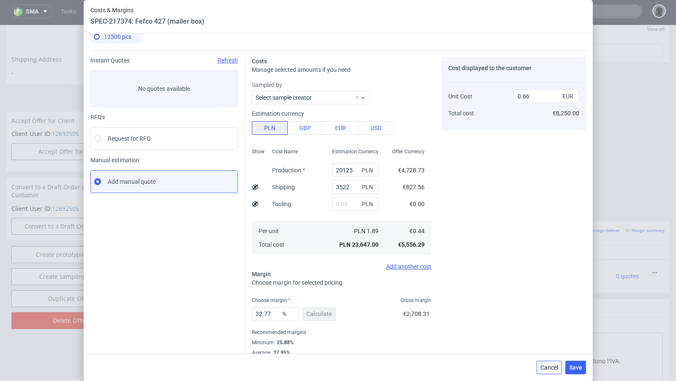
click at [544, 367] on span "Cancel" at bounding box center [550, 368] width 18 height 6
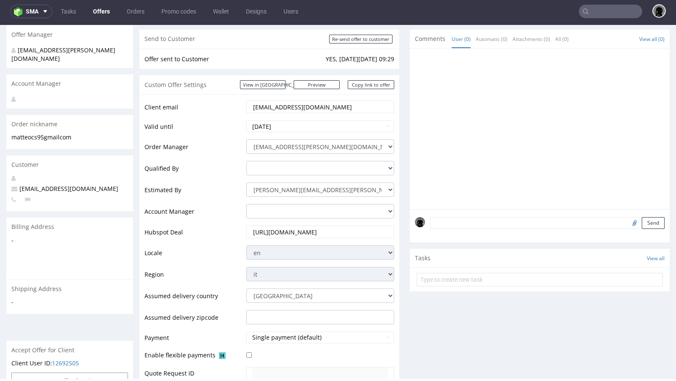
scroll to position [0, 0]
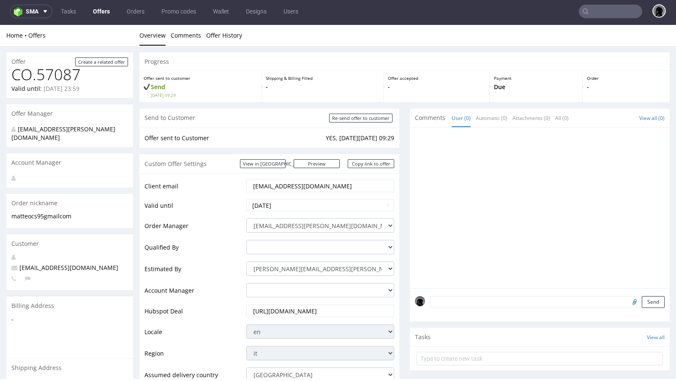
click at [101, 13] on link "Offers" at bounding box center [101, 12] width 27 height 14
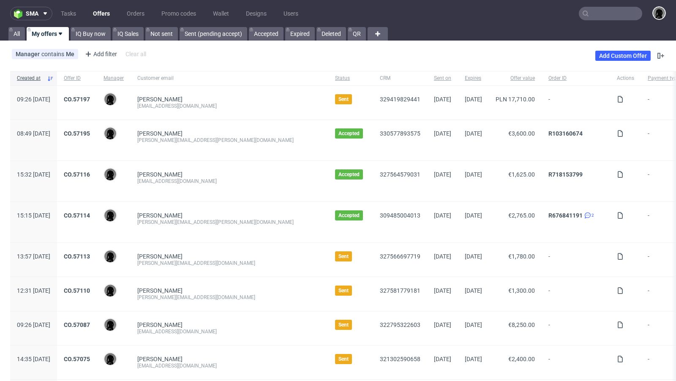
click at [594, 18] on input "text" at bounding box center [610, 14] width 63 height 14
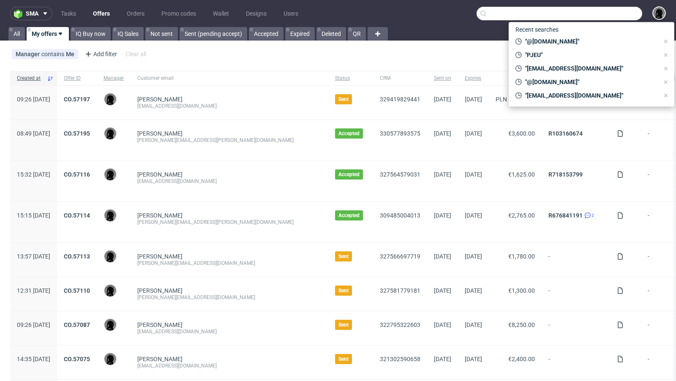
paste input "R070392405"
type input "R070392405"
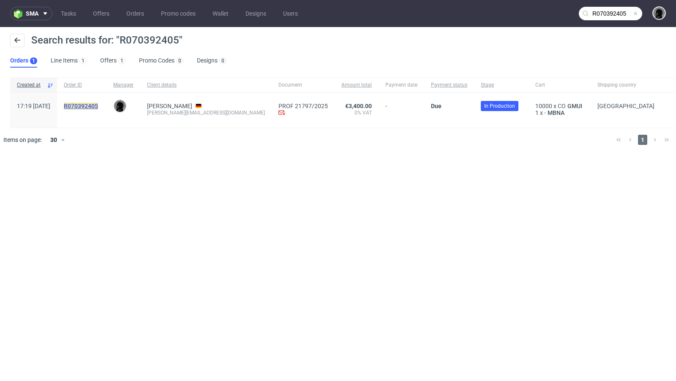
click at [98, 108] on mark "R070392405" at bounding box center [81, 106] width 34 height 7
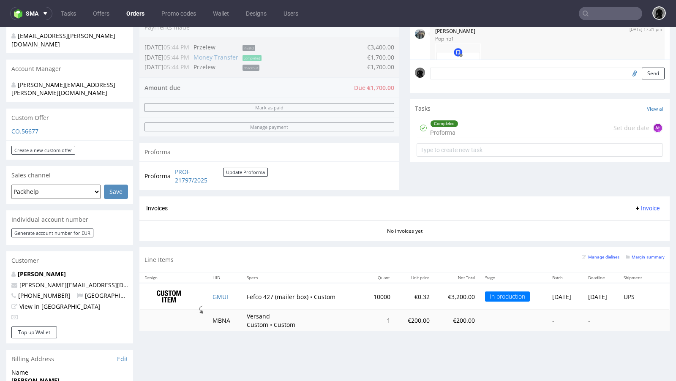
scroll to position [192, 0]
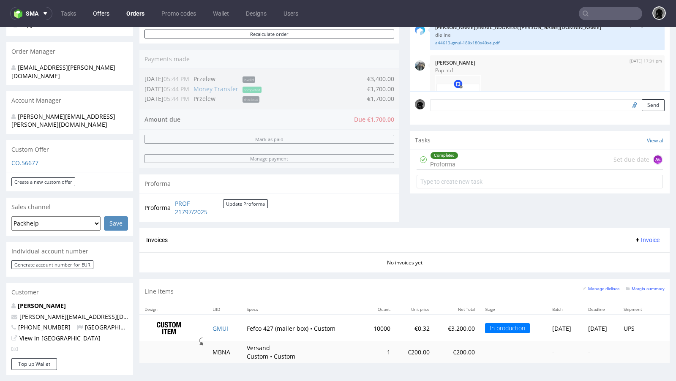
click at [103, 12] on link "Offers" at bounding box center [101, 14] width 27 height 14
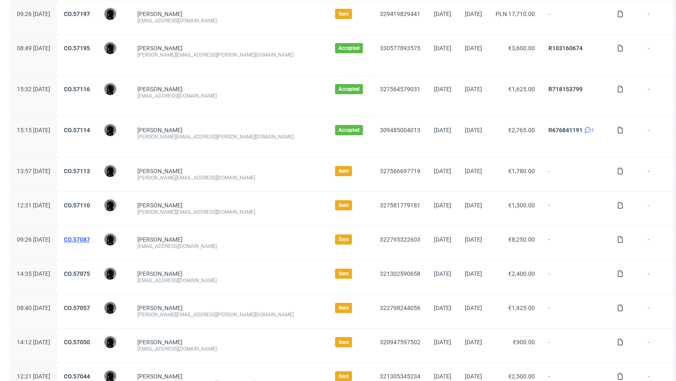
click at [90, 237] on link "CO.57087" at bounding box center [77, 239] width 26 height 7
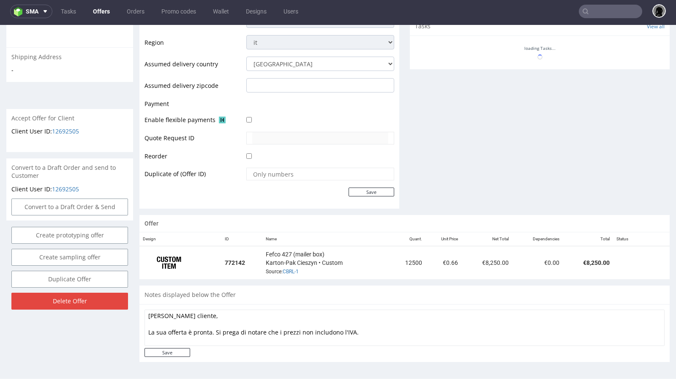
scroll to position [440, 0]
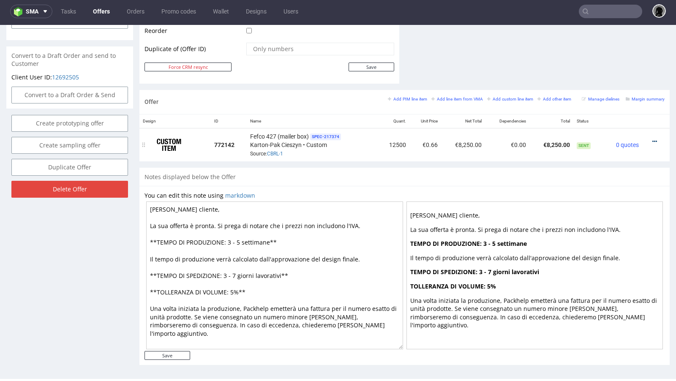
click at [653, 139] on icon at bounding box center [655, 142] width 5 height 6
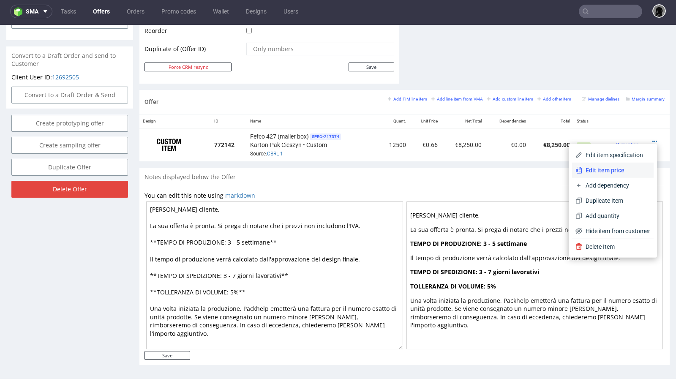
click at [610, 169] on span "Edit item price" at bounding box center [617, 170] width 68 height 8
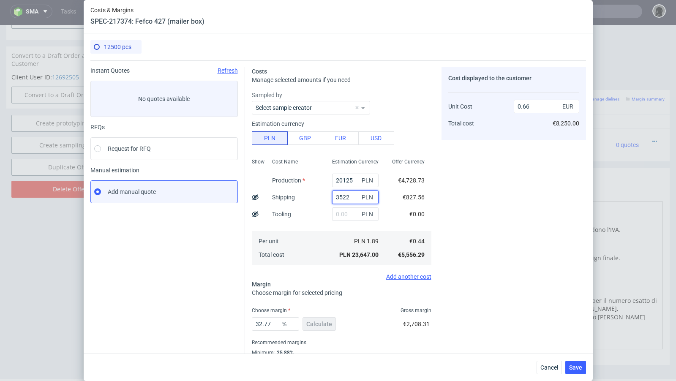
drag, startPoint x: 351, startPoint y: 198, endPoint x: 343, endPoint y: 197, distance: 8.1
click at [343, 197] on input "3522" at bounding box center [355, 198] width 47 height 14
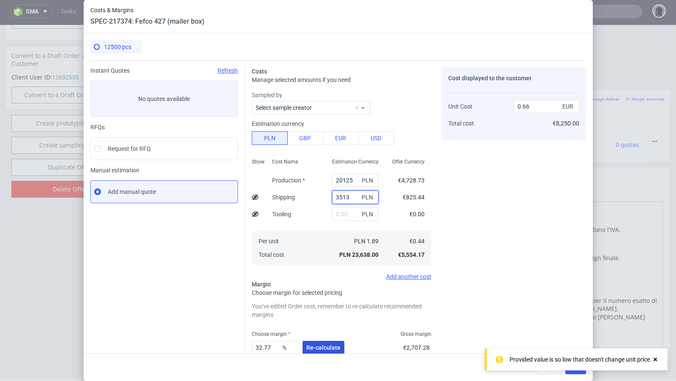
type input "3513"
click at [325, 350] on span "Re-calculate" at bounding box center [323, 348] width 34 height 6
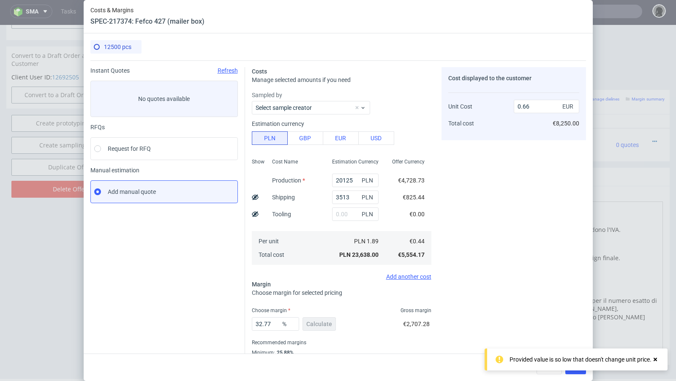
scroll to position [10, 0]
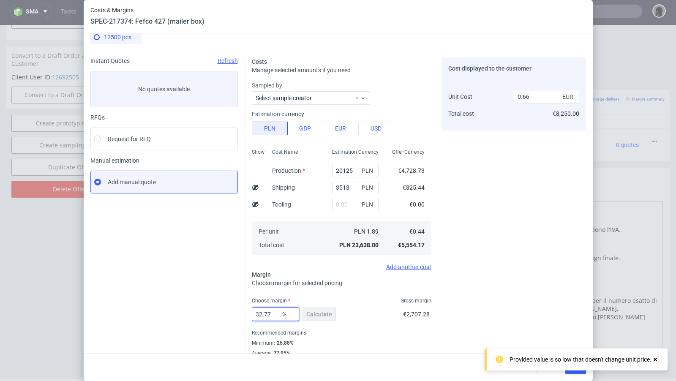
click at [276, 314] on input "32.77" at bounding box center [275, 315] width 47 height 14
type input "32.79"
type input "0.67"
type input "32.79"
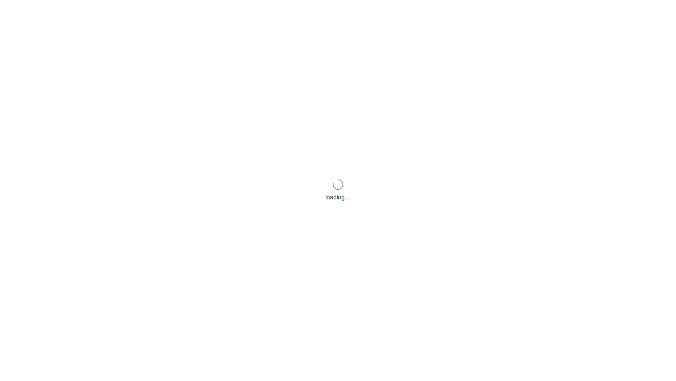
scroll to position [0, 0]
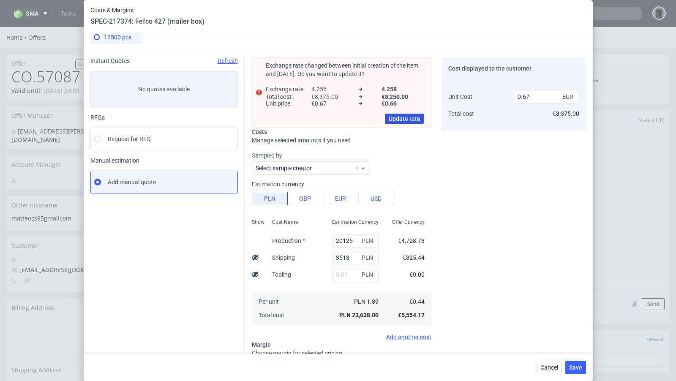
click at [410, 120] on span "Update rate" at bounding box center [405, 119] width 32 height 6
type input "0.66"
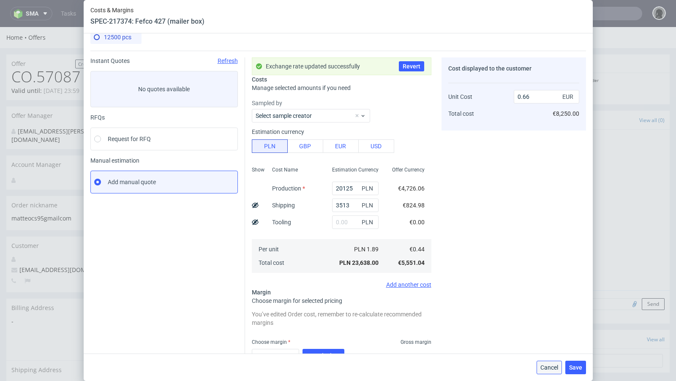
click at [550, 367] on span "Cancel" at bounding box center [550, 368] width 18 height 6
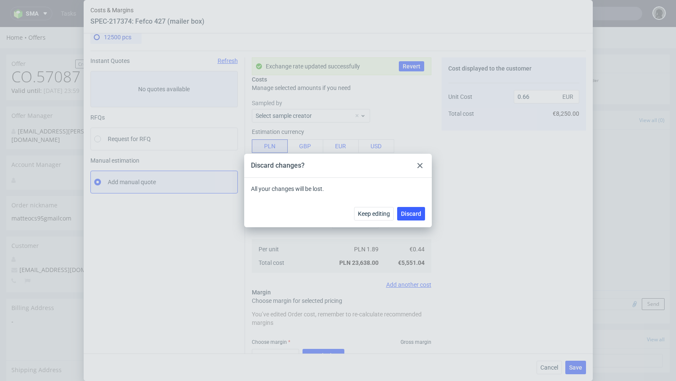
click at [422, 170] on div at bounding box center [420, 166] width 10 height 10
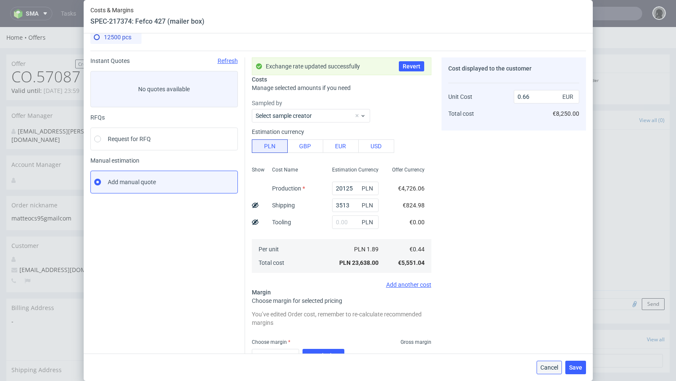
click at [544, 367] on span "Cancel" at bounding box center [550, 368] width 18 height 6
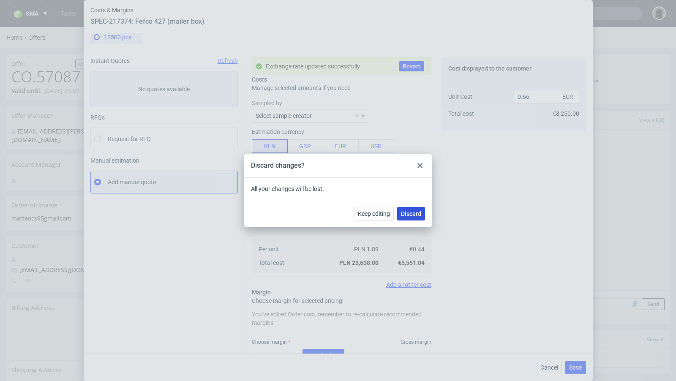
click at [408, 213] on span "Discard" at bounding box center [411, 214] width 20 height 6
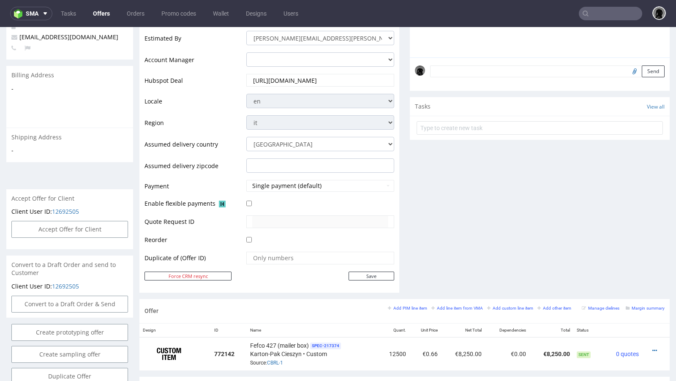
scroll to position [344, 0]
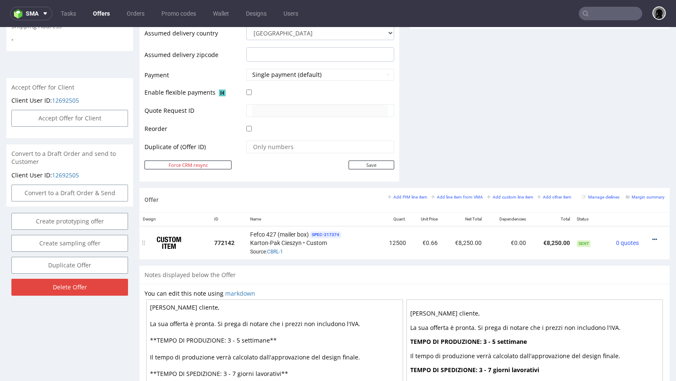
click at [653, 237] on icon at bounding box center [655, 240] width 5 height 6
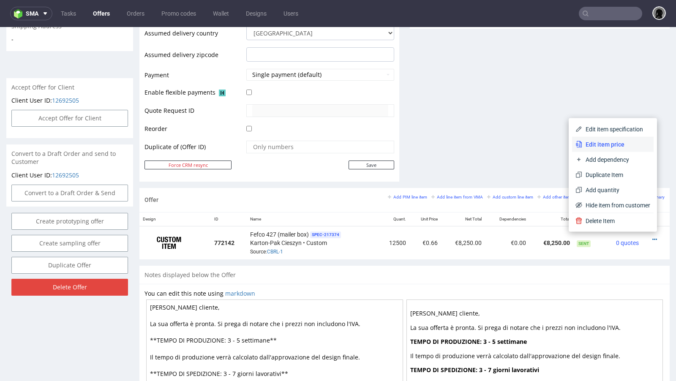
click at [590, 150] on li "Edit item price" at bounding box center [613, 144] width 82 height 15
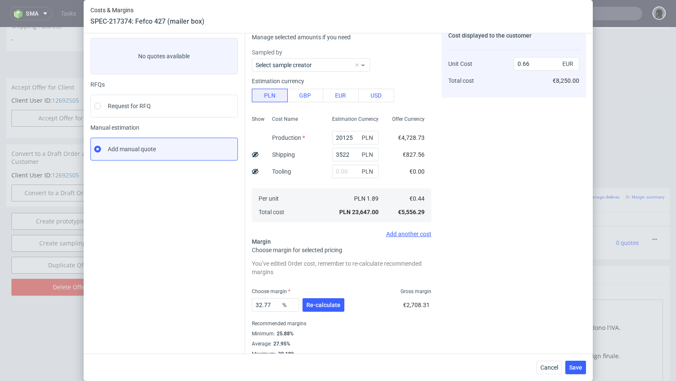
scroll to position [41, 0]
drag, startPoint x: 351, startPoint y: 156, endPoint x: 343, endPoint y: 155, distance: 8.1
click at [343, 155] on input "3522" at bounding box center [355, 156] width 47 height 14
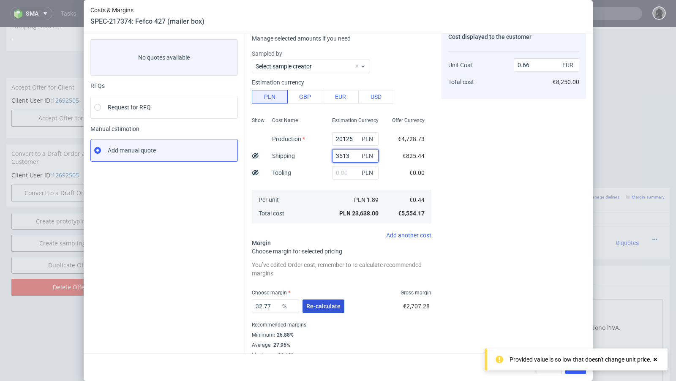
type input "3513"
click at [323, 304] on span "Re-calculate" at bounding box center [323, 307] width 34 height 6
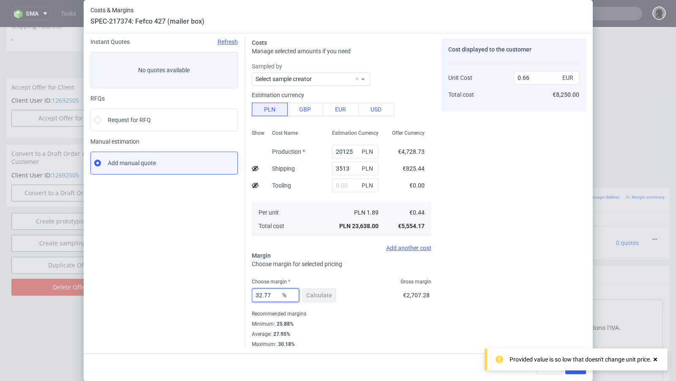
drag, startPoint x: 274, startPoint y: 295, endPoint x: 268, endPoint y: 295, distance: 5.5
click at [268, 295] on input "32.77" at bounding box center [275, 296] width 47 height 14
type input "32.79"
type input "0.67"
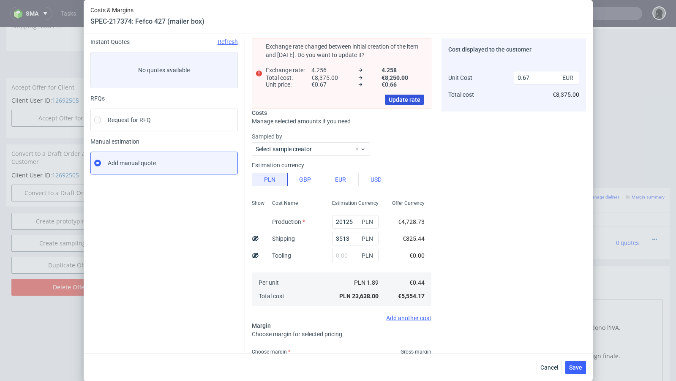
type input "32.79"
click at [405, 101] on span "Update rate" at bounding box center [405, 100] width 32 height 6
type input "0.66"
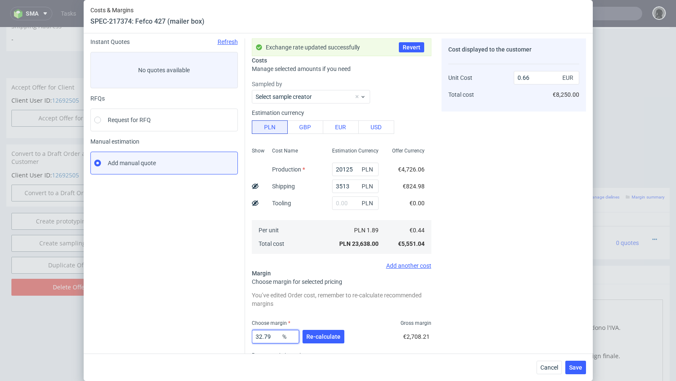
drag, startPoint x: 273, startPoint y: 339, endPoint x: 265, endPoint y: 336, distance: 8.3
click at [265, 336] on input "32.79" at bounding box center [275, 337] width 47 height 14
type input "32.9"
type input "0.67"
type input "32.8"
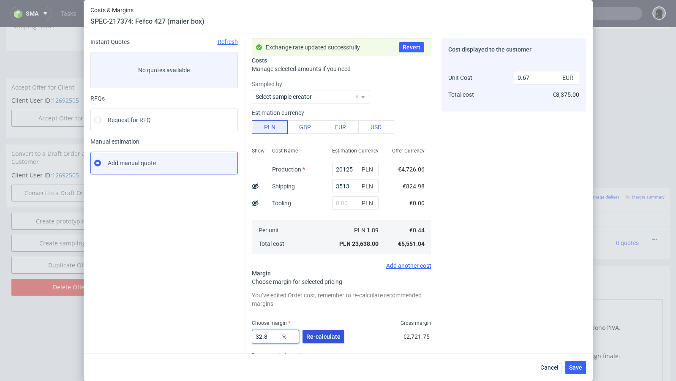
type input "0.66"
type input "32.88"
type input "0.67"
type input "32.81"
type input "0.66"
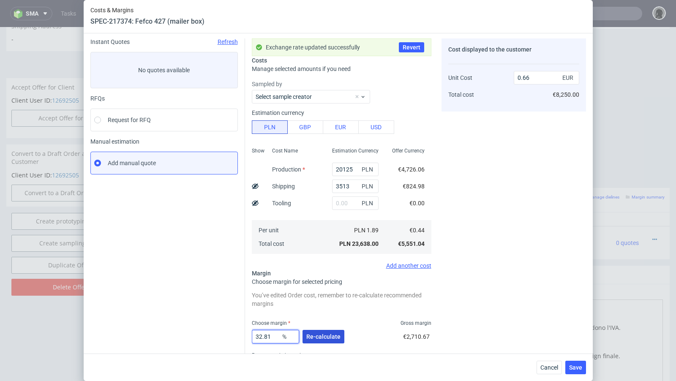
type input "32.81"
click at [331, 334] on span "Re-calculate" at bounding box center [323, 337] width 34 height 6
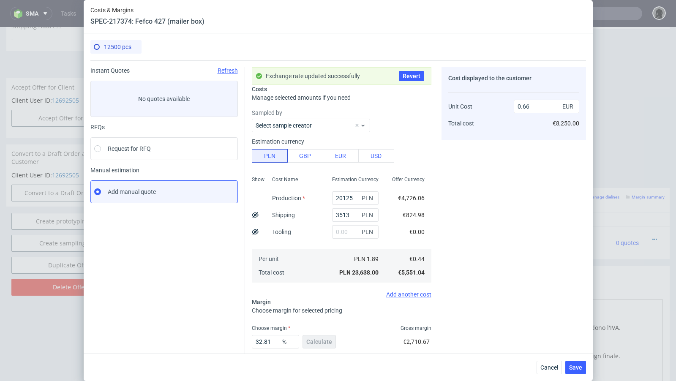
scroll to position [46, 0]
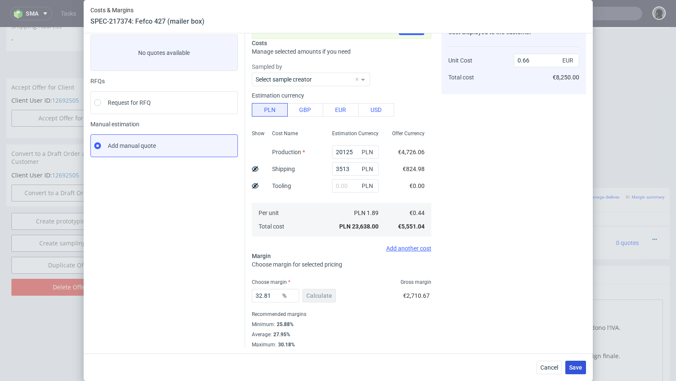
click at [576, 368] on span "Save" at bounding box center [575, 368] width 13 height 6
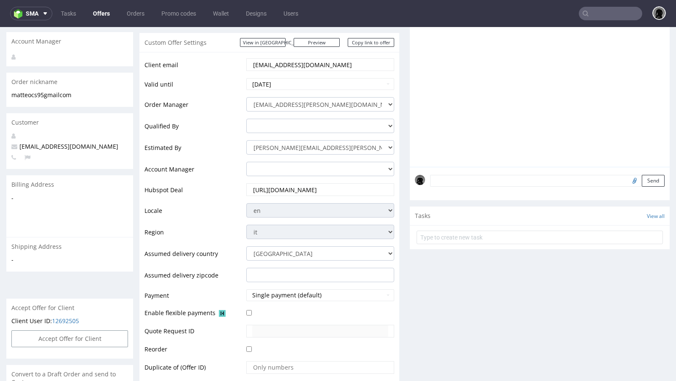
scroll to position [0, 0]
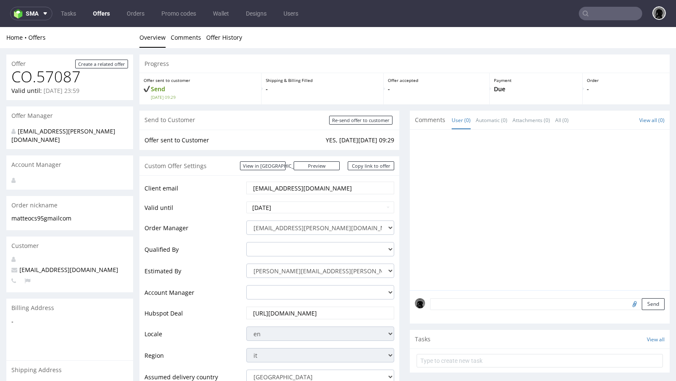
click at [98, 14] on link "Offers" at bounding box center [101, 14] width 27 height 14
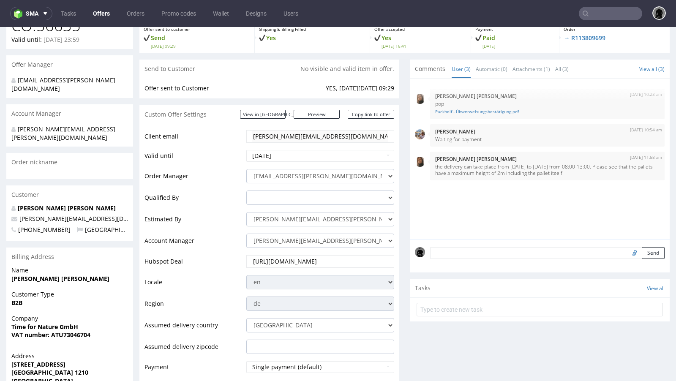
scroll to position [77, 0]
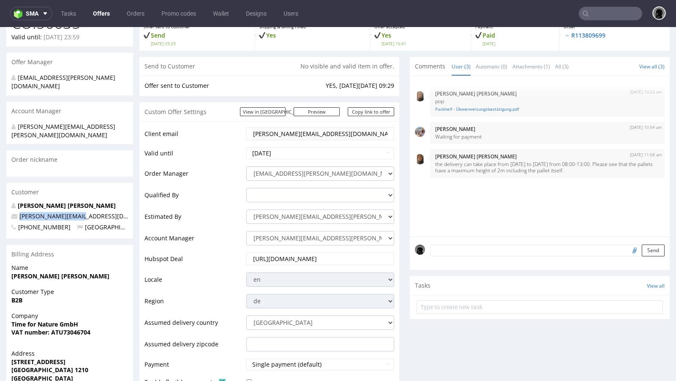
drag, startPoint x: 86, startPoint y: 201, endPoint x: 16, endPoint y: 198, distance: 70.2
click at [16, 212] on p "manuel@holzkern.com" at bounding box center [69, 216] width 117 height 8
copy span "manuel@holzkern.com"
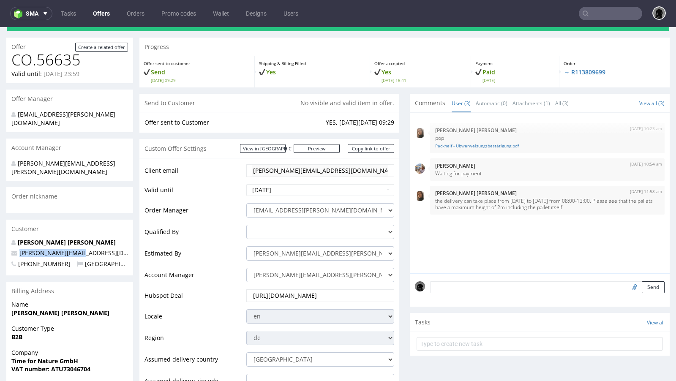
scroll to position [39, 0]
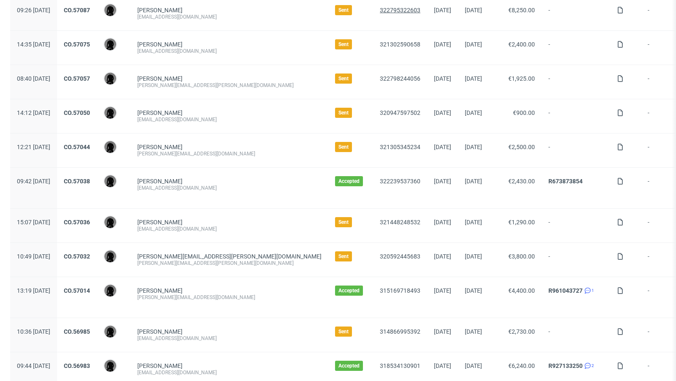
scroll to position [316, 0]
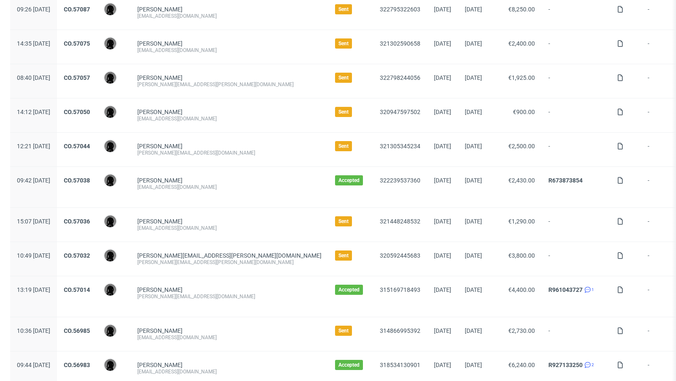
click at [185, 186] on div "accounts@candy-circle.de" at bounding box center [229, 187] width 184 height 7
copy div "accounts@candy-circle.de"
click at [97, 171] on div "CO.57038" at bounding box center [77, 187] width 40 height 41
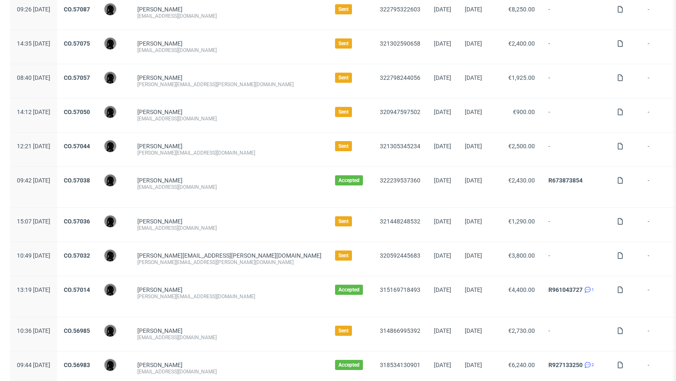
click at [97, 174] on div "CO.57038" at bounding box center [77, 187] width 40 height 41
click at [90, 178] on link "CO.57038" at bounding box center [77, 180] width 26 height 7
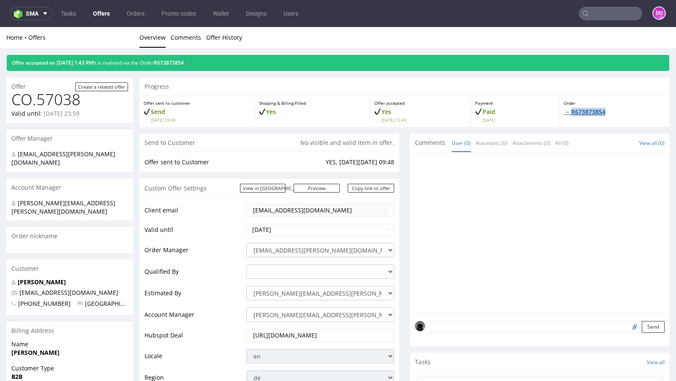
drag, startPoint x: 610, startPoint y: 110, endPoint x: 567, endPoint y: 109, distance: 42.3
click at [567, 109] on p "→ R673873854" at bounding box center [615, 112] width 102 height 8
copy link "R673873854"
click at [102, 15] on link "Offers" at bounding box center [101, 14] width 27 height 14
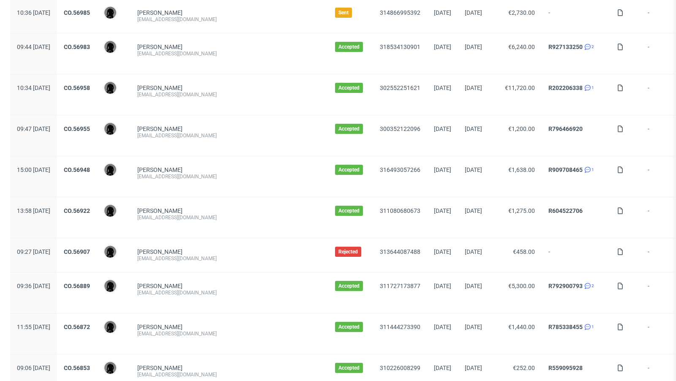
scroll to position [632, 0]
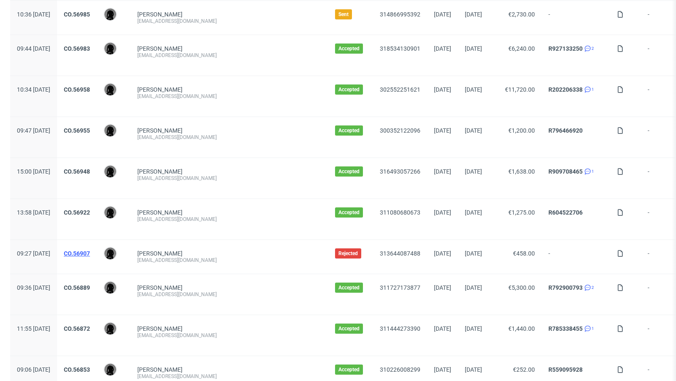
click at [90, 250] on link "CO.56907" at bounding box center [77, 253] width 26 height 7
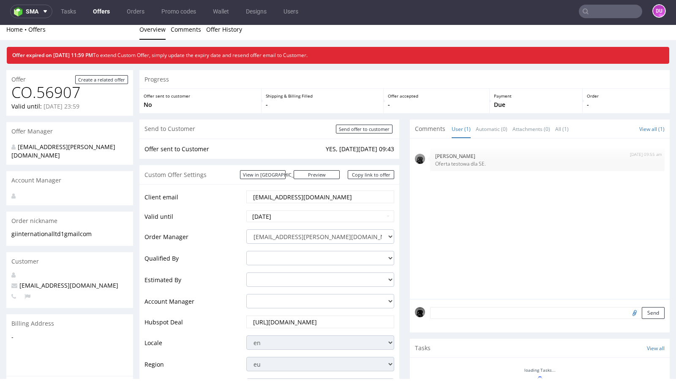
scroll to position [1, 0]
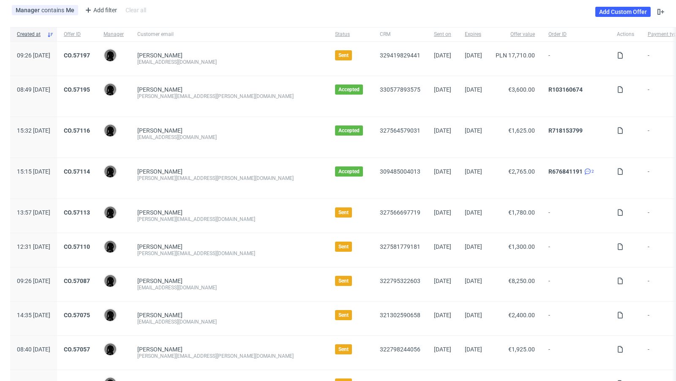
scroll to position [129, 0]
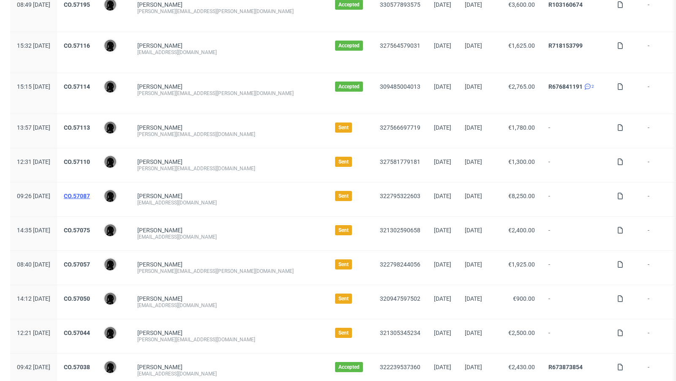
click at [90, 193] on link "CO.57087" at bounding box center [77, 196] width 26 height 7
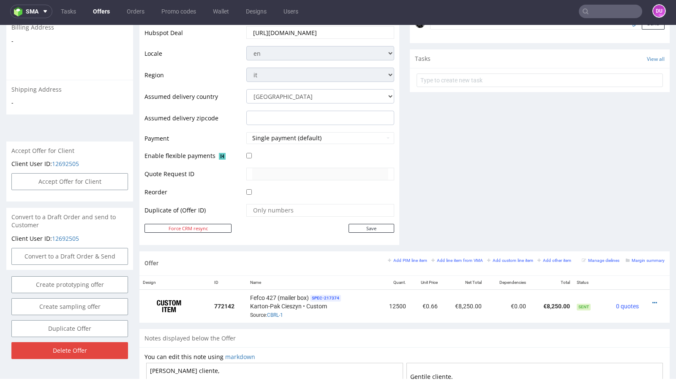
scroll to position [306, 0]
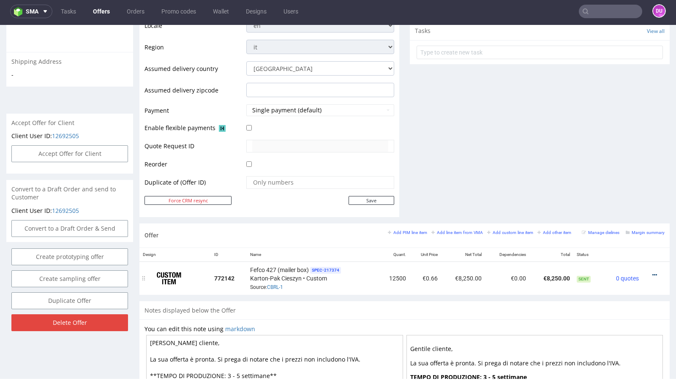
click at [653, 272] on icon at bounding box center [655, 275] width 5 height 6
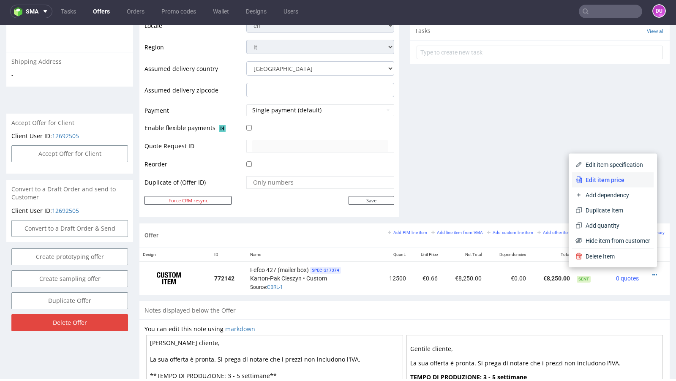
click at [606, 181] on span "Edit item price" at bounding box center [617, 180] width 68 height 8
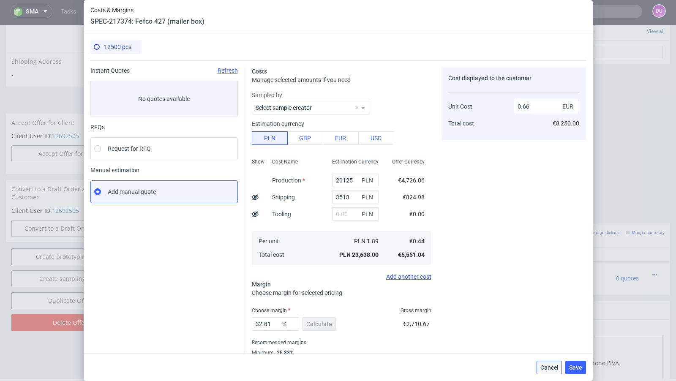
click at [550, 368] on span "Cancel" at bounding box center [550, 368] width 18 height 6
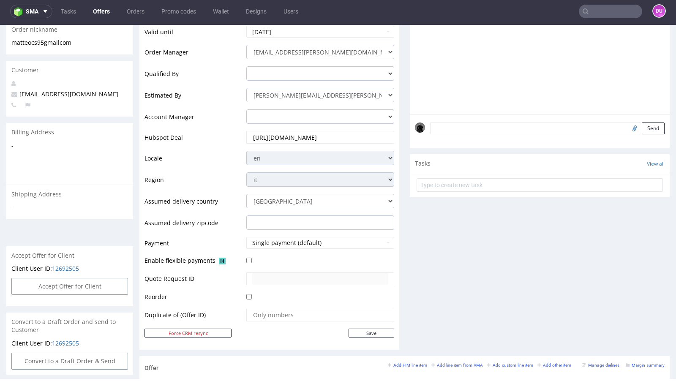
scroll to position [100, 0]
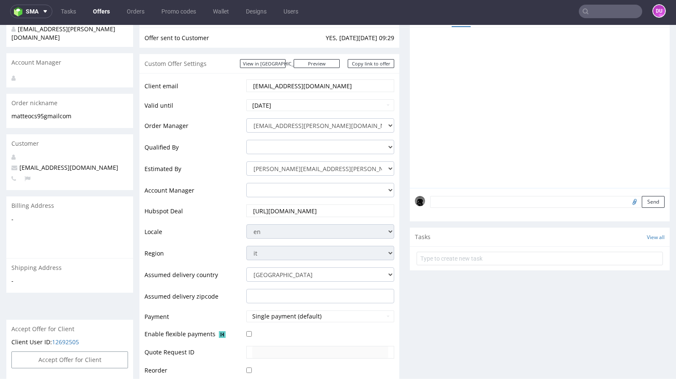
click at [41, 164] on span "[EMAIL_ADDRESS][DOMAIN_NAME]" at bounding box center [64, 168] width 107 height 8
copy span "[EMAIL_ADDRESS][DOMAIN_NAME]"
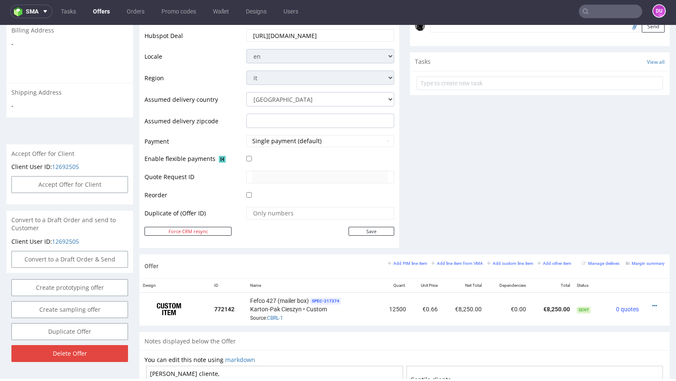
scroll to position [290, 0]
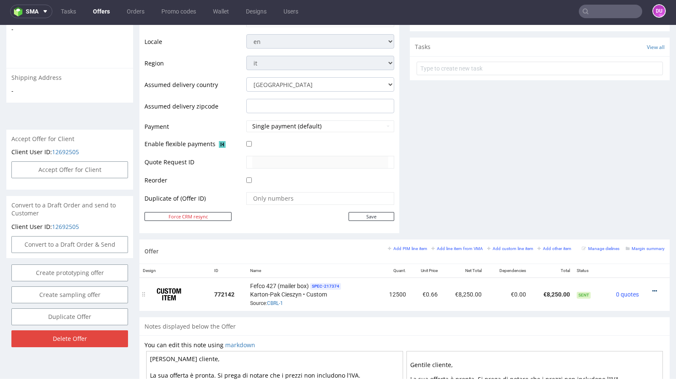
click at [653, 288] on icon at bounding box center [655, 291] width 5 height 6
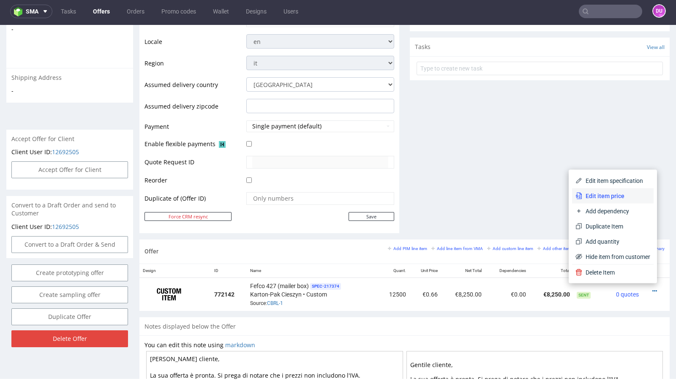
click at [606, 193] on span "Edit item price" at bounding box center [617, 196] width 68 height 8
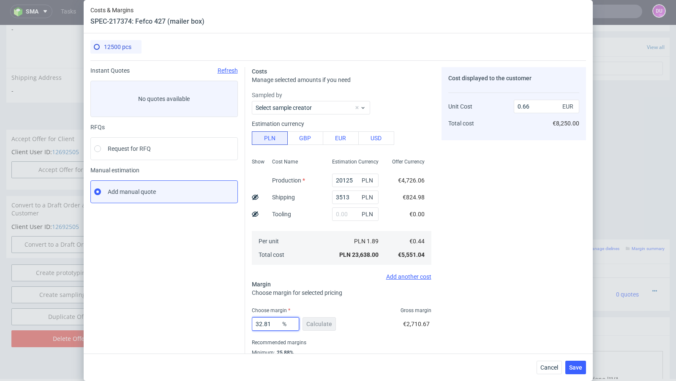
drag, startPoint x: 276, startPoint y: 322, endPoint x: 260, endPoint y: 322, distance: 15.6
click at [260, 322] on input "32.81" at bounding box center [275, 324] width 47 height 14
type input "30"
type input "0.64"
type input "3"
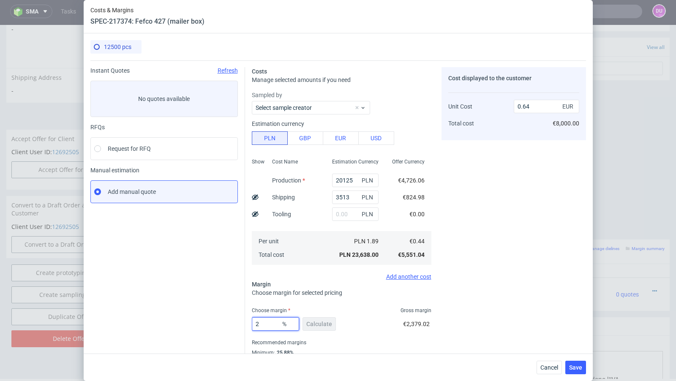
type input "29"
type input "0.63"
type input "29"
click at [568, 123] on span "€7,875.00" at bounding box center [566, 123] width 27 height 7
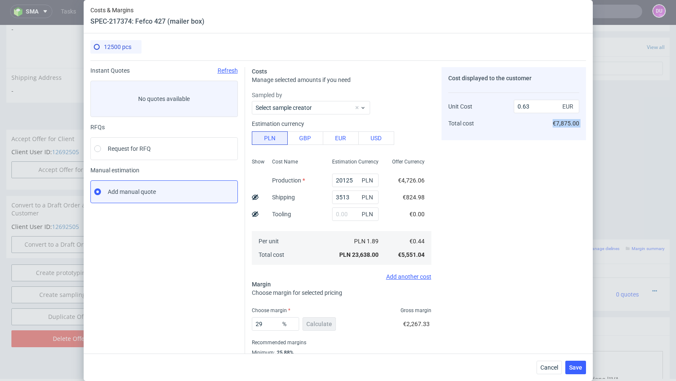
click at [568, 123] on span "€7,875.00" at bounding box center [566, 123] width 27 height 7
copy div "€7,875.00"
click at [549, 366] on span "Cancel" at bounding box center [550, 368] width 18 height 6
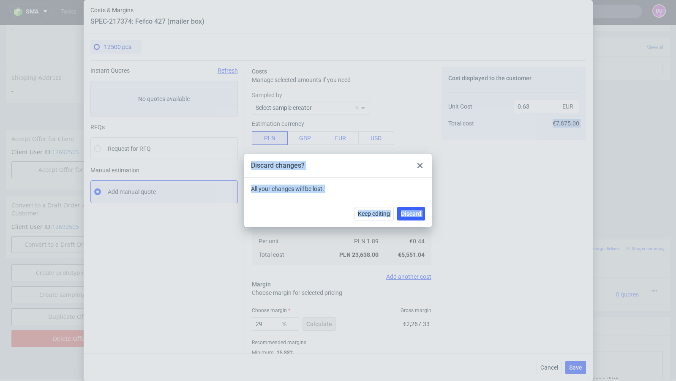
click at [414, 205] on div "Keep editing Discard" at bounding box center [338, 213] width 188 height 27
click at [413, 218] on button "Discard" at bounding box center [411, 214] width 28 height 14
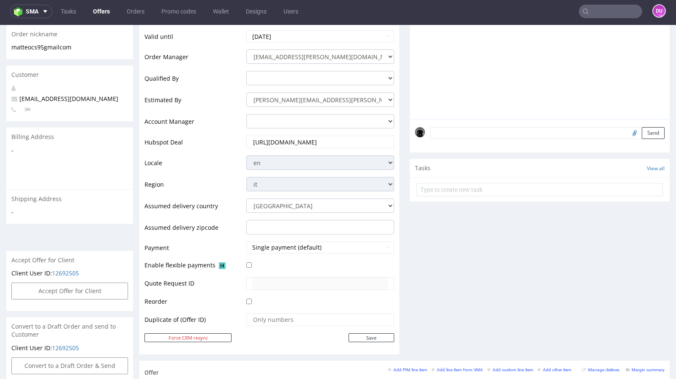
scroll to position [152, 0]
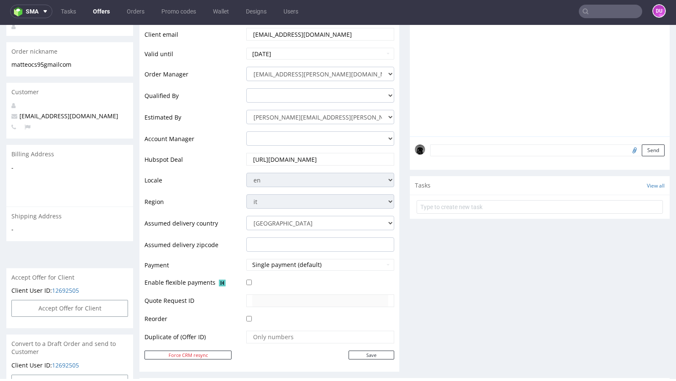
click at [46, 112] on span "[EMAIL_ADDRESS][DOMAIN_NAME]" at bounding box center [64, 116] width 107 height 8
copy span "[EMAIL_ADDRESS][DOMAIN_NAME]"
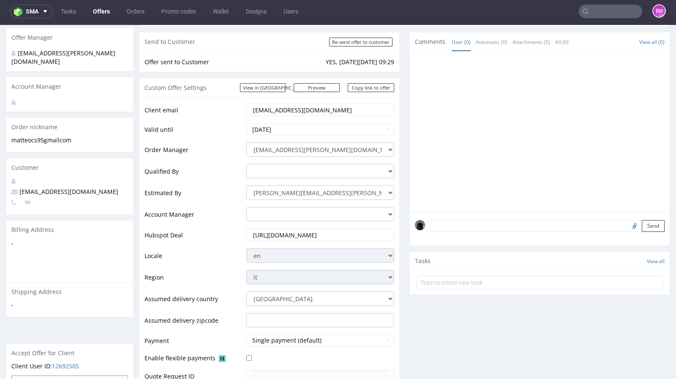
click at [129, 54] on div "[EMAIL_ADDRESS][PERSON_NAME][DOMAIN_NAME]" at bounding box center [69, 59] width 127 height 24
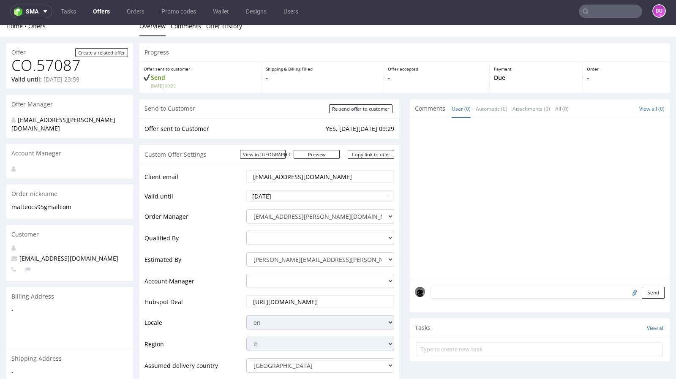
scroll to position [10, 0]
click at [98, 16] on link "Offers" at bounding box center [101, 12] width 27 height 14
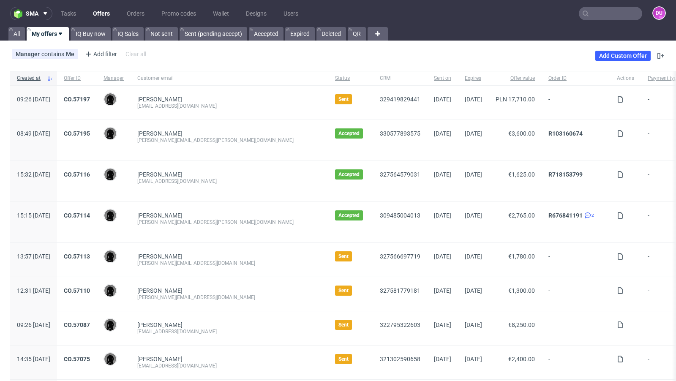
scroll to position [3, 0]
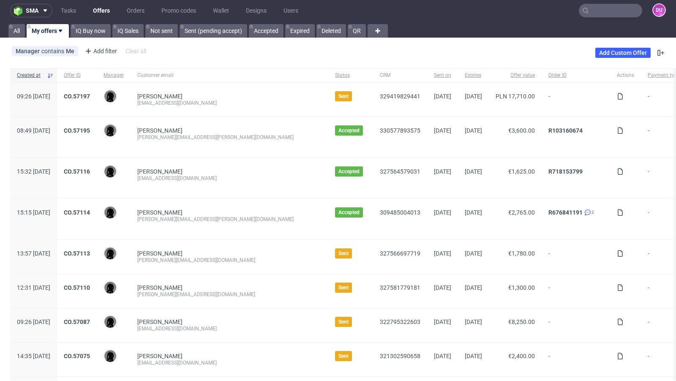
click at [90, 99] on span "CO.57197" at bounding box center [77, 100] width 26 height 14
click at [90, 96] on link "CO.57197" at bounding box center [77, 96] width 26 height 7
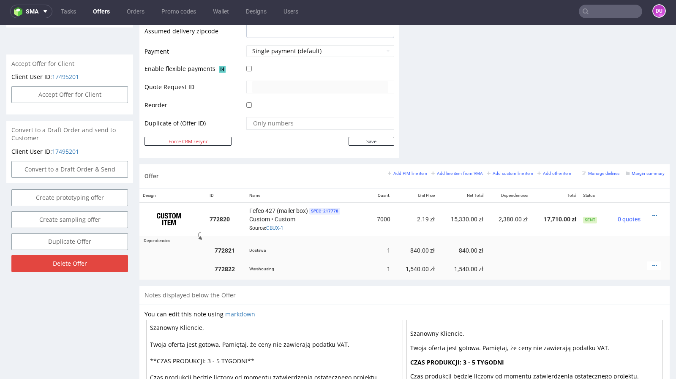
scroll to position [374, 0]
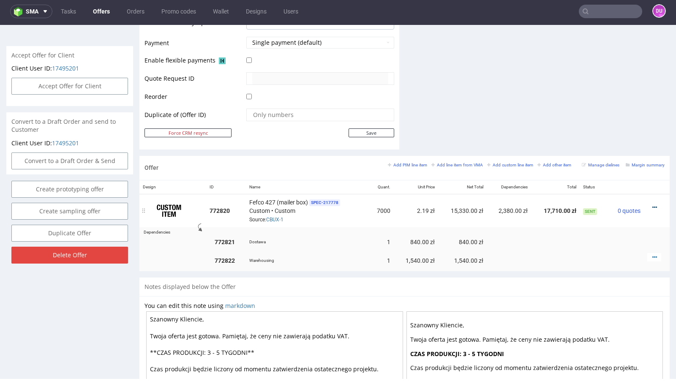
click at [653, 205] on icon at bounding box center [655, 208] width 5 height 6
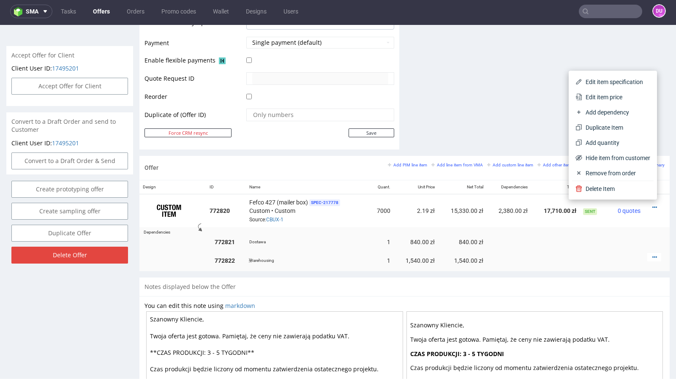
click at [609, 250] on td at bounding box center [626, 261] width 37 height 22
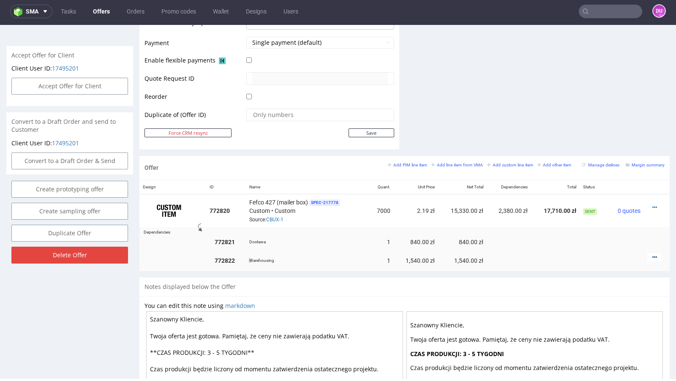
click at [653, 254] on icon at bounding box center [655, 257] width 5 height 6
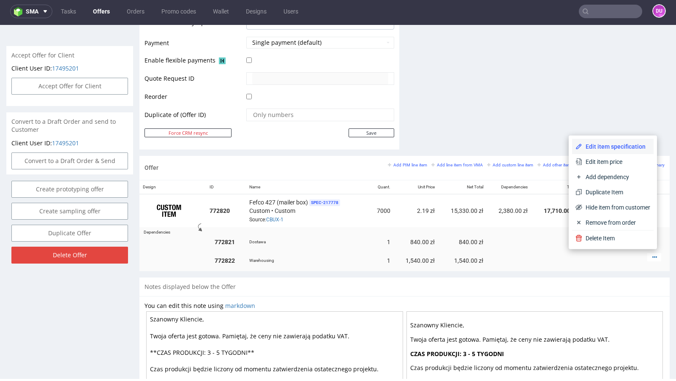
click at [613, 146] on span "Edit item specification" at bounding box center [617, 146] width 68 height 8
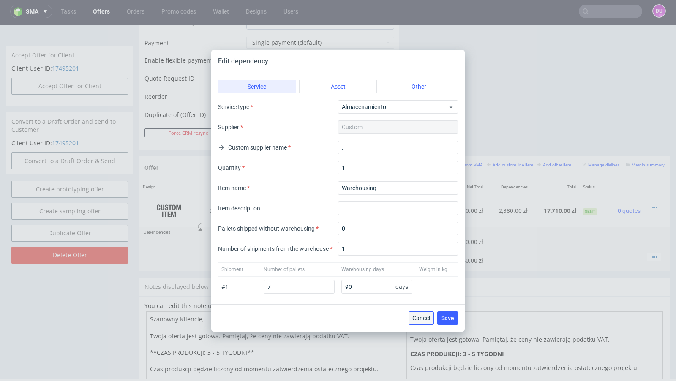
click at [421, 318] on span "Cancel" at bounding box center [422, 318] width 18 height 6
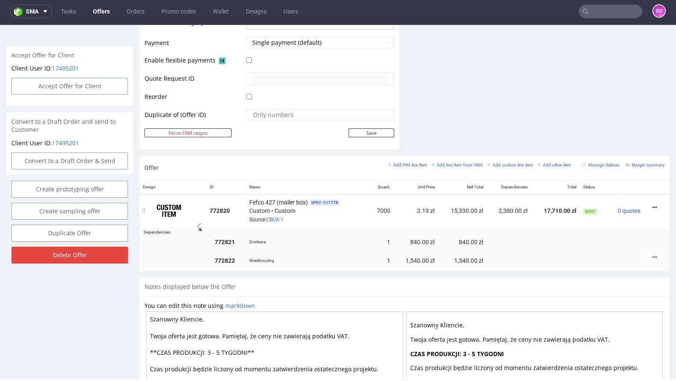
click at [653, 206] on icon at bounding box center [655, 208] width 5 height 6
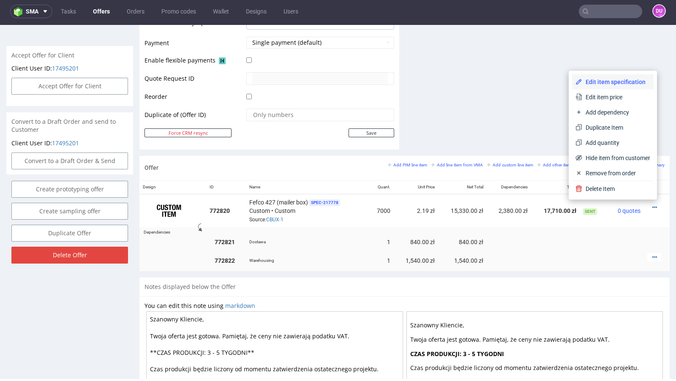
click at [601, 83] on span "Edit item specification" at bounding box center [617, 82] width 68 height 8
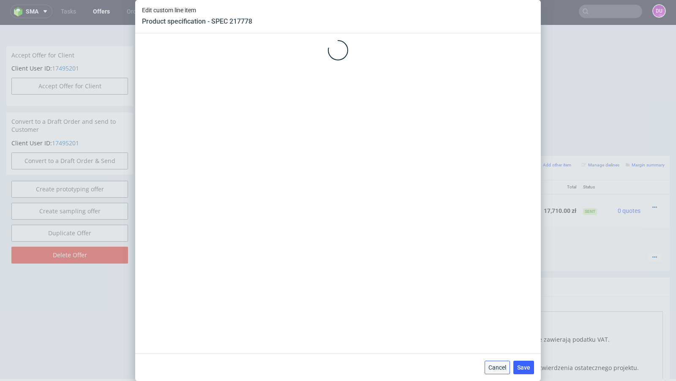
click at [501, 368] on span "Cancel" at bounding box center [498, 368] width 18 height 6
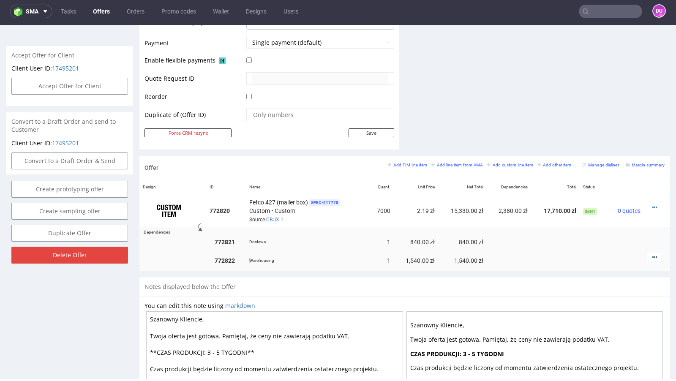
click at [653, 256] on icon at bounding box center [655, 257] width 5 height 6
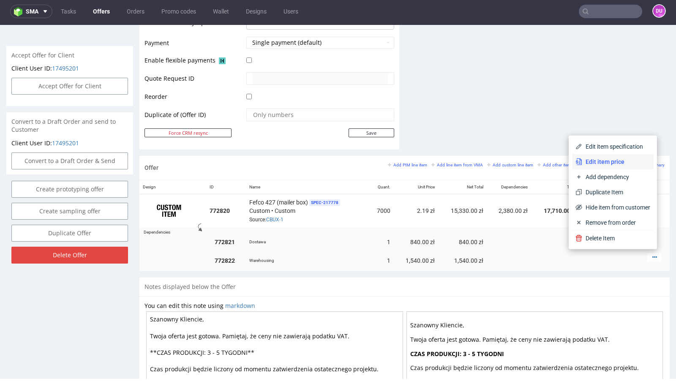
click at [617, 166] on li "Edit item price" at bounding box center [613, 161] width 82 height 15
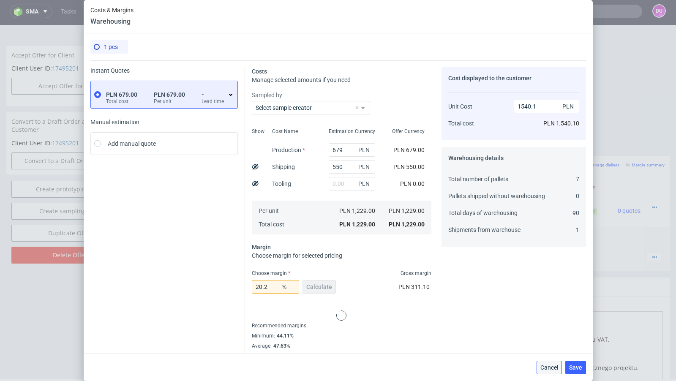
click at [547, 364] on button "Cancel" at bounding box center [549, 368] width 25 height 14
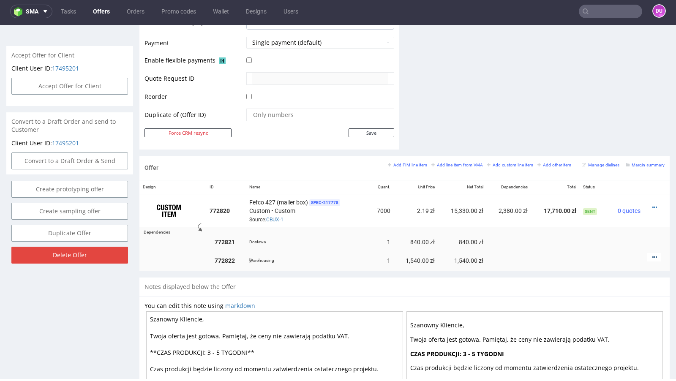
click at [653, 254] on icon at bounding box center [655, 257] width 5 height 6
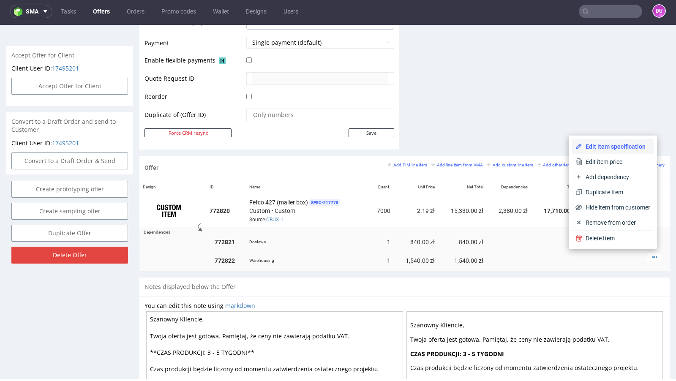
click at [622, 150] on span "Edit item specification" at bounding box center [617, 146] width 68 height 8
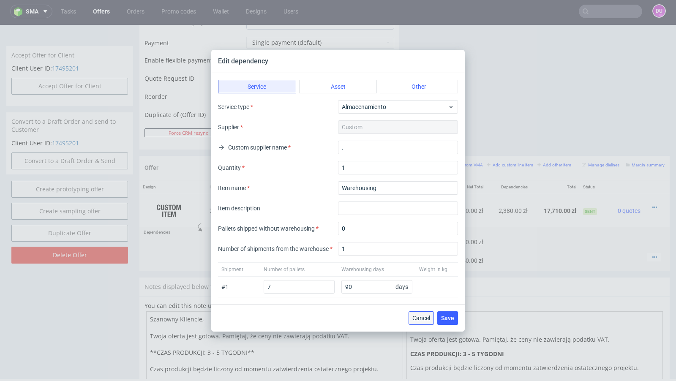
click at [422, 319] on span "Cancel" at bounding box center [422, 318] width 18 height 6
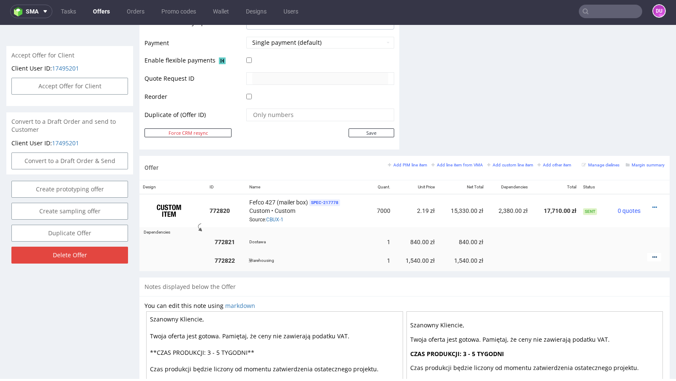
click at [653, 254] on icon at bounding box center [655, 257] width 5 height 6
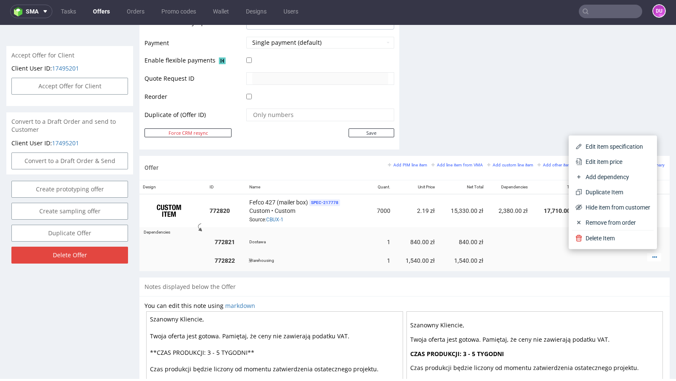
click at [518, 251] on td at bounding box center [509, 261] width 44 height 22
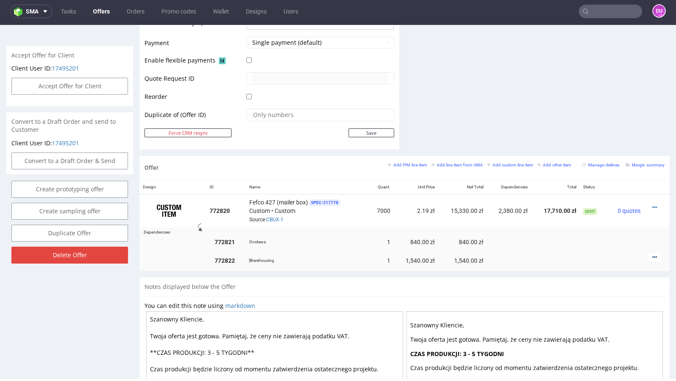
click at [653, 254] on icon at bounding box center [655, 257] width 5 height 6
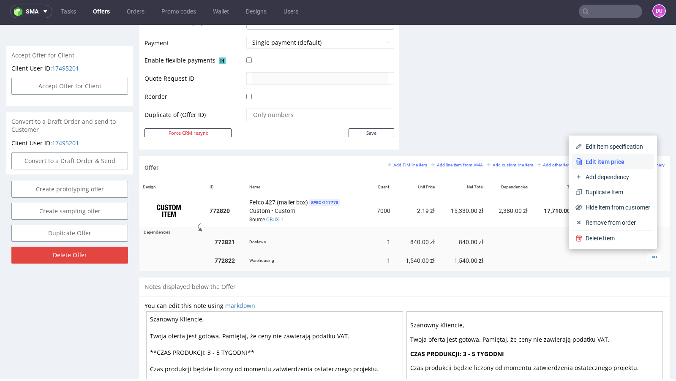
click at [605, 166] on span "Edit item price" at bounding box center [617, 162] width 68 height 8
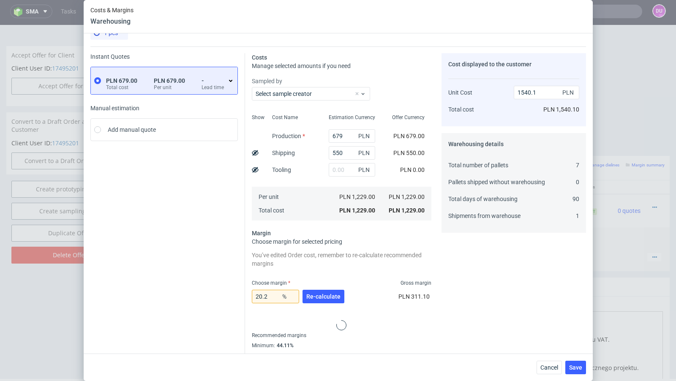
scroll to position [36, 0]
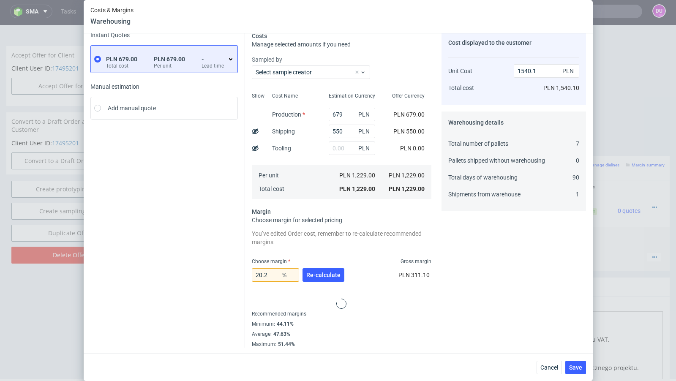
click at [546, 375] on div "Cancel Save" at bounding box center [338, 367] width 509 height 27
click at [550, 366] on span "Cancel" at bounding box center [550, 368] width 18 height 6
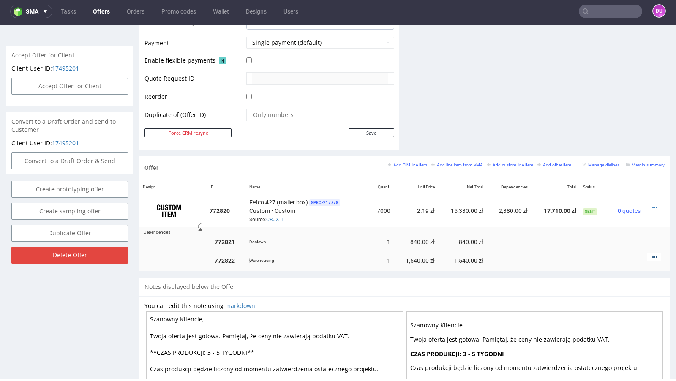
click at [653, 254] on icon at bounding box center [655, 257] width 5 height 6
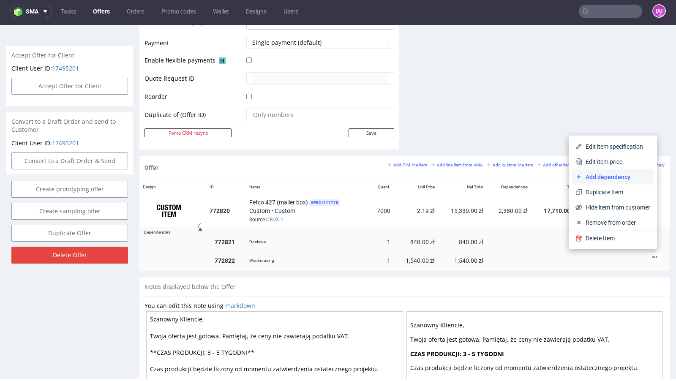
click at [605, 177] on span "Add dependency" at bounding box center [617, 177] width 68 height 8
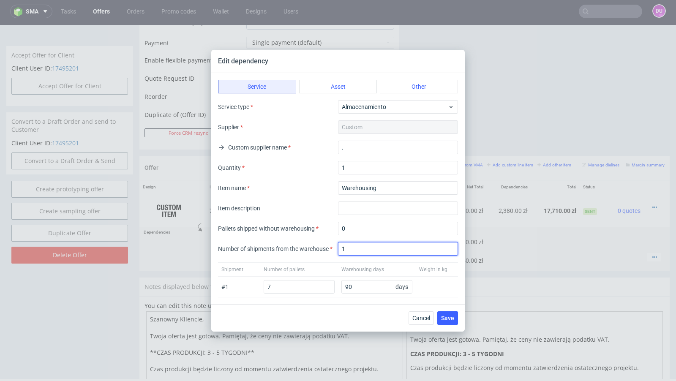
click at [365, 250] on input "1" at bounding box center [398, 249] width 120 height 14
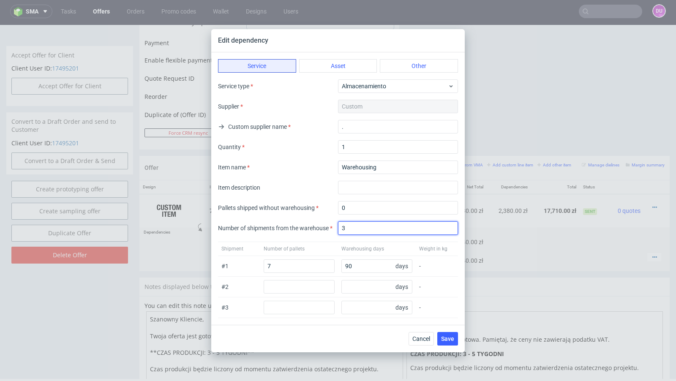
type input "3"
click at [318, 244] on div "Shipment Number of pallets Warehousing days Weight in kg" at bounding box center [338, 249] width 240 height 14
drag, startPoint x: 282, startPoint y: 268, endPoint x: 268, endPoint y: 266, distance: 14.9
click at [268, 266] on input "7" at bounding box center [299, 267] width 71 height 14
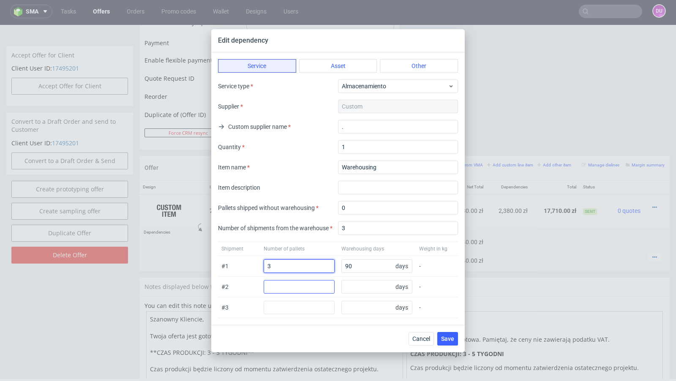
type input "3"
click at [294, 284] on input "number" at bounding box center [299, 287] width 71 height 14
type input "2"
click at [299, 309] on input "number" at bounding box center [299, 308] width 71 height 14
type input "2"
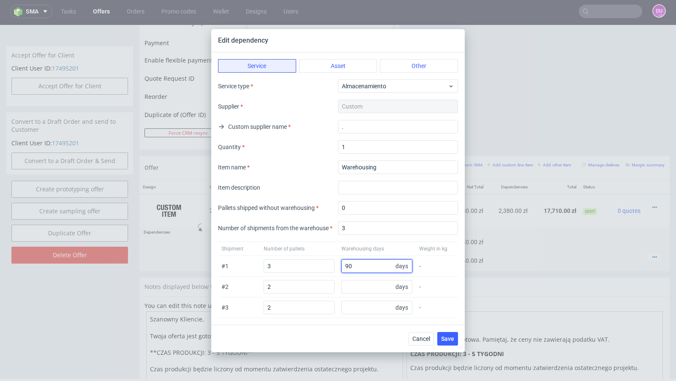
drag, startPoint x: 358, startPoint y: 268, endPoint x: 344, endPoint y: 268, distance: 13.5
click at [344, 268] on input "90" at bounding box center [377, 267] width 71 height 14
type input "30"
click at [352, 283] on input "number" at bounding box center [377, 287] width 71 height 14
type input "60"
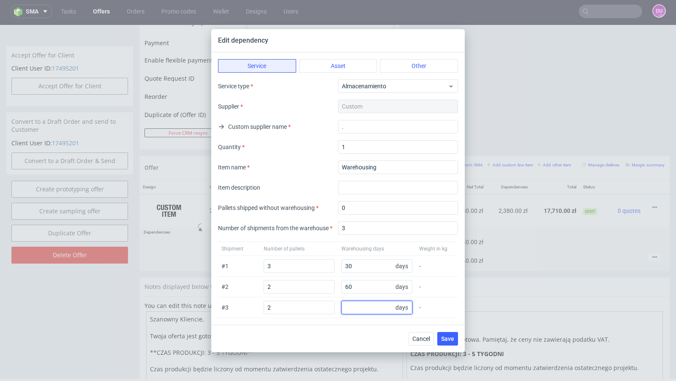
click at [356, 309] on input "number" at bounding box center [377, 308] width 71 height 14
type input "90"
click at [377, 328] on div "Cancel Save" at bounding box center [338, 338] width 254 height 27
click at [449, 337] on span "Save" at bounding box center [447, 339] width 13 height 6
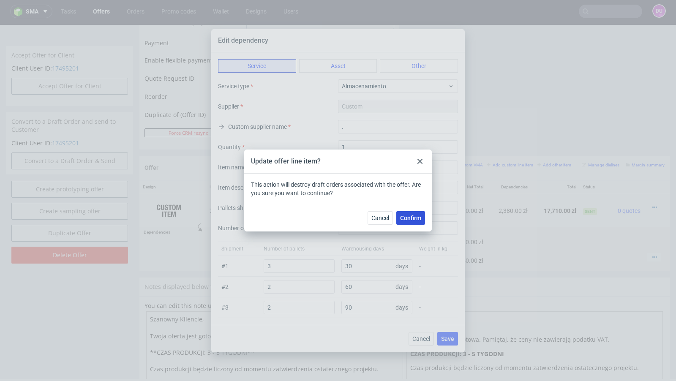
click at [414, 221] on button "Confirm" at bounding box center [411, 218] width 29 height 14
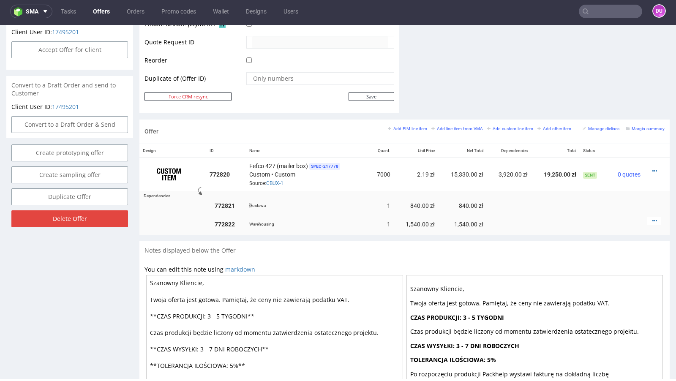
scroll to position [409, 0]
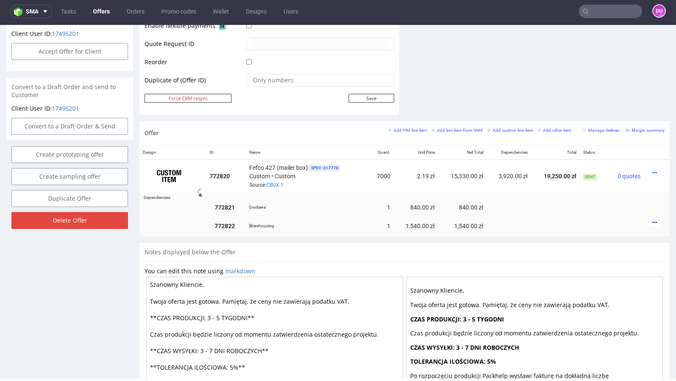
click at [653, 221] on icon at bounding box center [655, 223] width 5 height 6
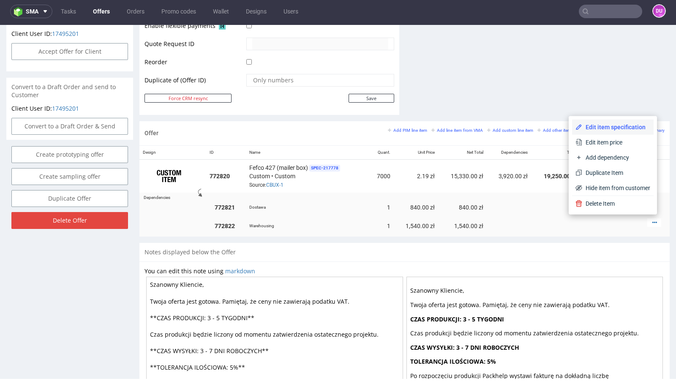
click at [612, 131] on li "Edit item specification" at bounding box center [613, 127] width 82 height 15
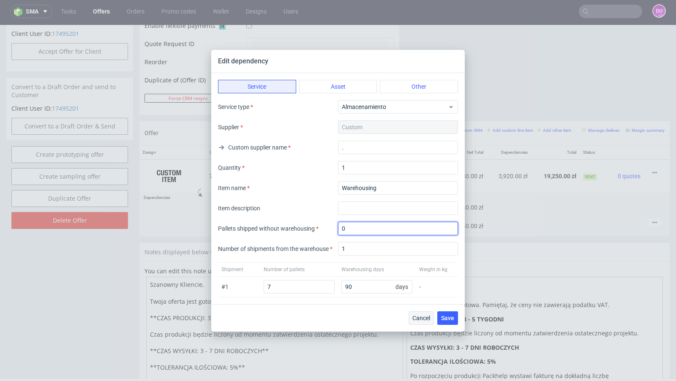
click at [425, 226] on input "0" at bounding box center [398, 229] width 120 height 14
click at [421, 316] on span "Cancel" at bounding box center [422, 318] width 18 height 6
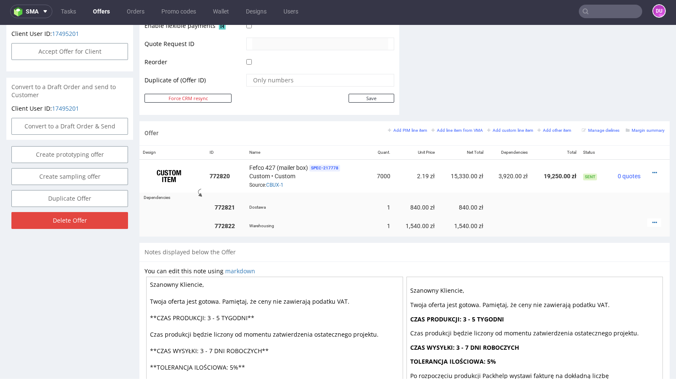
click at [109, 14] on link "Offers" at bounding box center [101, 12] width 27 height 14
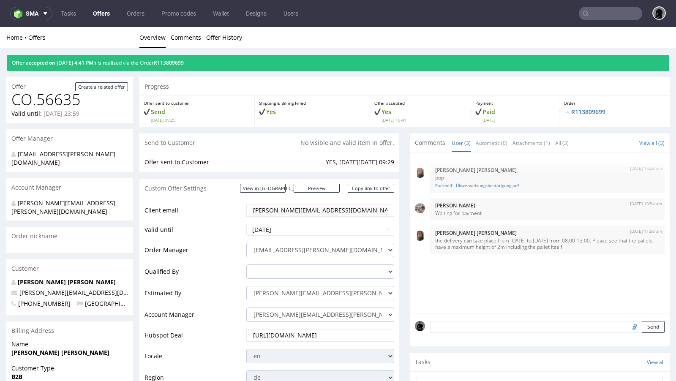
scroll to position [39, 0]
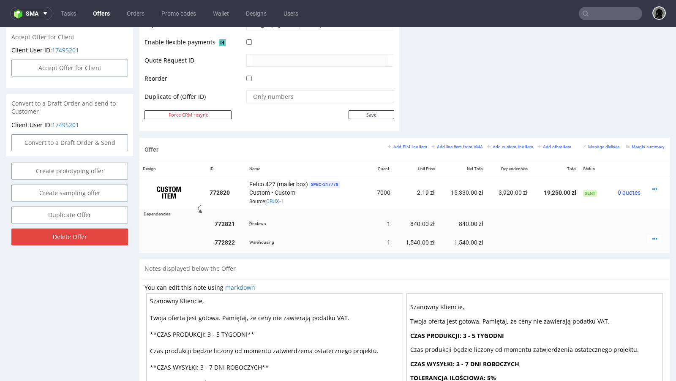
scroll to position [413, 0]
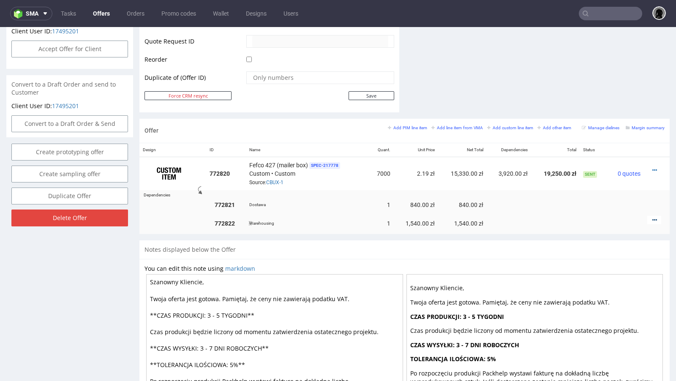
click at [653, 217] on icon at bounding box center [655, 220] width 5 height 6
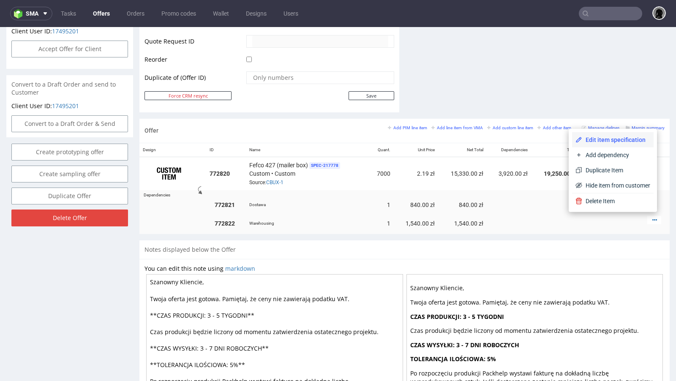
click at [583, 142] on span "Edit item specification" at bounding box center [617, 140] width 68 height 8
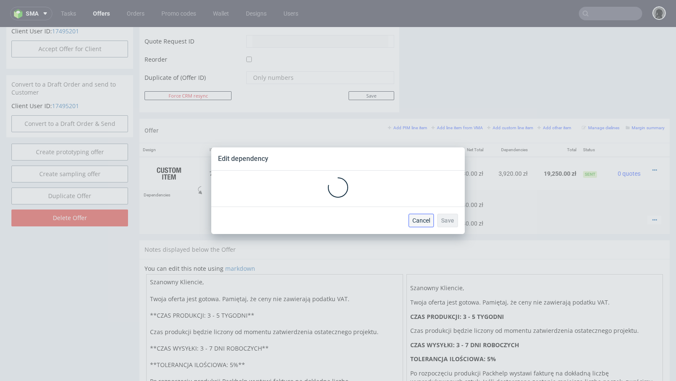
click at [422, 223] on span "Cancel" at bounding box center [422, 221] width 18 height 6
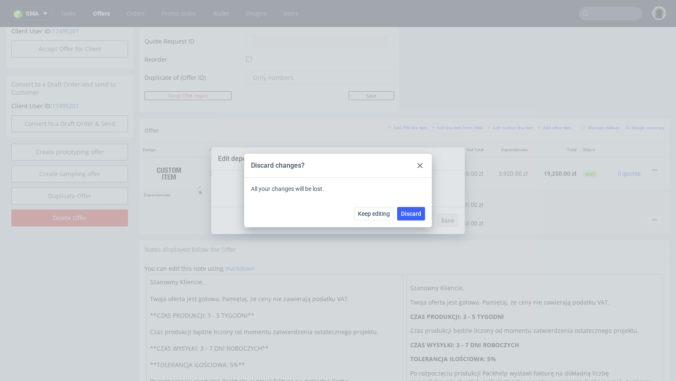
click at [414, 222] on div "Keep editing Discard" at bounding box center [338, 213] width 188 height 27
click at [414, 219] on button "Discard" at bounding box center [411, 214] width 28 height 14
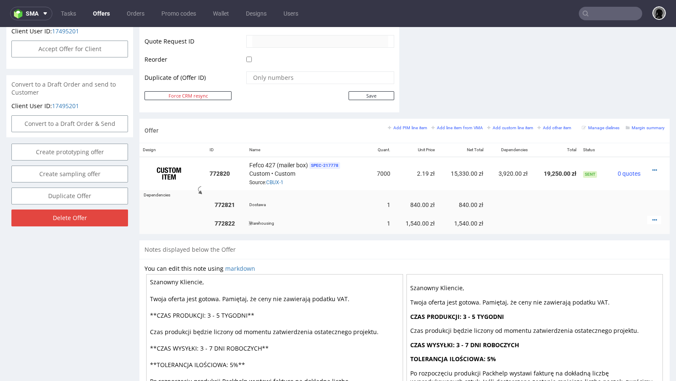
click at [650, 218] on div at bounding box center [655, 220] width 14 height 8
click at [648, 216] on div at bounding box center [655, 220] width 14 height 8
click at [653, 217] on icon at bounding box center [655, 220] width 5 height 6
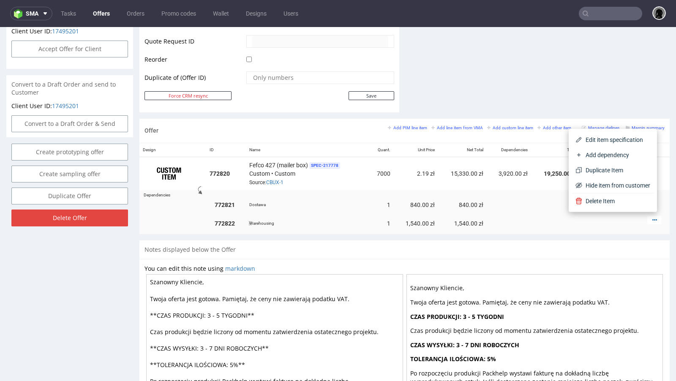
click at [533, 215] on td at bounding box center [555, 224] width 49 height 22
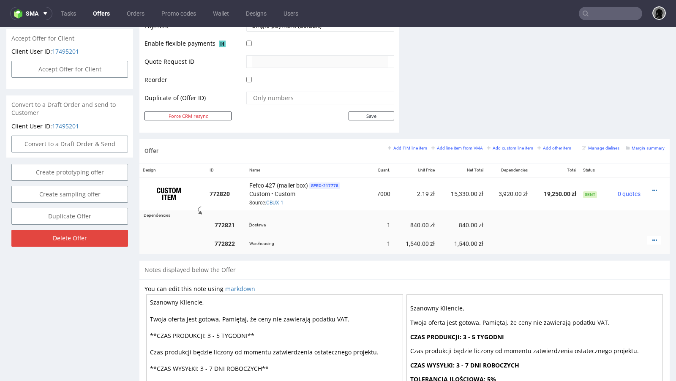
scroll to position [391, 0]
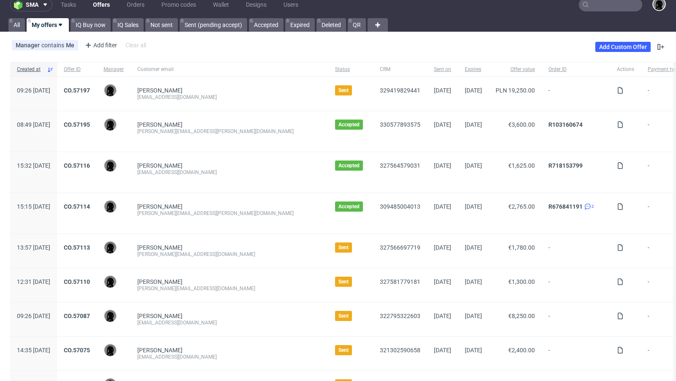
scroll to position [9, 0]
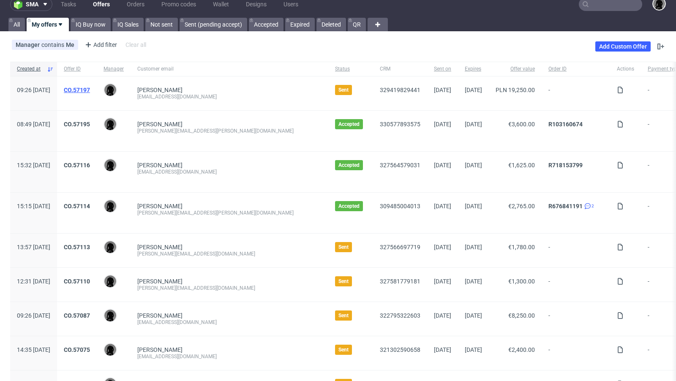
click at [90, 90] on link "CO.57197" at bounding box center [77, 90] width 26 height 7
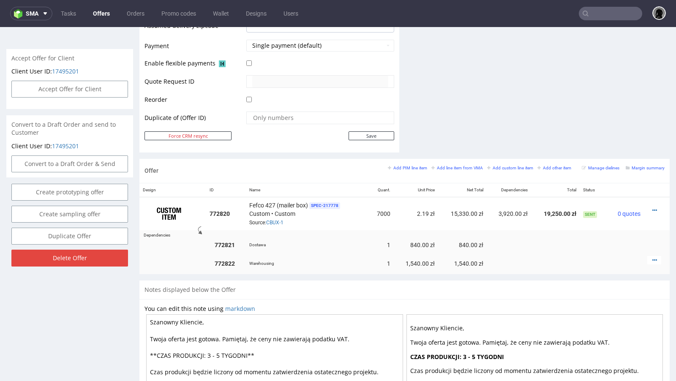
scroll to position [381, 0]
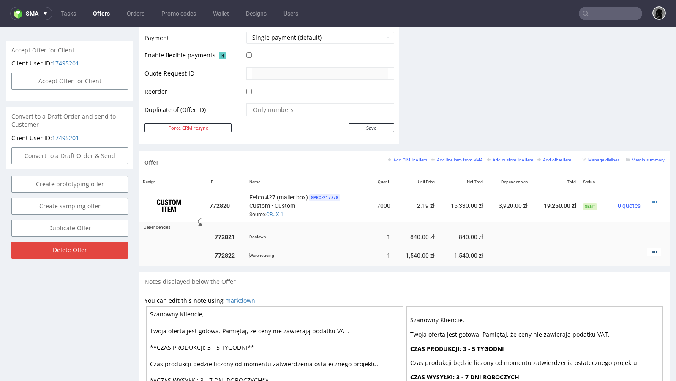
click at [653, 249] on icon at bounding box center [655, 252] width 5 height 6
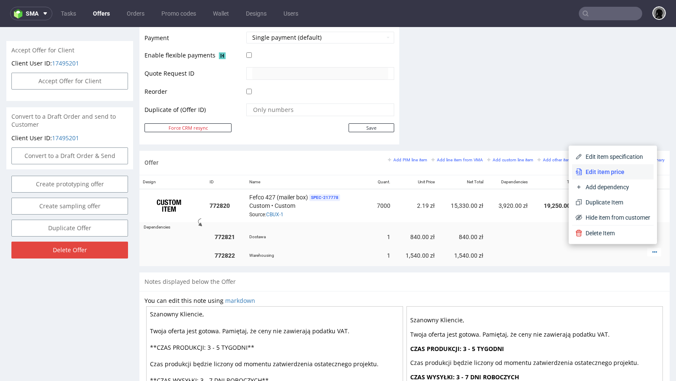
click at [601, 173] on span "Edit item price" at bounding box center [617, 172] width 68 height 8
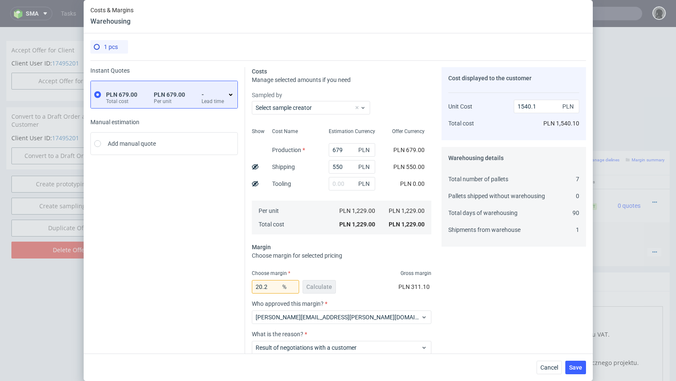
scroll to position [52, 0]
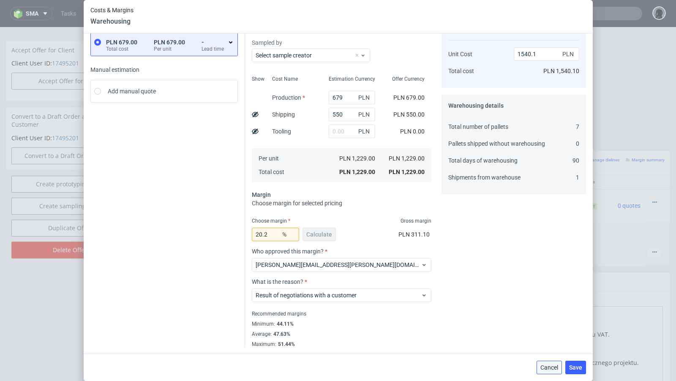
click at [552, 369] on span "Cancel" at bounding box center [550, 368] width 18 height 6
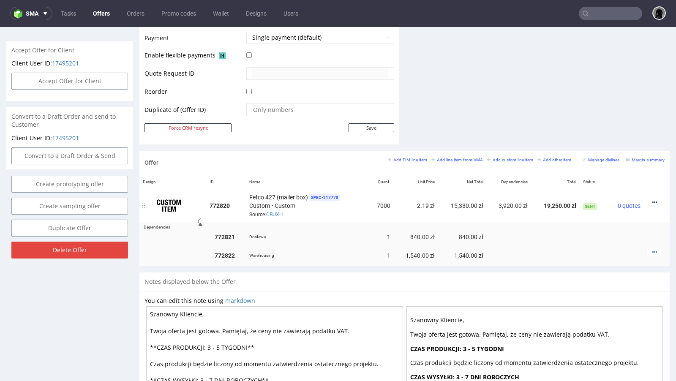
click at [653, 200] on icon at bounding box center [655, 203] width 5 height 6
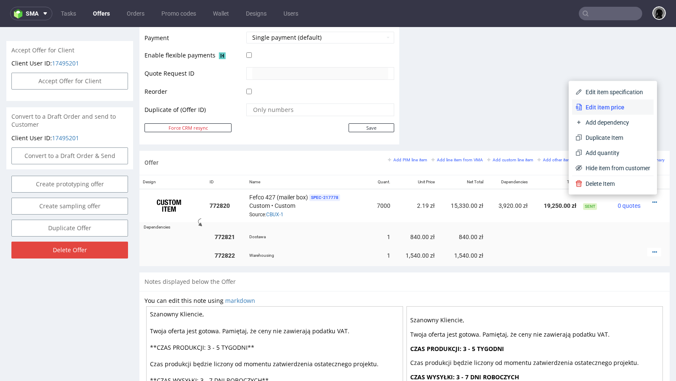
click at [602, 105] on span "Edit item price" at bounding box center [617, 107] width 68 height 8
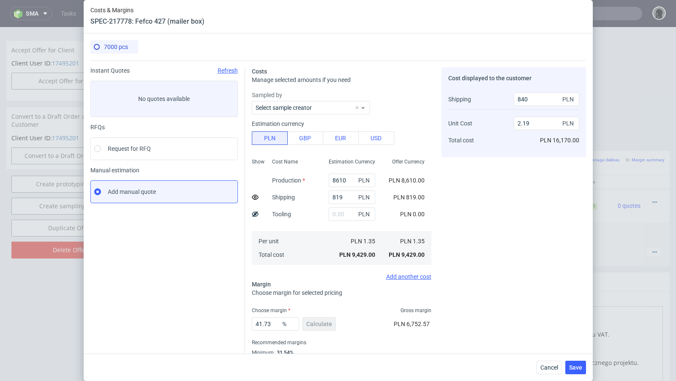
scroll to position [29, 0]
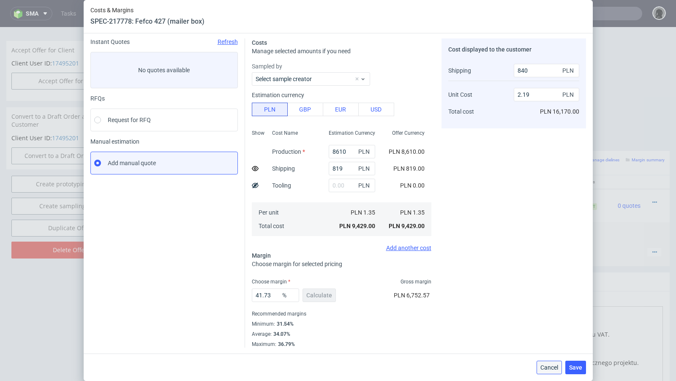
click at [551, 370] on span "Cancel" at bounding box center [550, 368] width 18 height 6
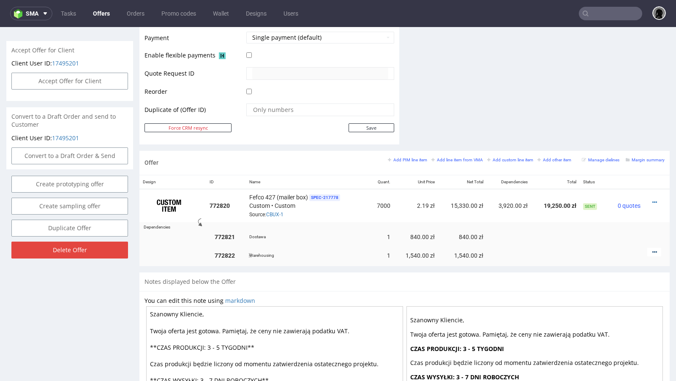
click at [653, 249] on icon at bounding box center [655, 252] width 5 height 6
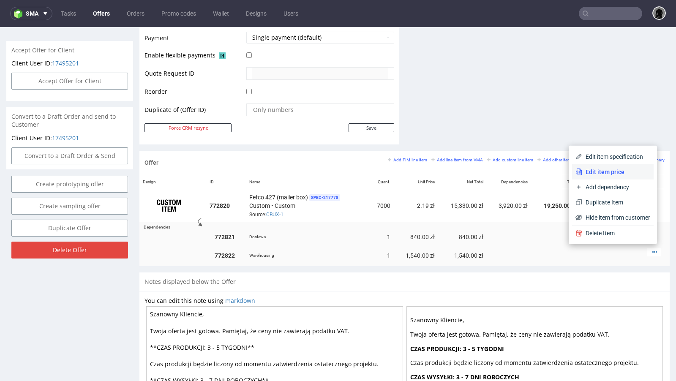
click at [606, 172] on span "Edit item price" at bounding box center [617, 172] width 68 height 8
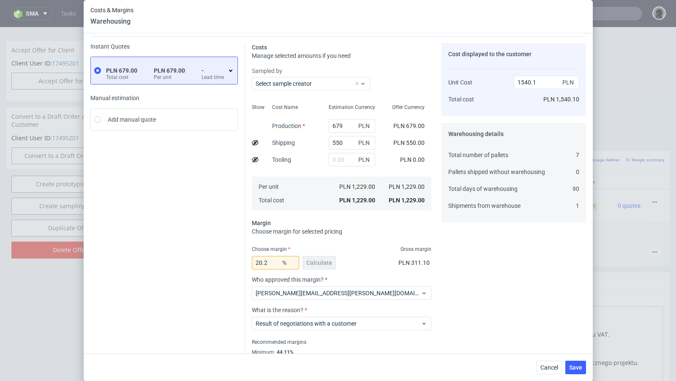
scroll to position [0, 0]
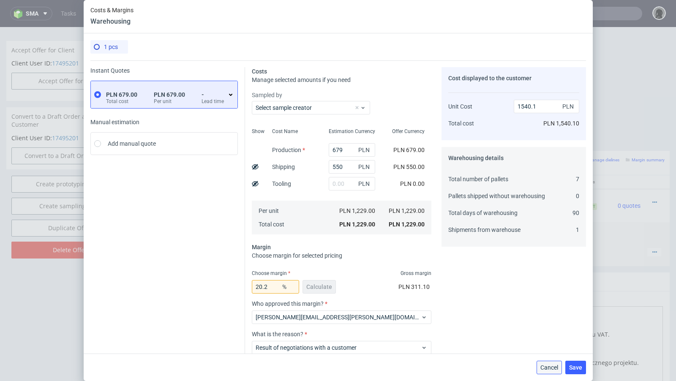
click at [552, 365] on span "Cancel" at bounding box center [550, 368] width 18 height 6
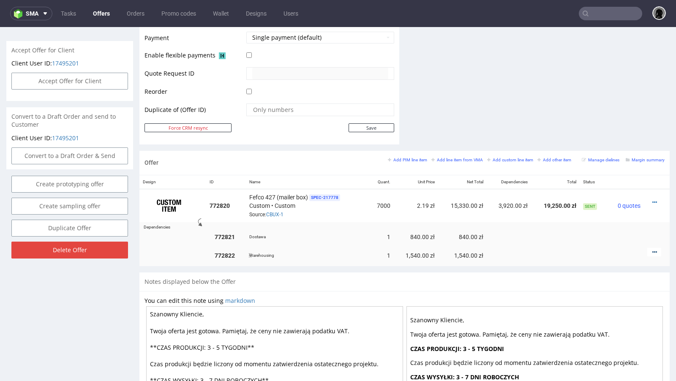
click at [653, 249] on icon at bounding box center [655, 252] width 5 height 6
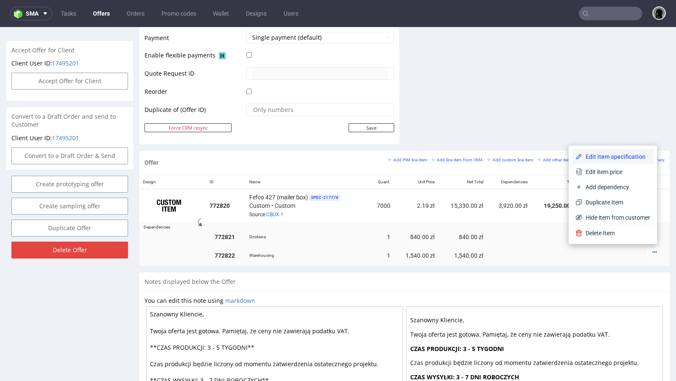
click at [588, 154] on span "Edit item specification" at bounding box center [617, 157] width 68 height 8
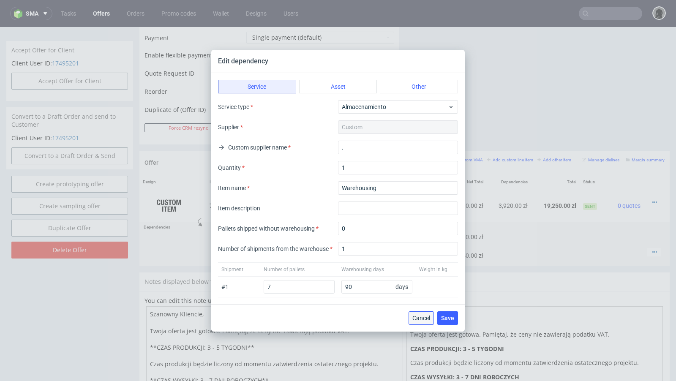
click at [413, 319] on button "Cancel" at bounding box center [421, 319] width 25 height 14
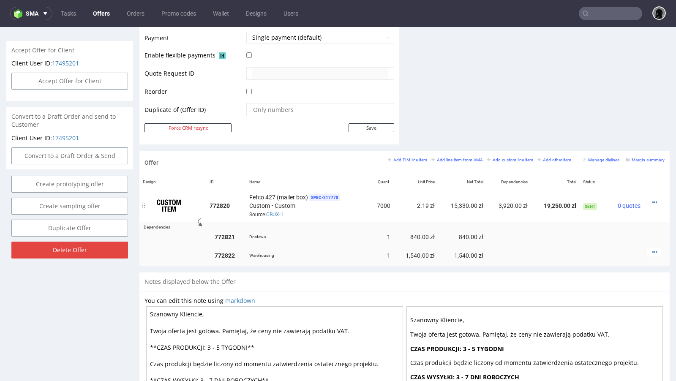
click at [508, 204] on td "3,920.00 zł" at bounding box center [509, 205] width 44 height 33
click at [651, 199] on div at bounding box center [655, 202] width 14 height 8
click at [653, 200] on icon at bounding box center [655, 203] width 5 height 6
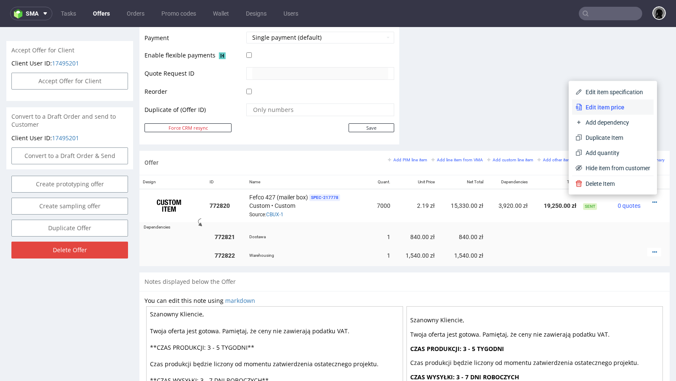
click at [592, 109] on span "Edit item price" at bounding box center [617, 107] width 68 height 8
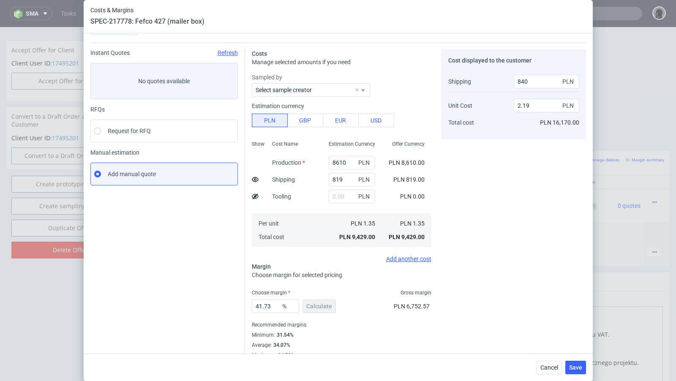
scroll to position [29, 0]
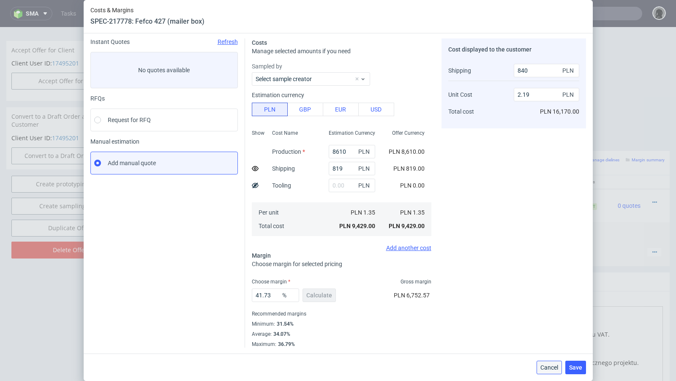
click at [541, 370] on span "Cancel" at bounding box center [550, 368] width 18 height 6
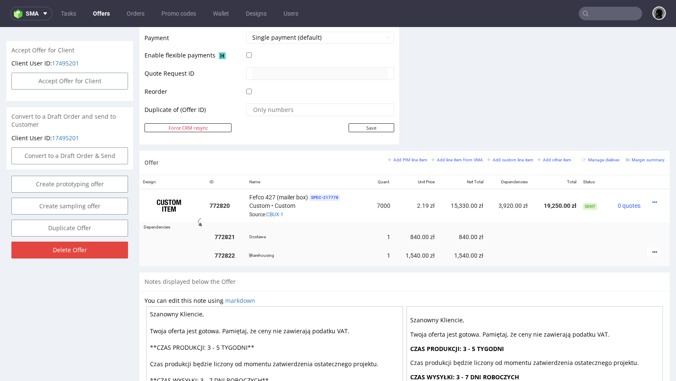
click at [653, 251] on icon at bounding box center [655, 252] width 5 height 6
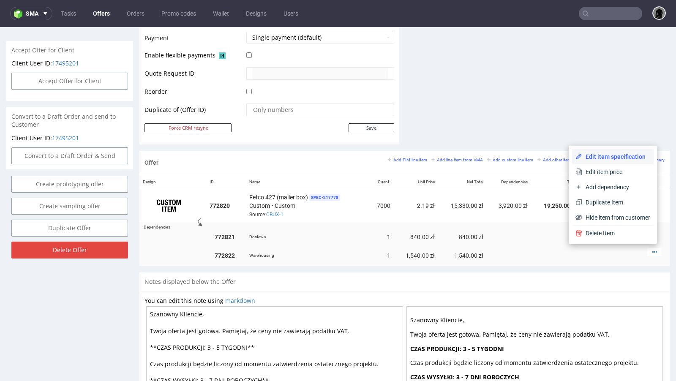
click at [610, 161] on span "Edit item specification" at bounding box center [617, 157] width 68 height 8
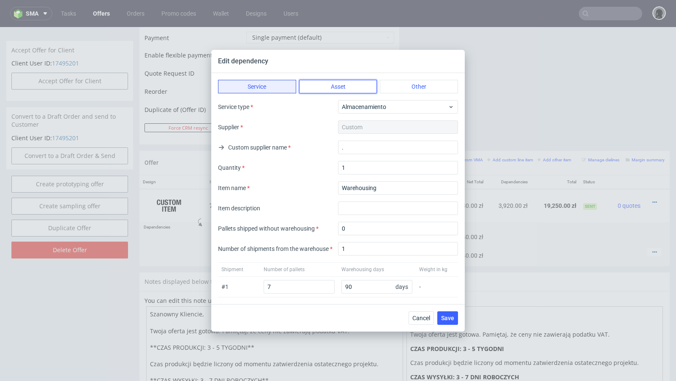
click at [326, 85] on button "Asset" at bounding box center [338, 87] width 78 height 14
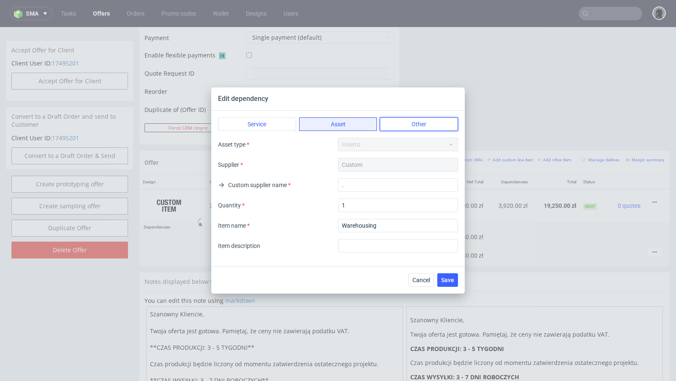
click at [416, 119] on button "Other" at bounding box center [419, 125] width 78 height 14
click at [265, 125] on button "Service" at bounding box center [257, 125] width 78 height 14
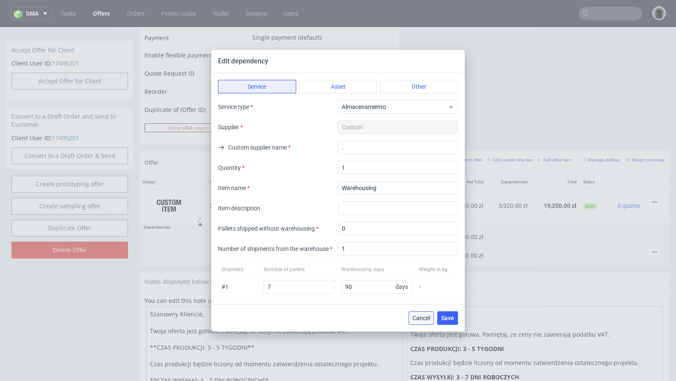
click at [421, 319] on span "Cancel" at bounding box center [422, 318] width 18 height 6
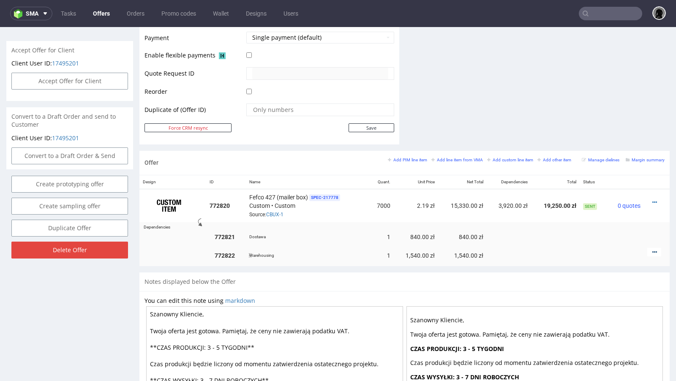
click at [653, 249] on icon at bounding box center [655, 252] width 5 height 6
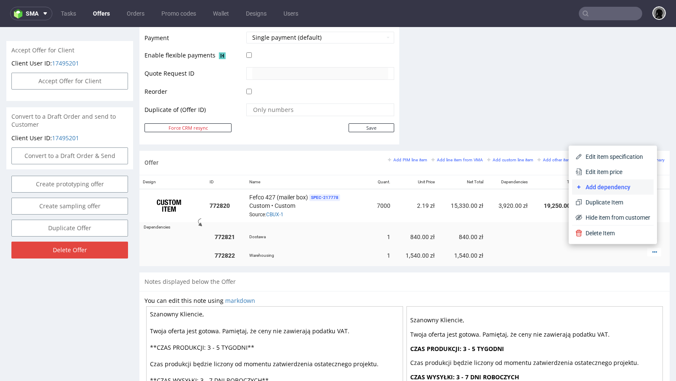
click at [601, 189] on span "Add dependency" at bounding box center [617, 187] width 68 height 8
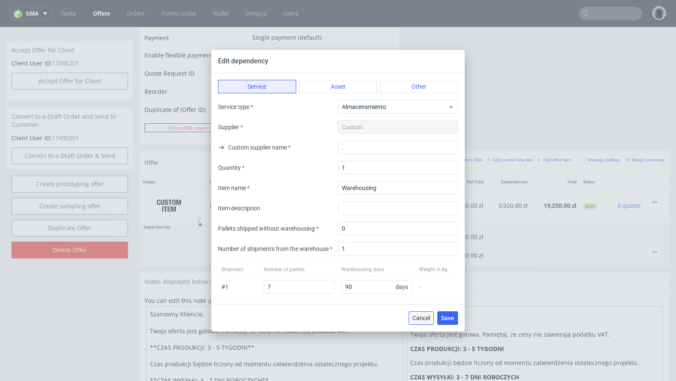
click at [426, 320] on span "Cancel" at bounding box center [422, 318] width 18 height 6
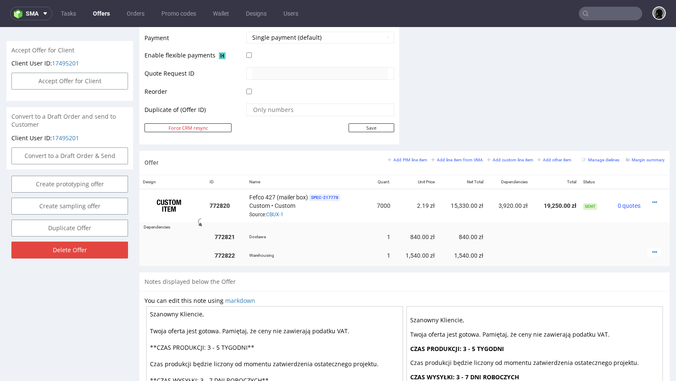
click at [102, 16] on link "Offers" at bounding box center [101, 14] width 27 height 14
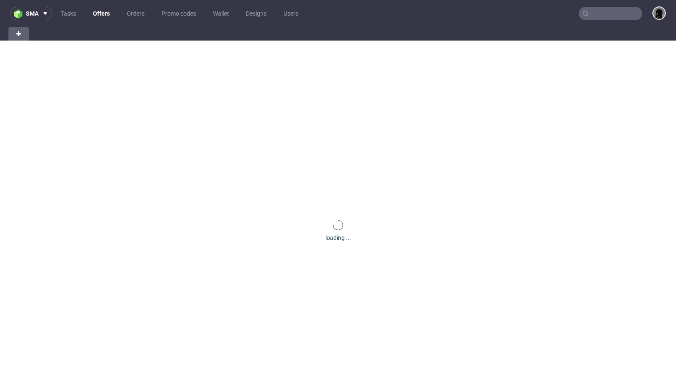
click at [290, 120] on div "loading ..." at bounding box center [338, 231] width 676 height 381
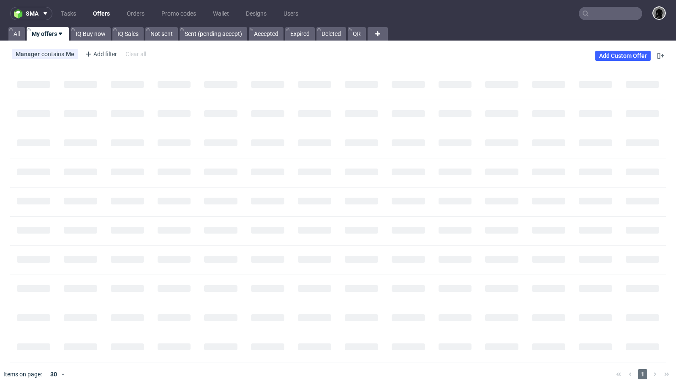
click at [308, 53] on div "Manager contains Me Add filter Hide filters Clear all Add Custom Offer" at bounding box center [338, 56] width 676 height 24
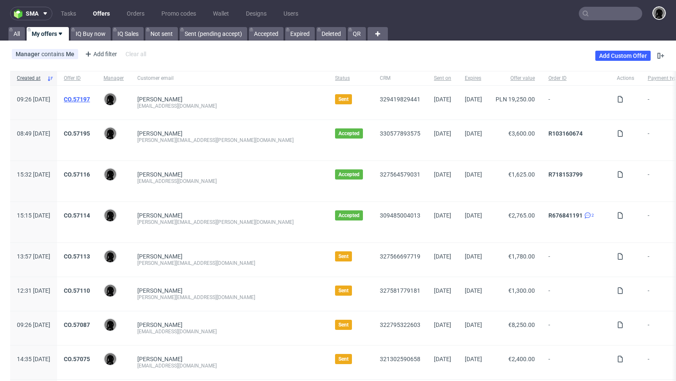
click at [90, 97] on link "CO.57197" at bounding box center [77, 99] width 26 height 7
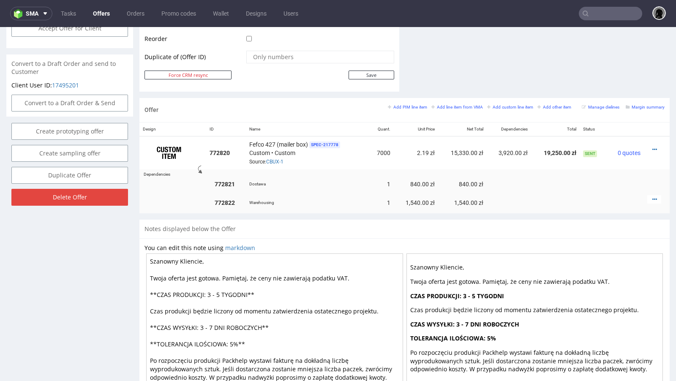
scroll to position [435, 0]
click at [653, 196] on icon at bounding box center [655, 199] width 5 height 6
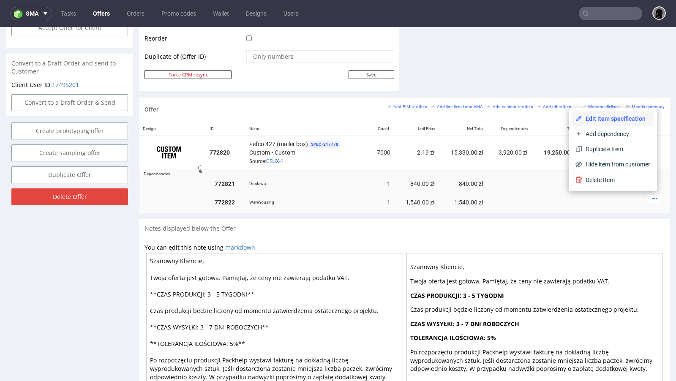
click at [608, 123] on span "Edit item specification" at bounding box center [617, 119] width 68 height 8
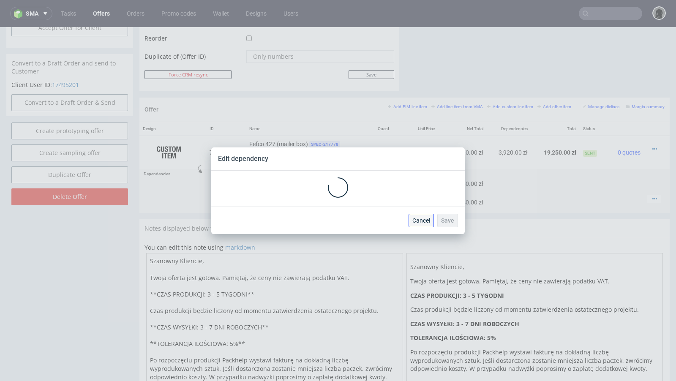
click at [419, 226] on button "Cancel" at bounding box center [421, 221] width 25 height 14
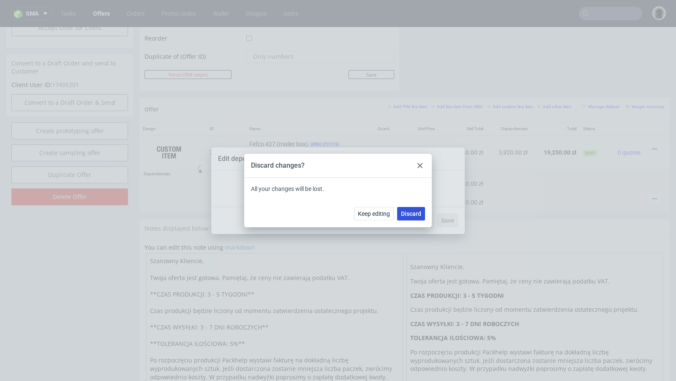
click at [410, 215] on span "Discard" at bounding box center [411, 214] width 20 height 6
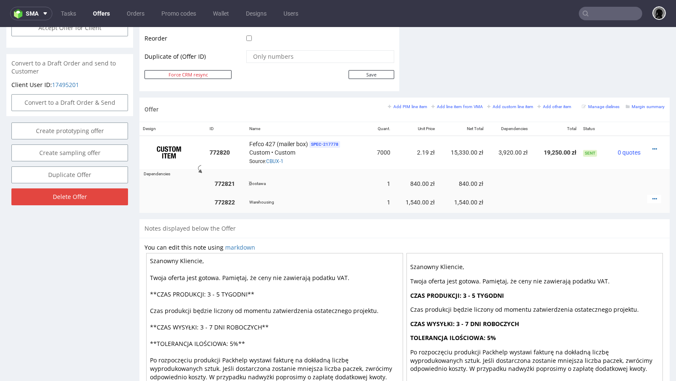
scroll to position [432, 0]
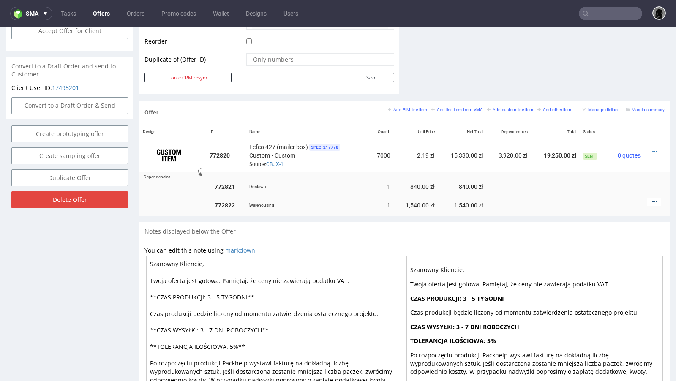
click at [653, 199] on icon at bounding box center [655, 202] width 5 height 6
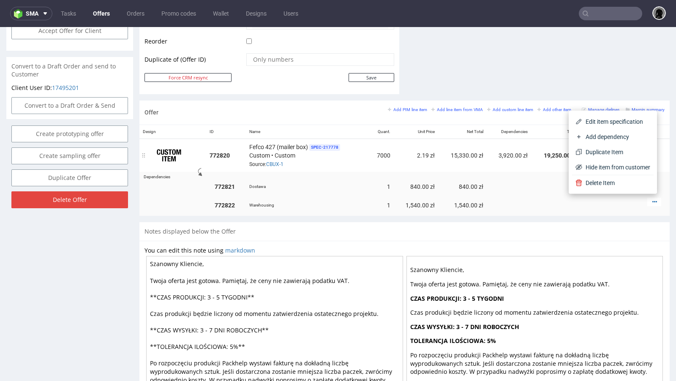
click at [361, 139] on td "Fefco 427 (mailer box) SPEC- 217778 Custom • Custom Source: CBUX-1" at bounding box center [307, 155] width 123 height 33
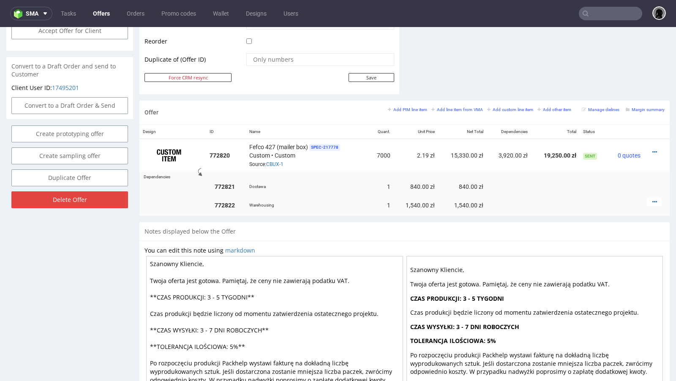
click at [98, 10] on link "Offers" at bounding box center [101, 14] width 27 height 14
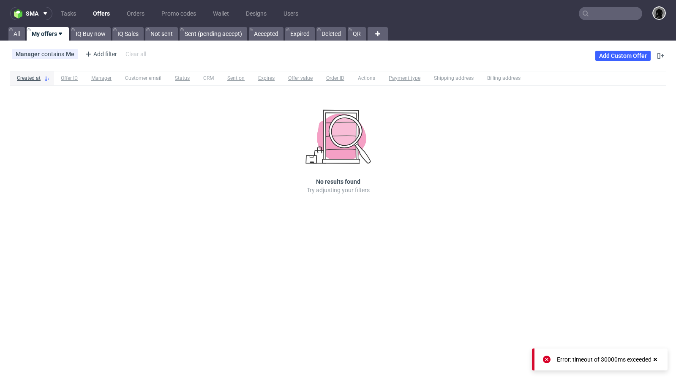
click at [103, 16] on link "Offers" at bounding box center [101, 14] width 27 height 14
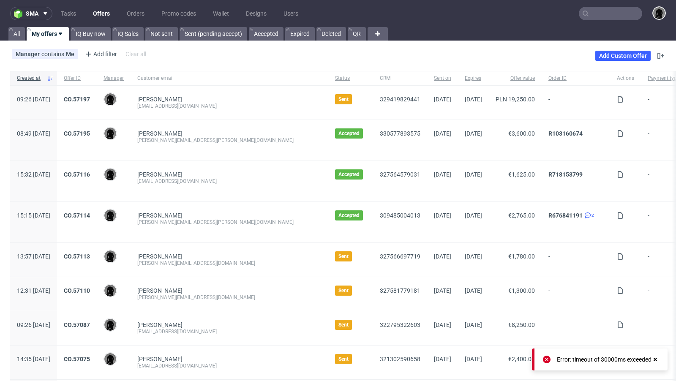
click at [90, 93] on div "CO.57197" at bounding box center [77, 103] width 40 height 34
click at [90, 100] on link "CO.57197" at bounding box center [77, 99] width 26 height 7
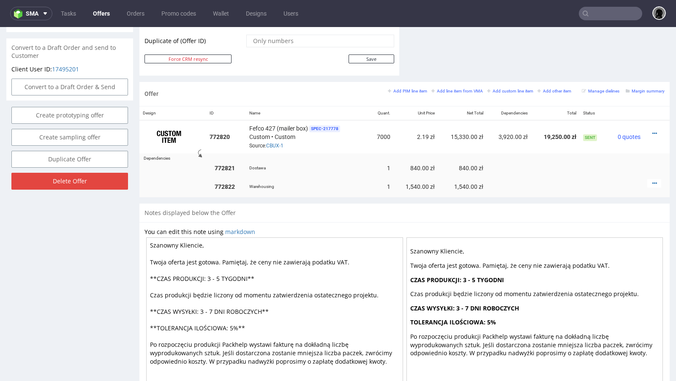
scroll to position [454, 0]
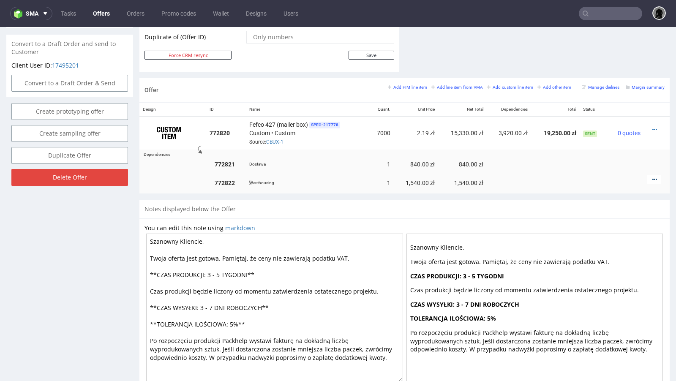
click at [653, 178] on icon at bounding box center [655, 180] width 5 height 6
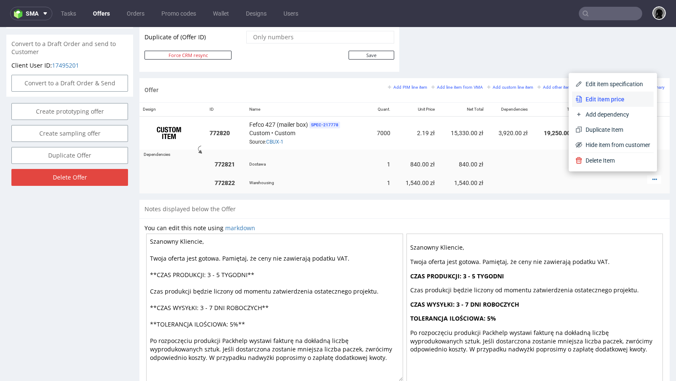
click at [603, 97] on span "Edit item price" at bounding box center [617, 99] width 68 height 8
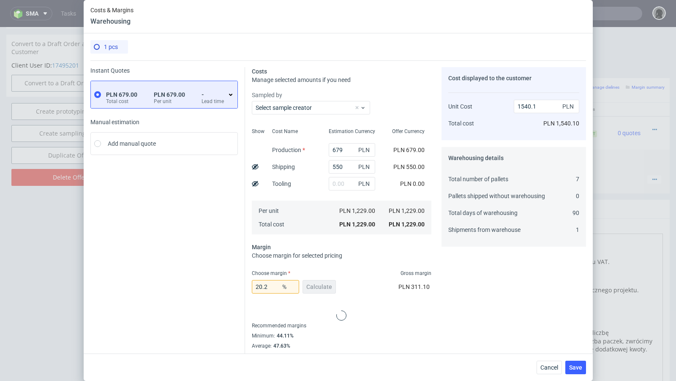
scroll to position [12, 0]
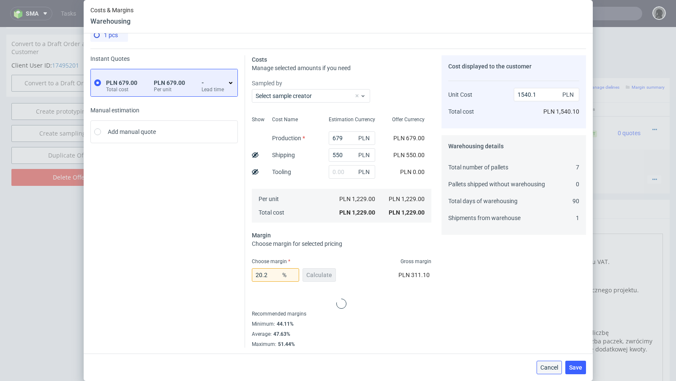
click at [551, 368] on span "Cancel" at bounding box center [550, 368] width 18 height 6
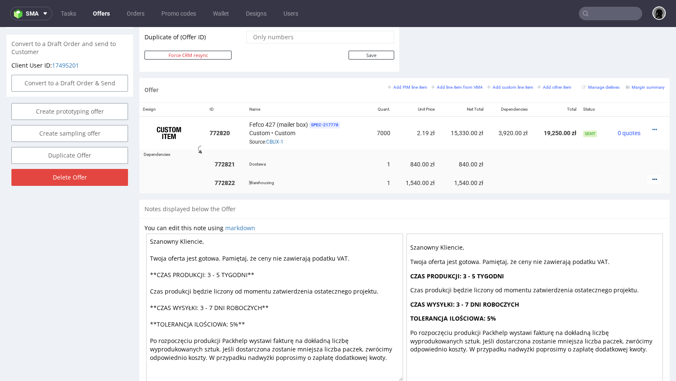
click at [653, 177] on icon at bounding box center [655, 180] width 5 height 6
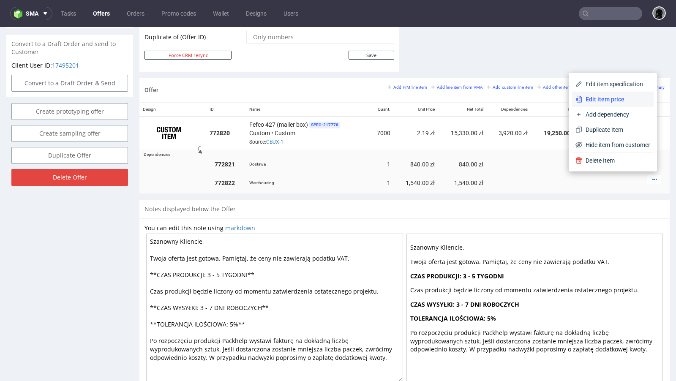
click at [599, 98] on span "Edit item price" at bounding box center [617, 99] width 68 height 8
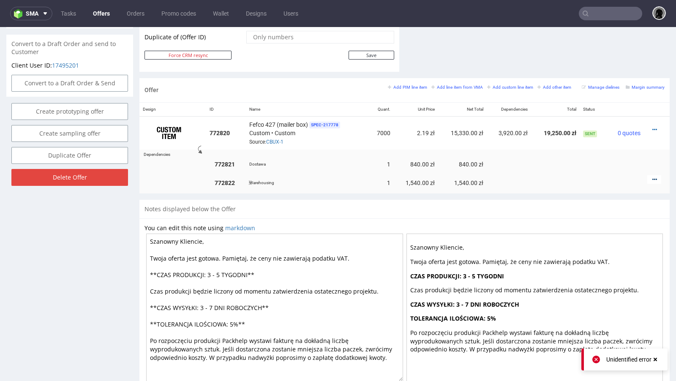
click at [653, 177] on icon at bounding box center [655, 180] width 5 height 6
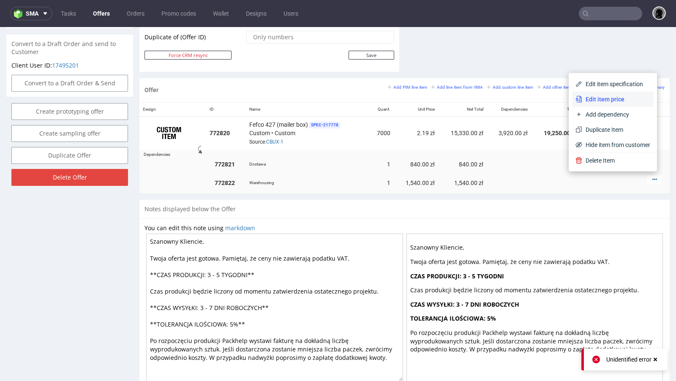
click at [597, 104] on li "Edit item price" at bounding box center [613, 99] width 82 height 15
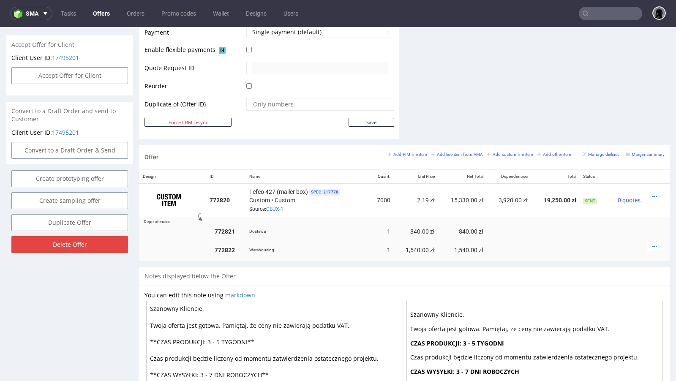
scroll to position [435, 0]
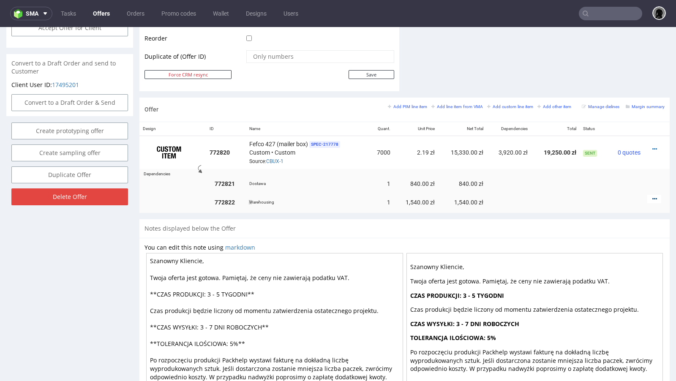
click at [653, 196] on icon at bounding box center [655, 199] width 5 height 6
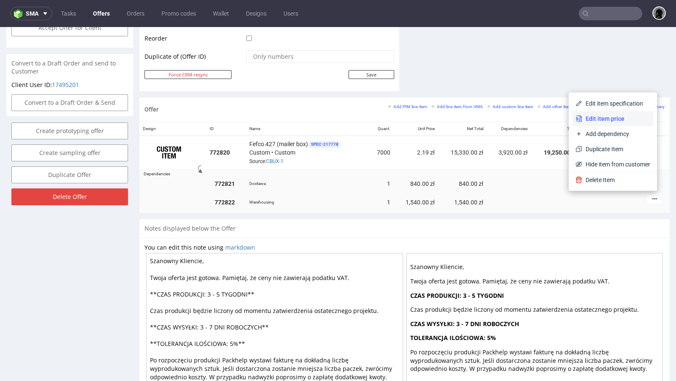
click at [615, 118] on span "Edit item price" at bounding box center [617, 119] width 68 height 8
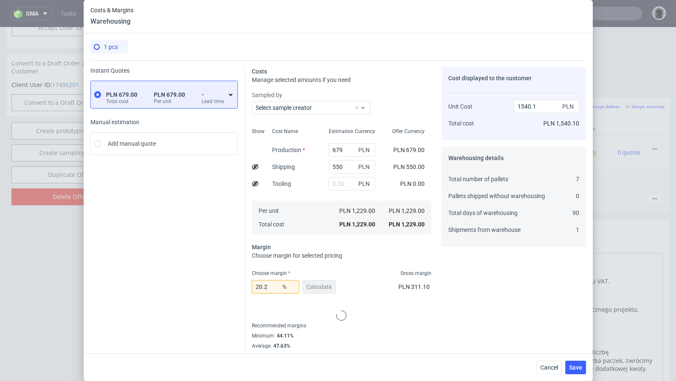
scroll to position [12, 0]
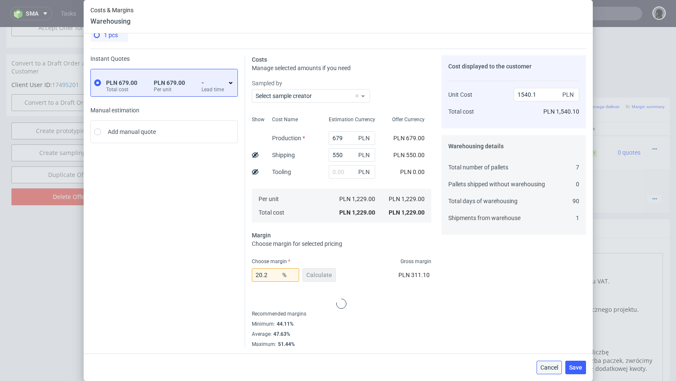
click at [546, 366] on span "Cancel" at bounding box center [550, 368] width 18 height 6
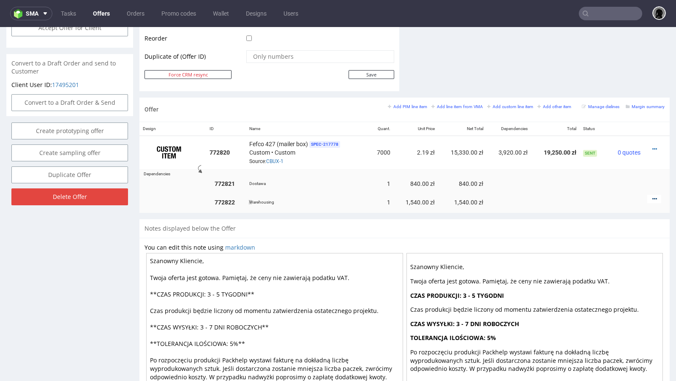
click at [653, 196] on icon at bounding box center [655, 199] width 5 height 6
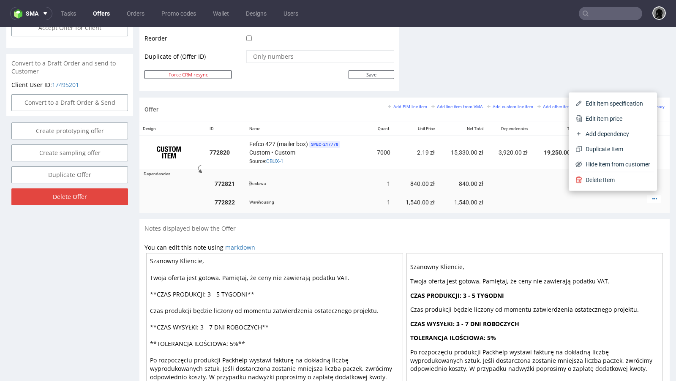
click at [514, 186] on td at bounding box center [509, 184] width 44 height 16
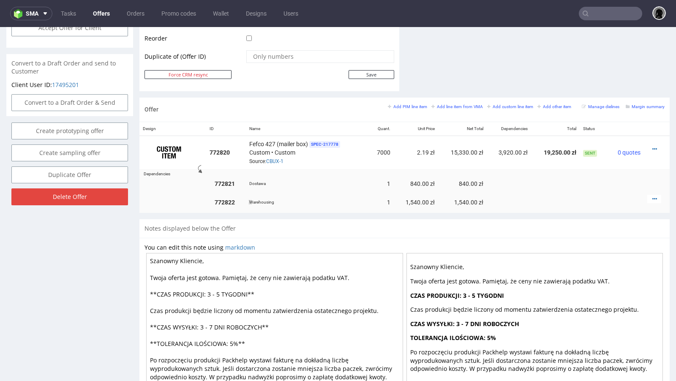
click at [648, 195] on div at bounding box center [655, 199] width 14 height 8
click at [653, 196] on icon at bounding box center [655, 199] width 5 height 6
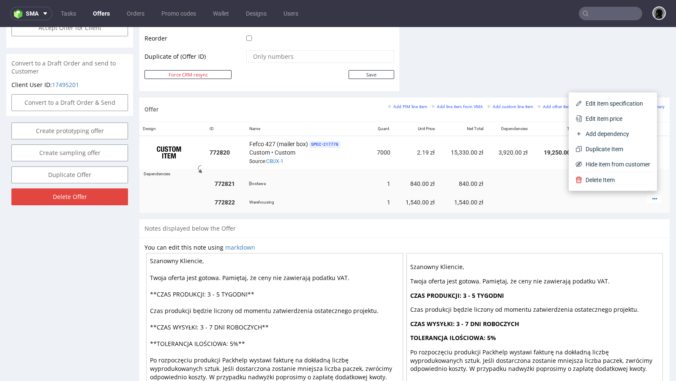
click at [550, 176] on td at bounding box center [555, 184] width 49 height 16
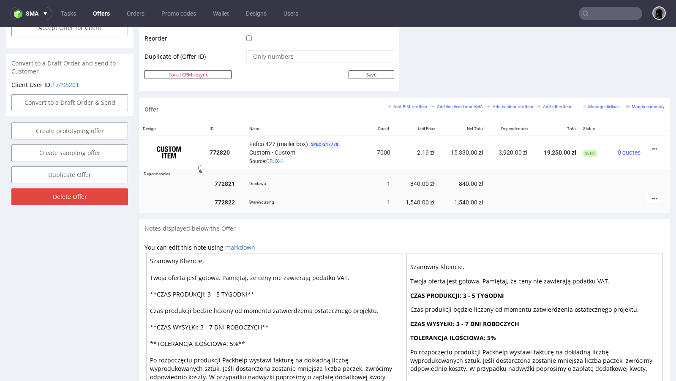
click at [653, 196] on icon at bounding box center [655, 199] width 5 height 6
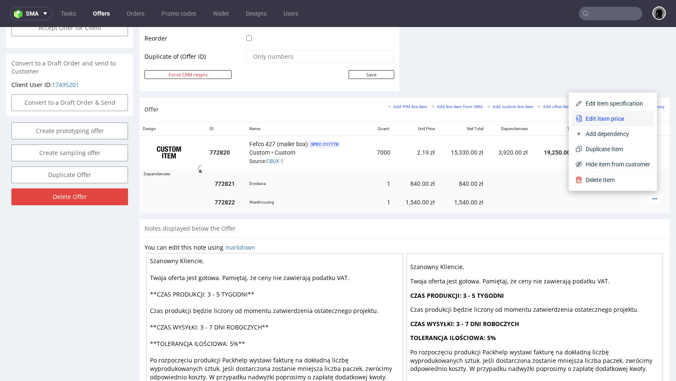
click at [613, 120] on span "Edit item price" at bounding box center [617, 119] width 68 height 8
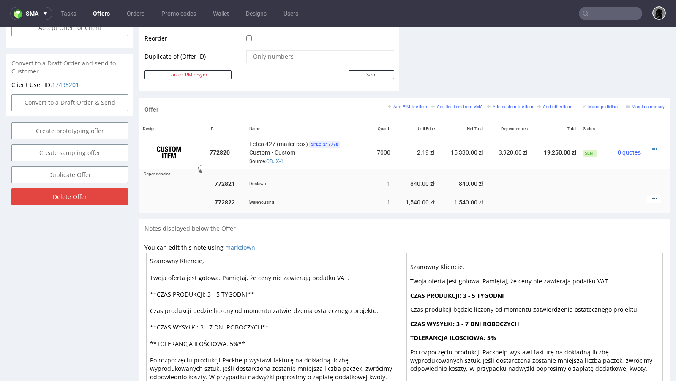
click at [653, 196] on icon at bounding box center [655, 199] width 5 height 6
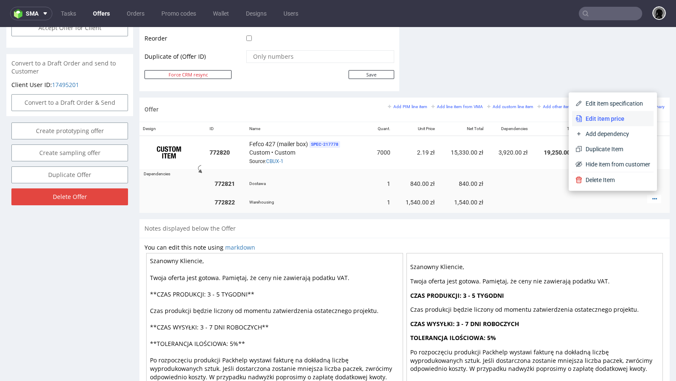
click at [589, 115] on span "Edit item price" at bounding box center [617, 119] width 68 height 8
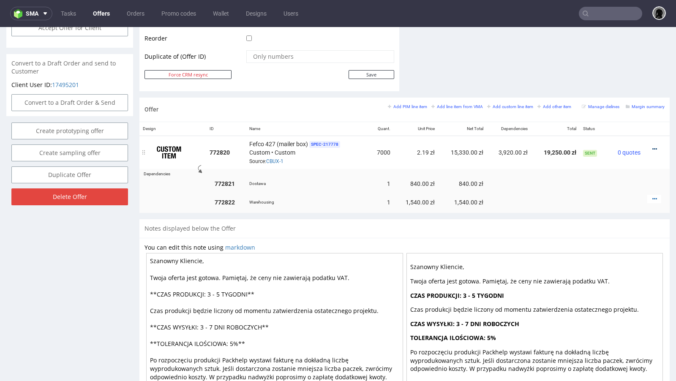
click at [653, 146] on icon at bounding box center [655, 149] width 5 height 6
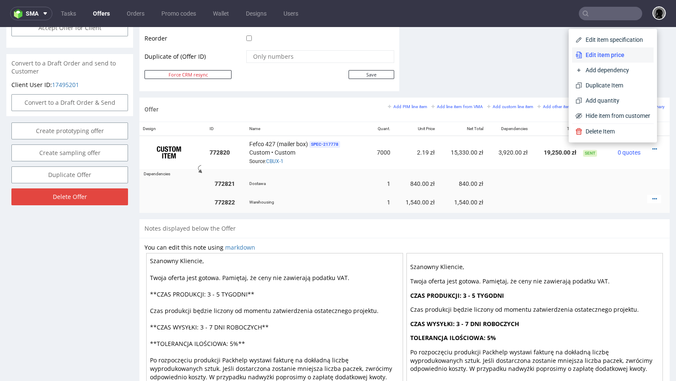
click at [599, 56] on span "Edit item price" at bounding box center [617, 55] width 68 height 8
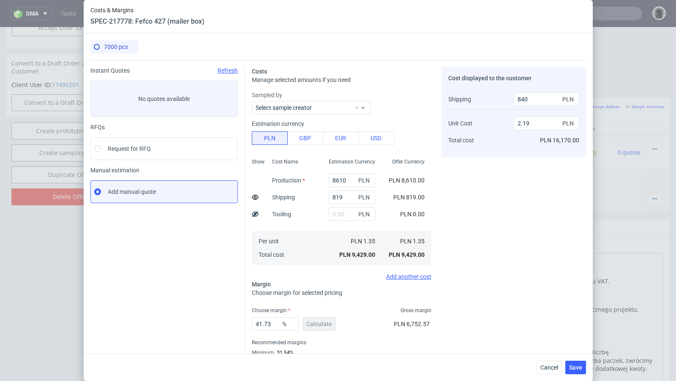
scroll to position [29, 0]
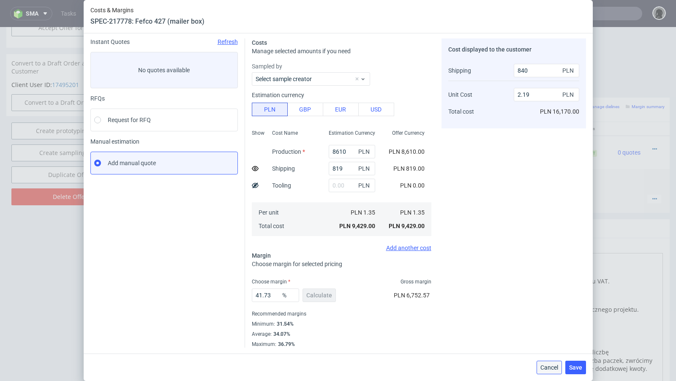
drag, startPoint x: 544, startPoint y: 367, endPoint x: 544, endPoint y: 339, distance: 27.5
click at [544, 367] on span "Cancel" at bounding box center [550, 368] width 18 height 6
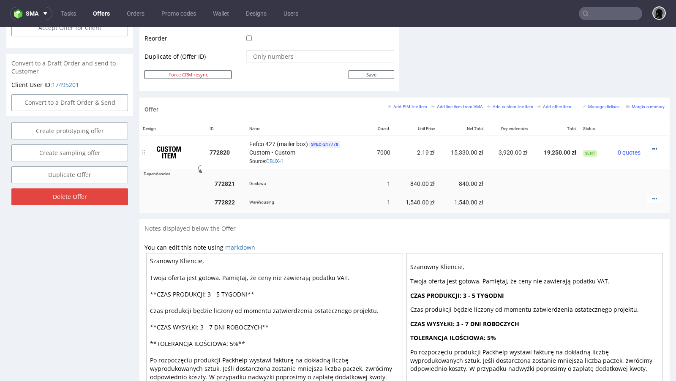
click at [653, 146] on icon at bounding box center [655, 149] width 5 height 6
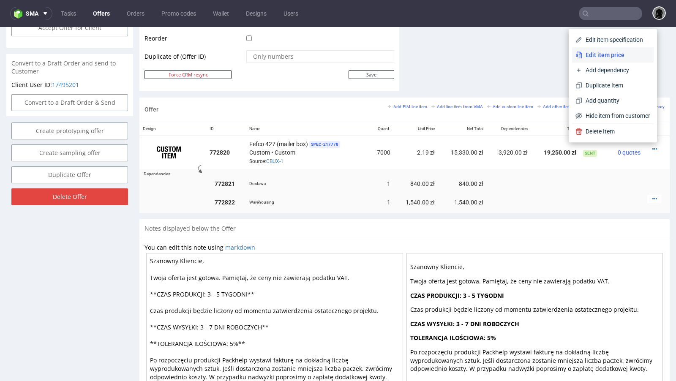
click at [602, 59] on span "Edit item price" at bounding box center [617, 55] width 68 height 8
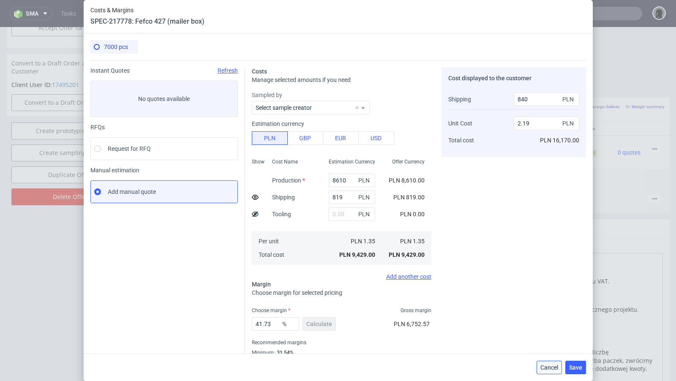
click at [550, 367] on span "Cancel" at bounding box center [550, 368] width 18 height 6
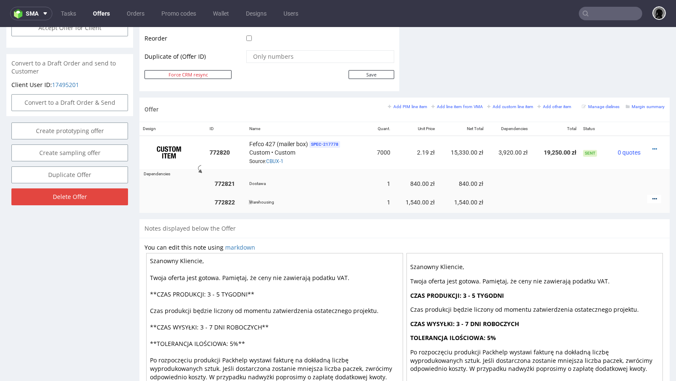
click at [653, 196] on icon at bounding box center [655, 199] width 5 height 6
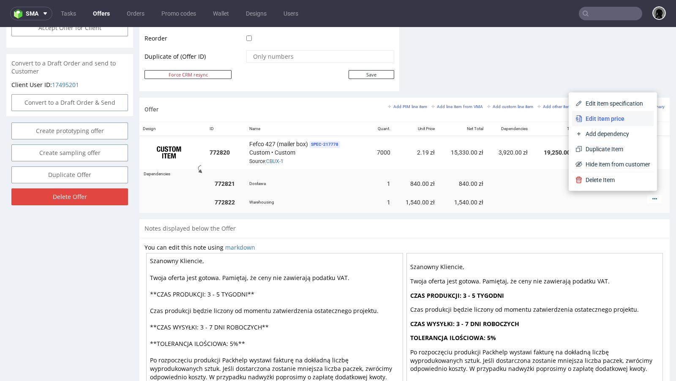
click at [591, 115] on span "Edit item price" at bounding box center [617, 119] width 68 height 8
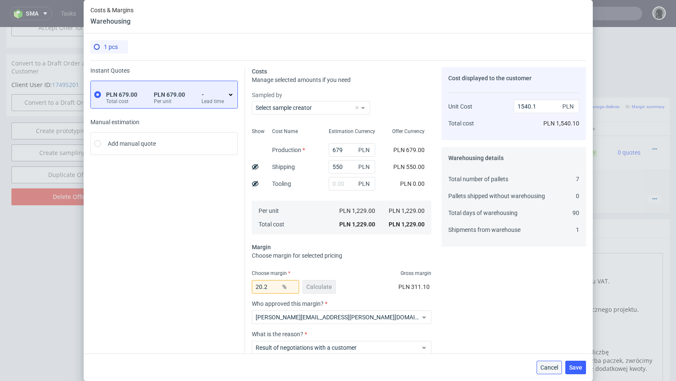
drag, startPoint x: 546, startPoint y: 369, endPoint x: 307, endPoint y: 108, distance: 354.0
click at [546, 369] on span "Cancel" at bounding box center [550, 368] width 18 height 6
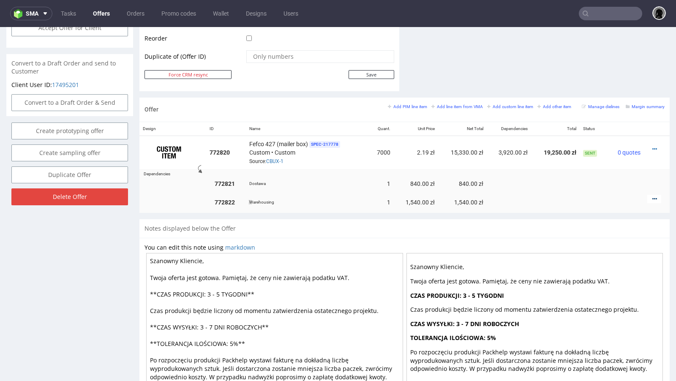
click at [653, 197] on icon at bounding box center [655, 199] width 5 height 6
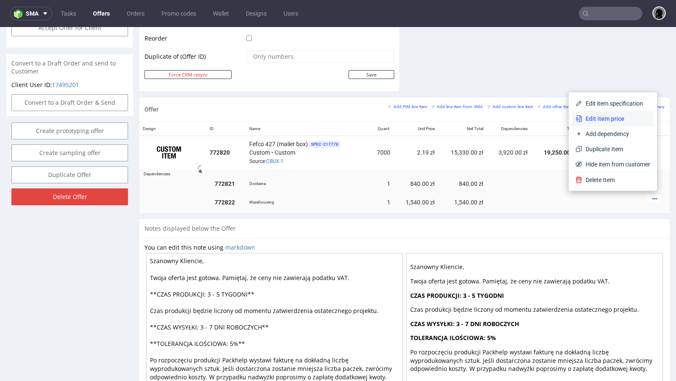
click at [599, 123] on li "Edit item price" at bounding box center [613, 118] width 82 height 15
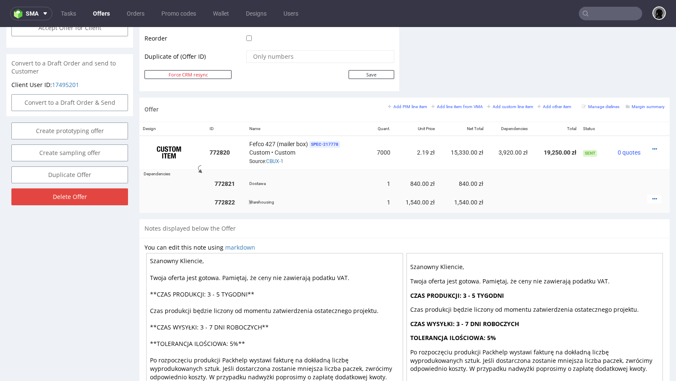
click at [330, 201] on div "Warehousing" at bounding box center [307, 202] width 116 height 9
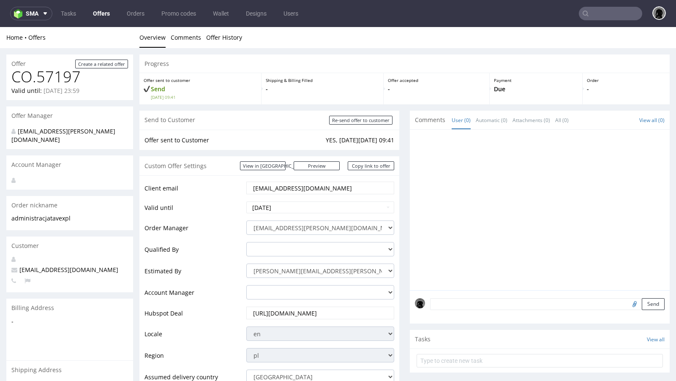
click at [207, 114] on div "Send to Customer Re-send offer to customer" at bounding box center [270, 120] width 260 height 19
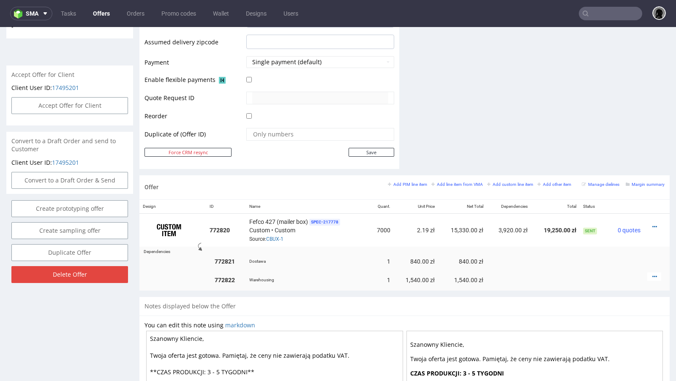
scroll to position [358, 0]
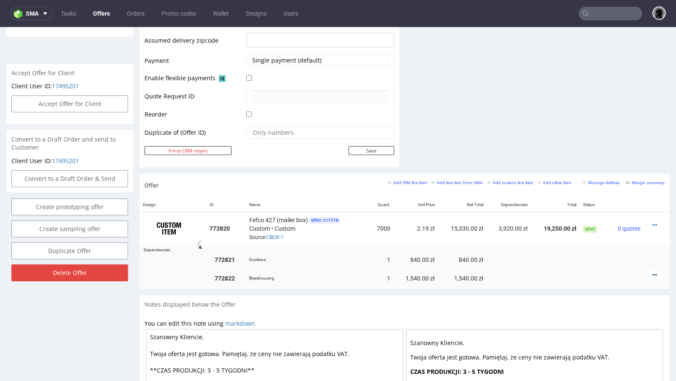
click at [653, 272] on icon at bounding box center [655, 275] width 5 height 6
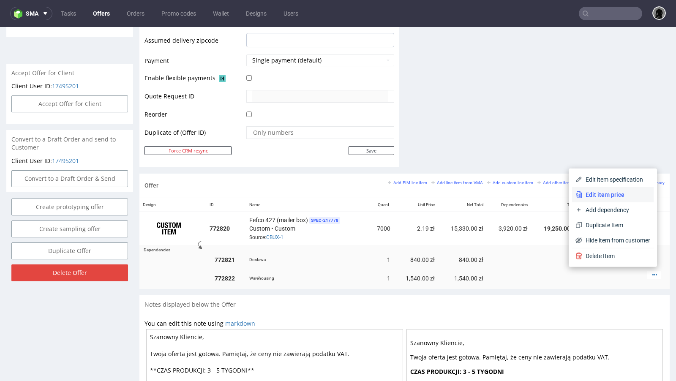
click at [603, 194] on span "Edit item price" at bounding box center [617, 195] width 68 height 8
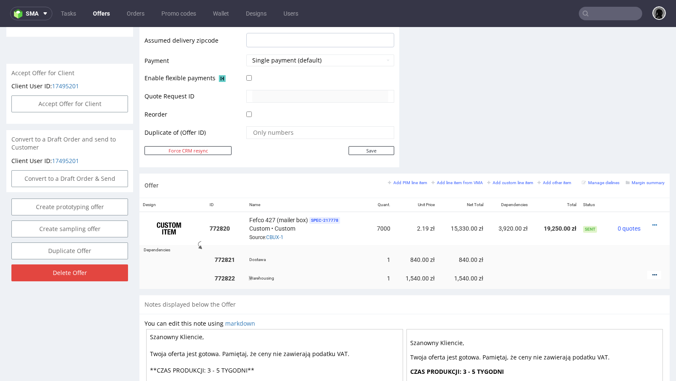
click at [653, 273] on icon at bounding box center [655, 275] width 5 height 6
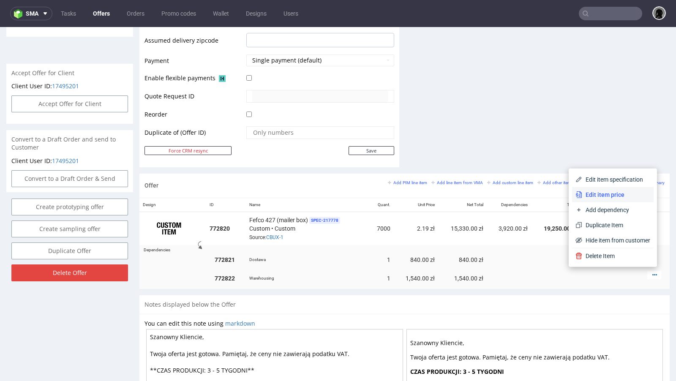
click at [602, 195] on span "Edit item price" at bounding box center [617, 195] width 68 height 8
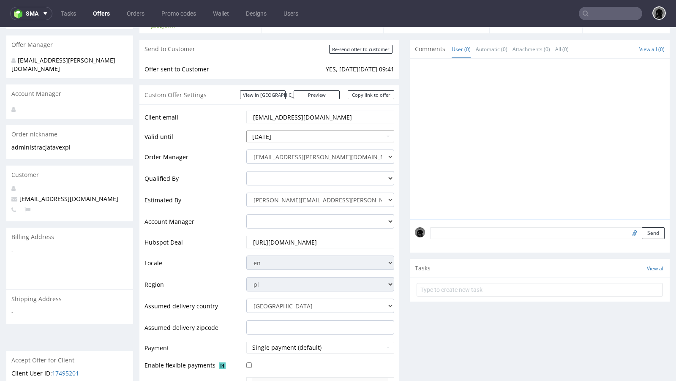
scroll to position [47, 0]
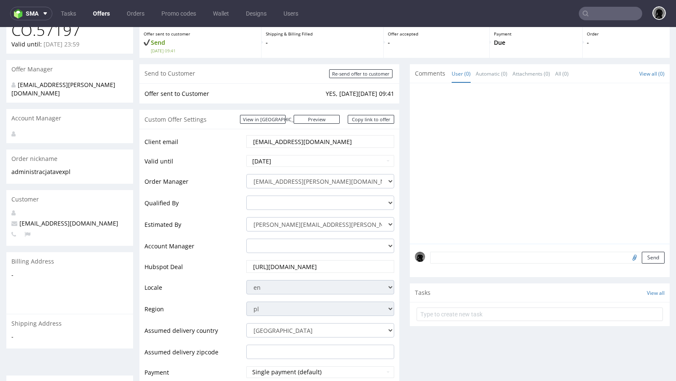
click at [302, 87] on div "Offer sent to Customer YES, on Mon 13 Oct 09:41" at bounding box center [270, 93] width 260 height 21
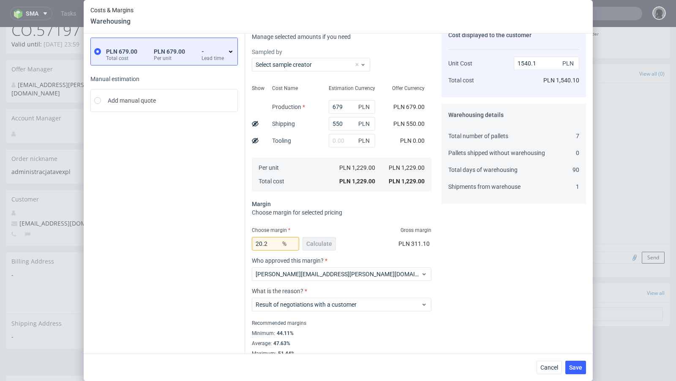
scroll to position [52, 0]
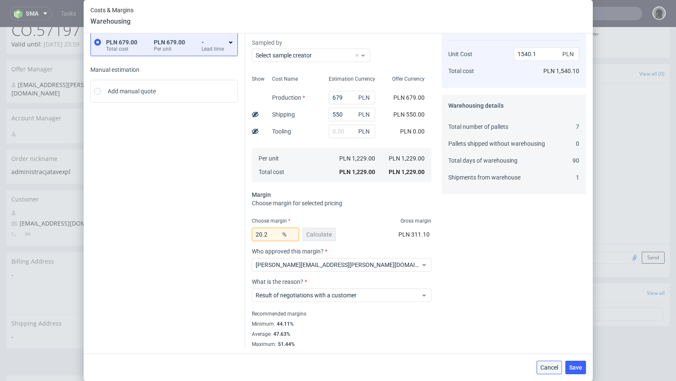
click at [548, 366] on span "Cancel" at bounding box center [550, 368] width 18 height 6
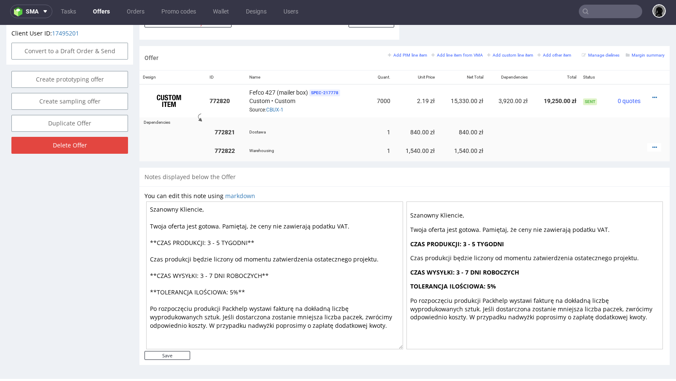
scroll to position [0, 0]
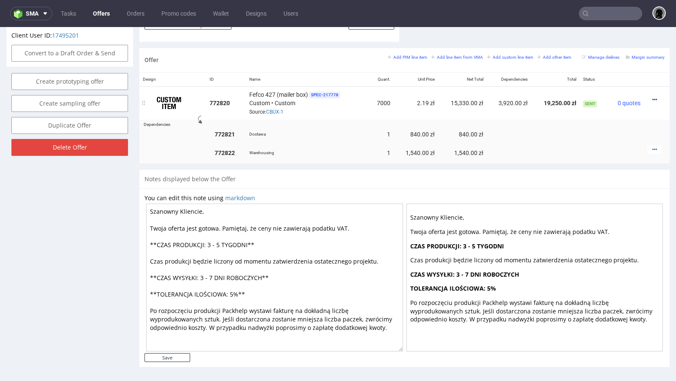
click at [653, 97] on icon at bounding box center [655, 100] width 5 height 6
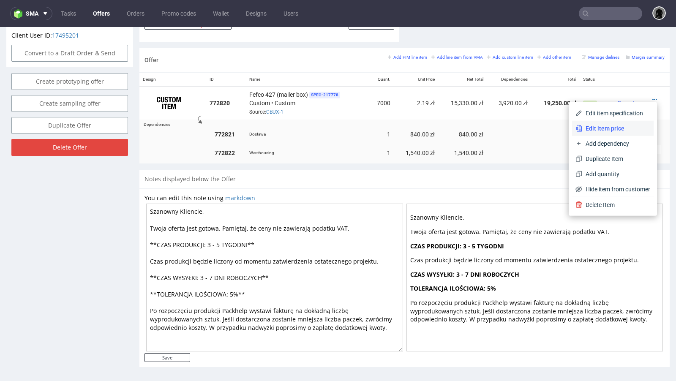
click at [599, 129] on span "Edit item price" at bounding box center [617, 128] width 68 height 8
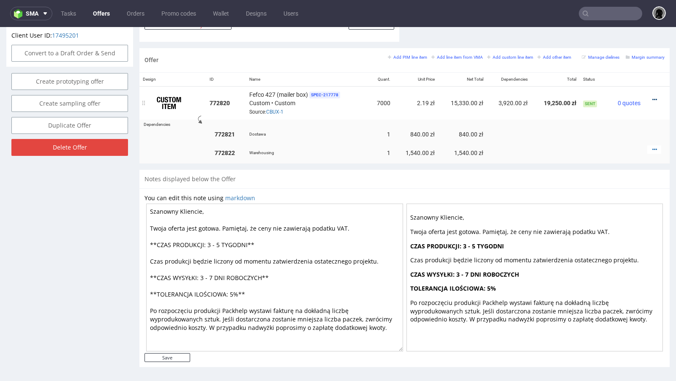
click at [653, 97] on icon at bounding box center [655, 100] width 5 height 6
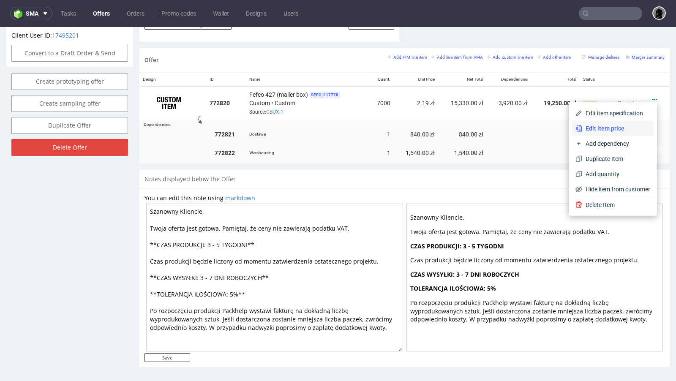
click at [596, 126] on span "Edit item price" at bounding box center [617, 128] width 68 height 8
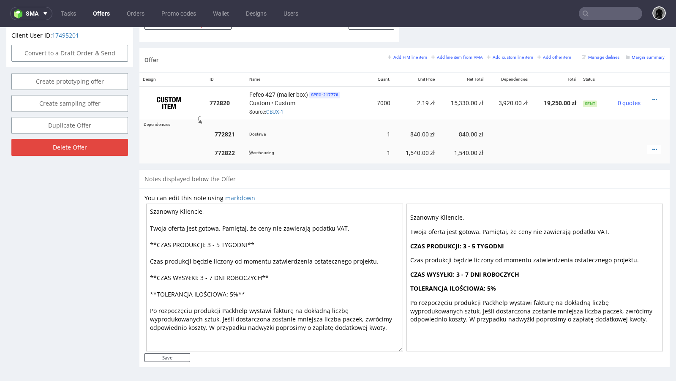
click at [389, 159] on td "1" at bounding box center [381, 153] width 25 height 22
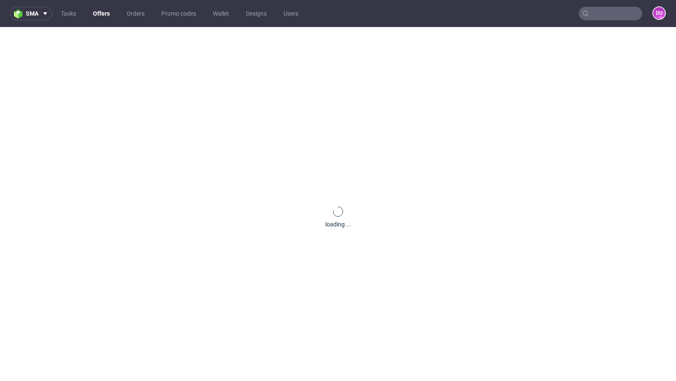
click at [106, 14] on link "Offers" at bounding box center [101, 14] width 27 height 14
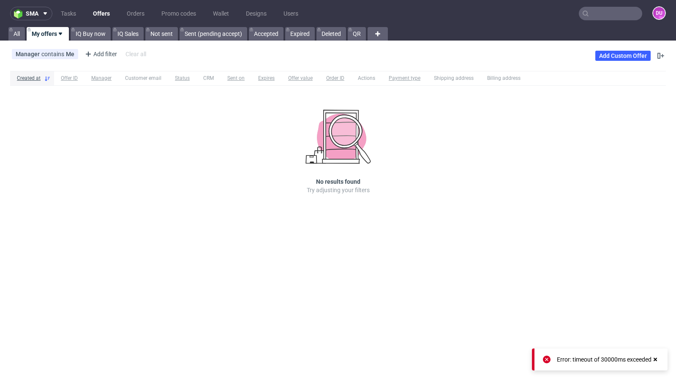
click at [103, 14] on link "Offers" at bounding box center [101, 14] width 27 height 14
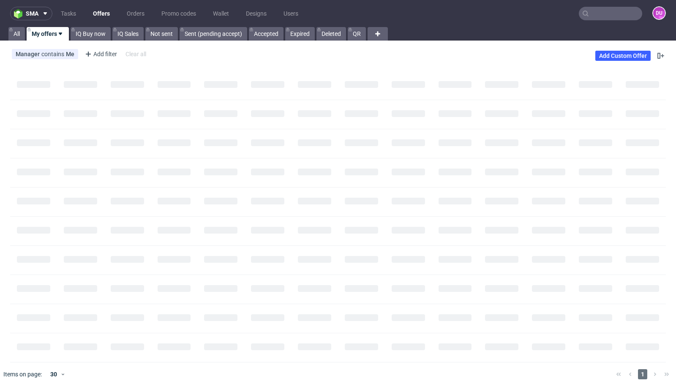
click at [327, 63] on div "Manager contains Me Add filter Hide filters Clear all Add Custom Offer" at bounding box center [338, 56] width 676 height 24
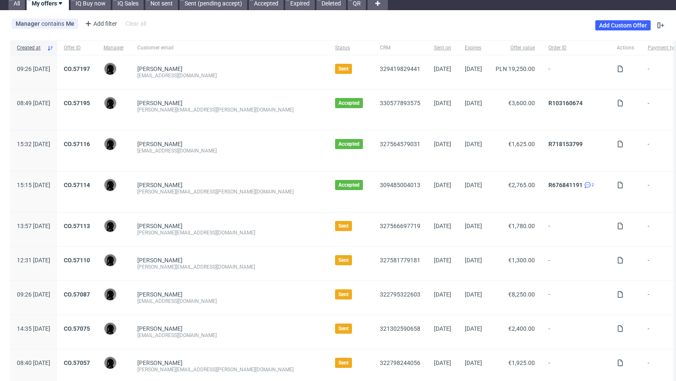
scroll to position [36, 0]
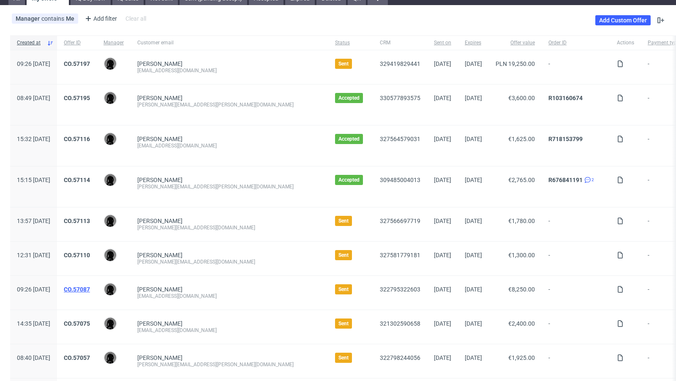
click at [90, 287] on link "CO.57087" at bounding box center [77, 289] width 26 height 7
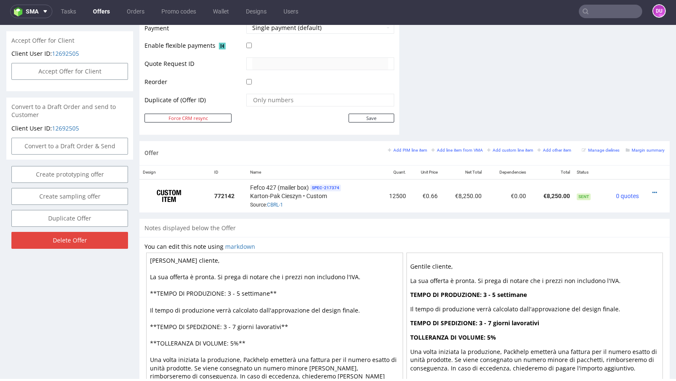
scroll to position [396, 0]
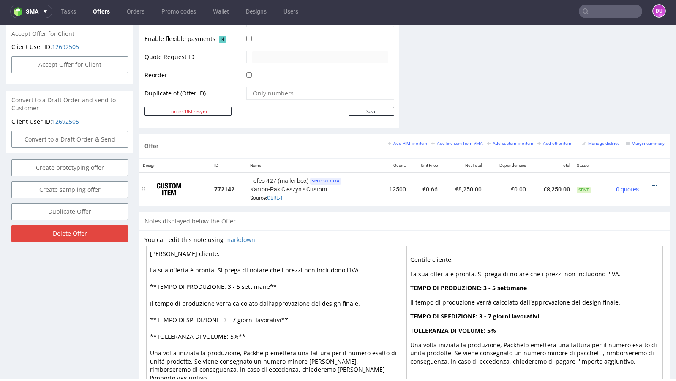
click at [653, 183] on icon at bounding box center [655, 186] width 5 height 6
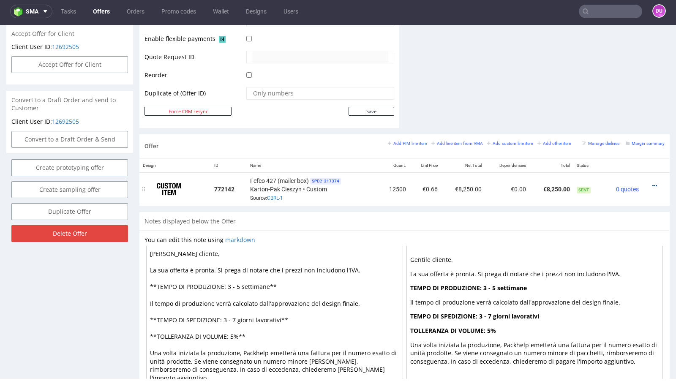
click at [653, 183] on icon at bounding box center [655, 186] width 5 height 6
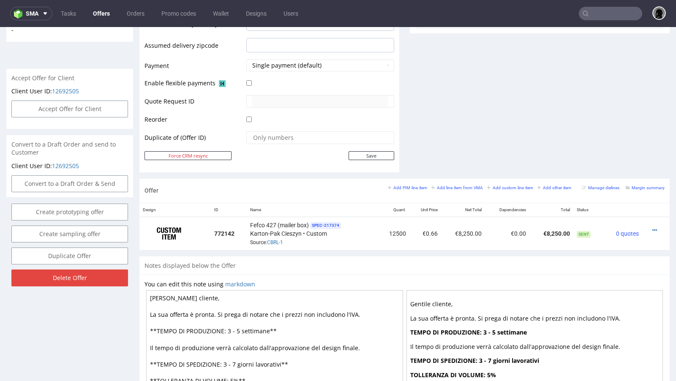
scroll to position [367, 0]
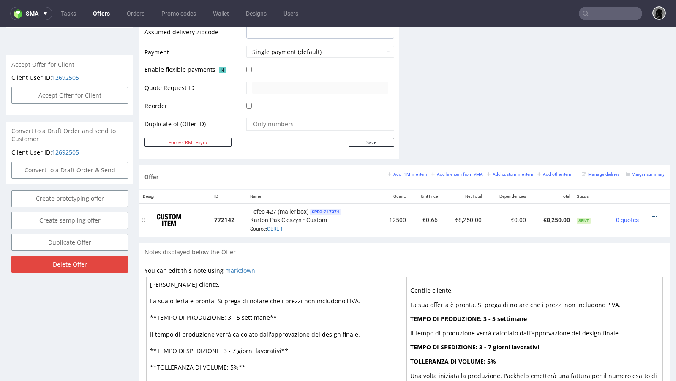
click at [653, 214] on icon at bounding box center [655, 217] width 5 height 6
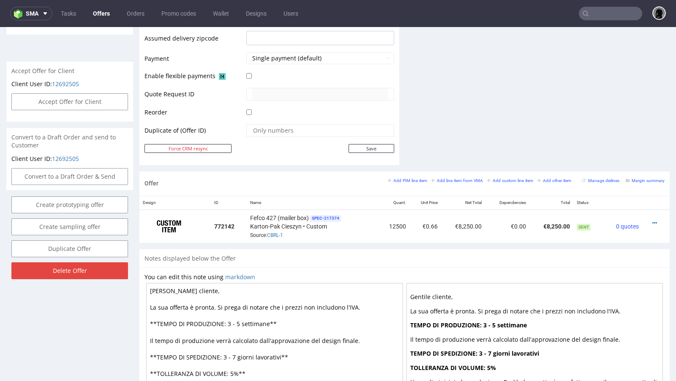
scroll to position [373, 0]
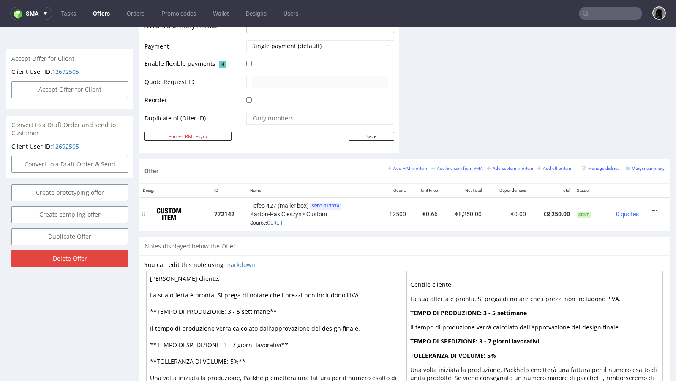
click at [653, 208] on icon at bounding box center [655, 211] width 5 height 6
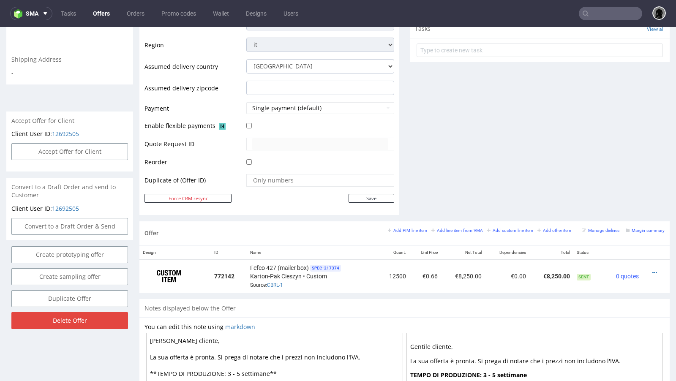
scroll to position [361, 0]
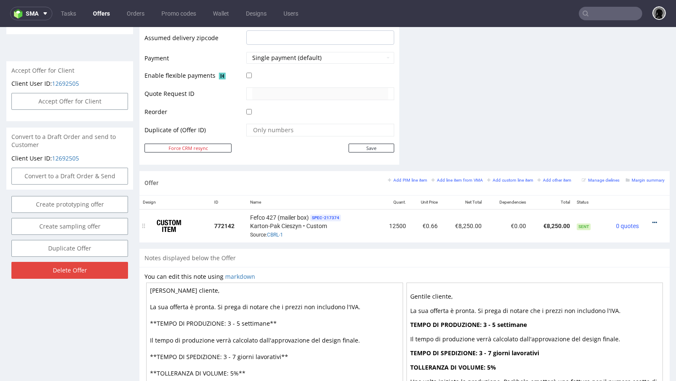
click at [653, 220] on icon at bounding box center [655, 223] width 5 height 6
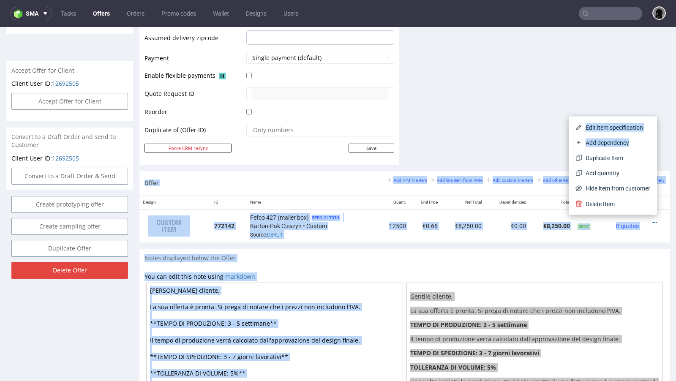
drag, startPoint x: 620, startPoint y: 148, endPoint x: 501, endPoint y: 129, distance: 120.4
click at [501, 129] on body "Production Shipped DTP Orders Offers Shipments Designs Promotions Users Jobs Ad…" at bounding box center [338, 64] width 676 height 797
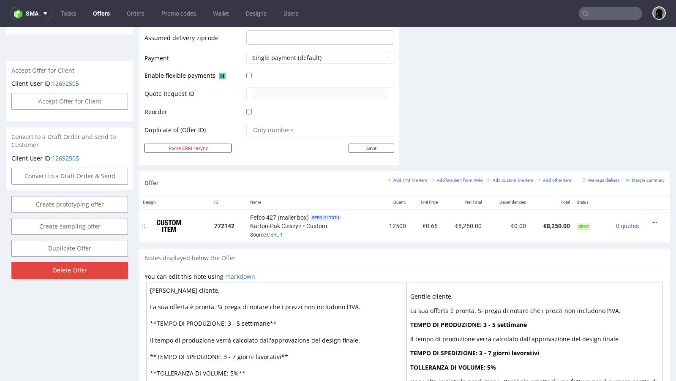
click at [650, 221] on div at bounding box center [654, 223] width 16 height 8
click at [653, 220] on icon at bounding box center [655, 223] width 5 height 6
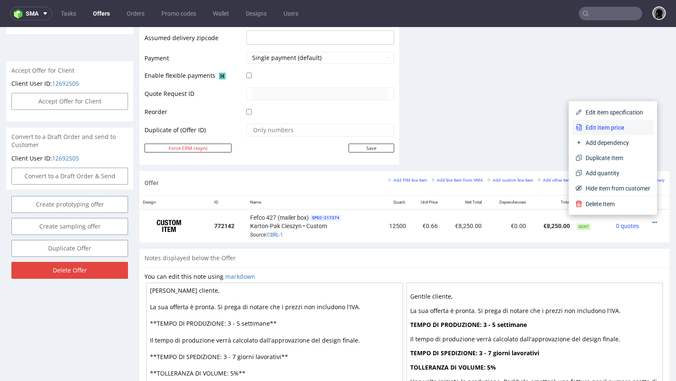
click at [600, 131] on span "Edit item price" at bounding box center [617, 127] width 68 height 8
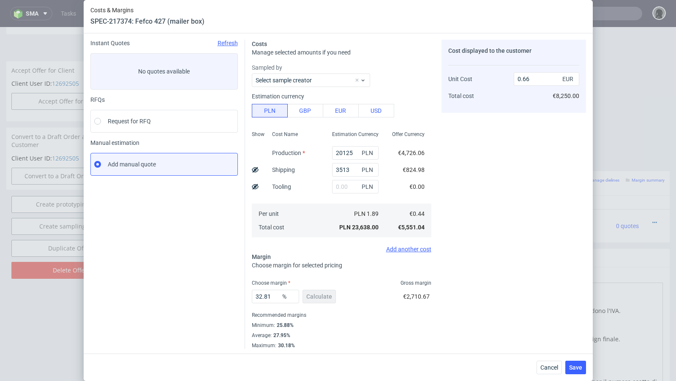
scroll to position [29, 0]
drag, startPoint x: 274, startPoint y: 295, endPoint x: 260, endPoint y: 296, distance: 14.4
click at [260, 296] on input "32.81" at bounding box center [275, 296] width 47 height 14
type input "329"
type input "-0.19"
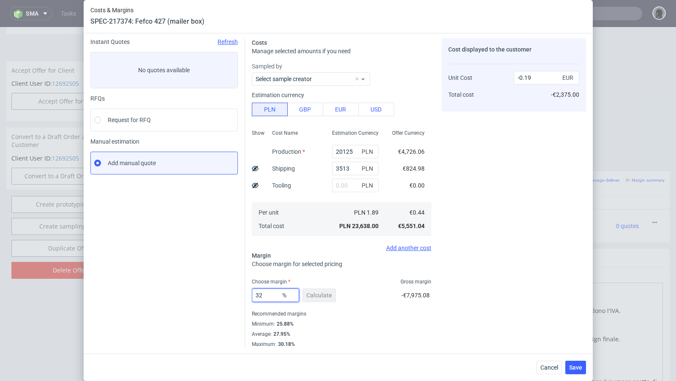
type input "3"
type input "02"
type input "0.45"
type input "29"
type input "0.63"
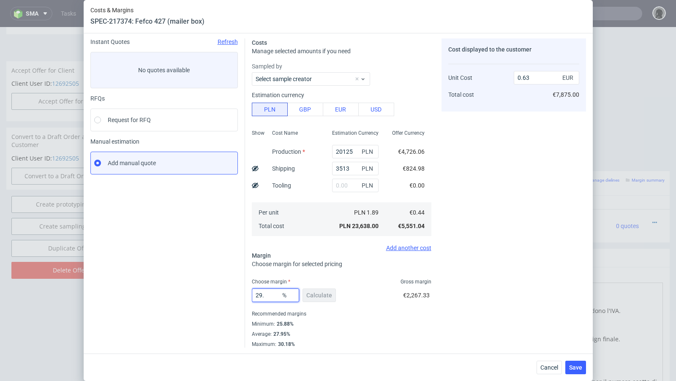
type input "29.7"
type input "0.64"
type input "29.6"
type input "0.63"
type input "29.66"
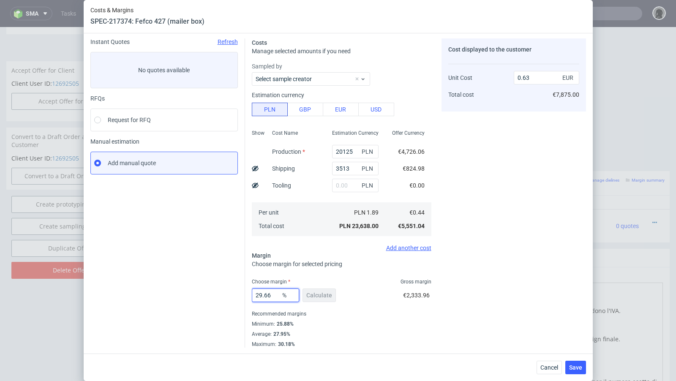
type input "0.64"
type input "29.62"
type input "0.63"
type input "29.62"
click at [451, 275] on div "Cost displayed to the customer Unit Cost Total cost 0.63 EUR €7,875.00" at bounding box center [514, 192] width 145 height 309
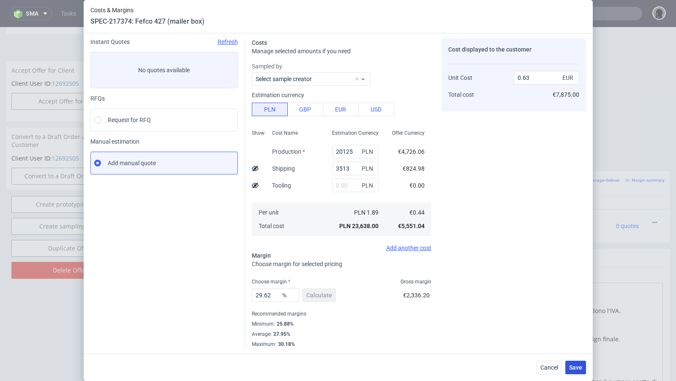
click at [574, 365] on span "Save" at bounding box center [575, 368] width 13 height 6
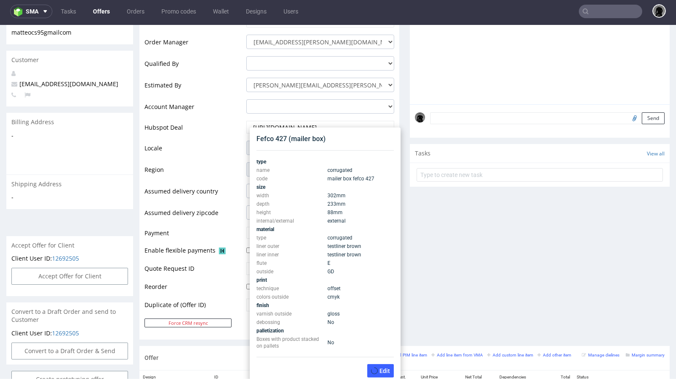
scroll to position [0, 0]
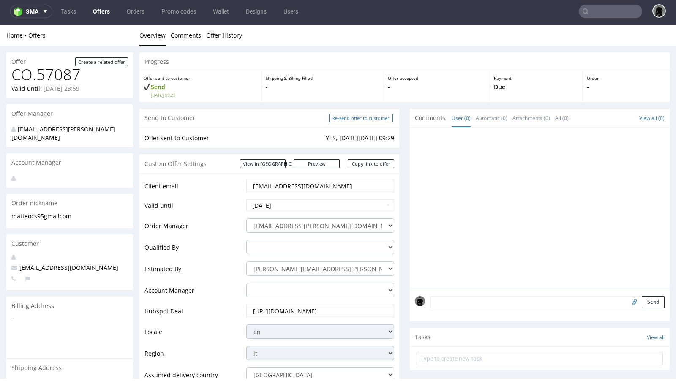
click at [343, 118] on input "Re-send offer to customer" at bounding box center [360, 118] width 63 height 9
type input "In progress..."
click at [106, 11] on link "Offers" at bounding box center [101, 12] width 27 height 14
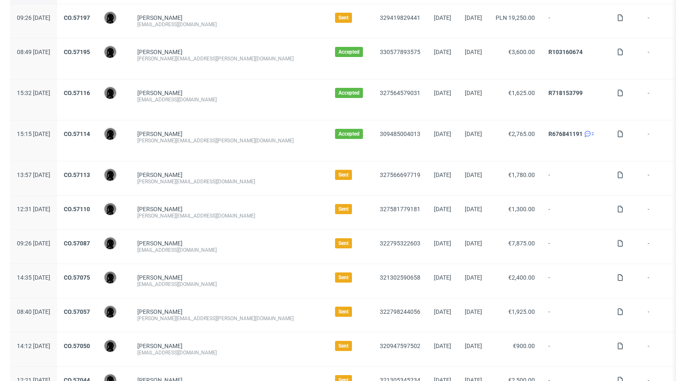
scroll to position [95, 0]
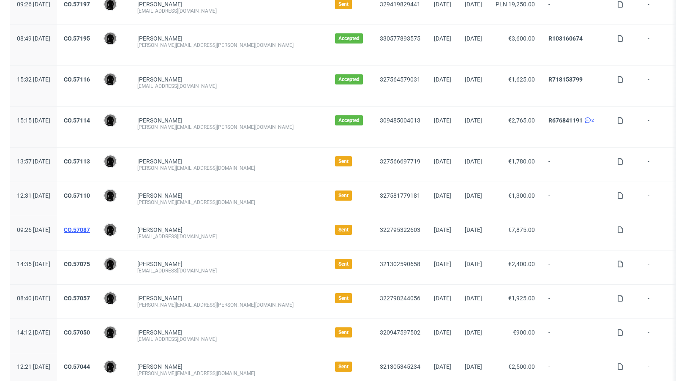
click at [90, 228] on link "CO.57087" at bounding box center [77, 230] width 26 height 7
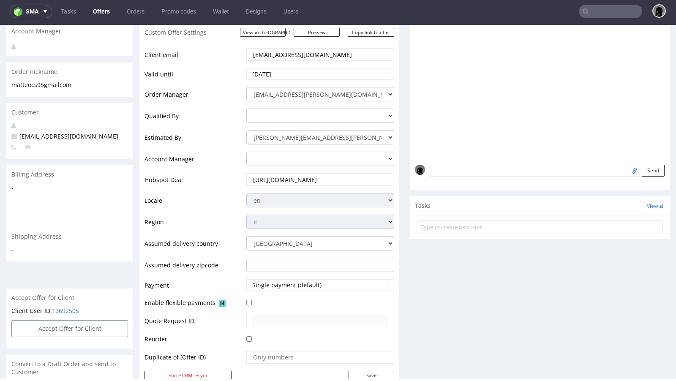
scroll to position [298, 0]
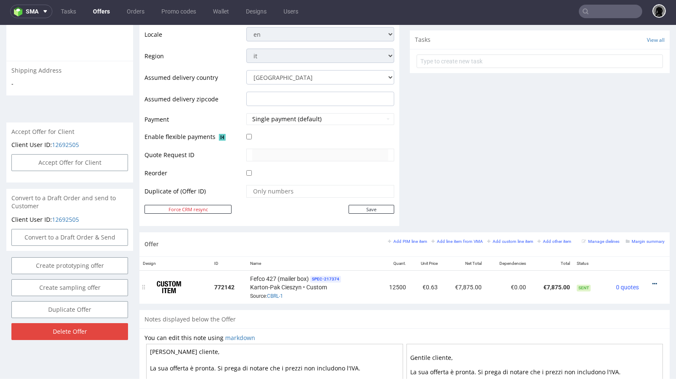
click at [653, 282] on icon at bounding box center [655, 284] width 5 height 6
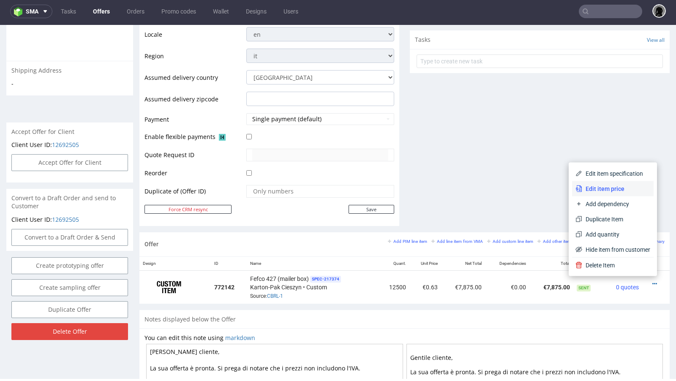
click at [618, 183] on li "Edit item price" at bounding box center [613, 188] width 82 height 15
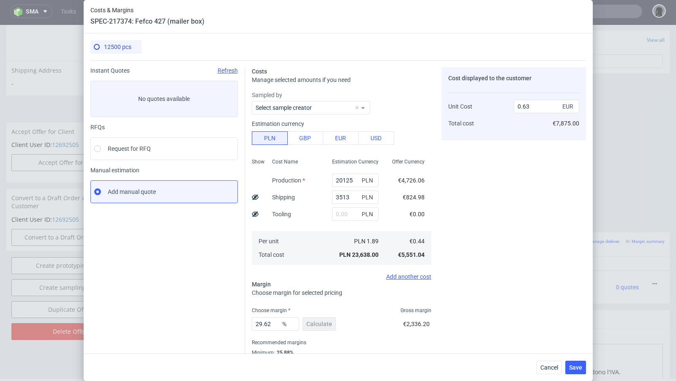
scroll to position [29, 0]
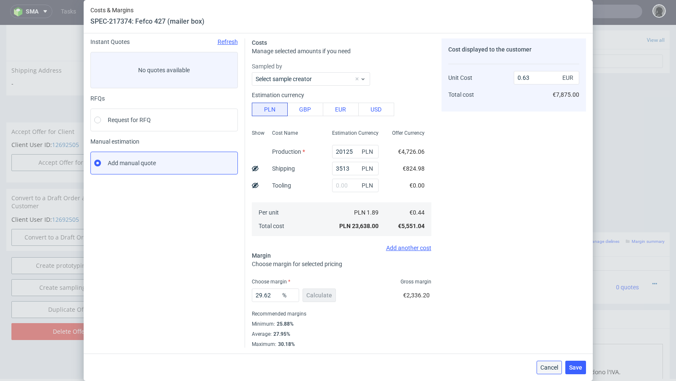
drag, startPoint x: 546, startPoint y: 365, endPoint x: 508, endPoint y: 301, distance: 74.9
click at [546, 365] on span "Cancel" at bounding box center [550, 368] width 18 height 6
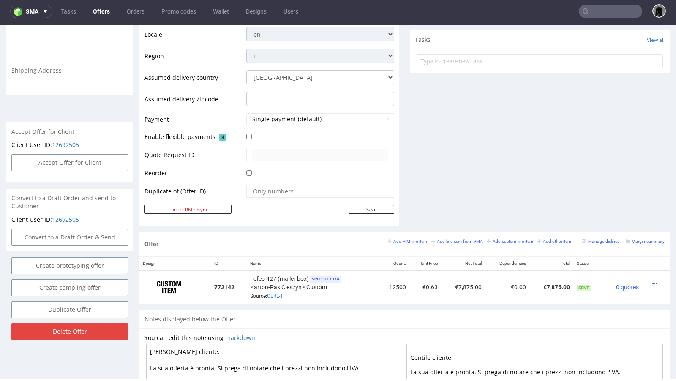
click at [97, 9] on link "Offers" at bounding box center [101, 12] width 27 height 14
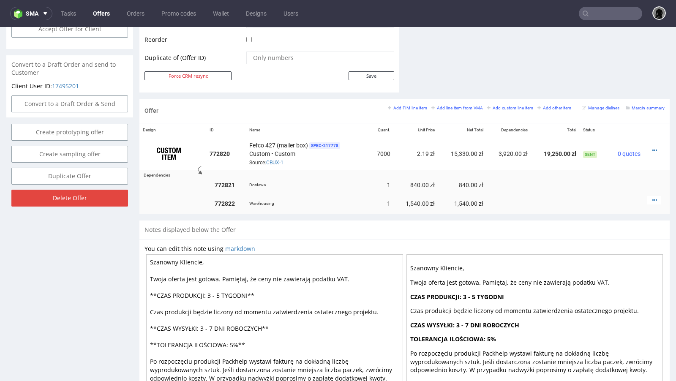
scroll to position [415, 0]
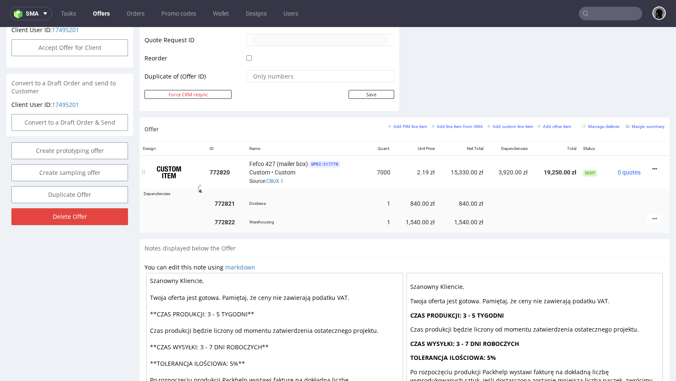
click at [563, 167] on icon at bounding box center [655, 169] width 5 height 6
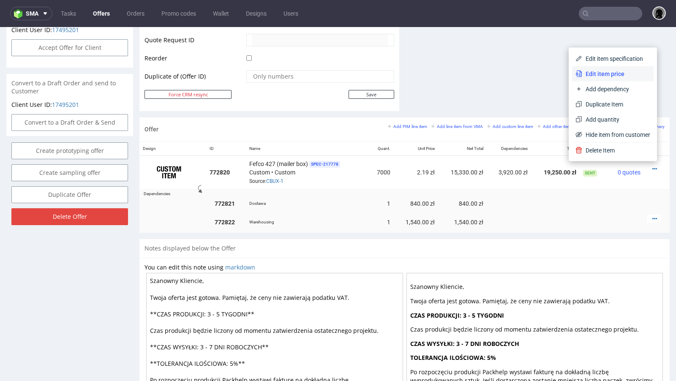
click at [563, 74] on span "Edit item price" at bounding box center [617, 74] width 68 height 8
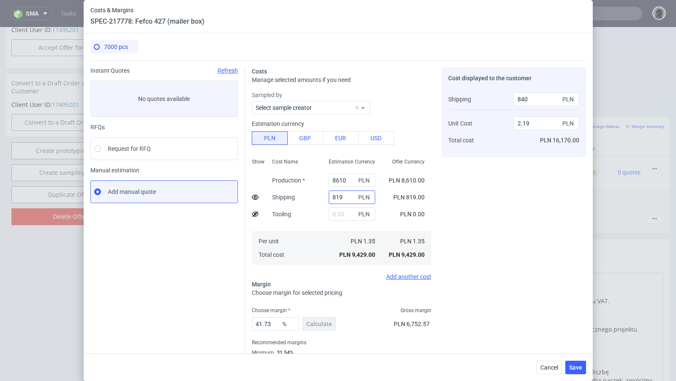
scroll to position [29, 0]
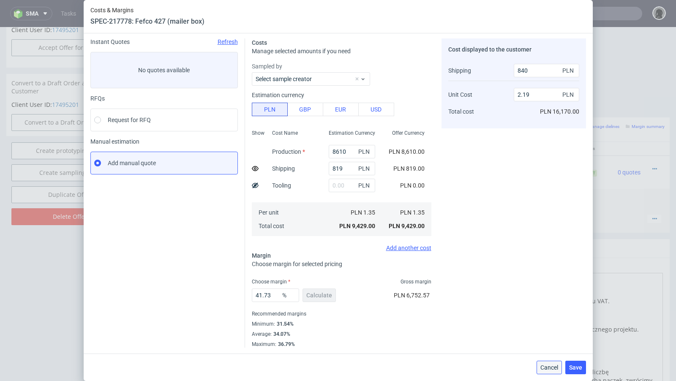
click at [548, 310] on button "Cancel" at bounding box center [549, 368] width 25 height 14
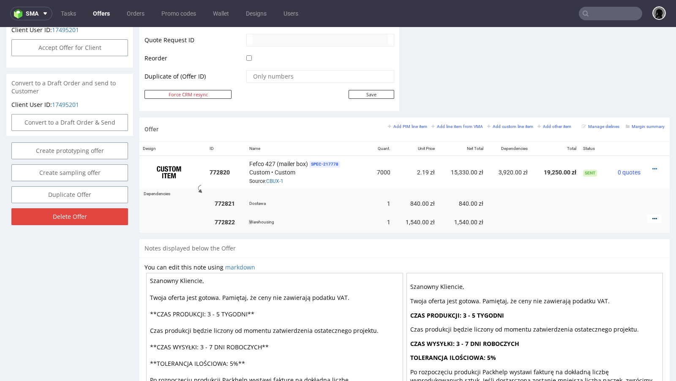
click at [563, 216] on icon at bounding box center [655, 219] width 5 height 6
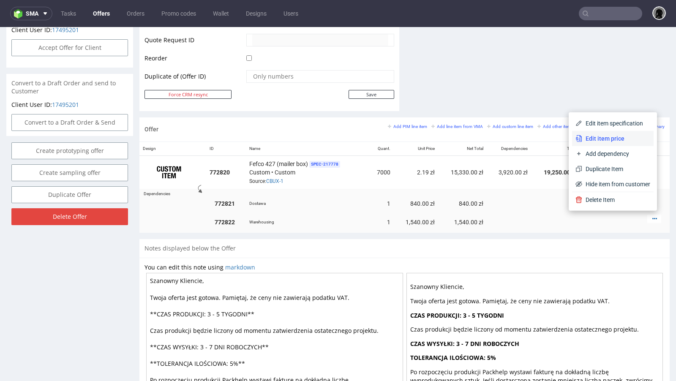
click at [563, 137] on span "Edit item price" at bounding box center [617, 138] width 68 height 8
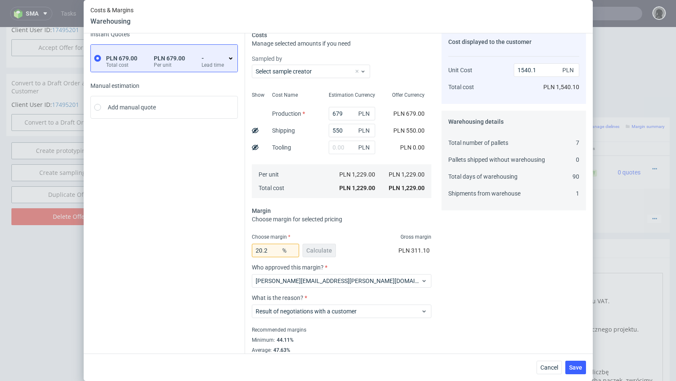
scroll to position [52, 0]
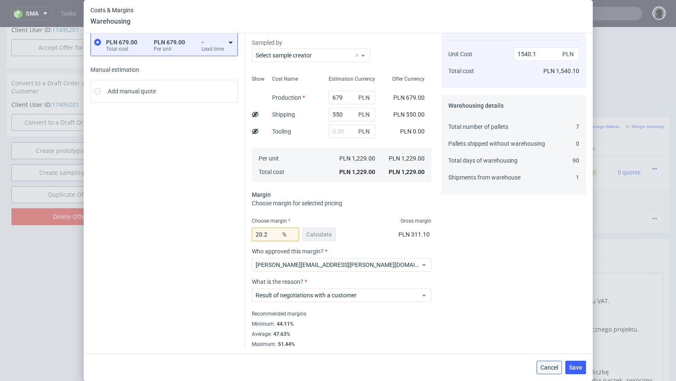
click at [550, 310] on span "Cancel" at bounding box center [550, 368] width 18 height 6
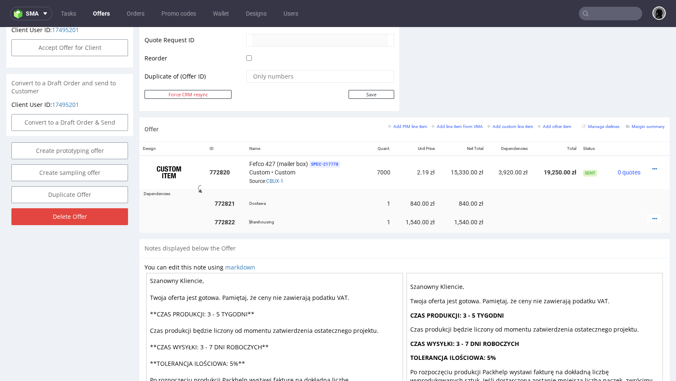
click at [563, 211] on td at bounding box center [657, 222] width 26 height 22
click at [563, 216] on icon at bounding box center [655, 219] width 5 height 6
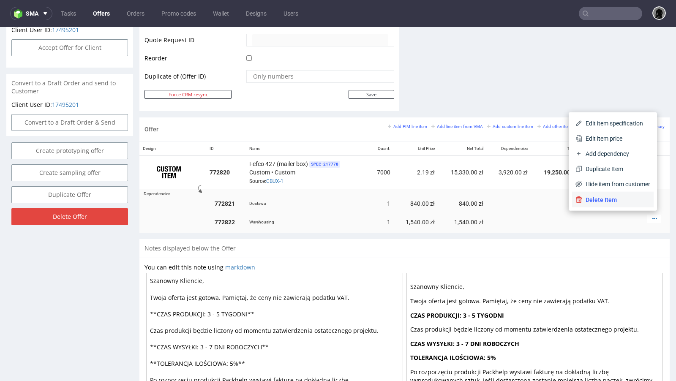
click at [563, 198] on span "Delete Item" at bounding box center [617, 200] width 68 height 8
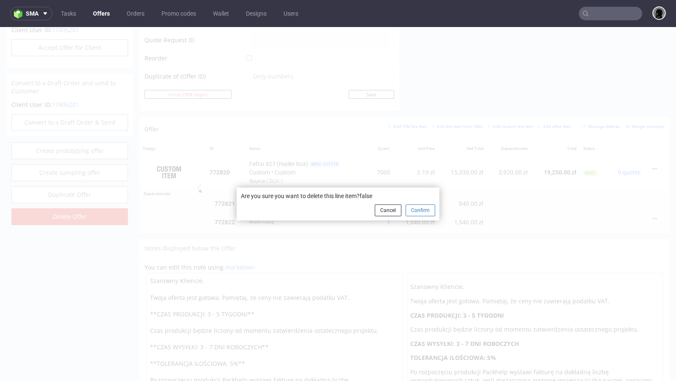
click at [423, 213] on button "Confirm" at bounding box center [421, 211] width 30 height 12
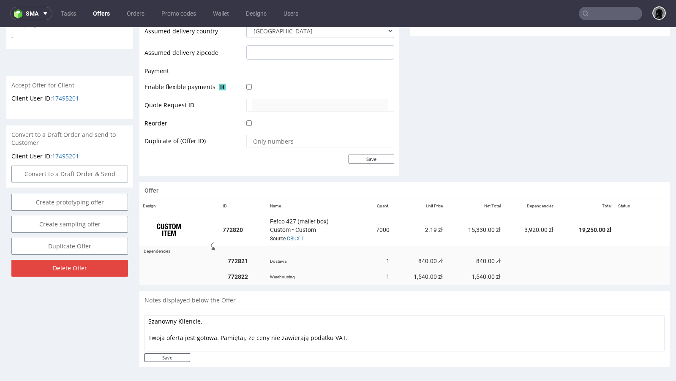
scroll to position [415, 0]
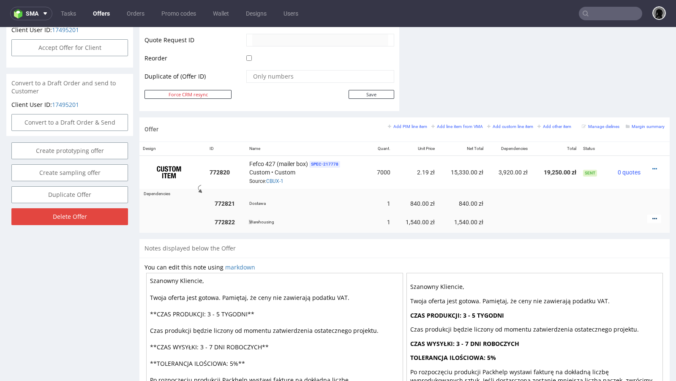
click at [563, 216] on icon at bounding box center [655, 219] width 5 height 6
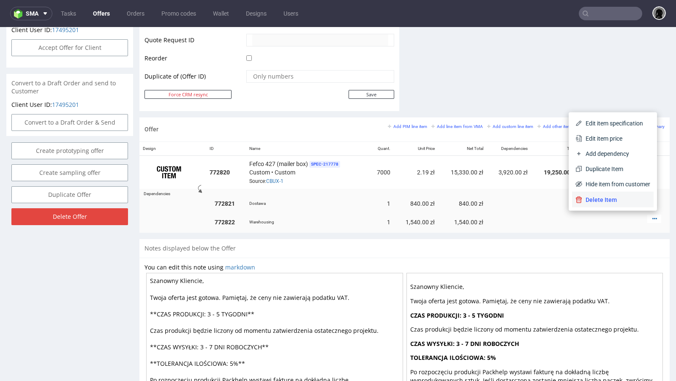
click at [563, 201] on span "Delete Item" at bounding box center [617, 200] width 68 height 8
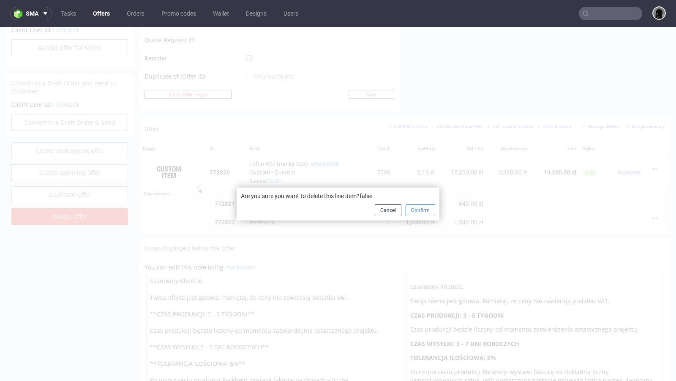
click at [419, 210] on button "Confirm" at bounding box center [421, 211] width 30 height 12
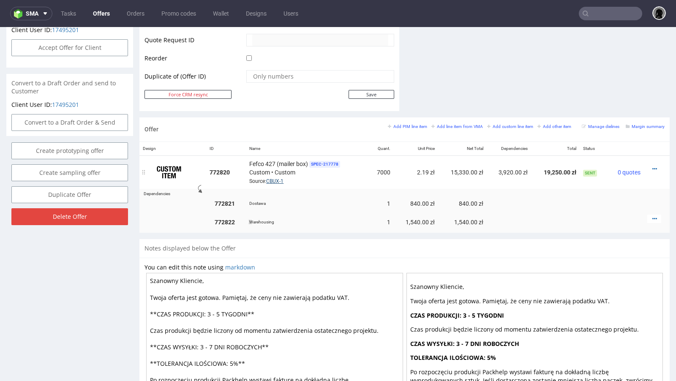
click at [270, 178] on link "CBUX-1" at bounding box center [274, 181] width 17 height 6
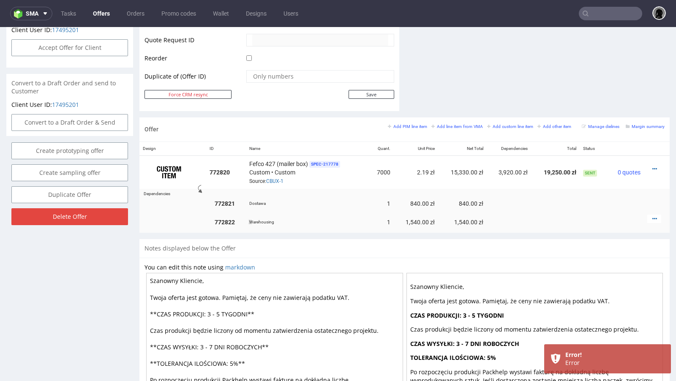
click at [563, 216] on div at bounding box center [655, 219] width 14 height 8
click at [563, 216] on icon at bounding box center [655, 219] width 5 height 6
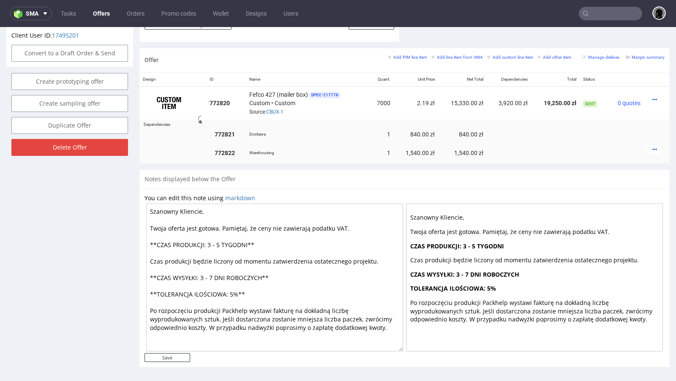
scroll to position [0, 0]
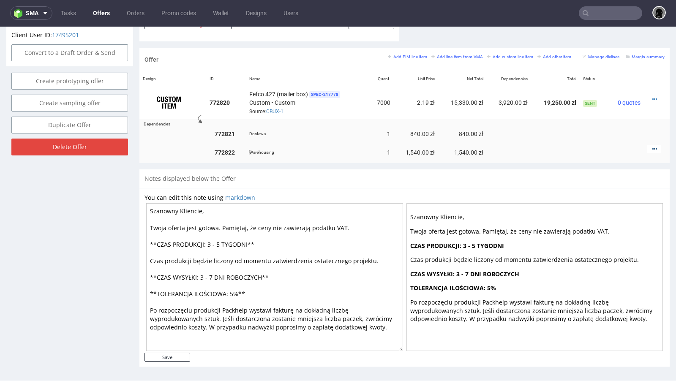
click at [563, 146] on icon at bounding box center [655, 149] width 5 height 6
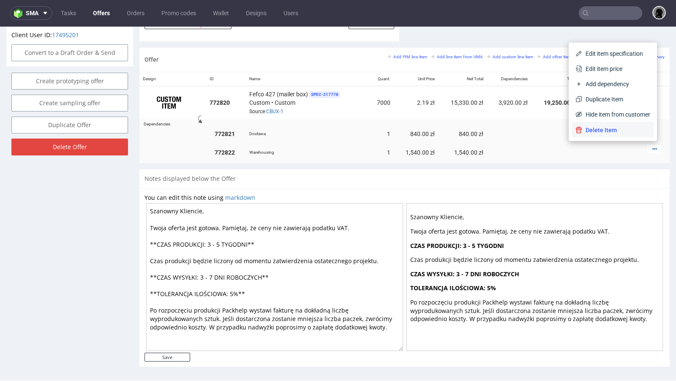
click at [563, 131] on span "Delete Item" at bounding box center [617, 130] width 68 height 8
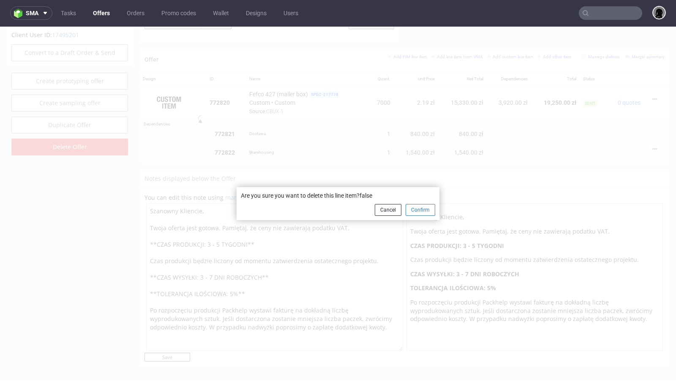
click at [410, 211] on button "Confirm" at bounding box center [421, 210] width 30 height 12
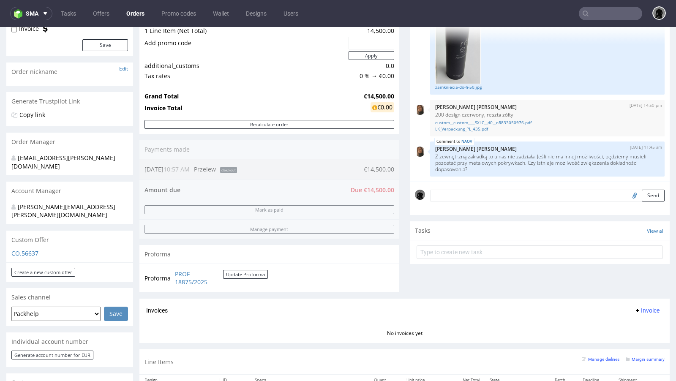
scroll to position [80, 0]
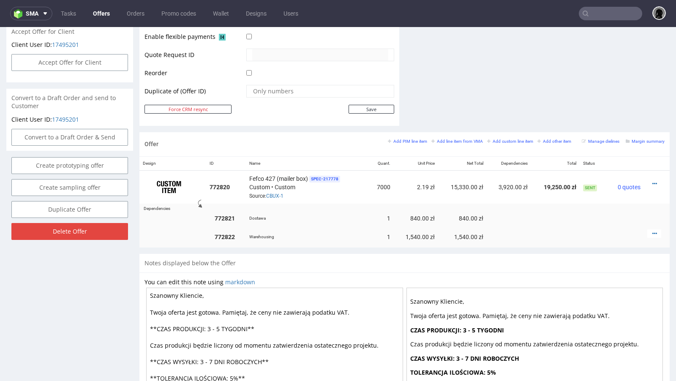
scroll to position [401, 0]
click at [653, 230] on icon at bounding box center [655, 233] width 5 height 6
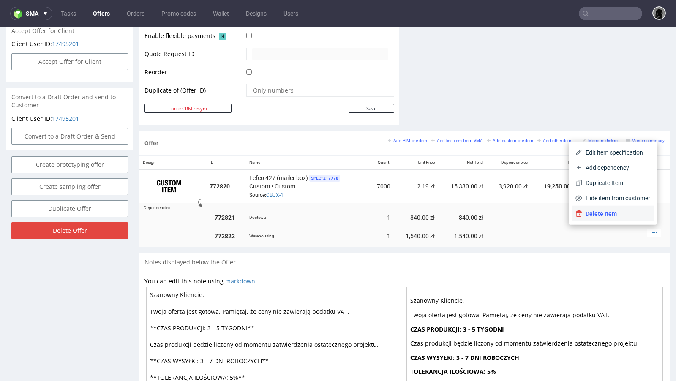
click at [602, 213] on span "Delete Item" at bounding box center [617, 214] width 68 height 8
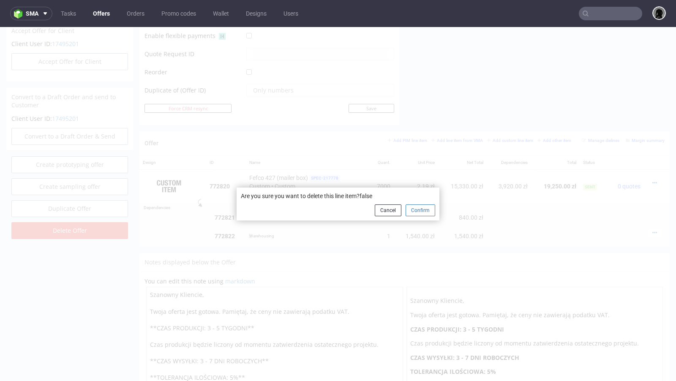
click at [418, 210] on button "Confirm" at bounding box center [421, 211] width 30 height 12
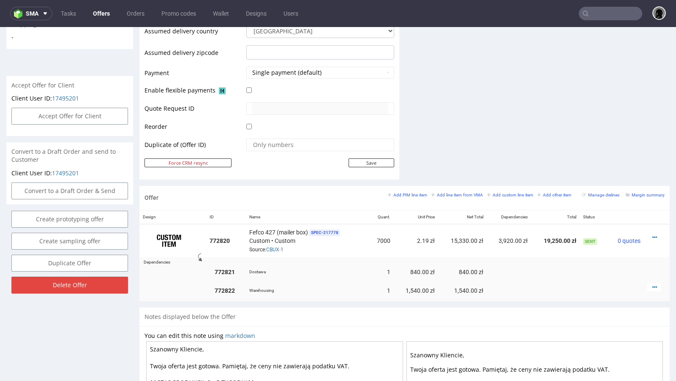
scroll to position [346, 0]
click at [653, 285] on icon at bounding box center [655, 287] width 5 height 6
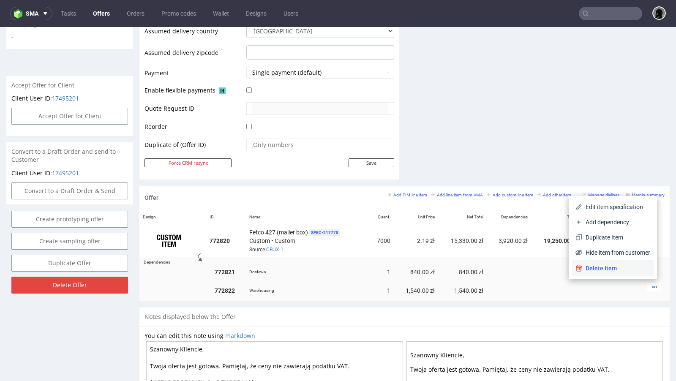
click at [613, 267] on span "Delete Item" at bounding box center [617, 268] width 68 height 8
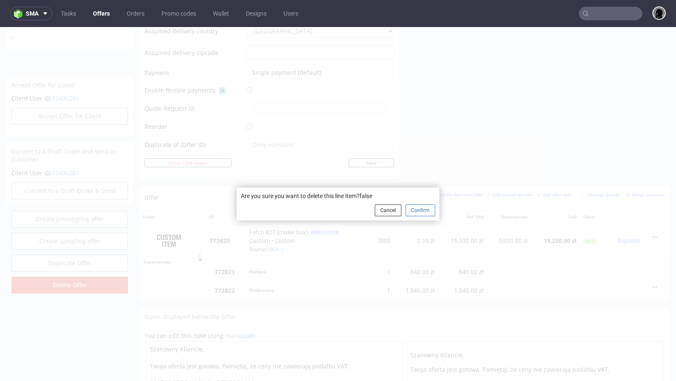
click at [421, 210] on button "Confirm" at bounding box center [421, 211] width 30 height 12
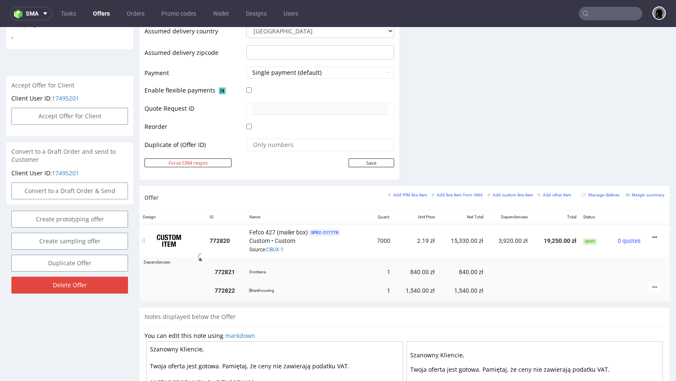
click at [653, 235] on icon at bounding box center [655, 238] width 5 height 6
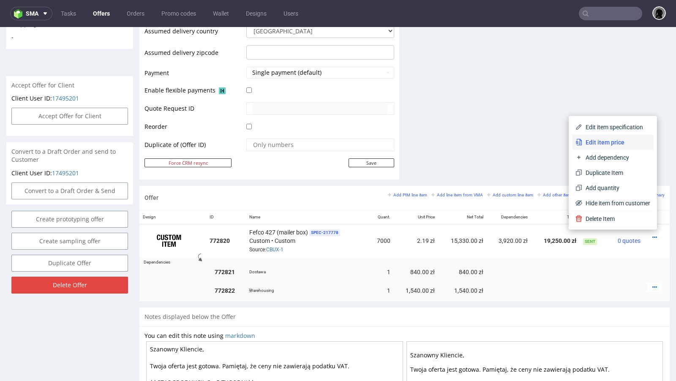
click at [618, 146] on span "Edit item price" at bounding box center [617, 142] width 68 height 8
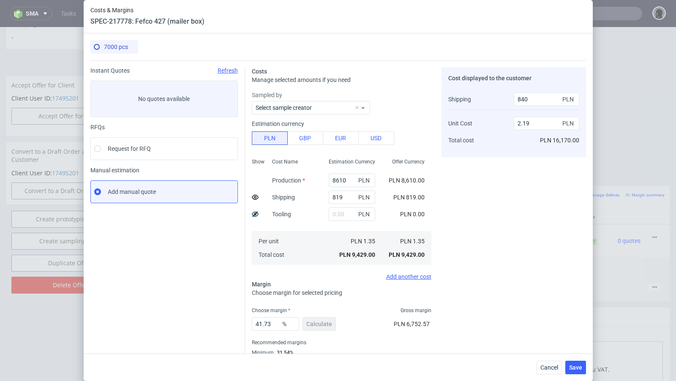
scroll to position [29, 0]
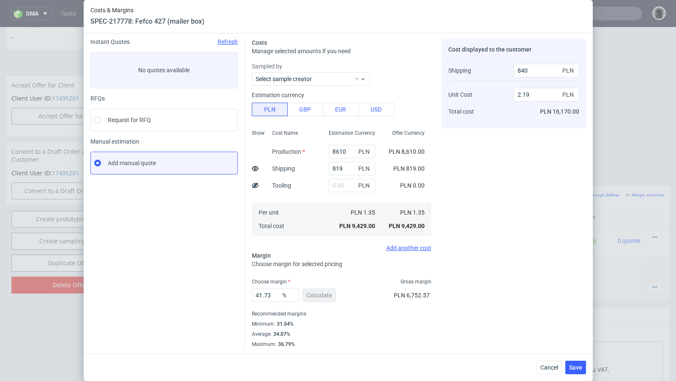
click at [255, 170] on use at bounding box center [255, 168] width 7 height 5
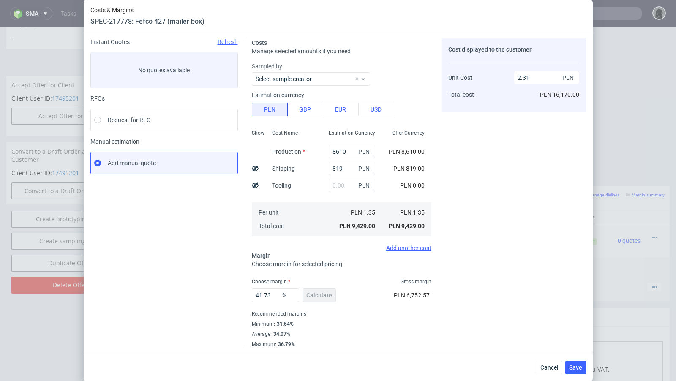
click at [255, 170] on use at bounding box center [255, 168] width 7 height 5
type input "2.19"
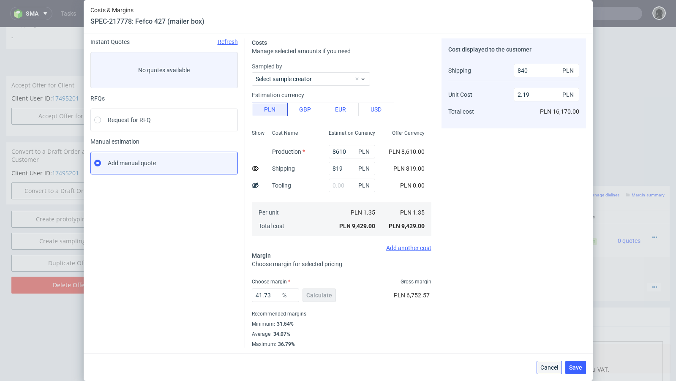
click at [547, 366] on span "Cancel" at bounding box center [550, 368] width 18 height 6
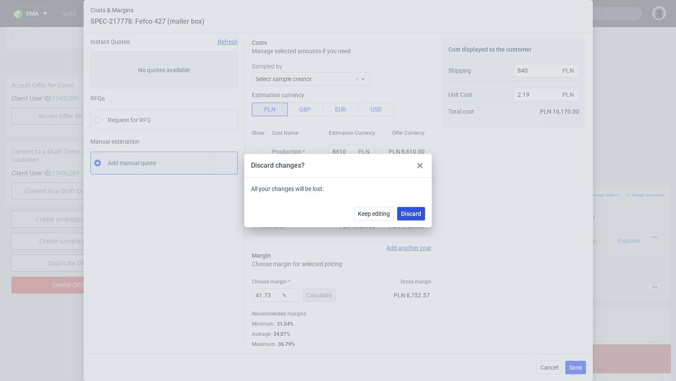
click at [413, 216] on span "Discard" at bounding box center [411, 214] width 20 height 6
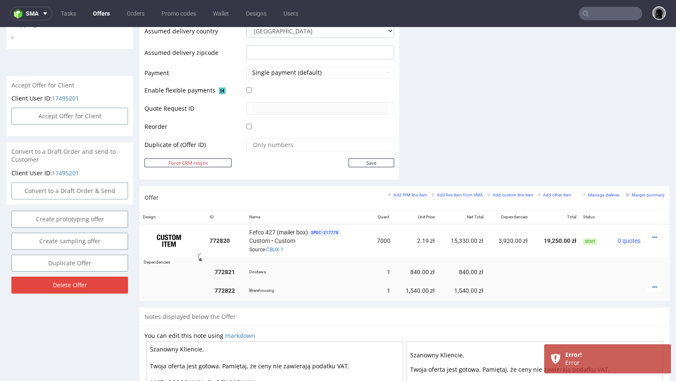
click at [580, 280] on td at bounding box center [594, 291] width 28 height 22
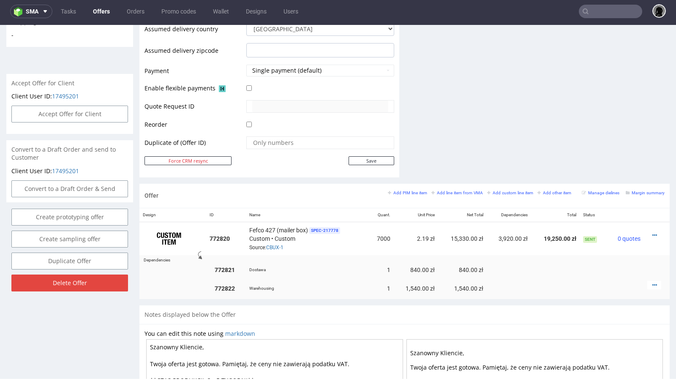
scroll to position [360, 0]
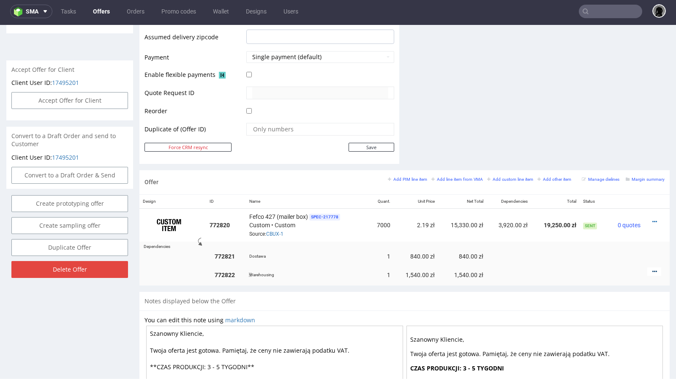
click at [653, 269] on icon at bounding box center [655, 272] width 5 height 6
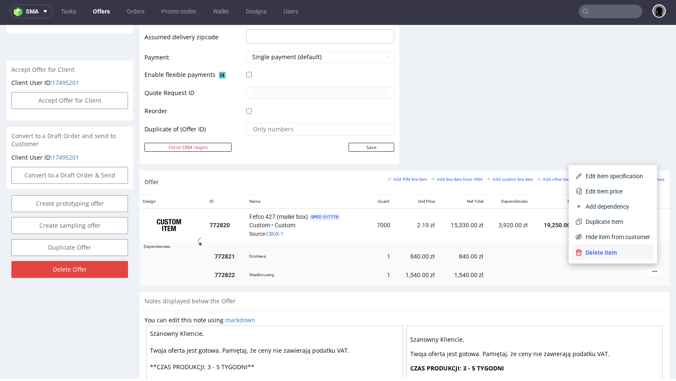
click at [605, 251] on span "Delete Item" at bounding box center [617, 253] width 68 height 8
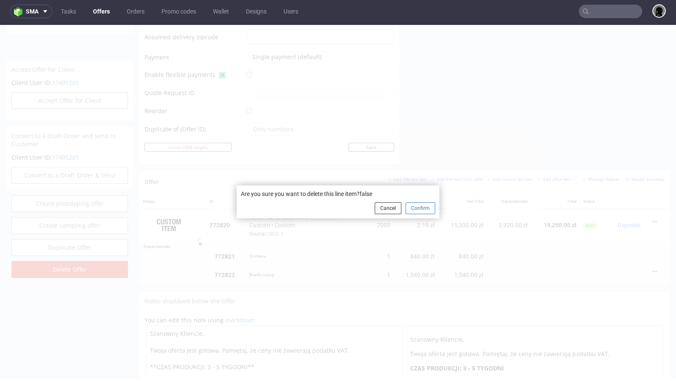
click at [415, 205] on button "Confirm" at bounding box center [421, 208] width 30 height 12
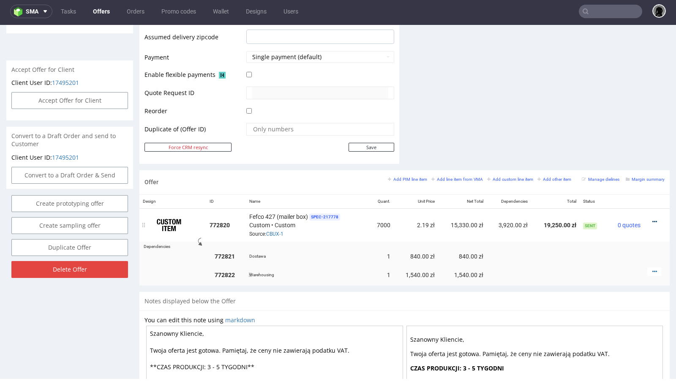
click at [653, 219] on icon at bounding box center [655, 222] width 5 height 6
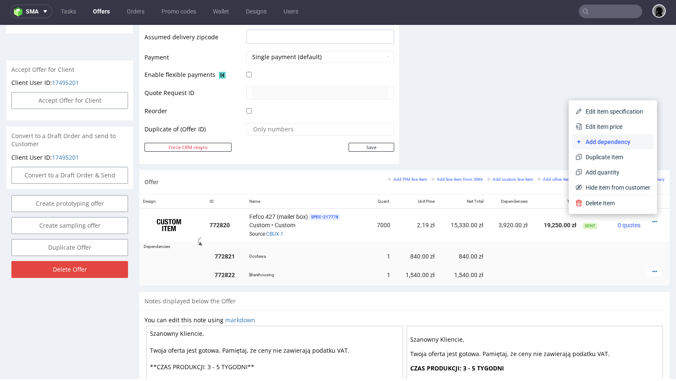
click at [596, 146] on li "Add dependency" at bounding box center [613, 141] width 82 height 15
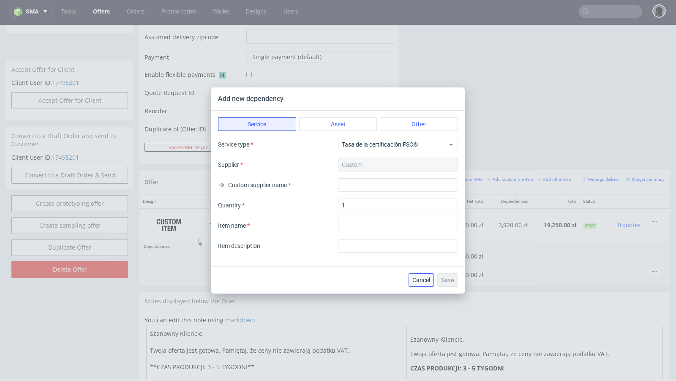
click at [416, 280] on span "Cancel" at bounding box center [422, 280] width 18 height 6
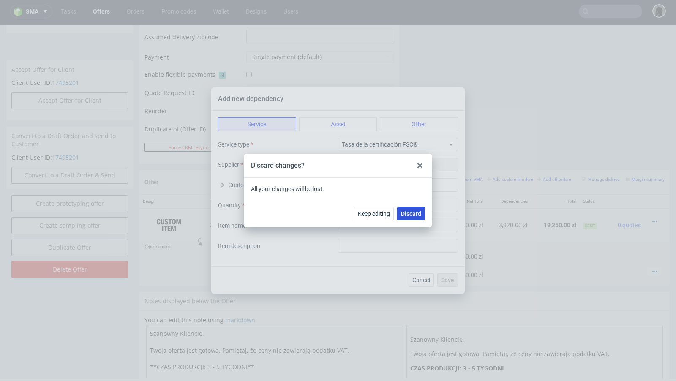
click at [414, 212] on span "Discard" at bounding box center [411, 214] width 20 height 6
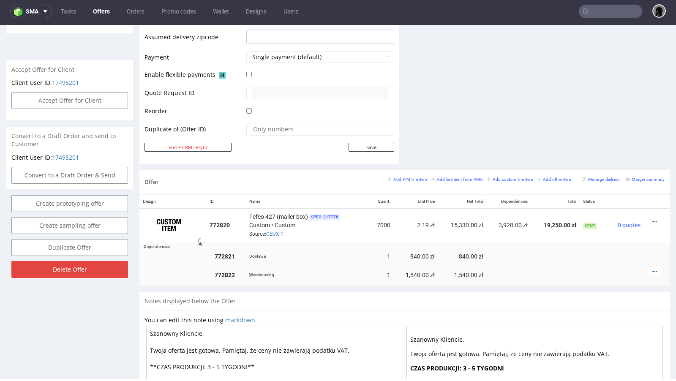
click at [319, 185] on div "Offer Add PIM line item Add line item from VMA Add custom line item Add other i…" at bounding box center [405, 182] width 531 height 24
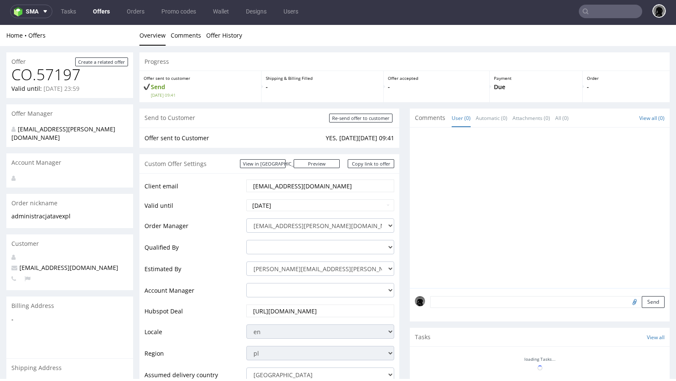
scroll to position [346, 0]
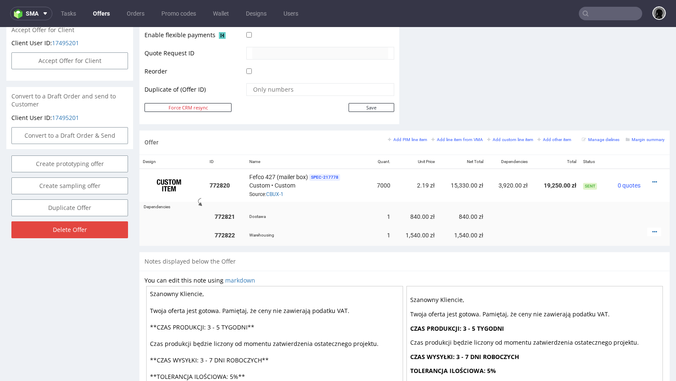
scroll to position [429, 0]
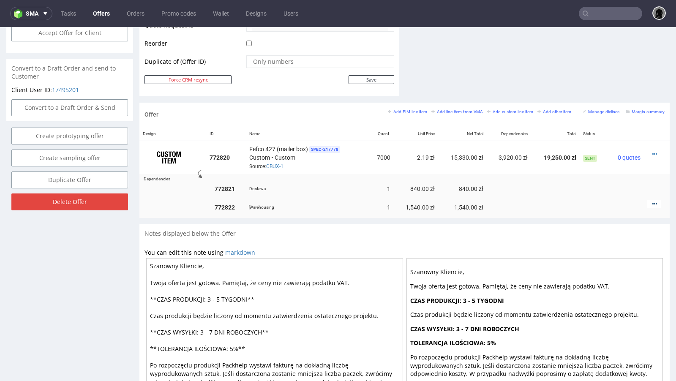
click at [653, 201] on icon at bounding box center [655, 204] width 5 height 6
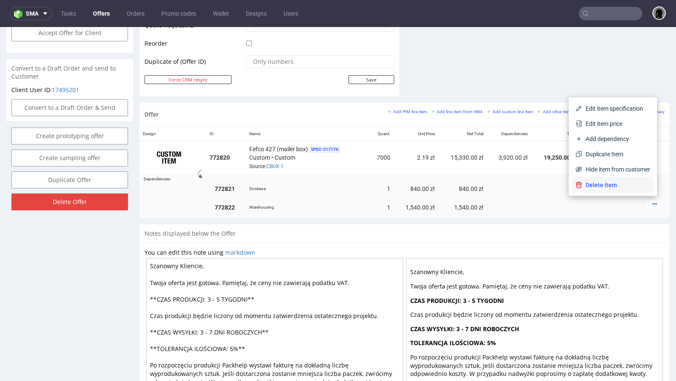
click at [596, 182] on span "Delete Item" at bounding box center [617, 185] width 68 height 8
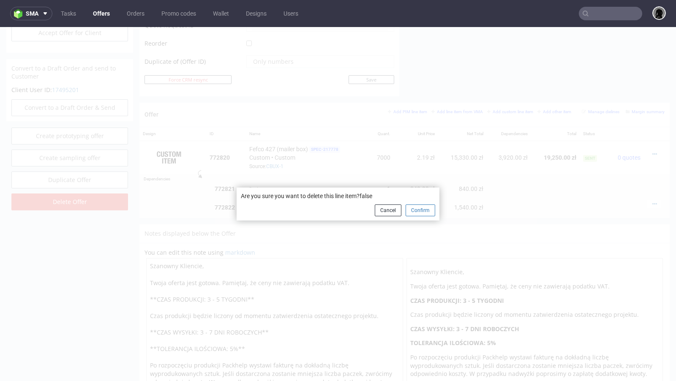
click at [419, 208] on button "Confirm" at bounding box center [421, 211] width 30 height 12
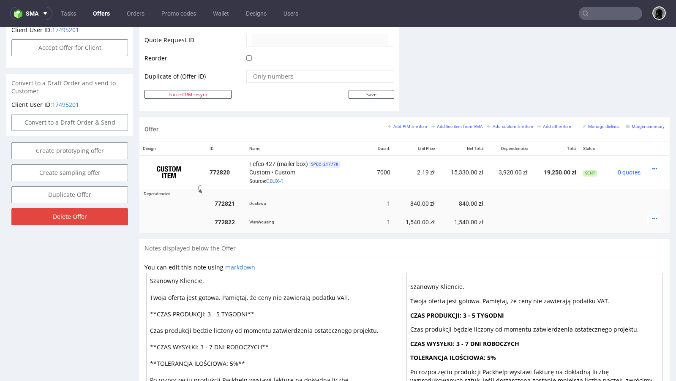
scroll to position [484, 0]
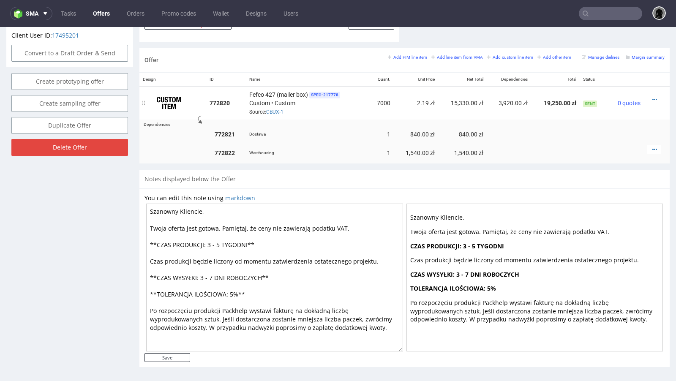
click at [650, 96] on div at bounding box center [655, 100] width 14 height 8
click at [653, 98] on icon at bounding box center [655, 100] width 5 height 6
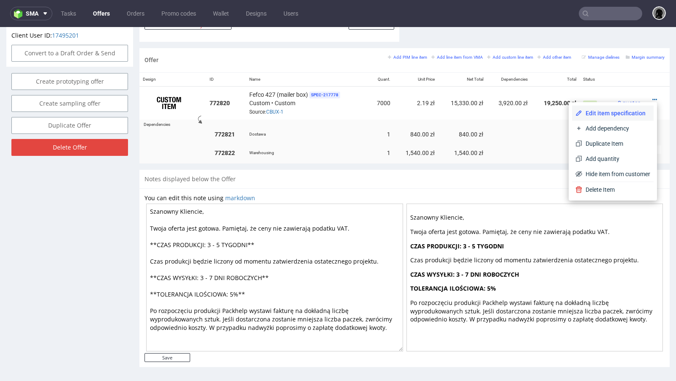
click at [598, 109] on span "Edit item specification" at bounding box center [617, 113] width 68 height 8
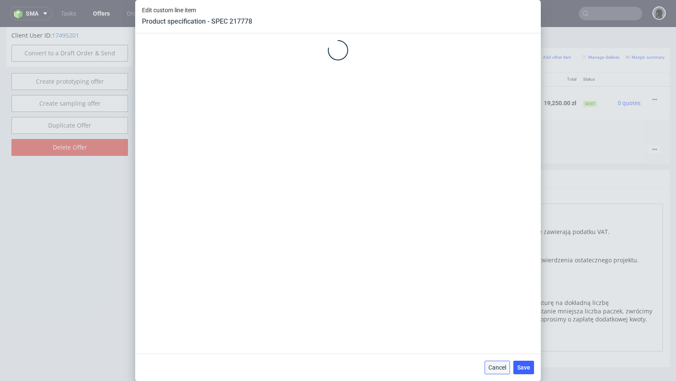
drag, startPoint x: 504, startPoint y: 369, endPoint x: 530, endPoint y: 250, distance: 121.9
click at [504, 369] on span "Cancel" at bounding box center [498, 368] width 18 height 6
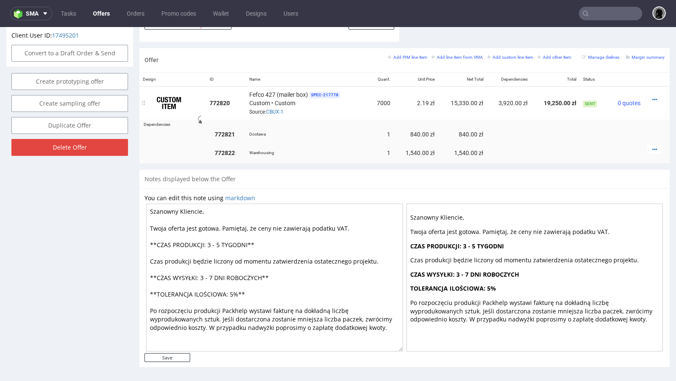
click at [650, 97] on div at bounding box center [655, 100] width 14 height 8
click at [653, 97] on icon at bounding box center [655, 100] width 5 height 6
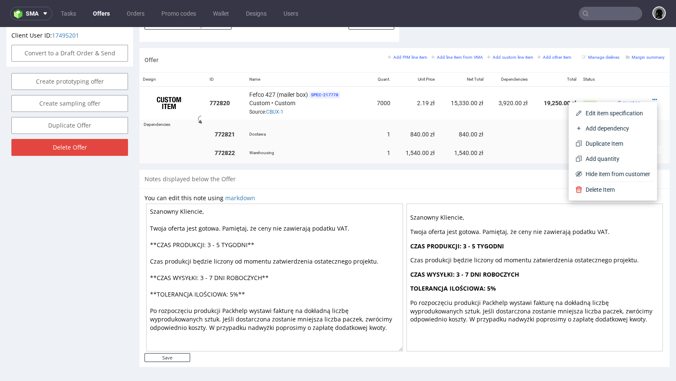
click at [479, 189] on div "You can edit this note using markdown Szanowny Kliencie, Twoja oferta jest goto…" at bounding box center [405, 278] width 531 height 179
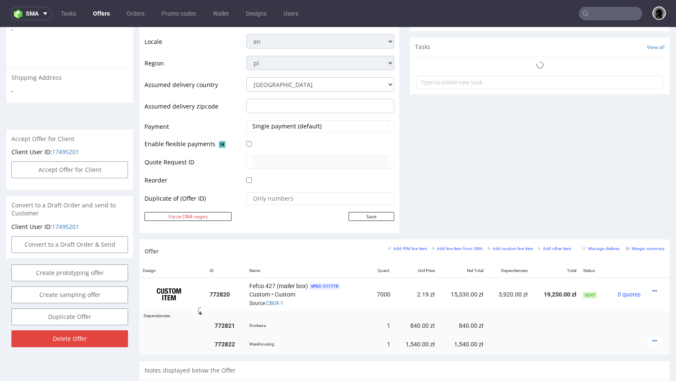
scroll to position [282, 0]
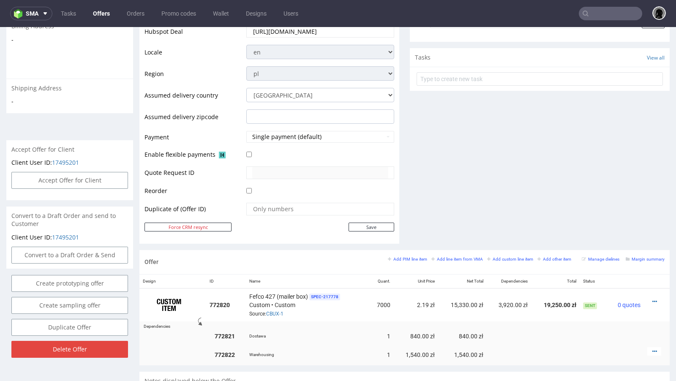
click at [102, 15] on link "Offers" at bounding box center [101, 14] width 27 height 14
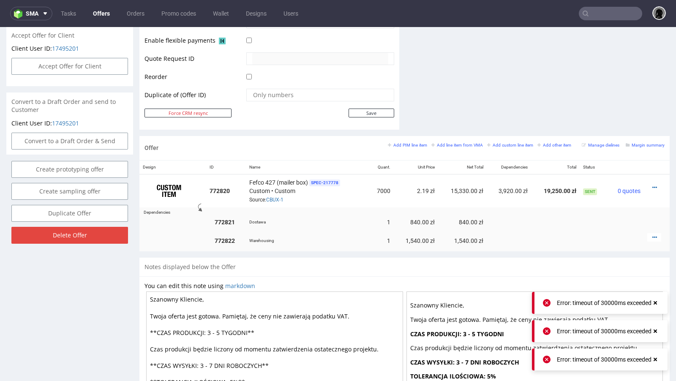
scroll to position [400, 0]
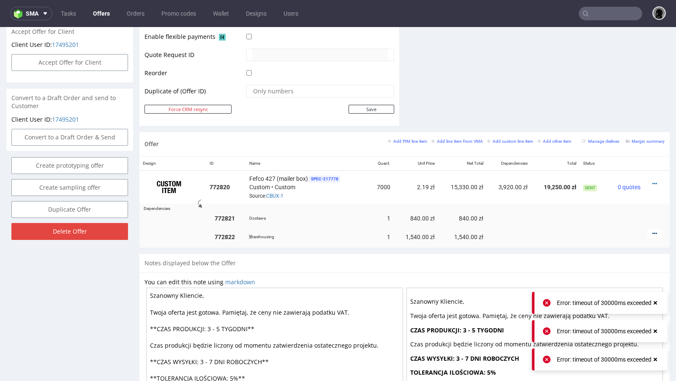
click at [653, 232] on icon at bounding box center [655, 234] width 5 height 6
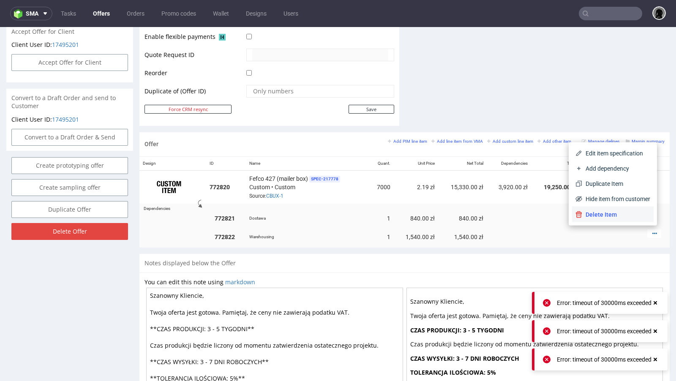
click at [599, 218] on span "Delete Item" at bounding box center [617, 215] width 68 height 8
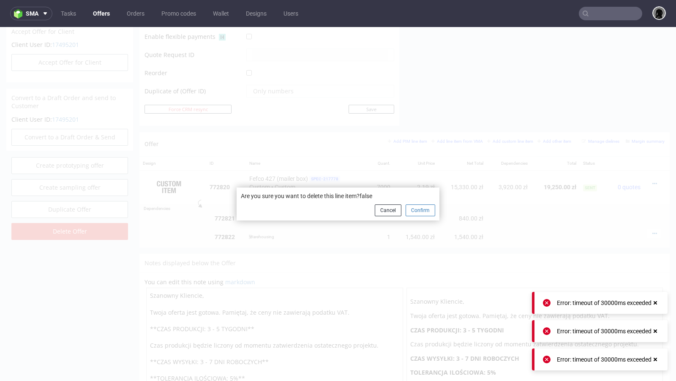
click at [413, 208] on button "Confirm" at bounding box center [421, 211] width 30 height 12
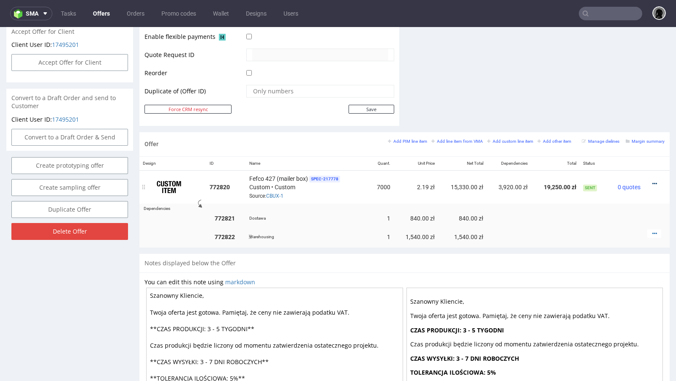
click at [653, 181] on icon at bounding box center [655, 184] width 5 height 6
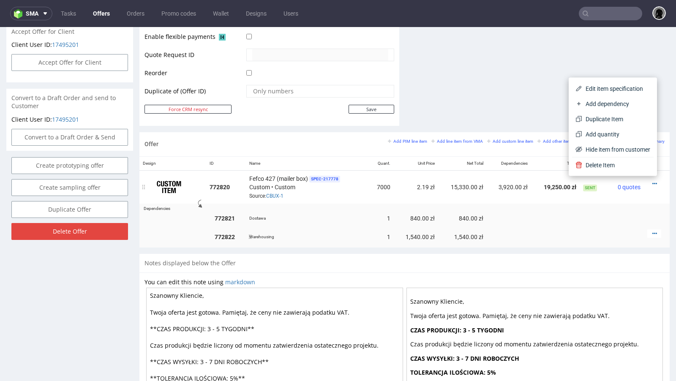
click at [302, 190] on div "Fefco 427 (mailer box) SPEC- 217778 Custom • Custom Source: CBUX-1" at bounding box center [307, 187] width 116 height 26
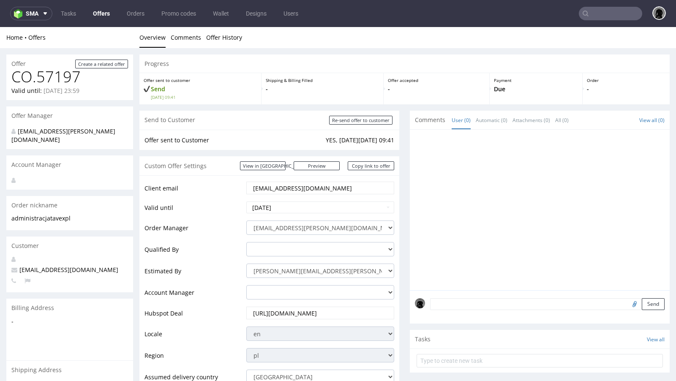
scroll to position [302, 0]
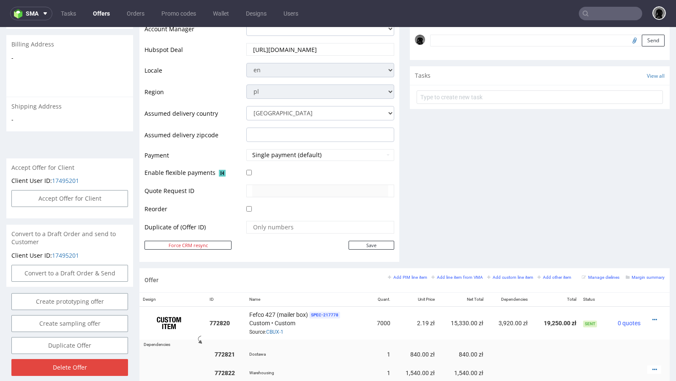
scroll to position [345, 0]
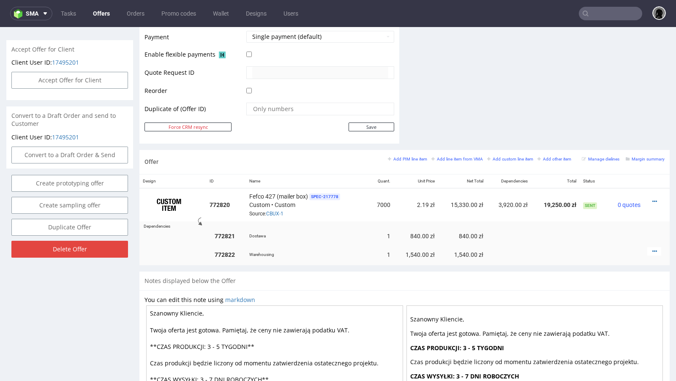
scroll to position [398, 0]
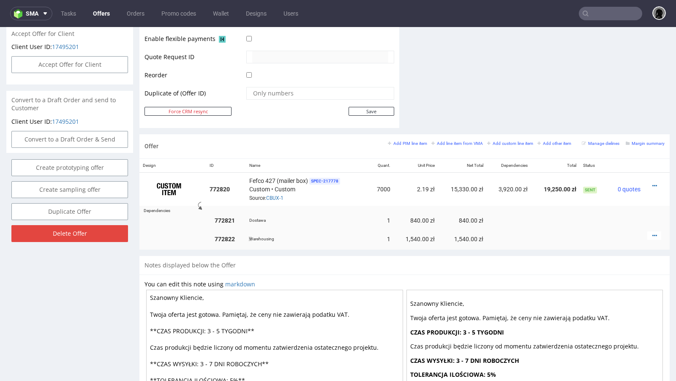
click at [648, 233] on div at bounding box center [655, 236] width 14 height 8
click at [653, 233] on icon at bounding box center [655, 236] width 5 height 6
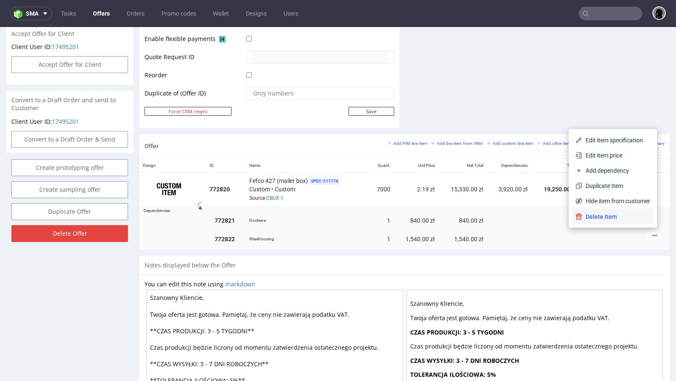
click at [605, 215] on span "Delete Item" at bounding box center [617, 217] width 68 height 8
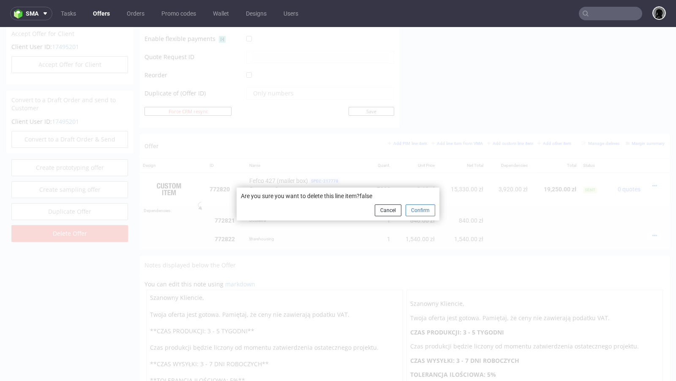
click at [424, 211] on button "Confirm" at bounding box center [421, 211] width 30 height 12
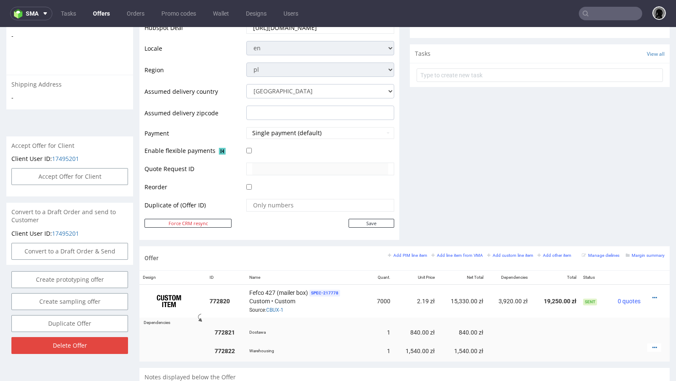
scroll to position [292, 0]
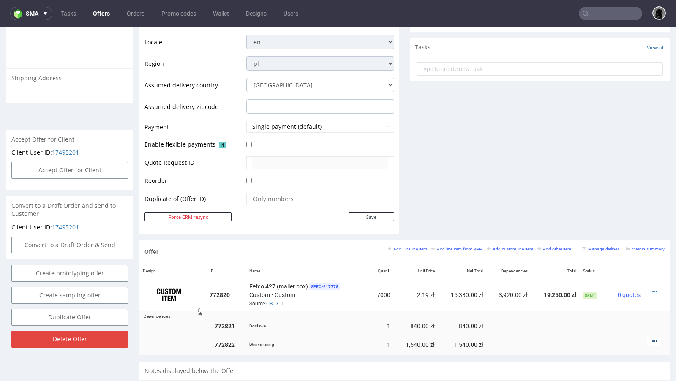
click at [653, 339] on icon at bounding box center [655, 342] width 5 height 6
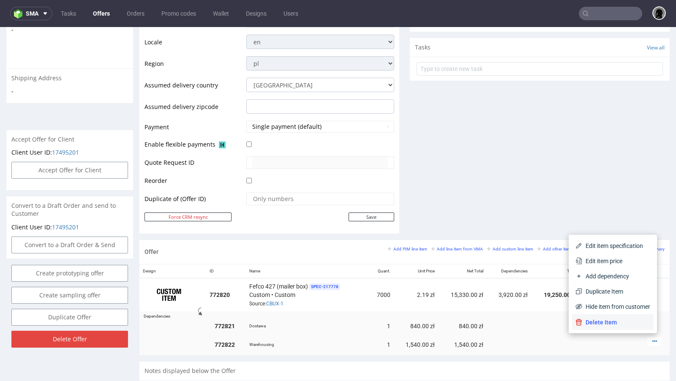
click at [605, 320] on span "Delete Item" at bounding box center [617, 322] width 68 height 8
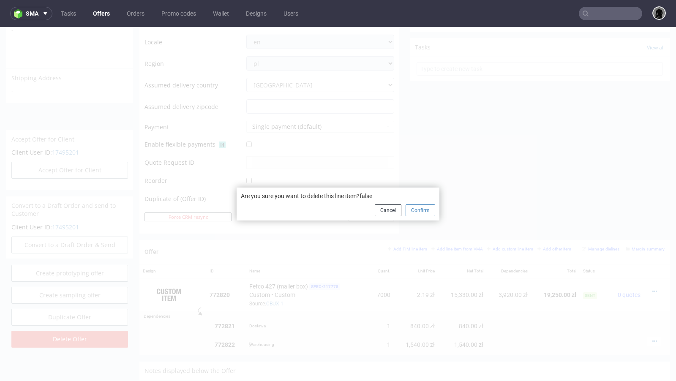
click at [409, 211] on button "Confirm" at bounding box center [421, 211] width 30 height 12
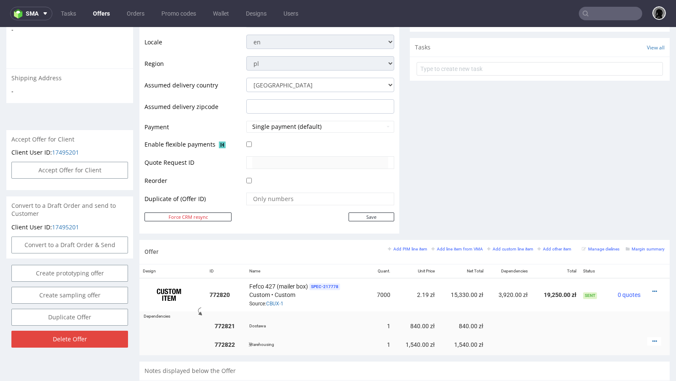
click at [336, 142] on div at bounding box center [320, 144] width 148 height 9
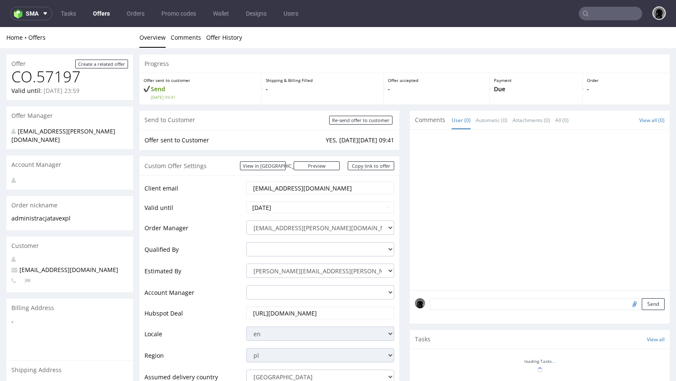
scroll to position [297, 0]
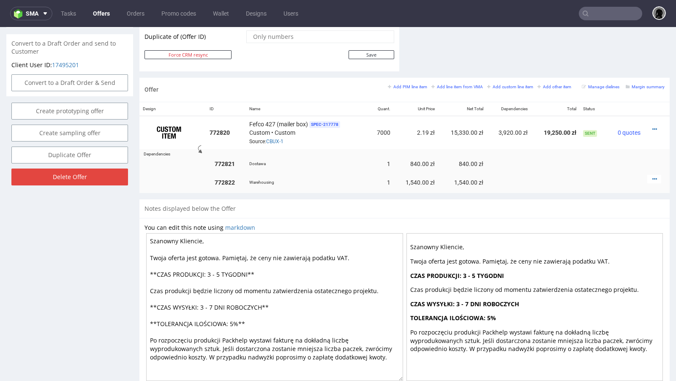
scroll to position [459, 0]
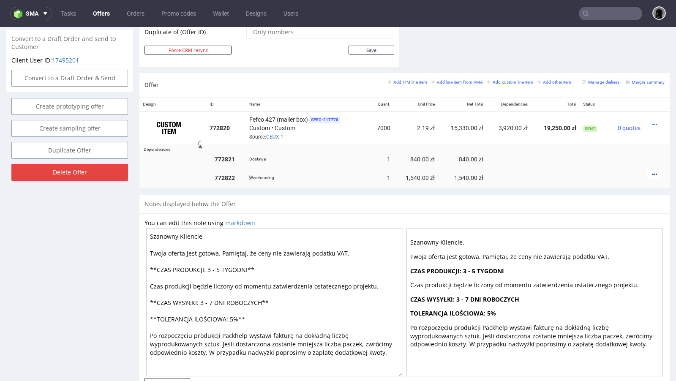
click at [653, 172] on icon at bounding box center [655, 175] width 5 height 6
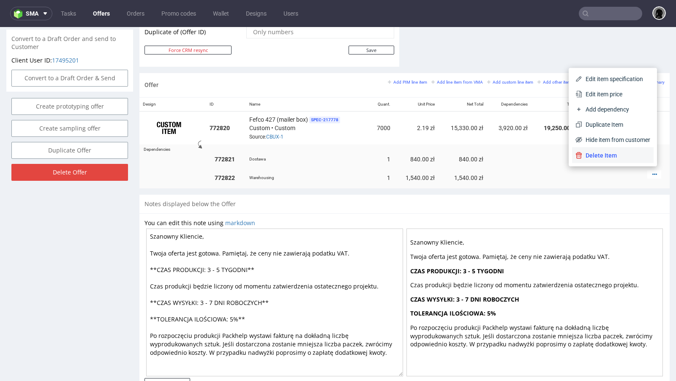
click at [591, 159] on li "Delete Item" at bounding box center [613, 155] width 82 height 15
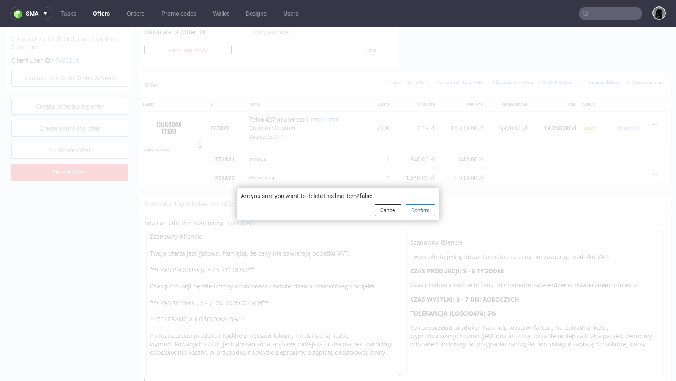
click at [415, 212] on button "Confirm" at bounding box center [421, 211] width 30 height 12
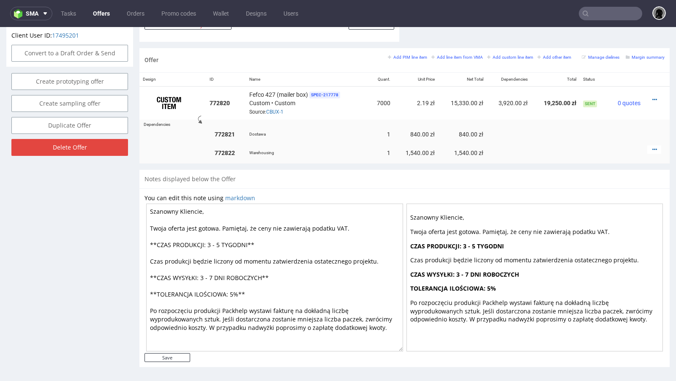
scroll to position [0, 0]
